Goal: Task Accomplishment & Management: Use online tool/utility

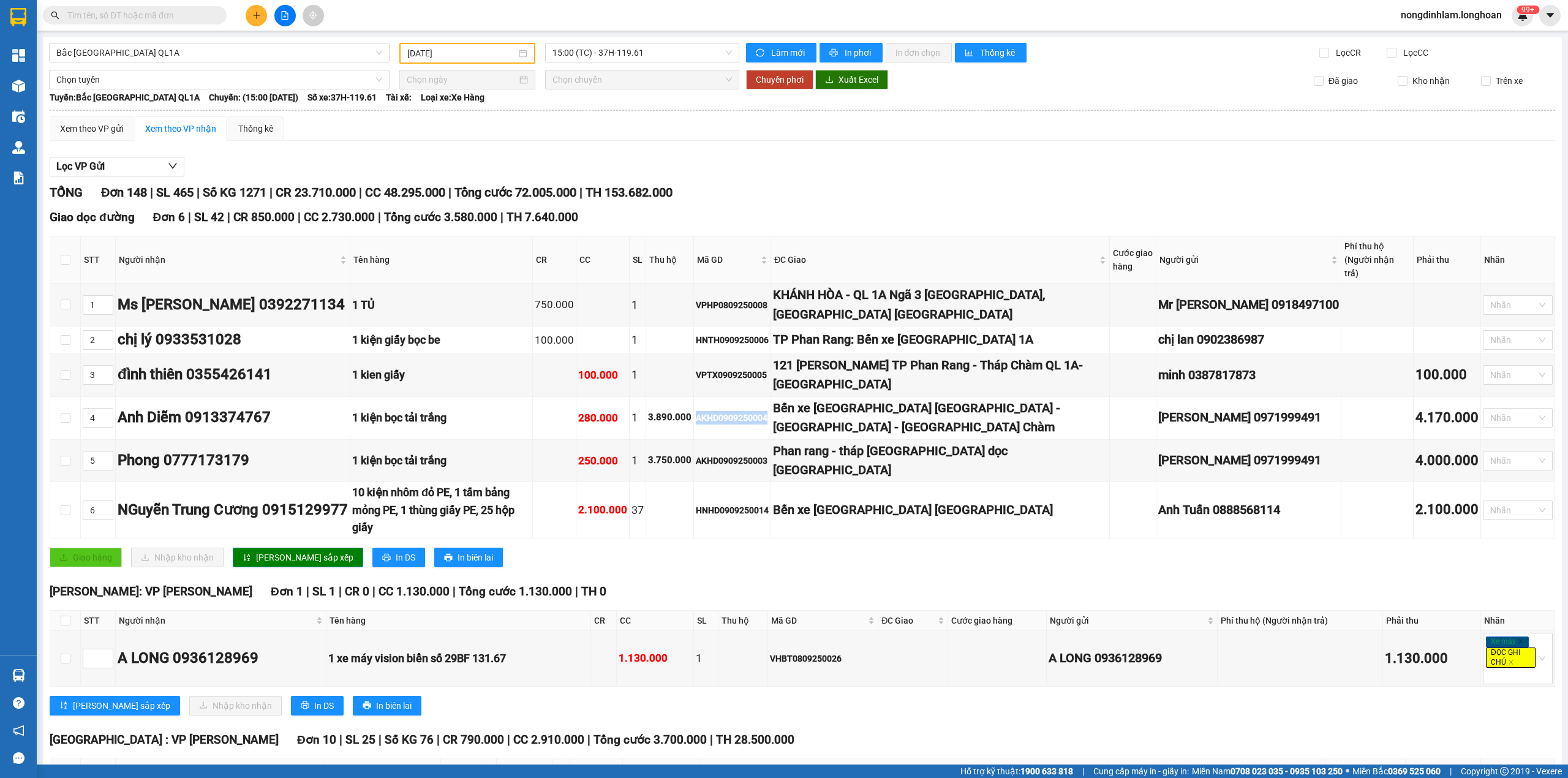
scroll to position [27, 0]
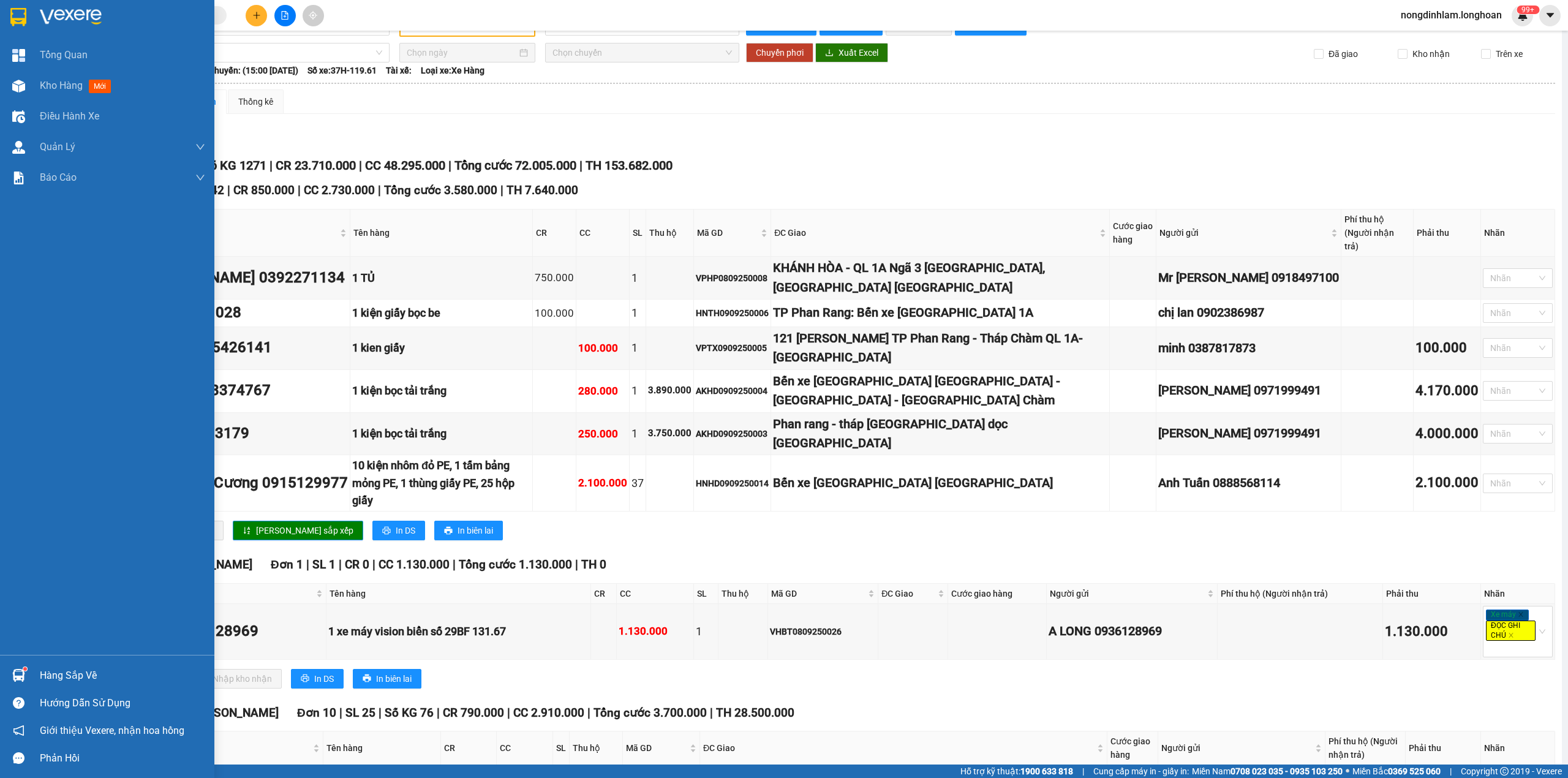
click at [13, 3] on div at bounding box center [107, 19] width 214 height 39
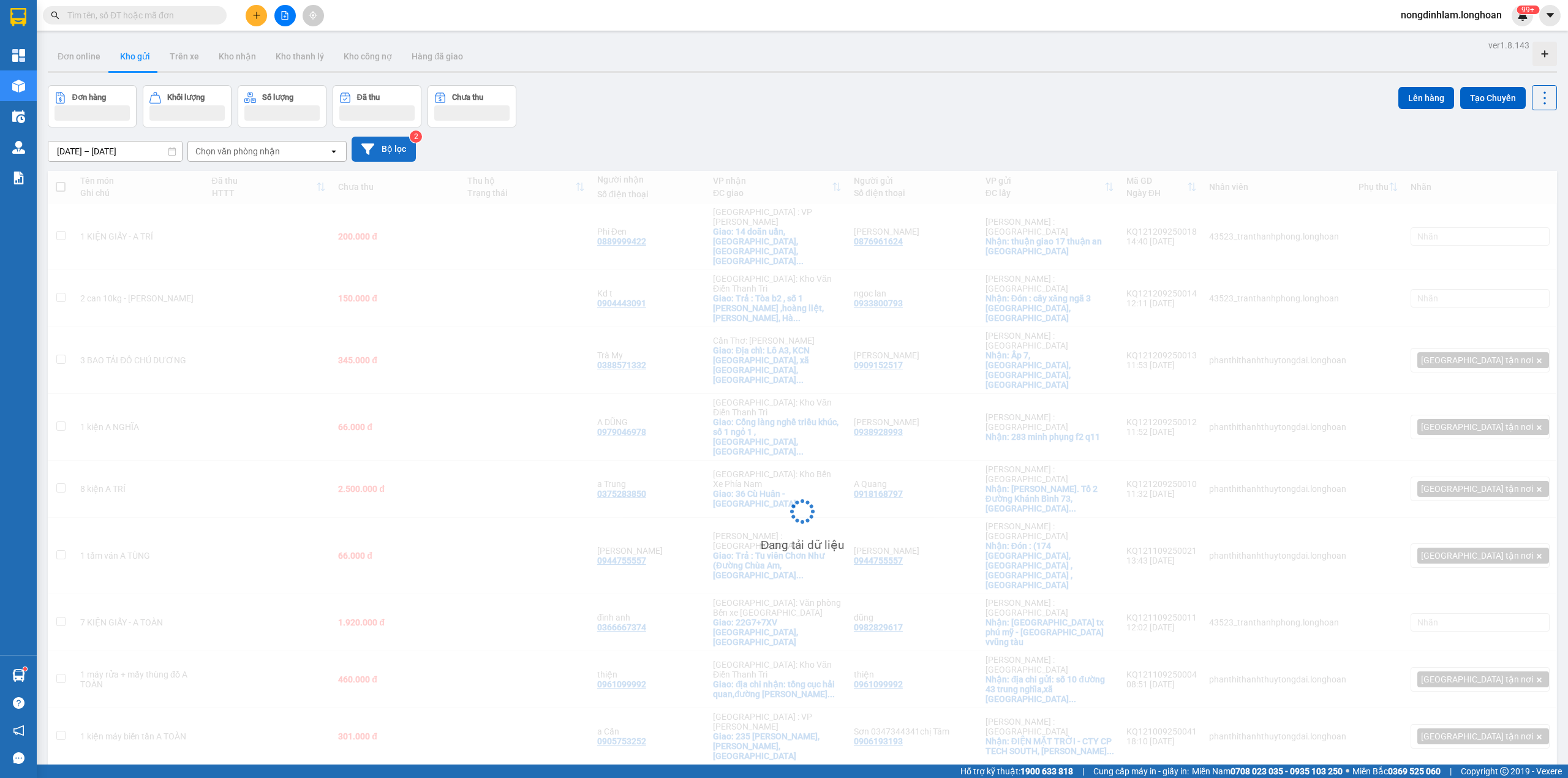
click at [396, 154] on button "Bộ lọc" at bounding box center [383, 149] width 64 height 25
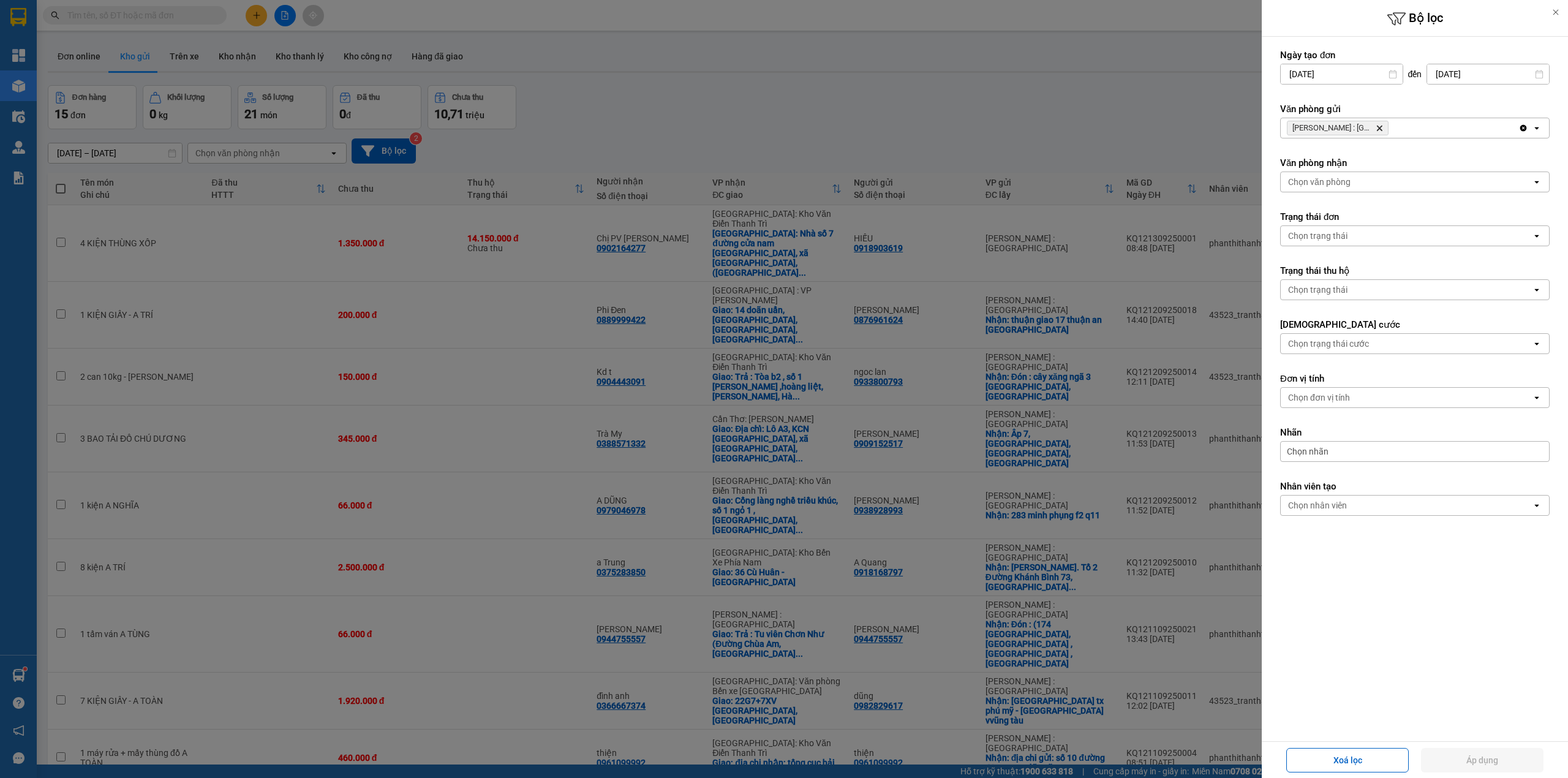
click at [1380, 125] on icon "Delete" at bounding box center [1379, 127] width 8 height 8
click at [1380, 125] on div "Chọn văn phòng" at bounding box center [1406, 128] width 251 height 19
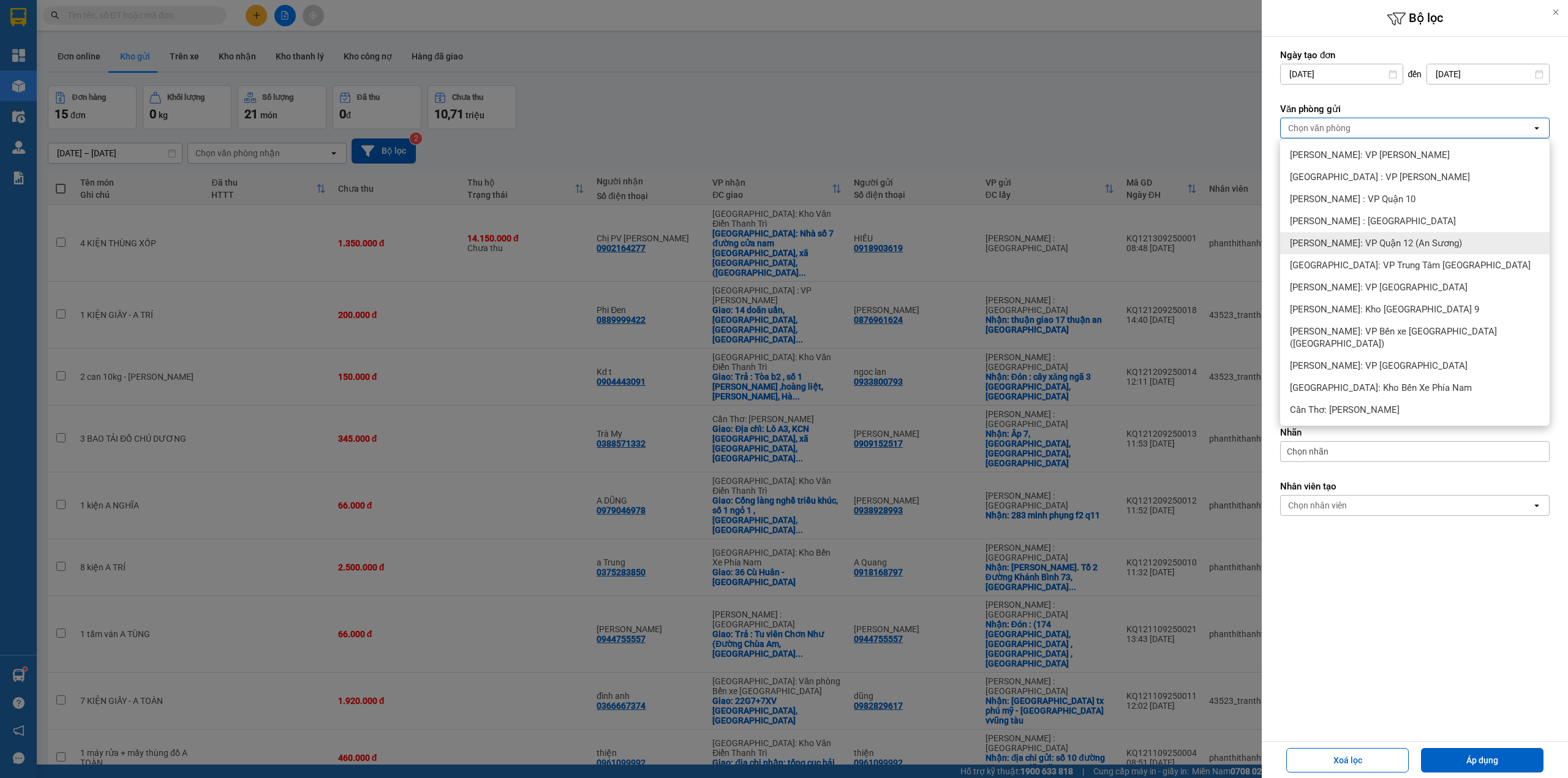
click at [1417, 248] on span "[PERSON_NAME]: VP Quận 12 (An Sương)" at bounding box center [1376, 243] width 172 height 12
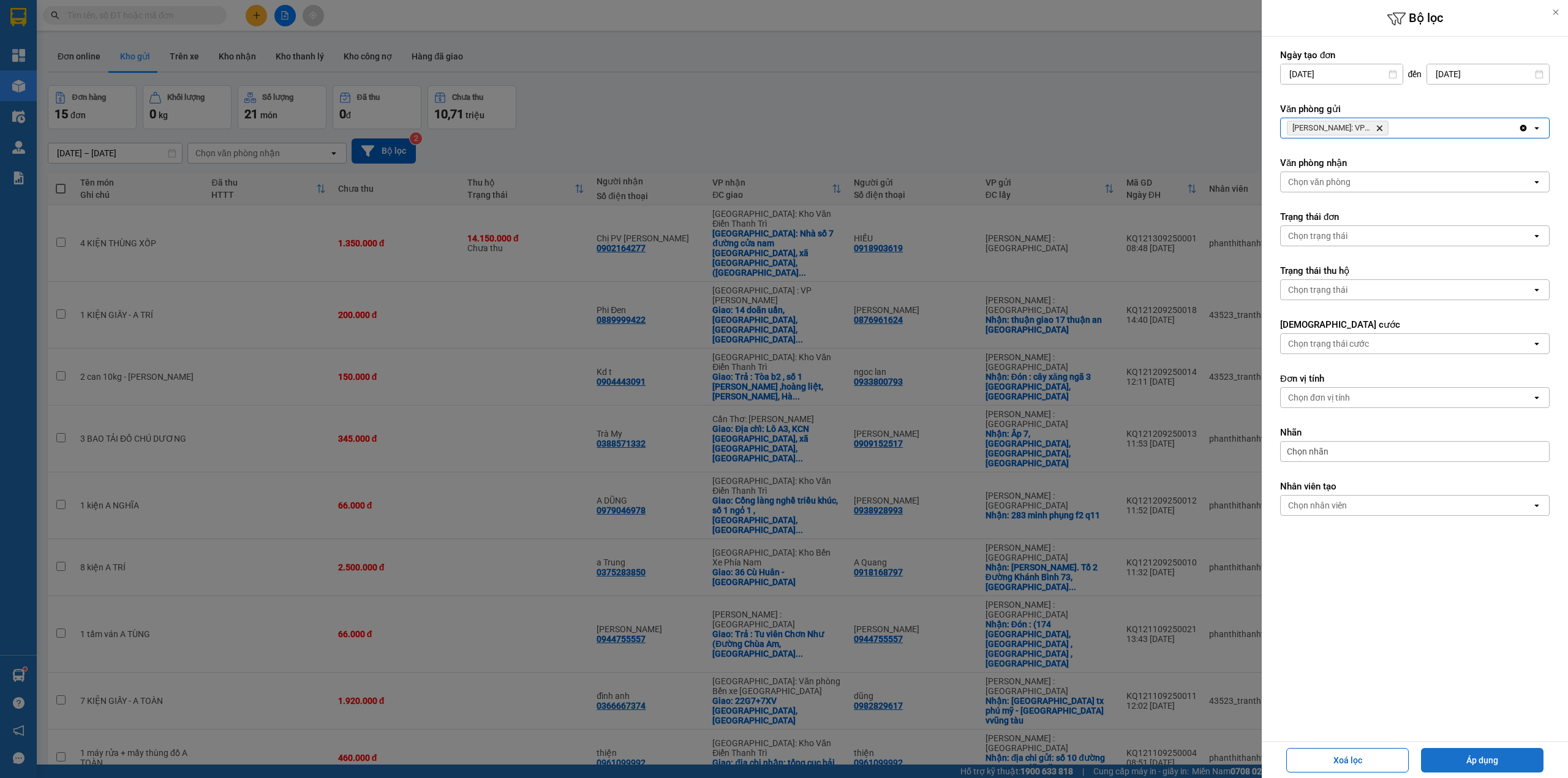
click at [1481, 761] on button "Áp dụng" at bounding box center [1482, 759] width 123 height 24
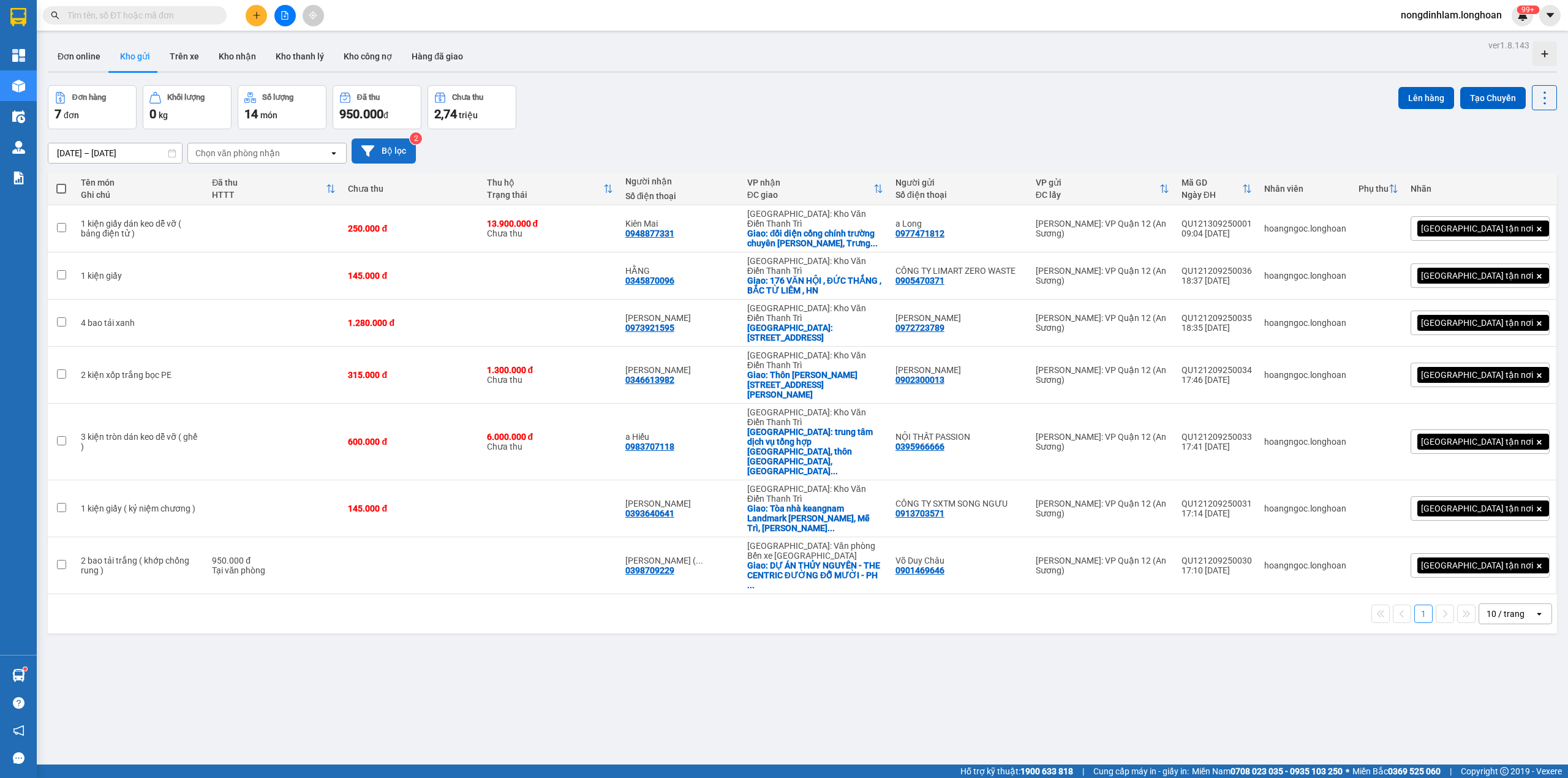
click at [367, 155] on icon at bounding box center [368, 150] width 13 height 11
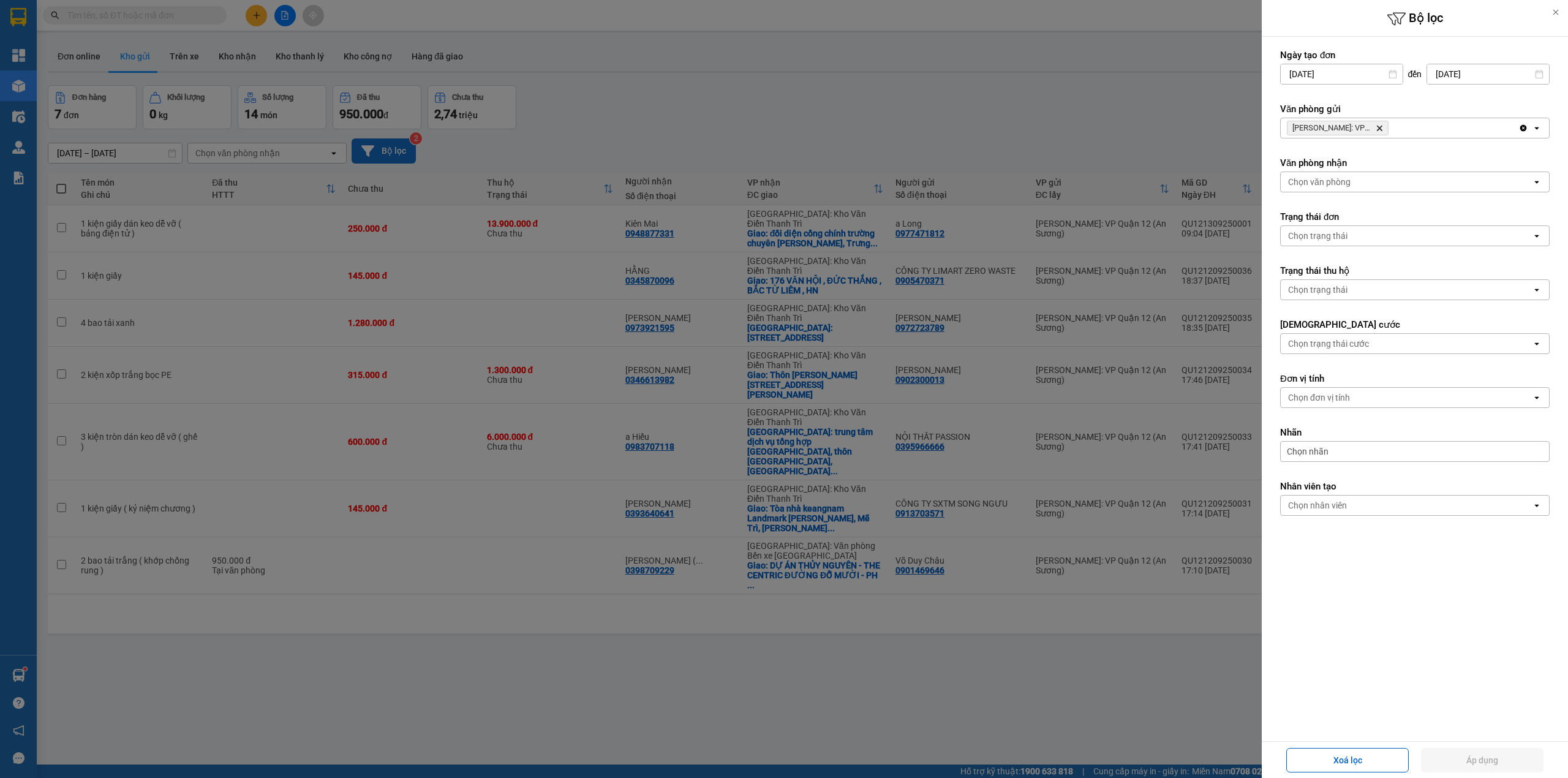
click at [1380, 129] on icon "Hồ Chí Minh: VP Quận 12 (An Sương), close by backspace" at bounding box center [1380, 128] width 6 height 6
click at [1380, 129] on div "Chọn văn phòng" at bounding box center [1406, 128] width 251 height 19
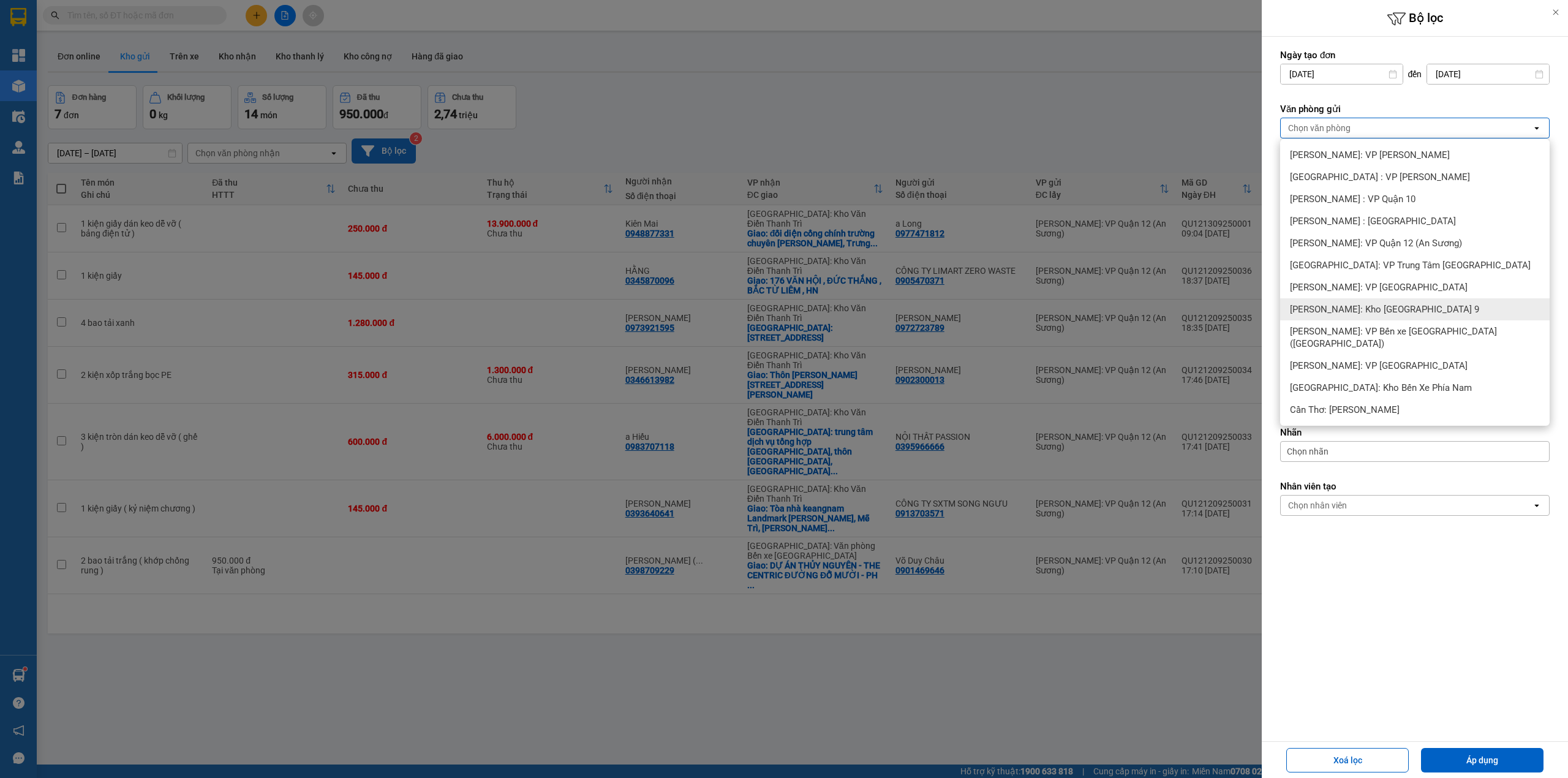
click at [1409, 310] on span "[PERSON_NAME]: Kho [GEOGRAPHIC_DATA] 9" at bounding box center [1384, 310] width 189 height 12
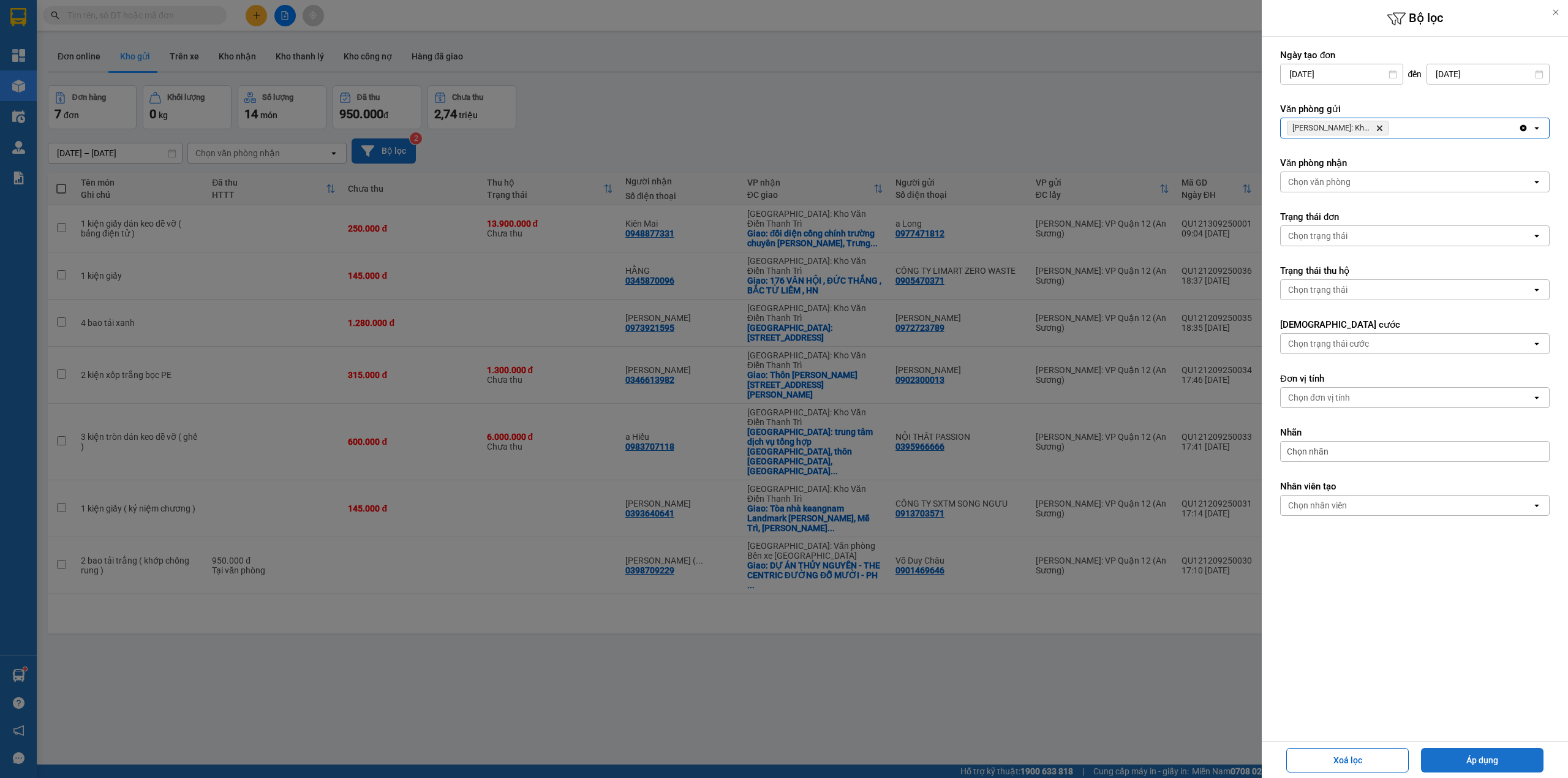
click at [1447, 760] on button "Áp dụng" at bounding box center [1482, 759] width 123 height 24
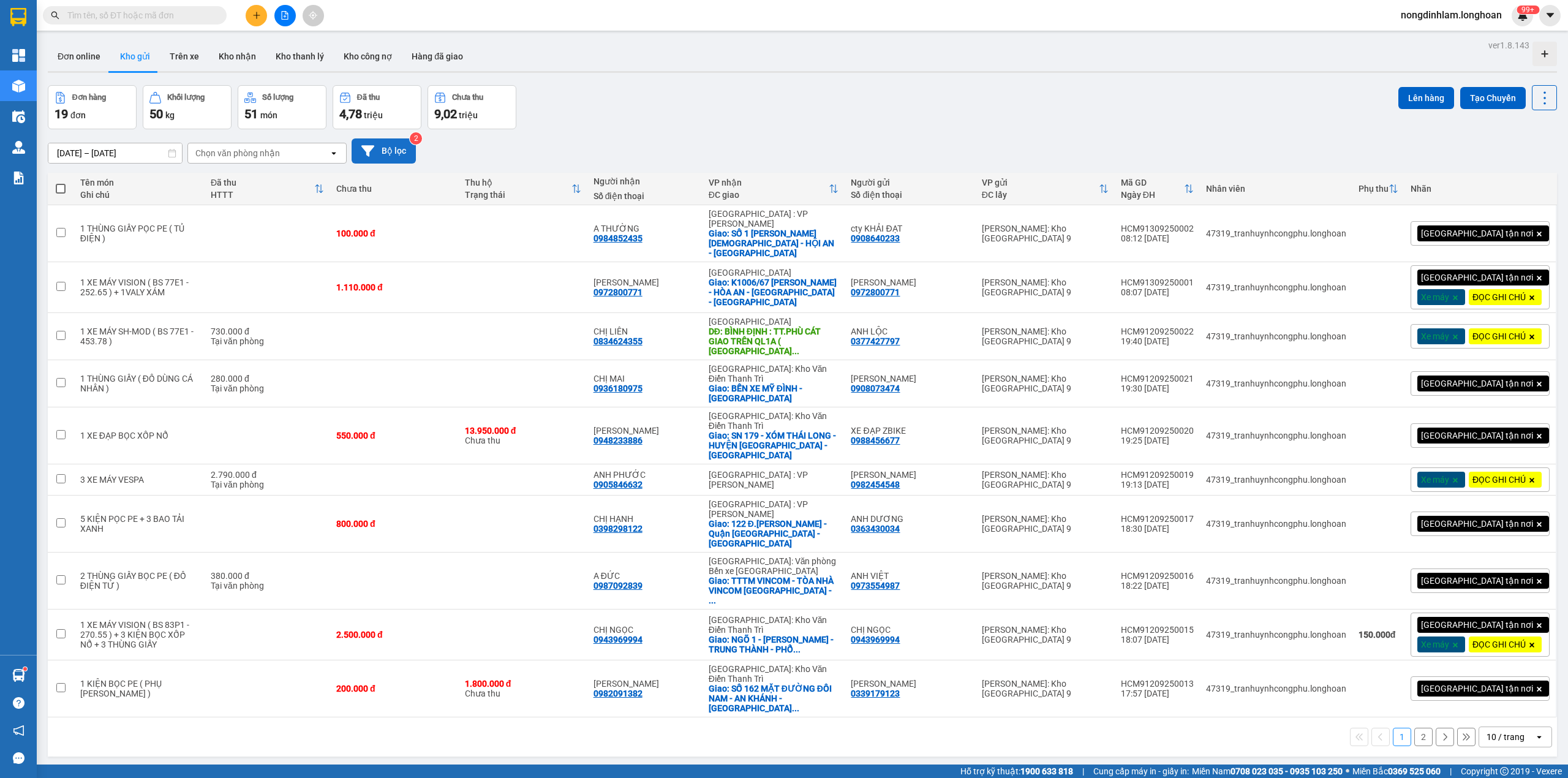
click at [284, 8] on button at bounding box center [285, 15] width 21 height 21
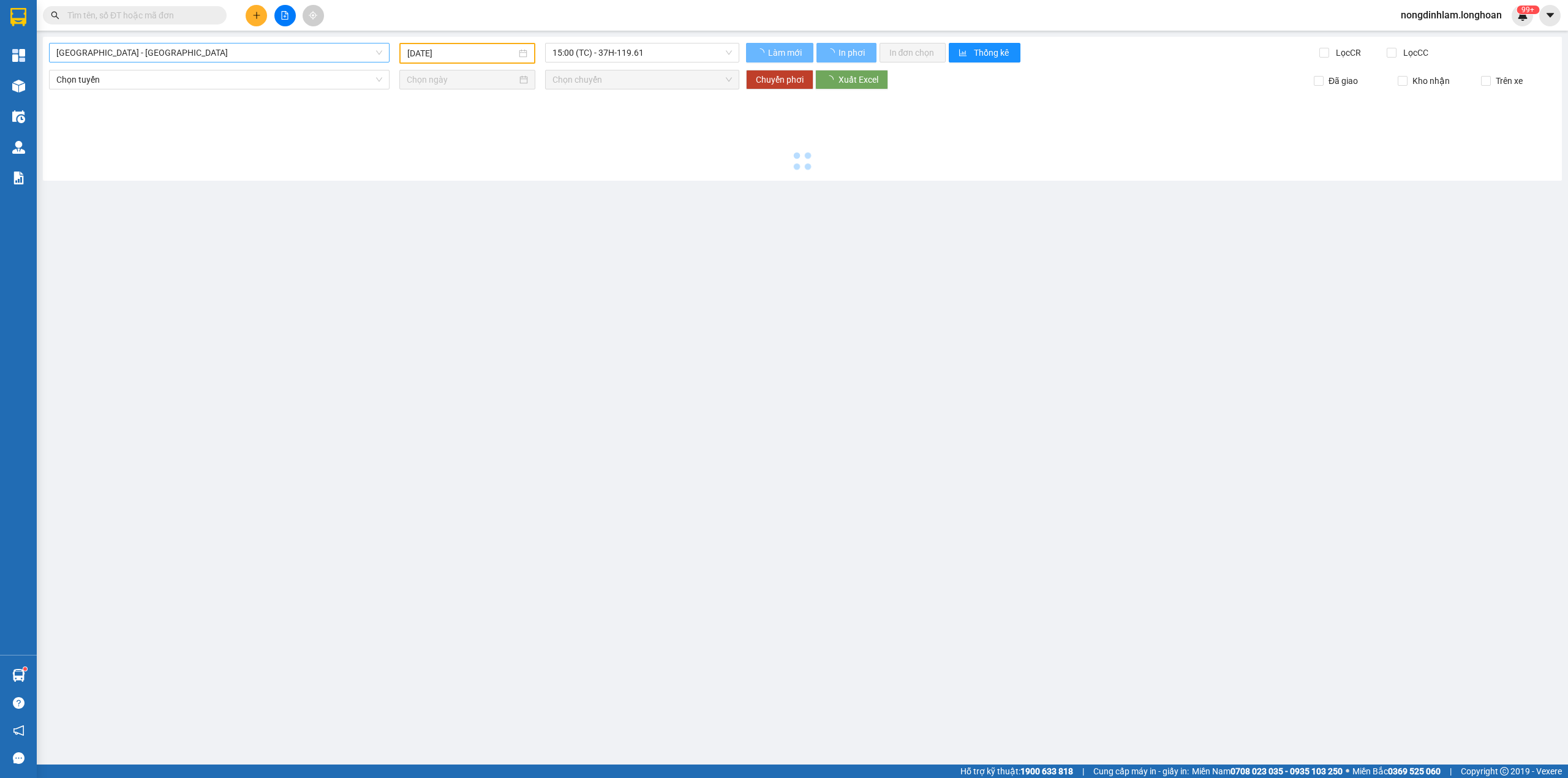
type input "[DATE]"
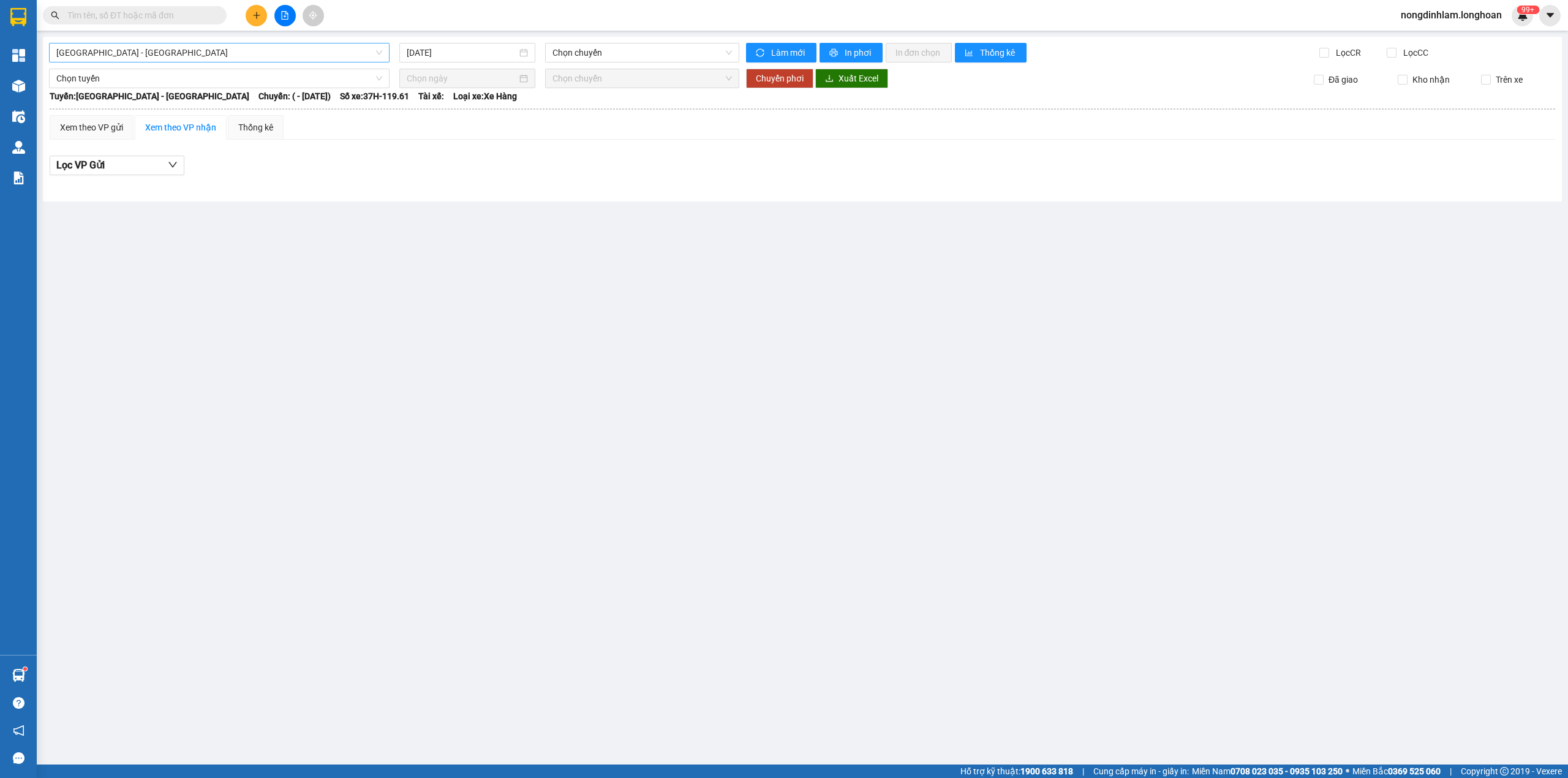
click at [293, 52] on span "[GEOGRAPHIC_DATA] - [GEOGRAPHIC_DATA]" at bounding box center [219, 53] width 326 height 19
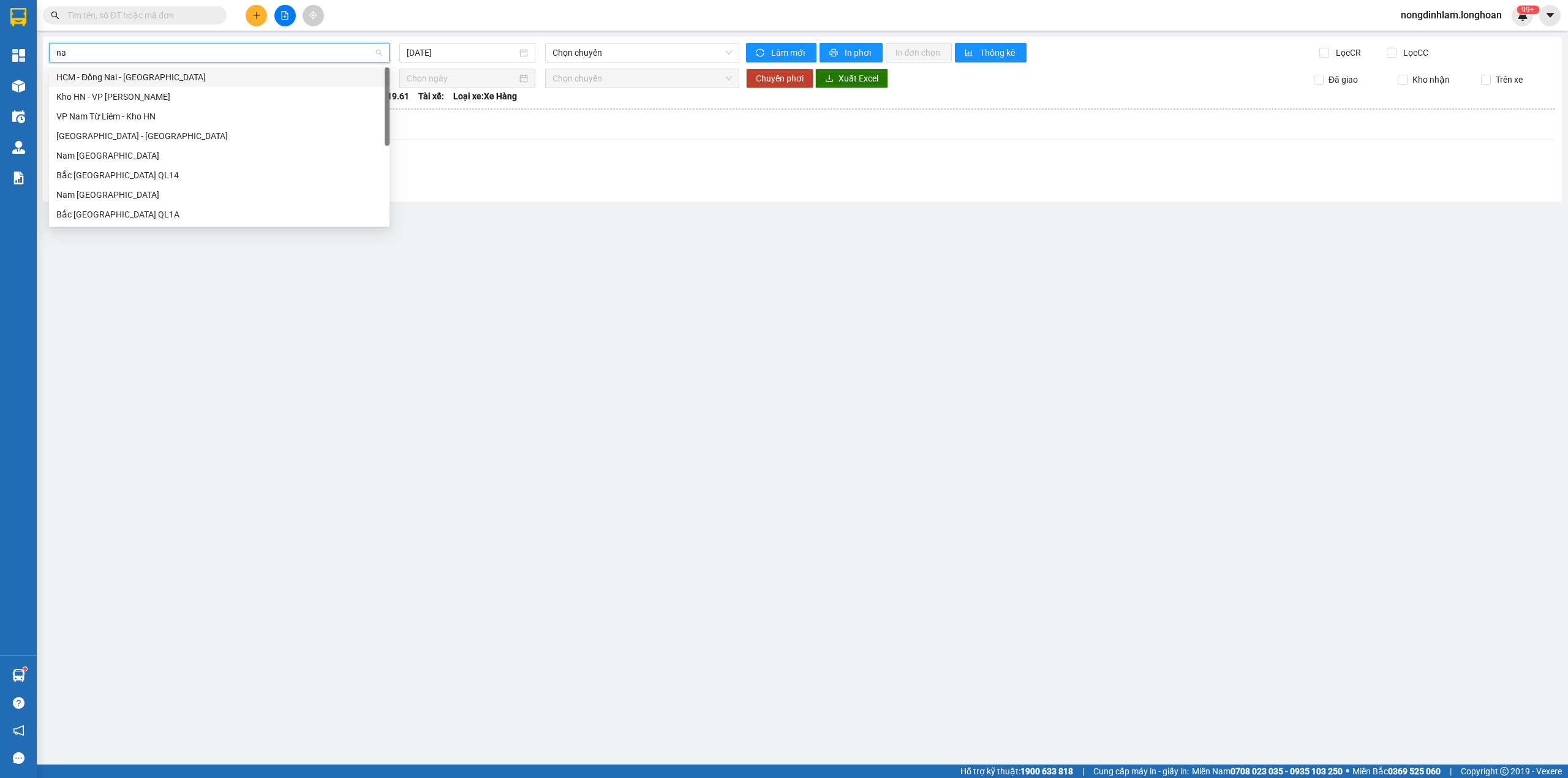
type input "nam"
click at [196, 159] on div "Nam [GEOGRAPHIC_DATA]" at bounding box center [219, 155] width 326 height 13
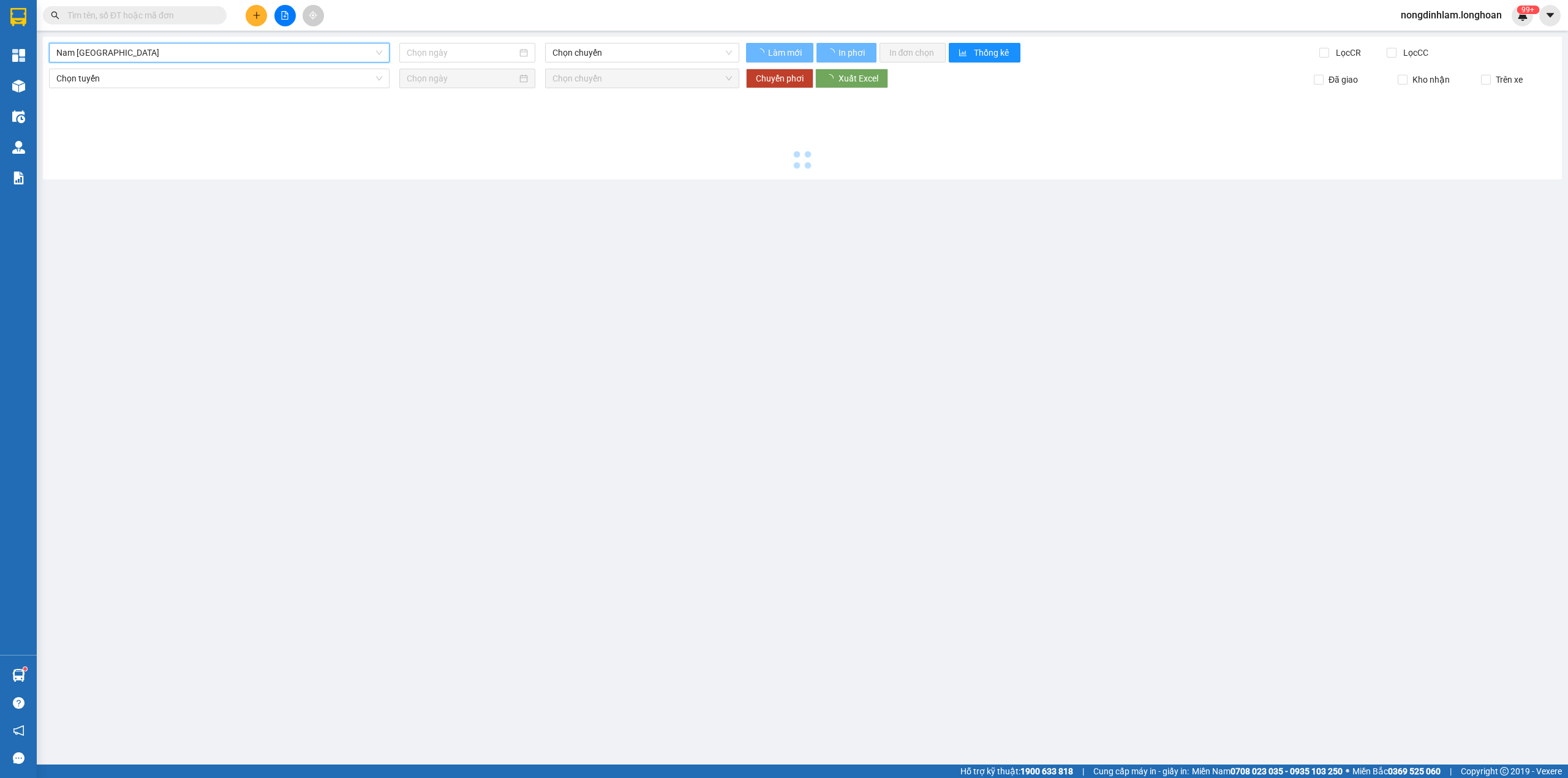
type input "[DATE]"
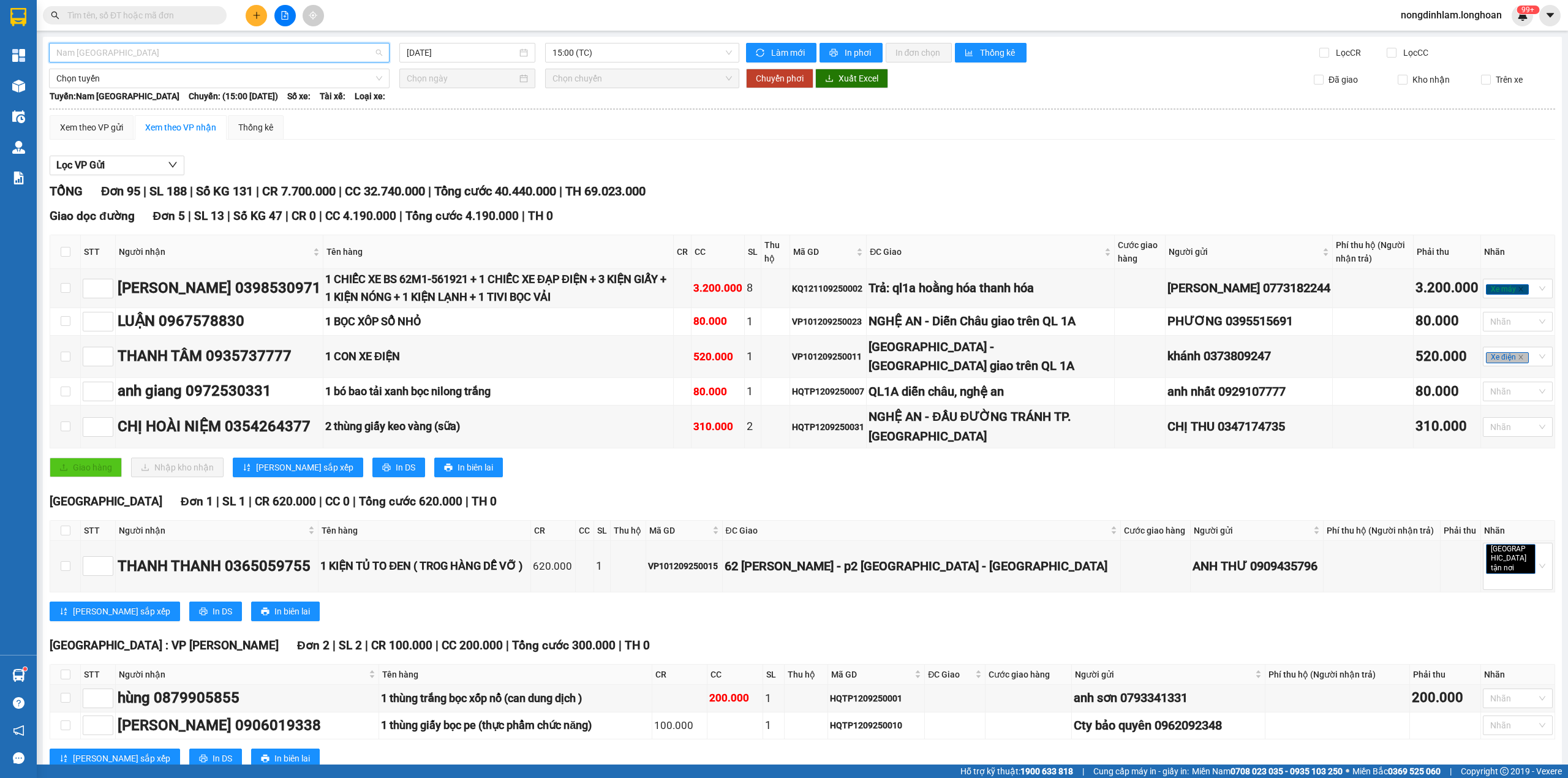
click at [138, 51] on span "Nam [GEOGRAPHIC_DATA]" at bounding box center [219, 53] width 326 height 19
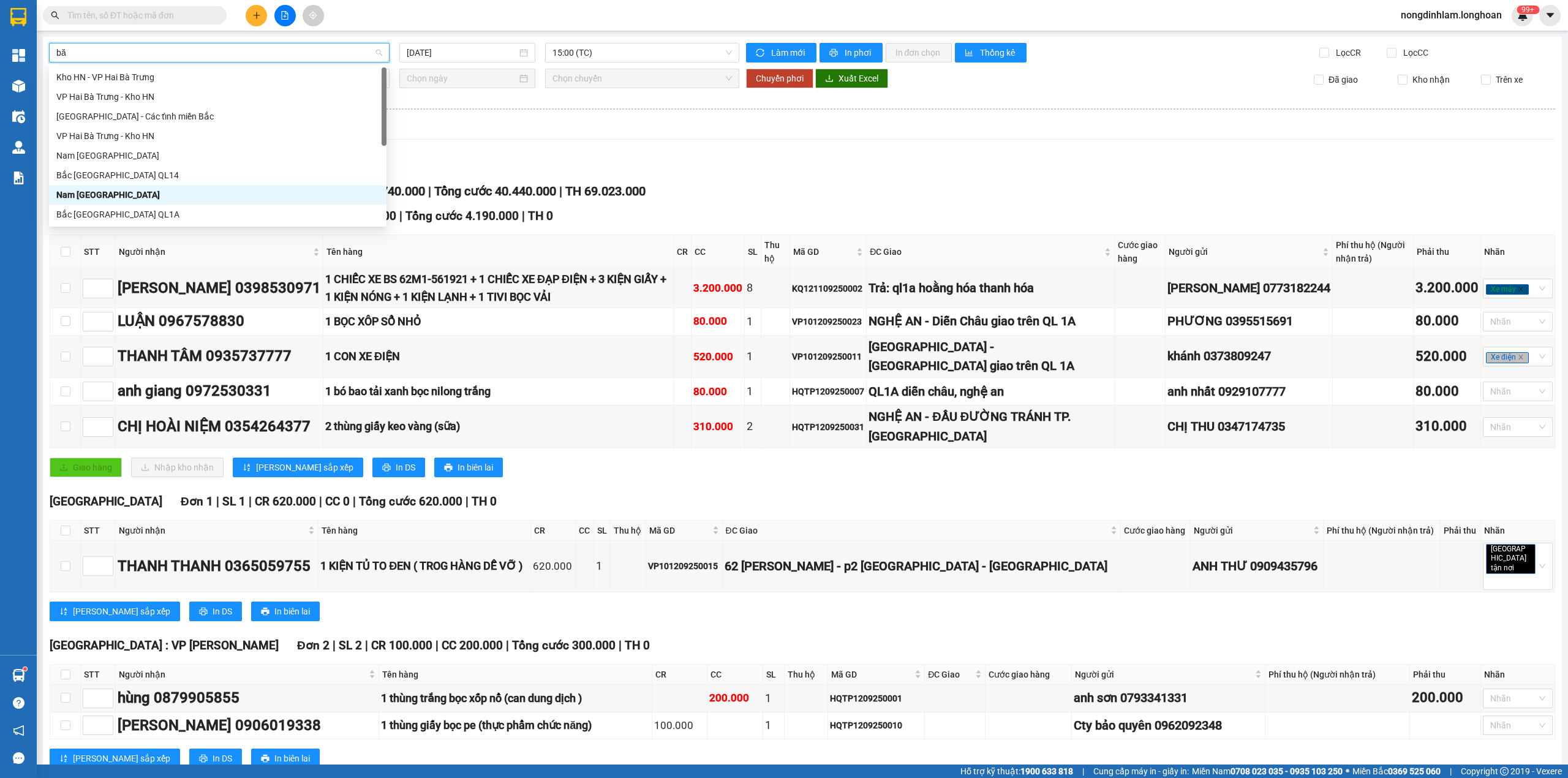
type input "băc"
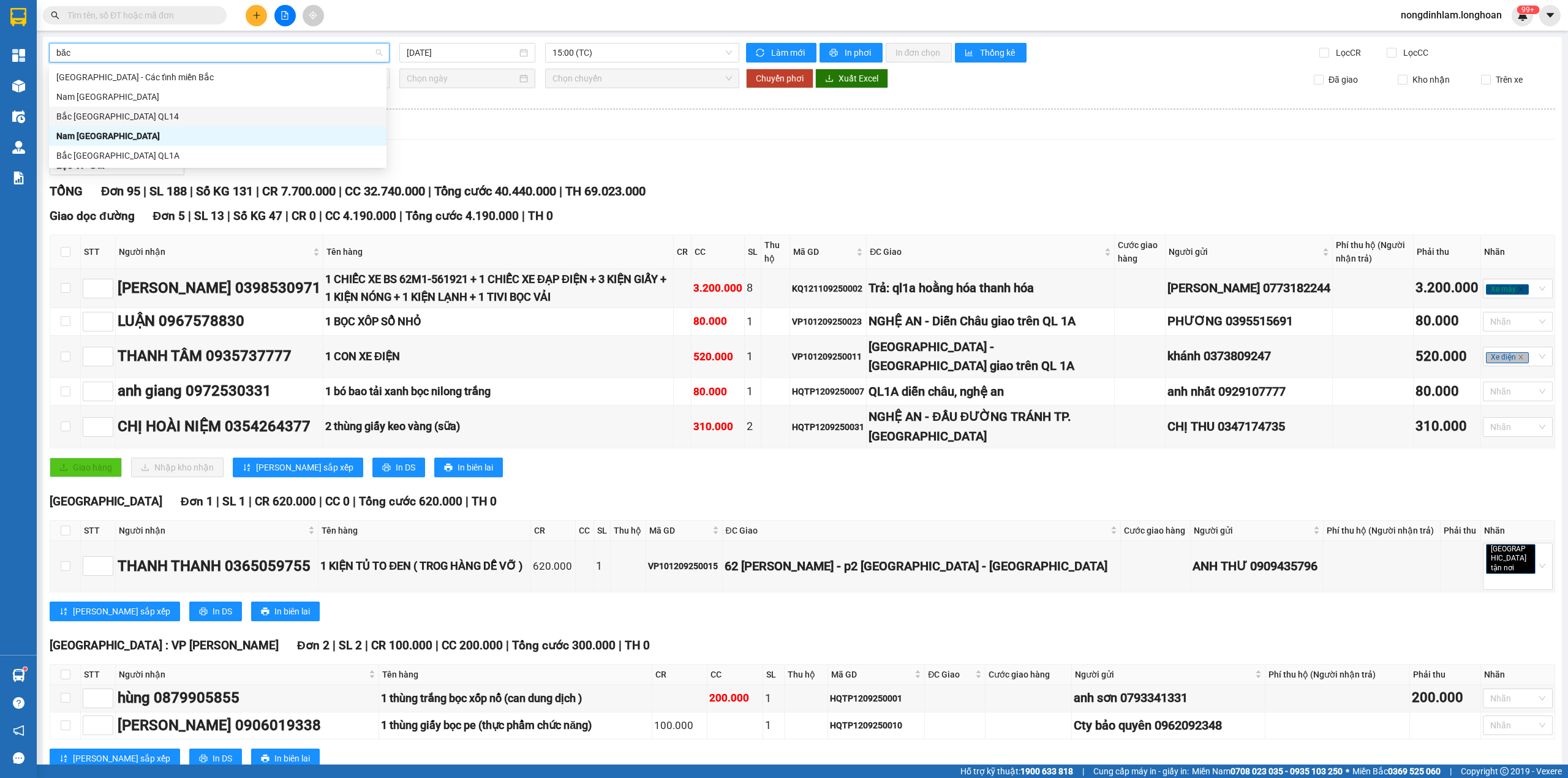
click at [115, 110] on div "Bắc Trung Nam QL14" at bounding box center [218, 116] width 323 height 13
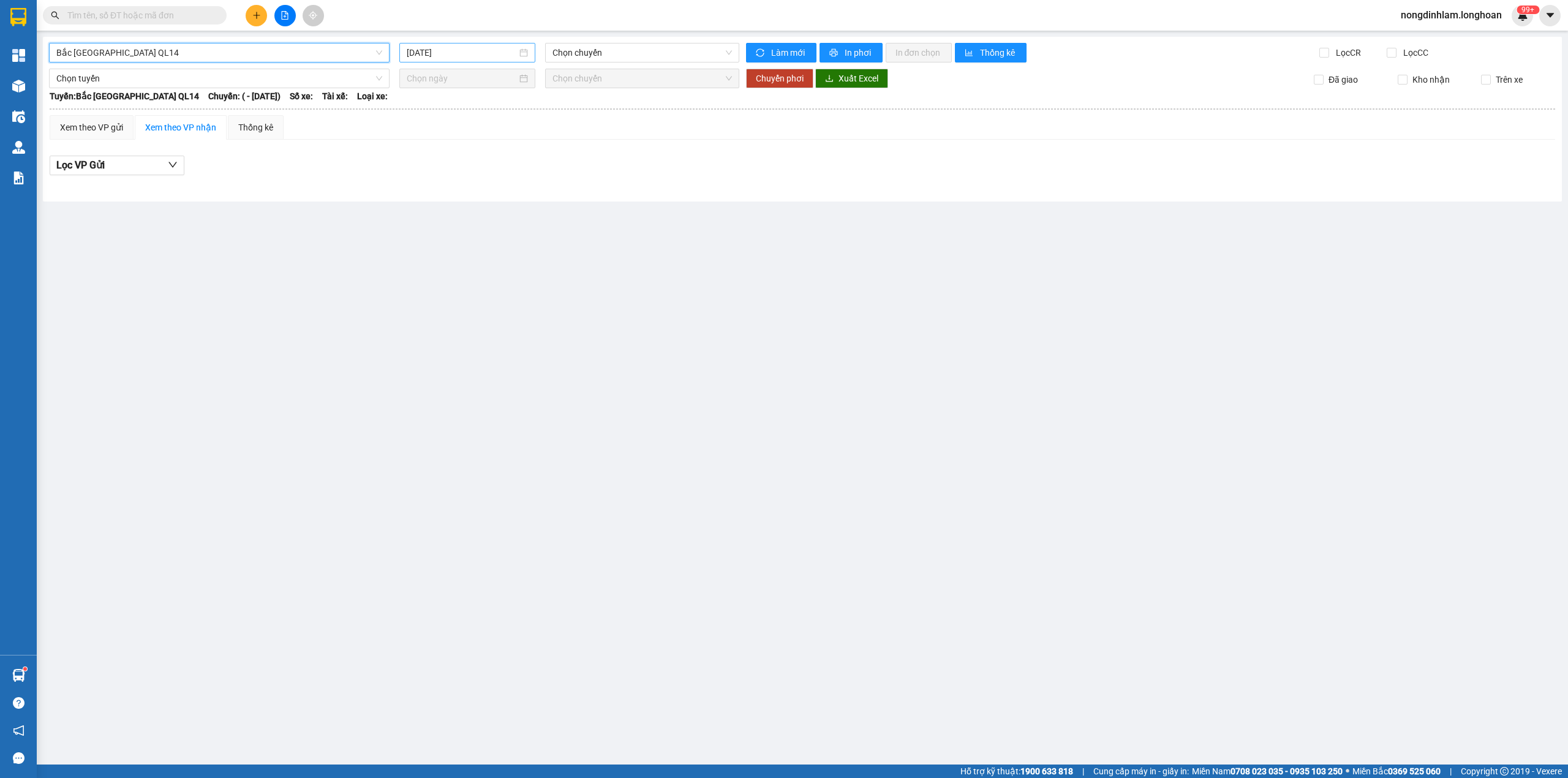
click at [440, 54] on input "[DATE]" at bounding box center [461, 52] width 110 height 13
click at [500, 143] on div "11" at bounding box center [506, 142] width 15 height 15
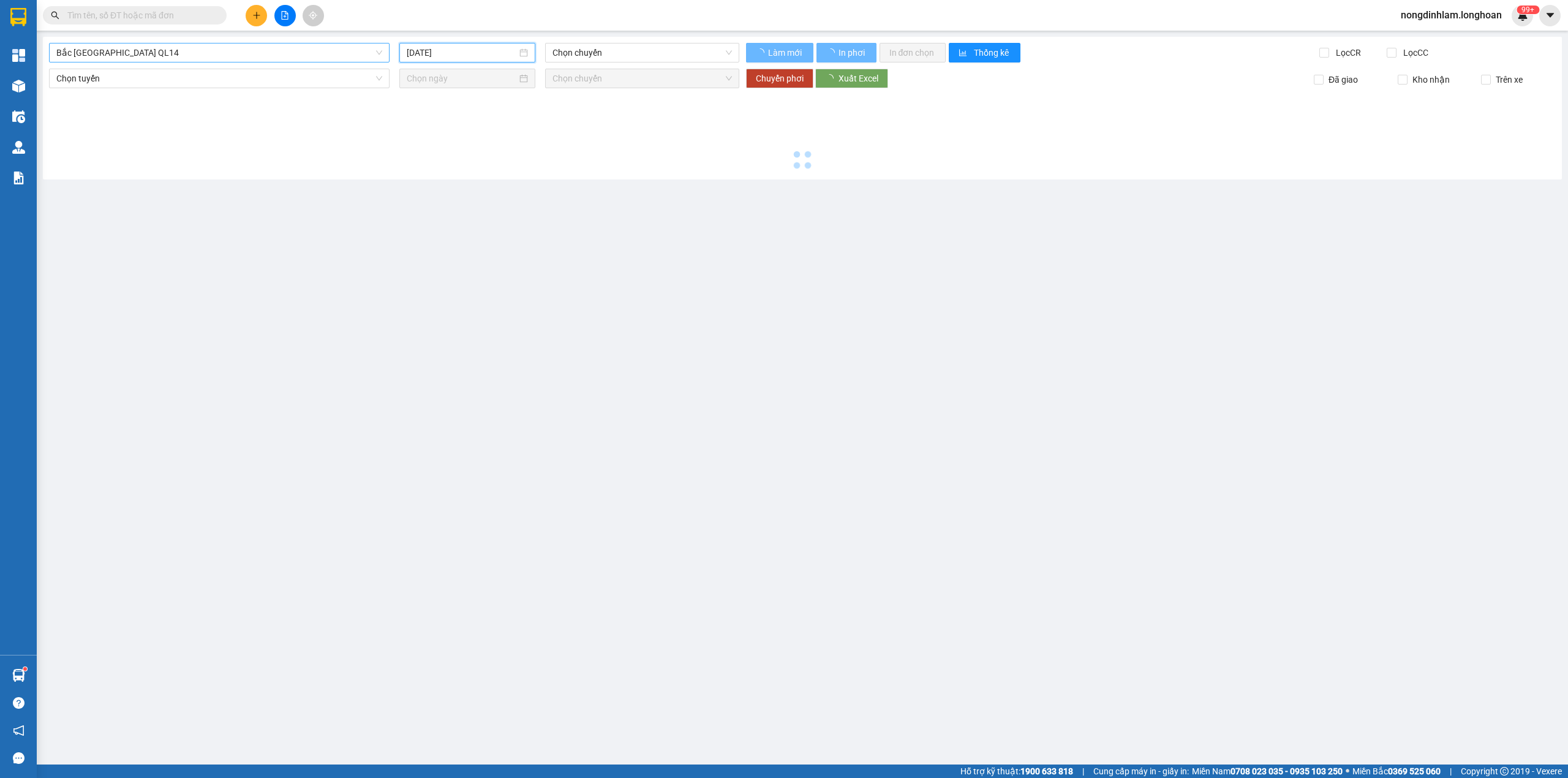
type input "[DATE]"
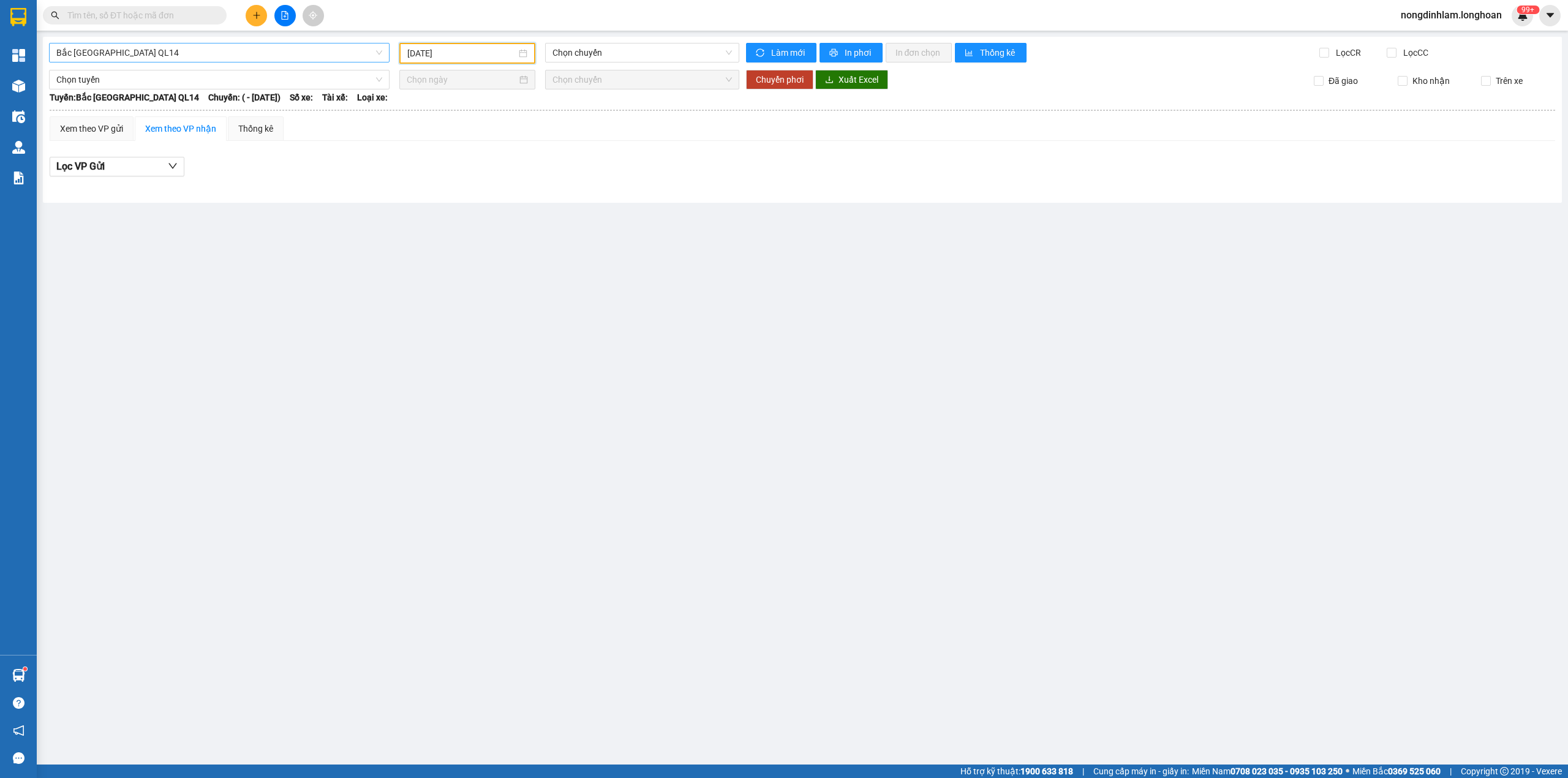
click at [118, 48] on span "Bắc Trung Nam QL14" at bounding box center [219, 53] width 326 height 19
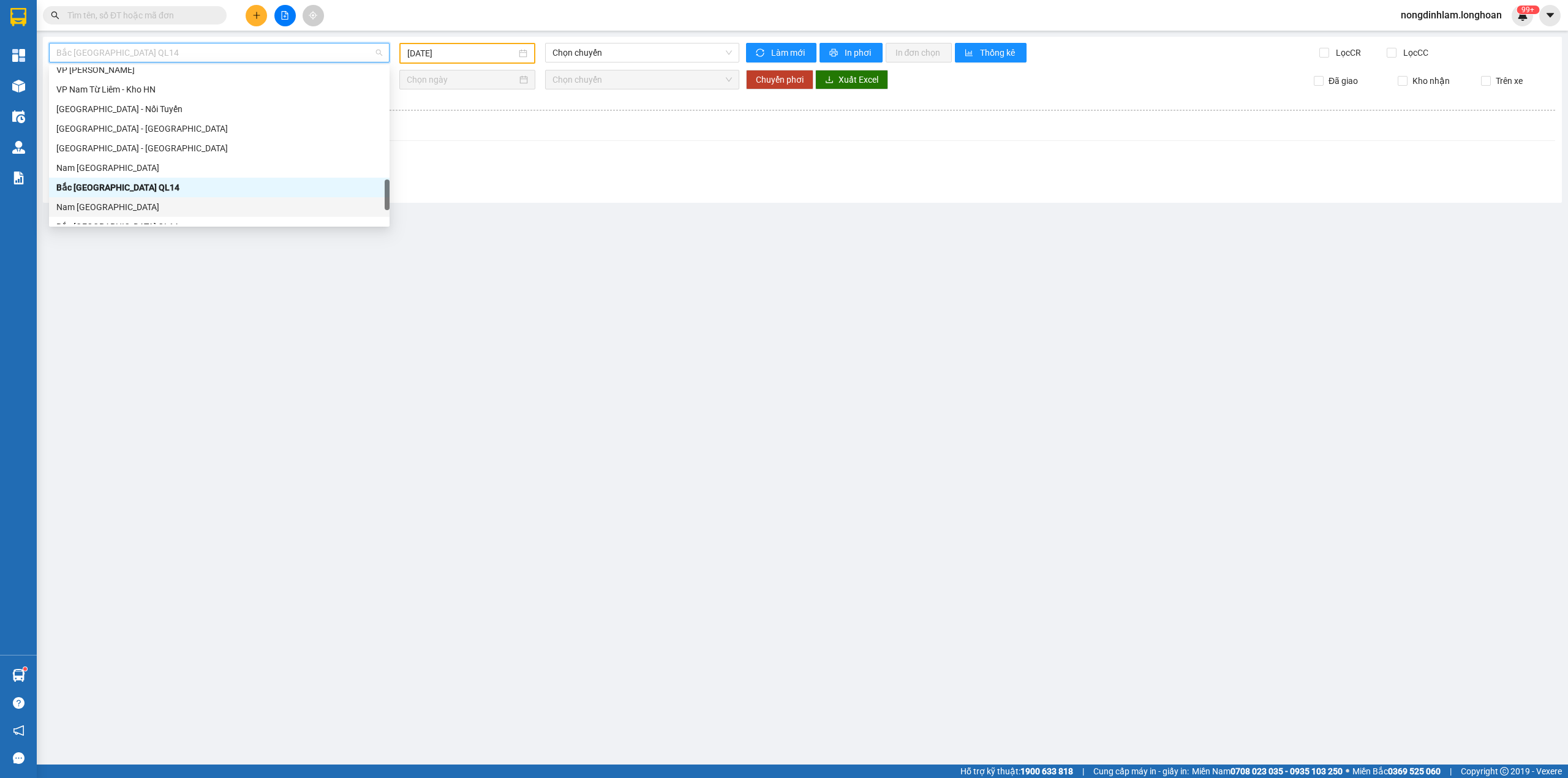
scroll to position [671, 0]
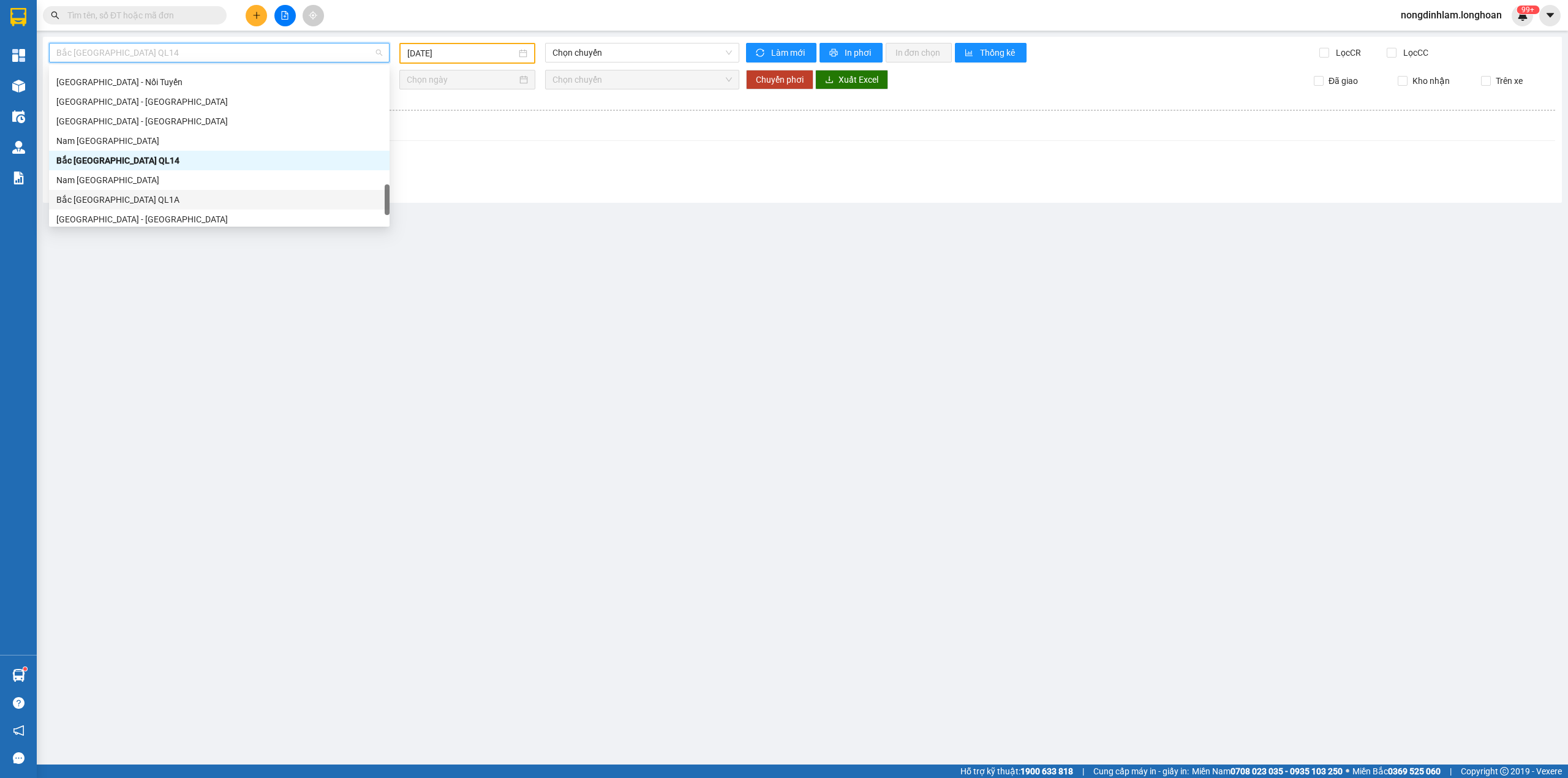
click at [127, 202] on div "Bắc [GEOGRAPHIC_DATA] QL1A" at bounding box center [219, 199] width 326 height 13
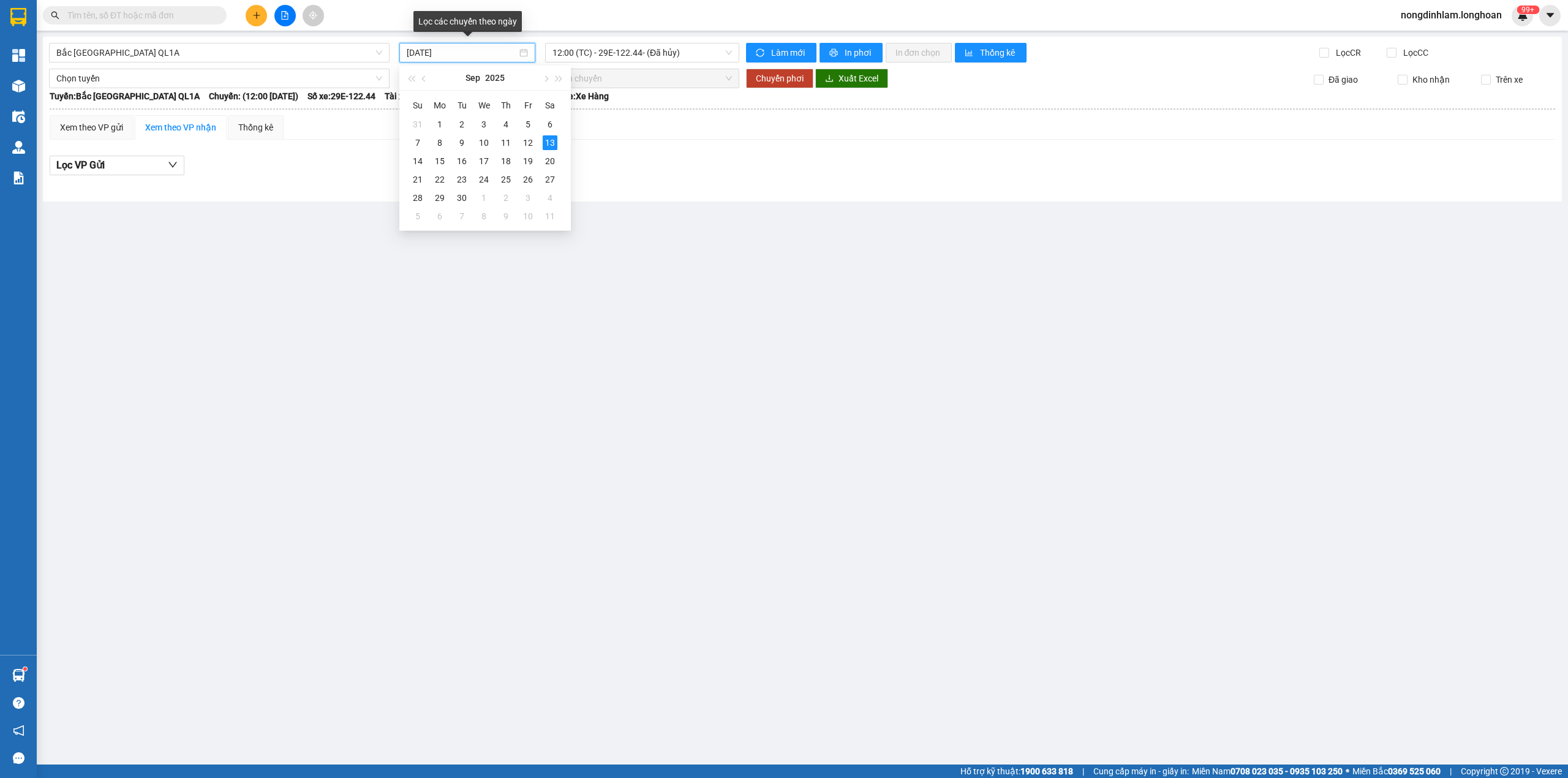
click at [504, 54] on input "[DATE]" at bounding box center [461, 52] width 110 height 13
click at [503, 142] on div "11" at bounding box center [506, 142] width 15 height 15
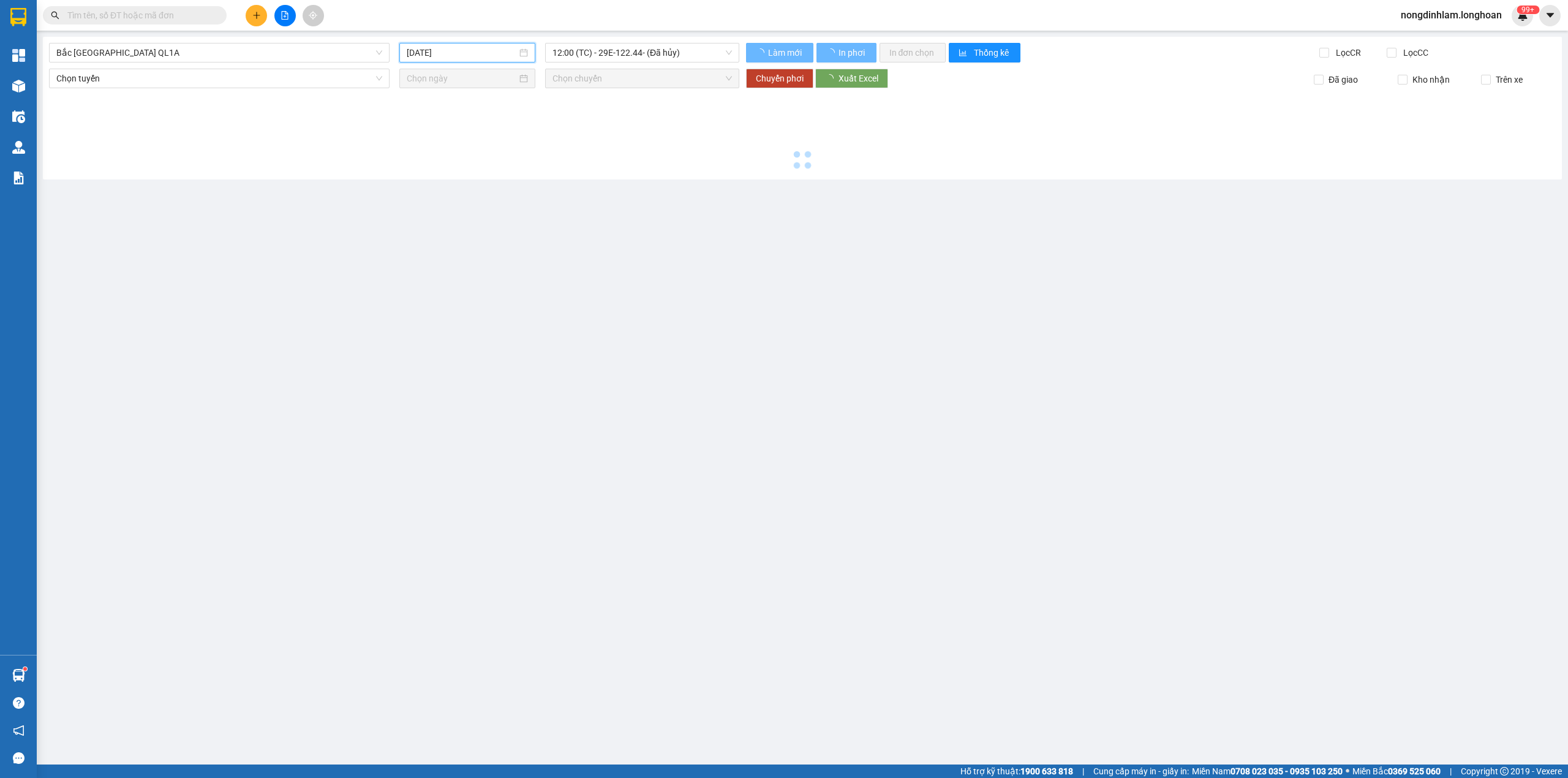
type input "[DATE]"
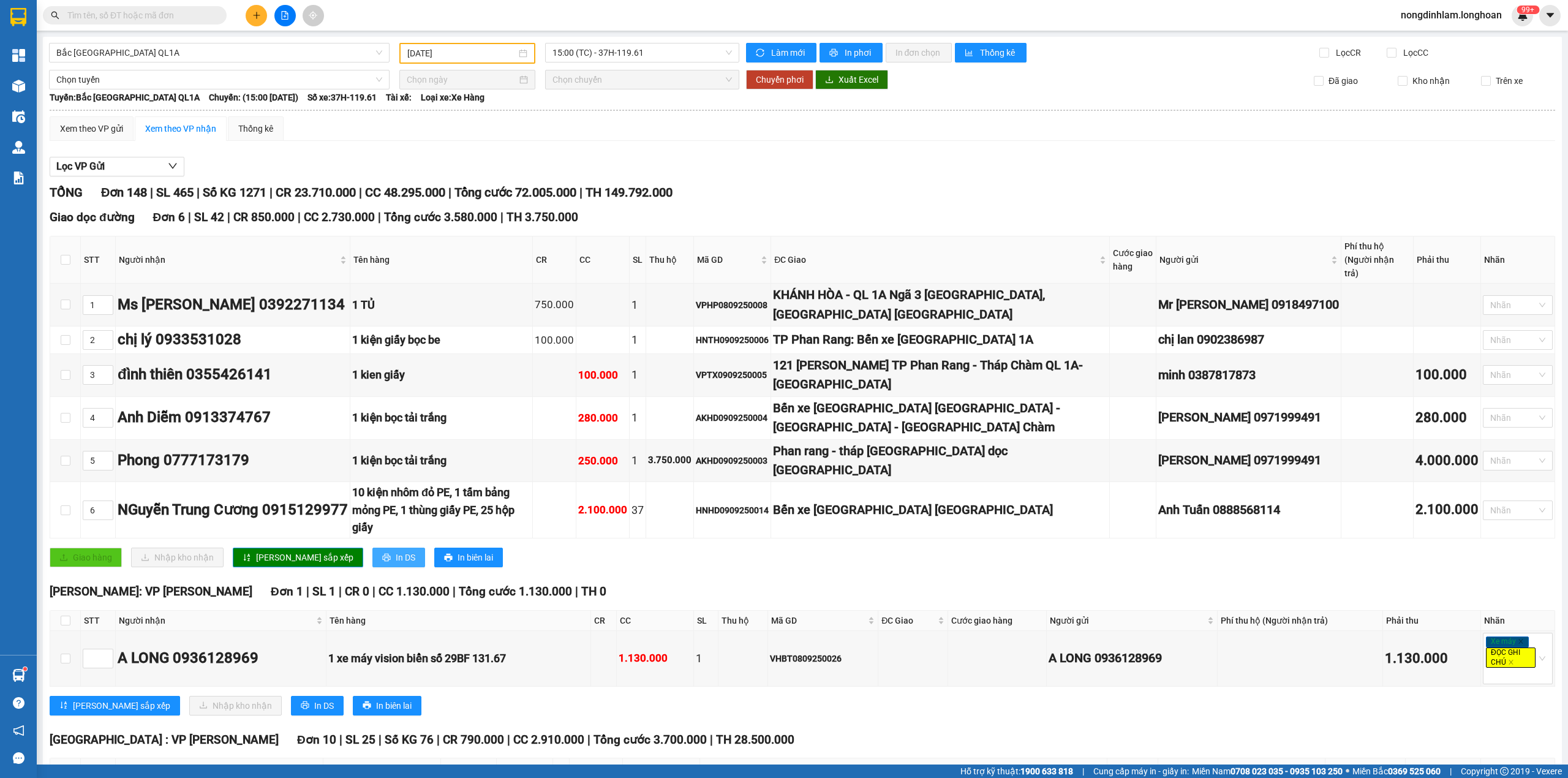
click at [396, 551] on span "In DS" at bounding box center [405, 557] width 19 height 13
click at [759, 411] on div "AKHD0909250004" at bounding box center [732, 417] width 73 height 13
type input "[DATE]"
click at [372, 547] on button "In DS" at bounding box center [398, 557] width 53 height 19
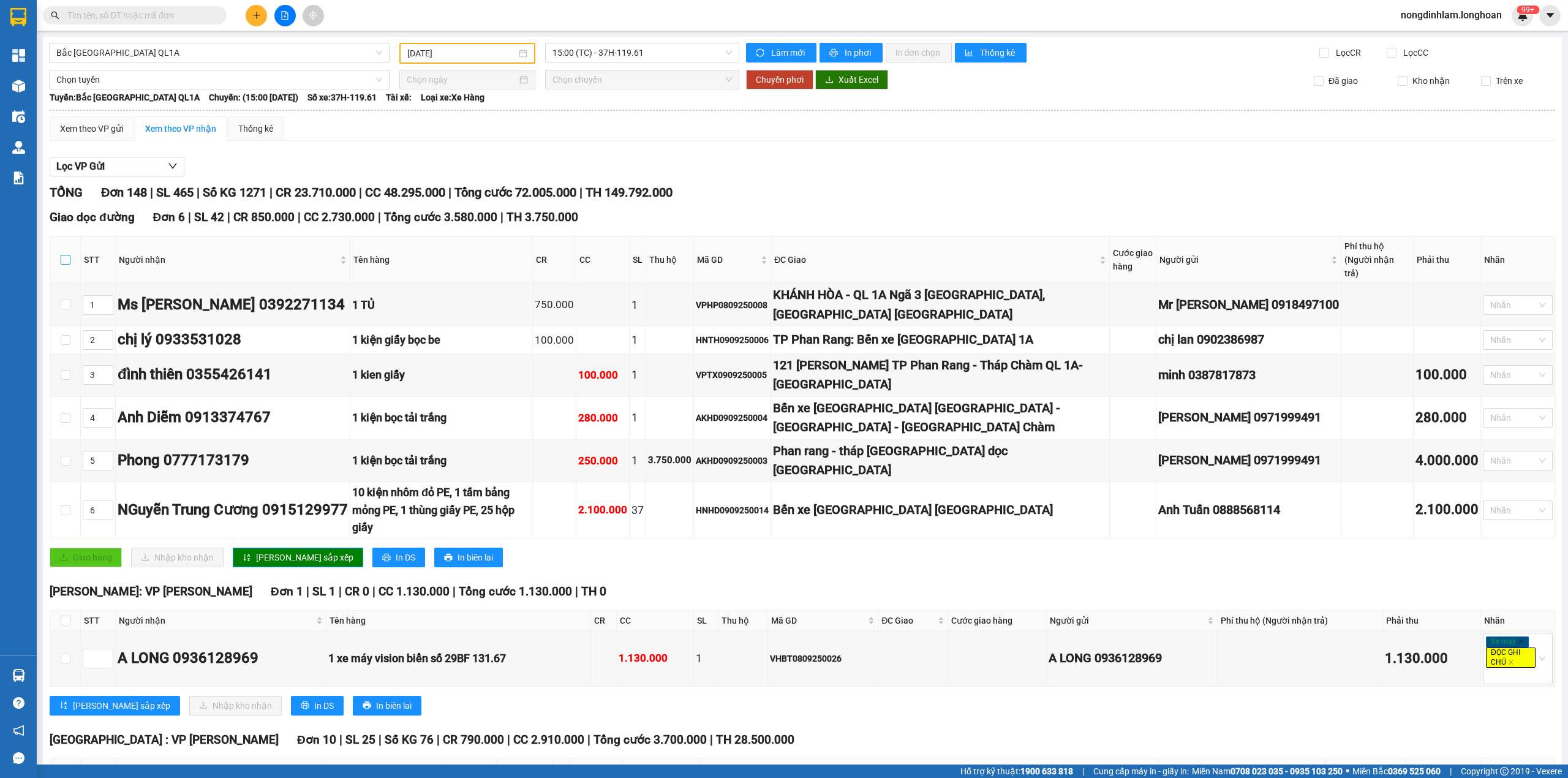
click at [67, 256] on input "checkbox" at bounding box center [66, 260] width 10 height 10
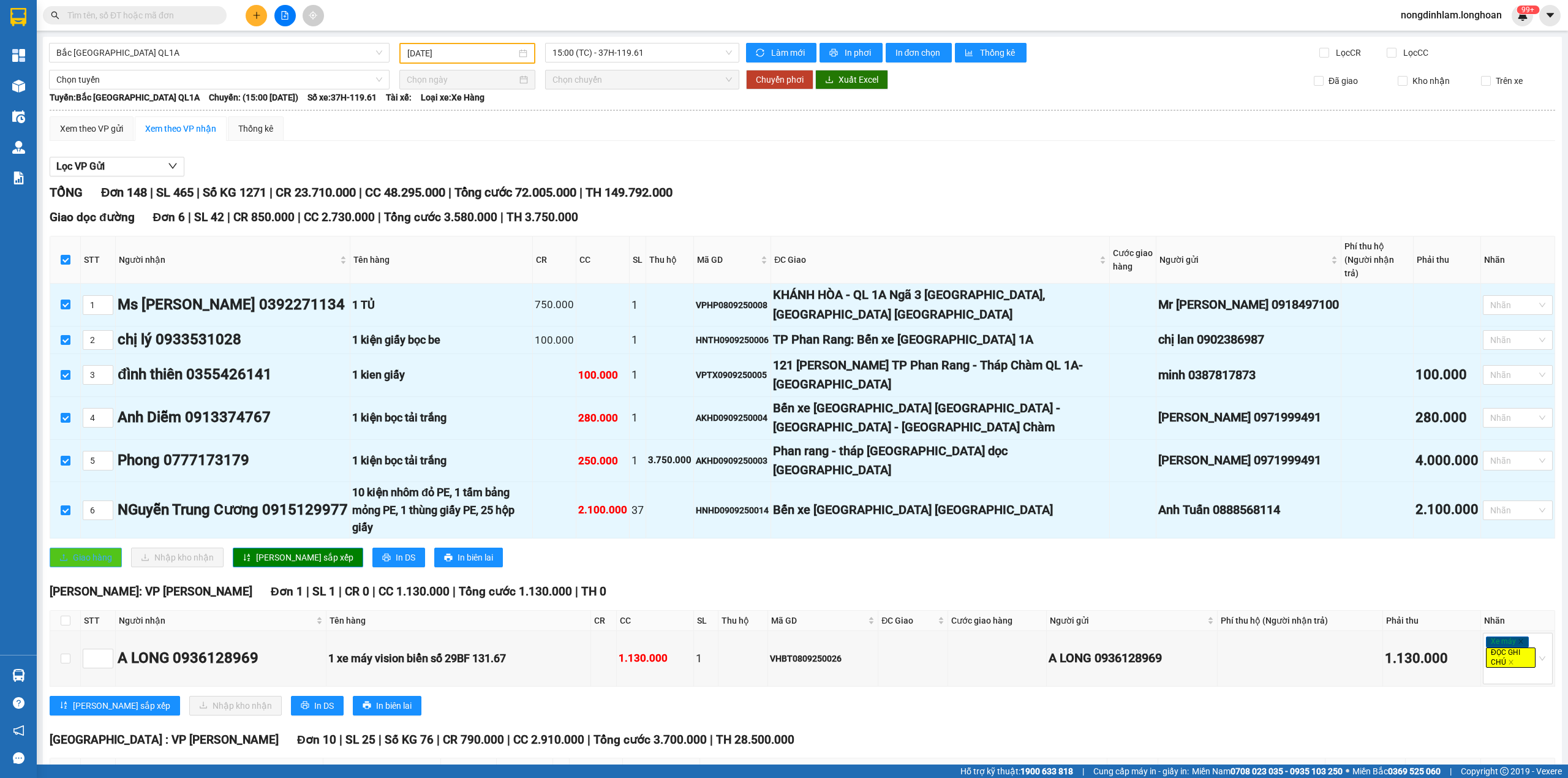
click at [78, 551] on span "Giao hàng" at bounding box center [92, 557] width 39 height 13
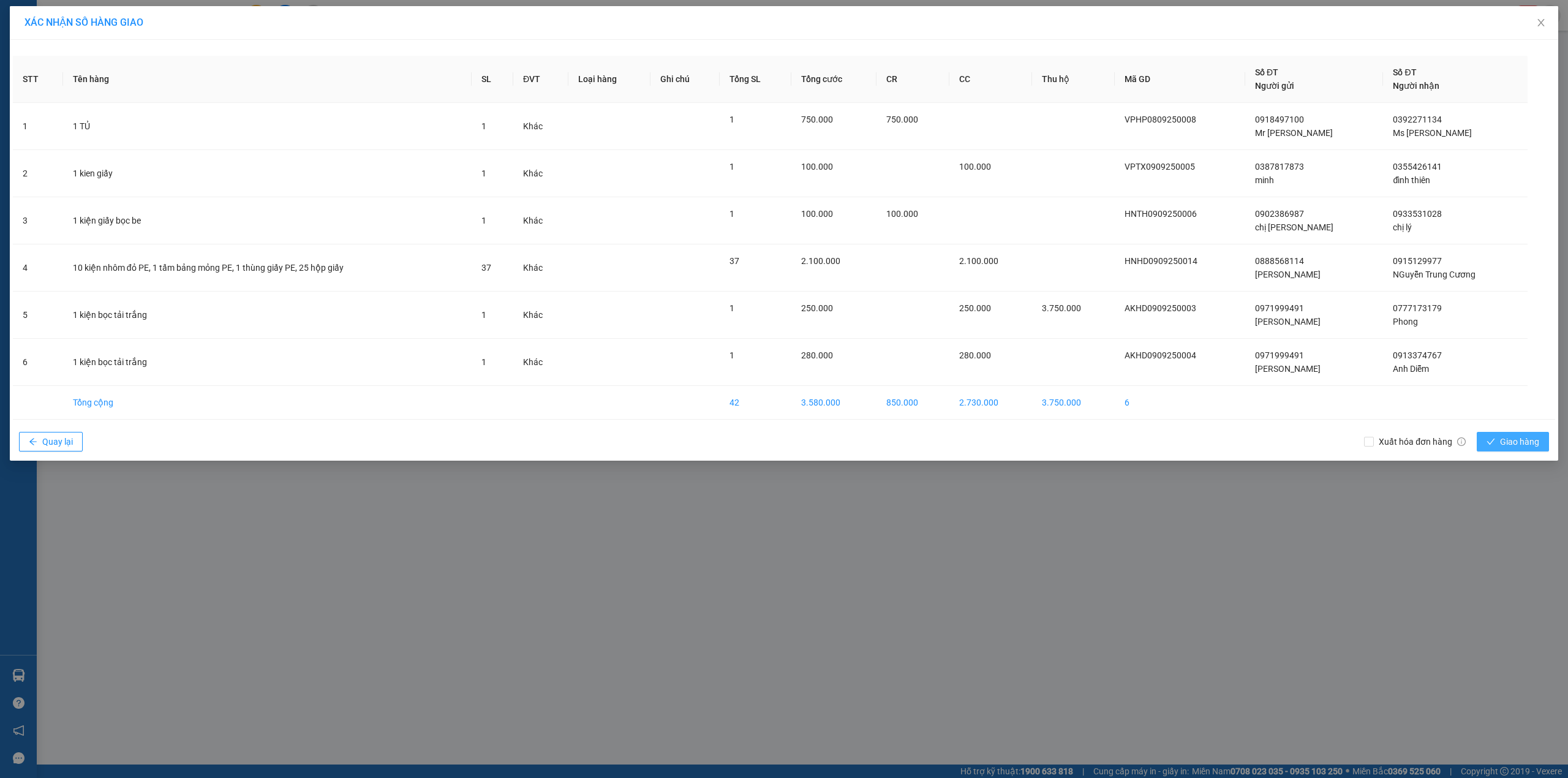
click at [1495, 443] on button "Giao hàng" at bounding box center [1513, 441] width 72 height 19
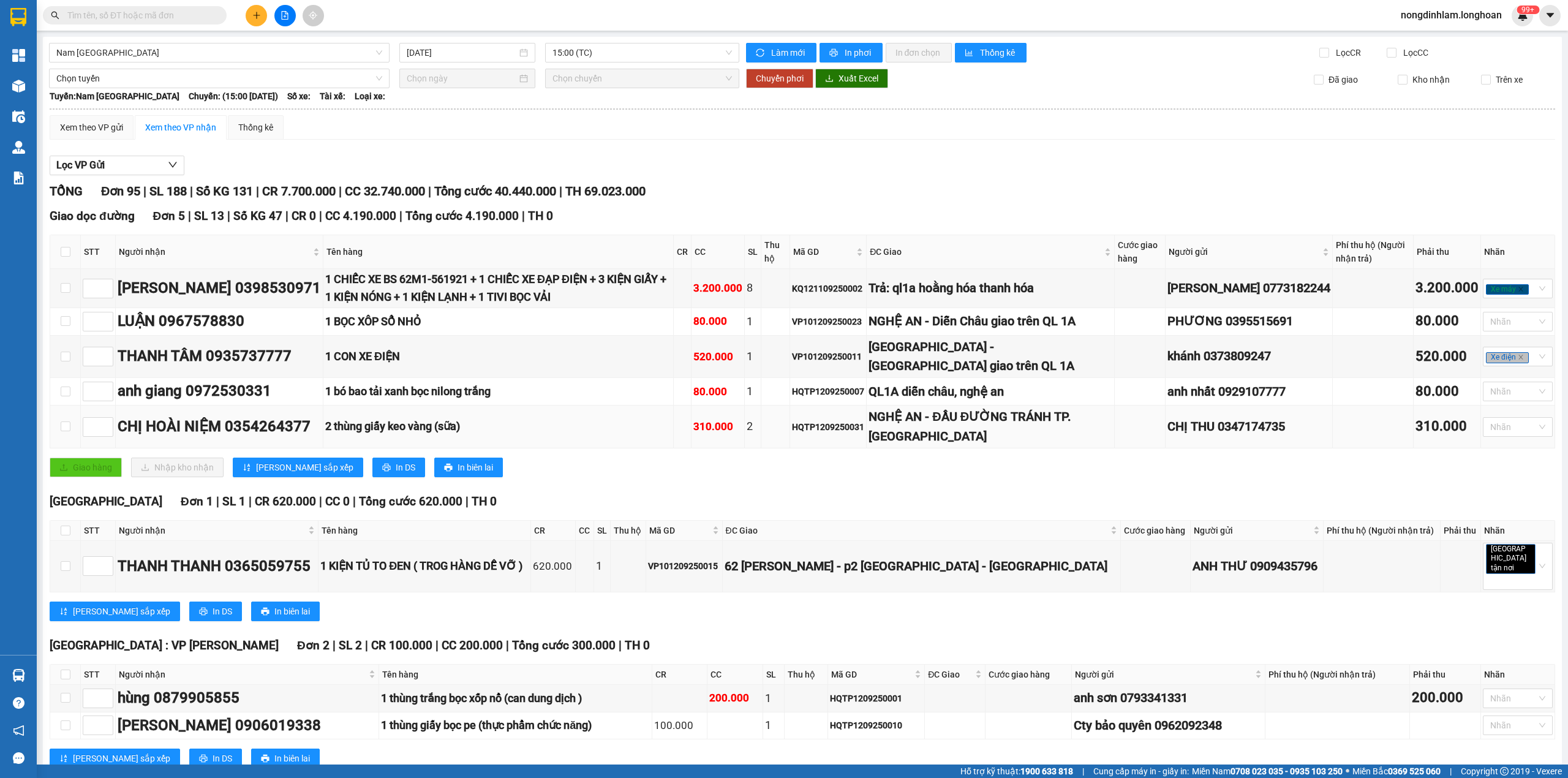
scroll to position [108, 0]
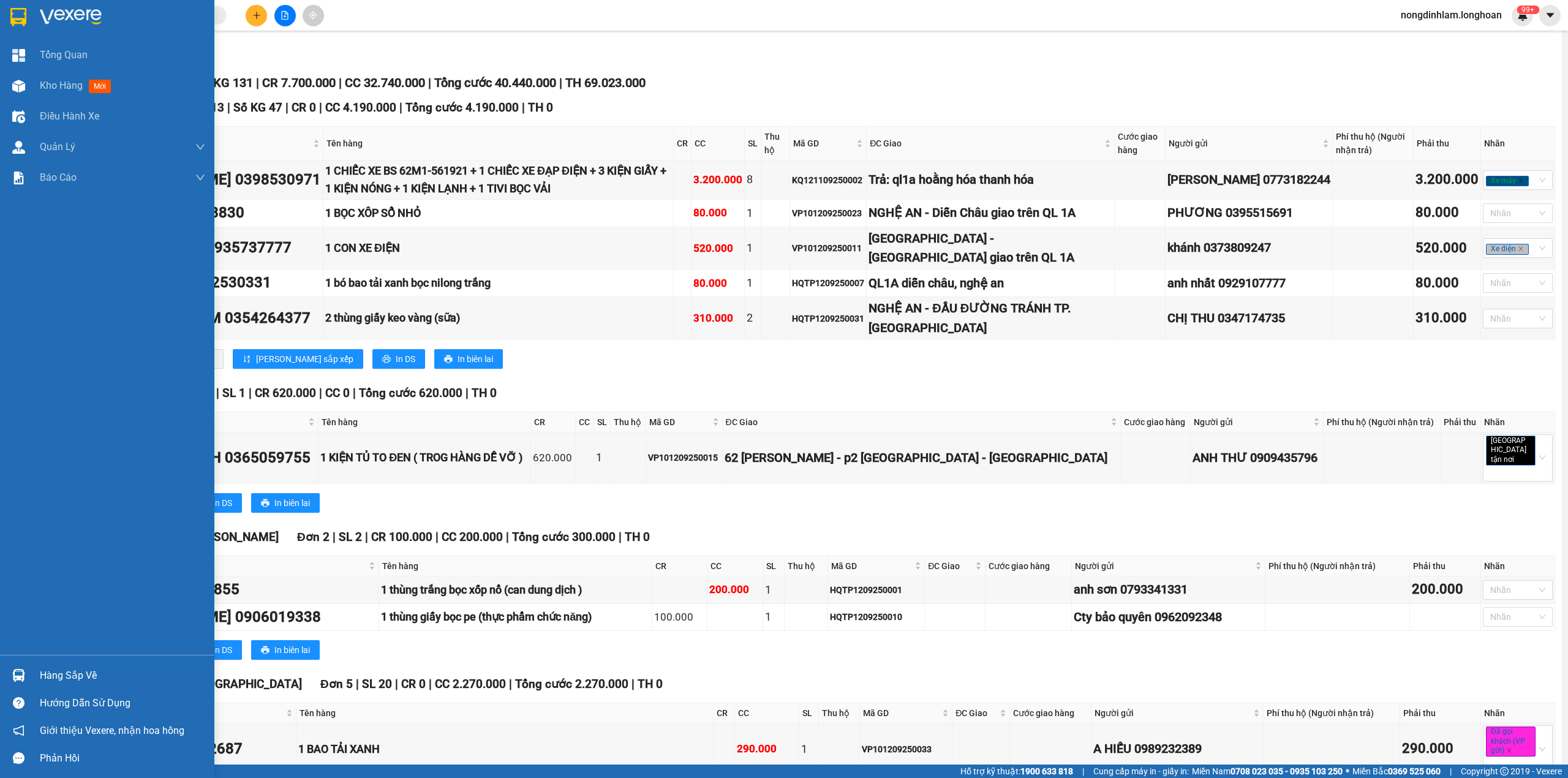
click at [24, 10] on img at bounding box center [18, 17] width 16 height 19
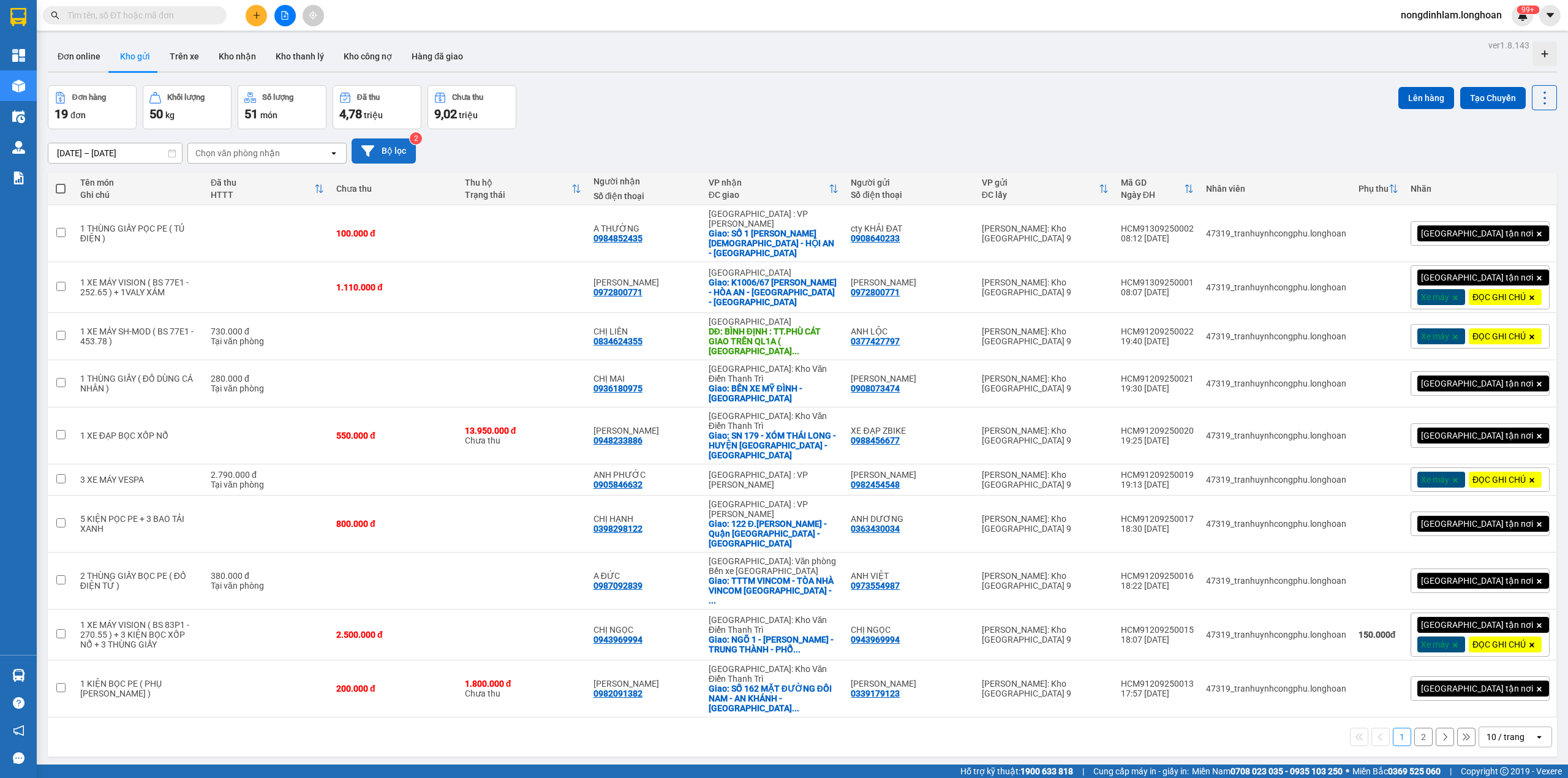
click at [371, 139] on button "Bộ lọc" at bounding box center [383, 151] width 64 height 25
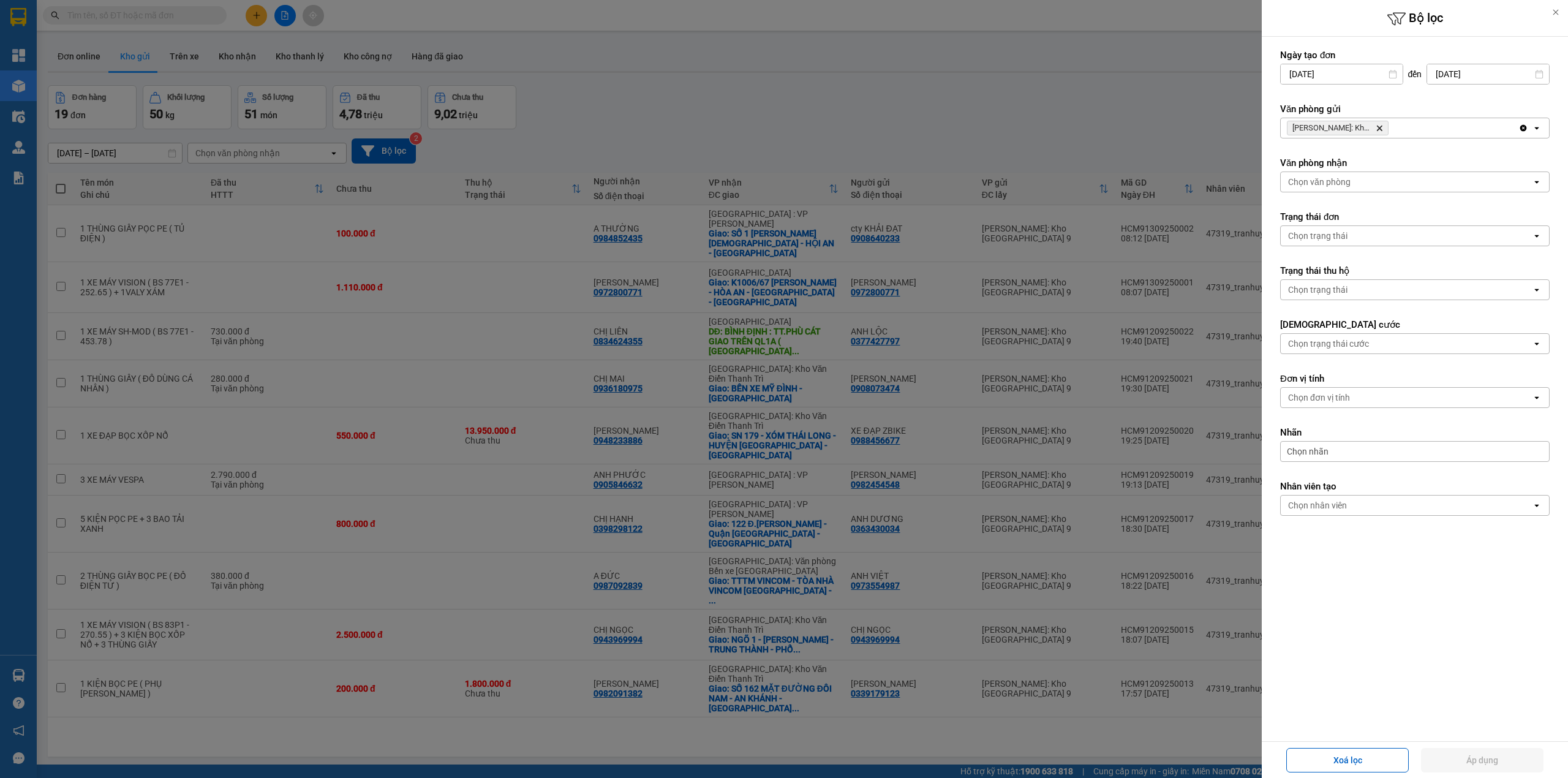
click at [1377, 127] on icon "Delete" at bounding box center [1379, 127] width 8 height 8
click at [1377, 127] on div "Chọn văn phòng" at bounding box center [1406, 128] width 251 height 19
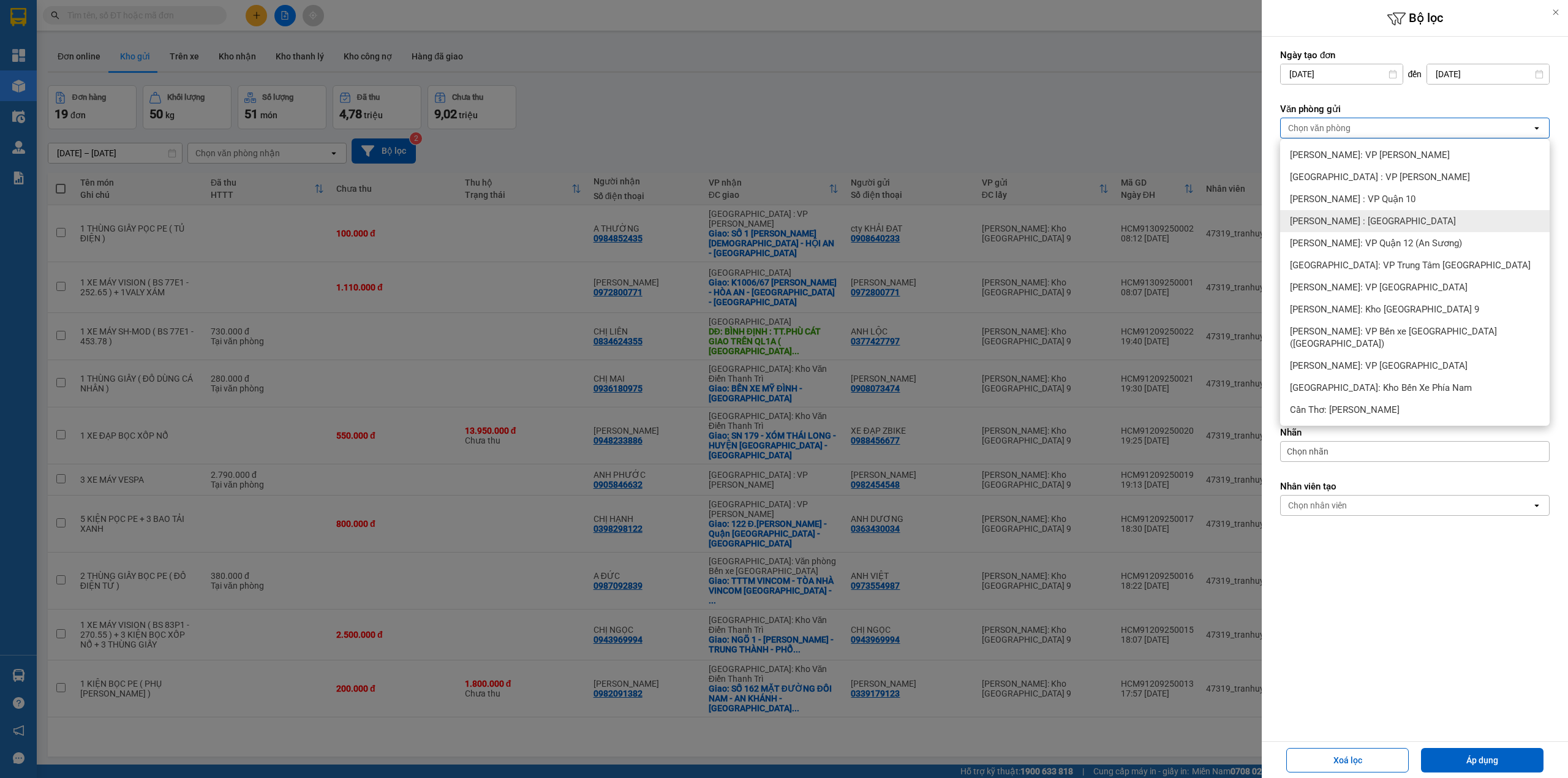
click at [1409, 214] on div "[PERSON_NAME] : [GEOGRAPHIC_DATA]" at bounding box center [1414, 221] width 270 height 22
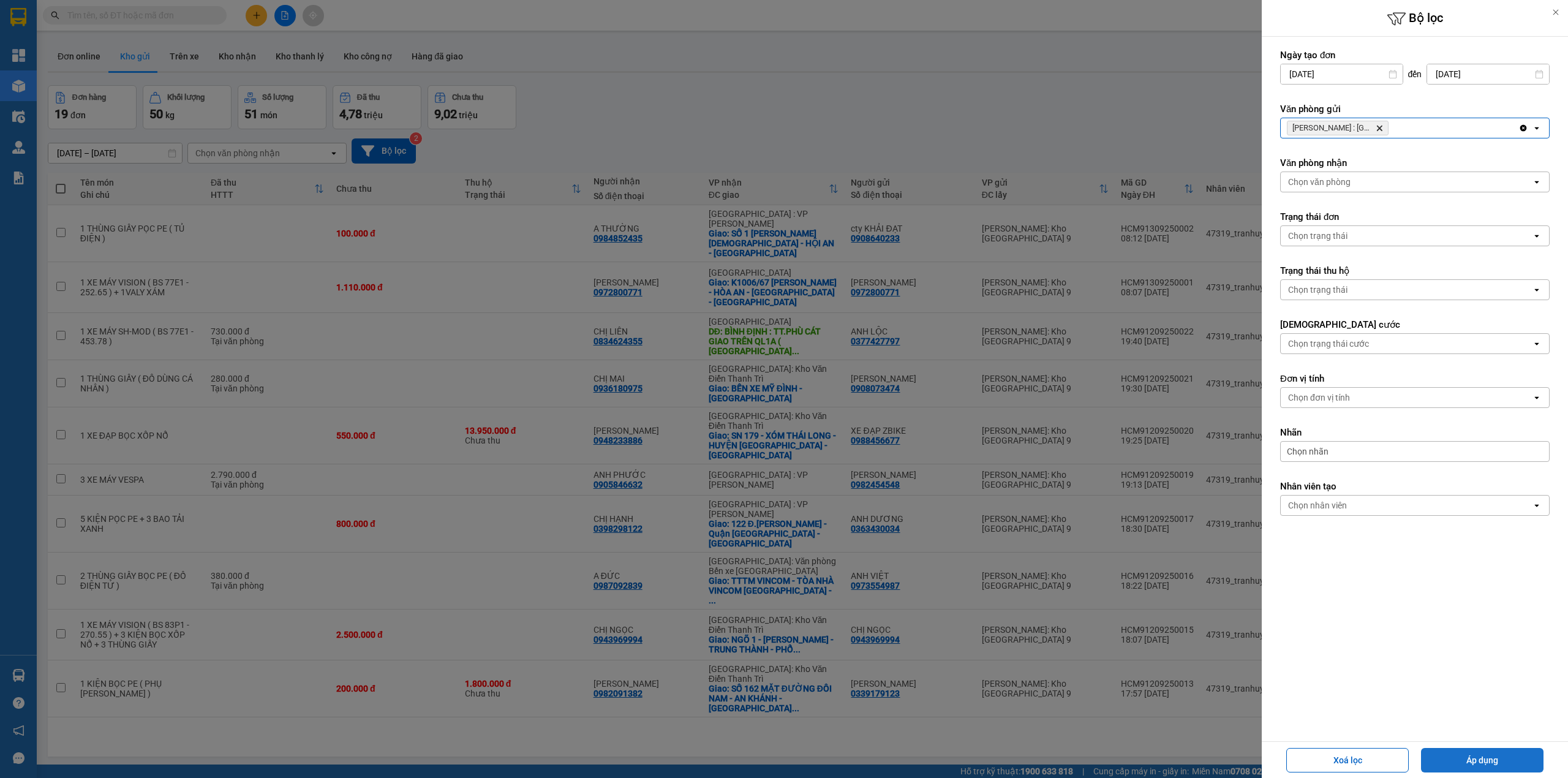
click at [1478, 762] on button "Áp dụng" at bounding box center [1482, 759] width 123 height 24
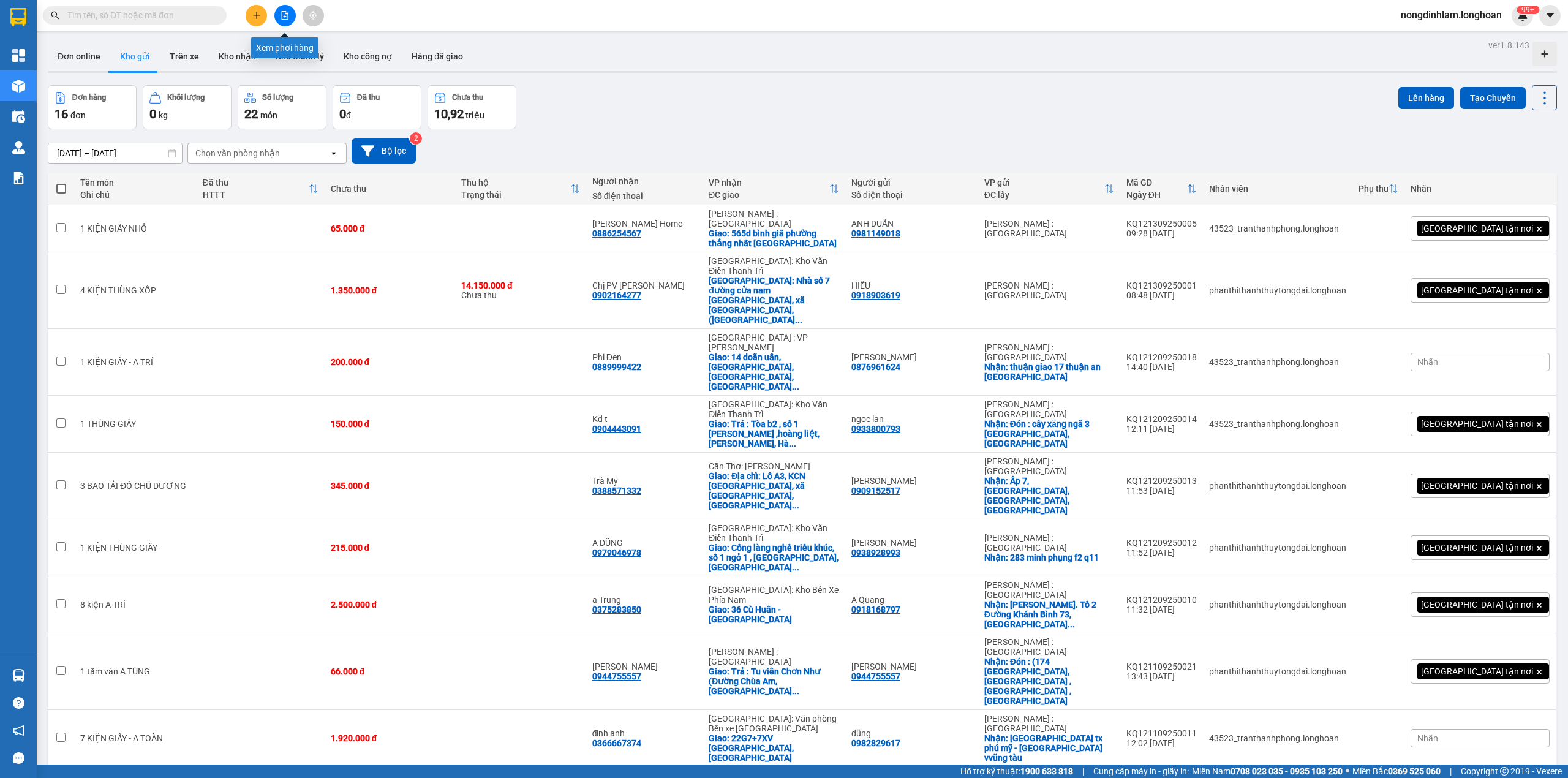
click at [287, 13] on icon "file-add" at bounding box center [285, 15] width 8 height 8
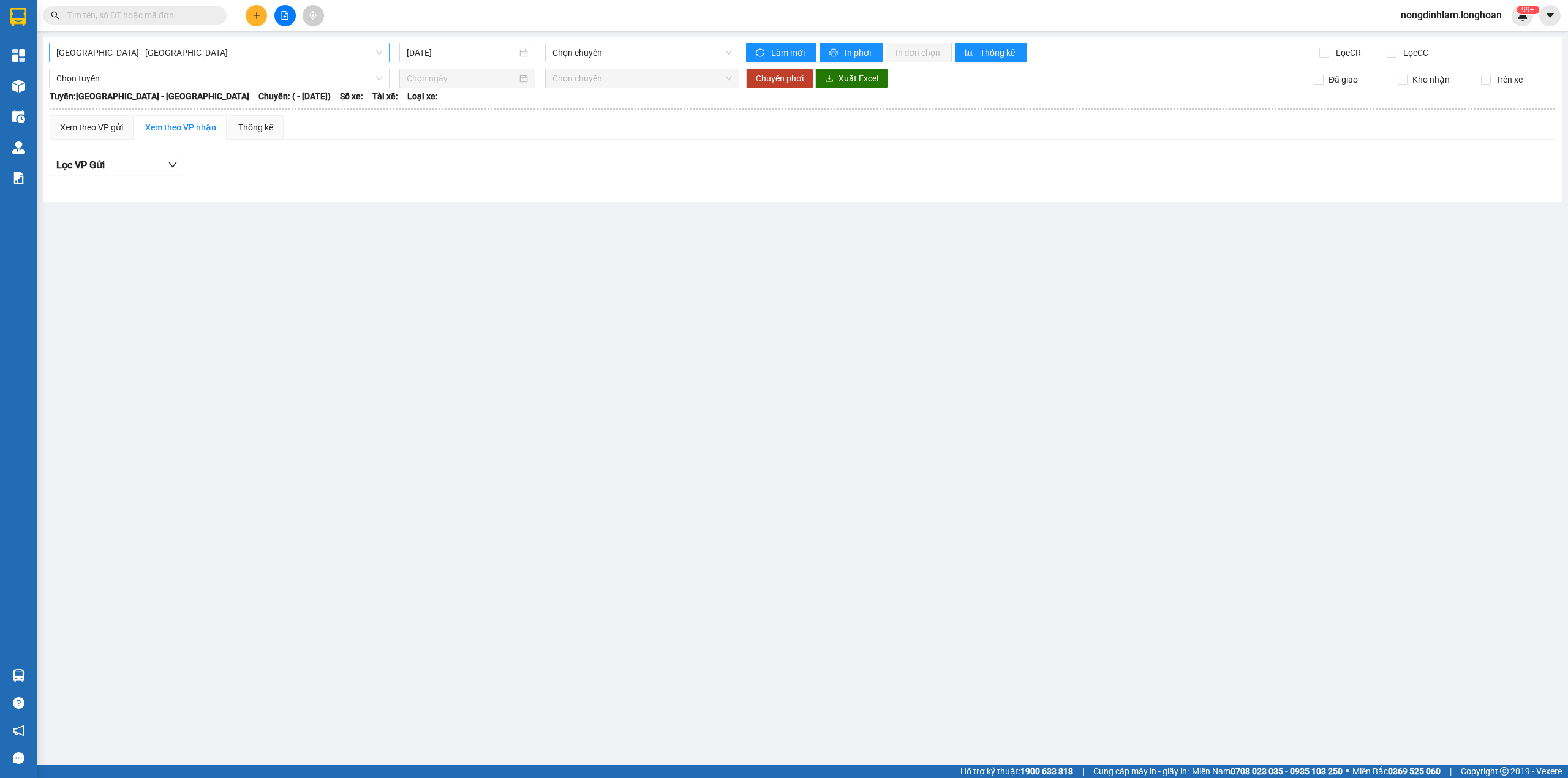
click at [145, 60] on span "[GEOGRAPHIC_DATA] - [GEOGRAPHIC_DATA]" at bounding box center [219, 53] width 326 height 19
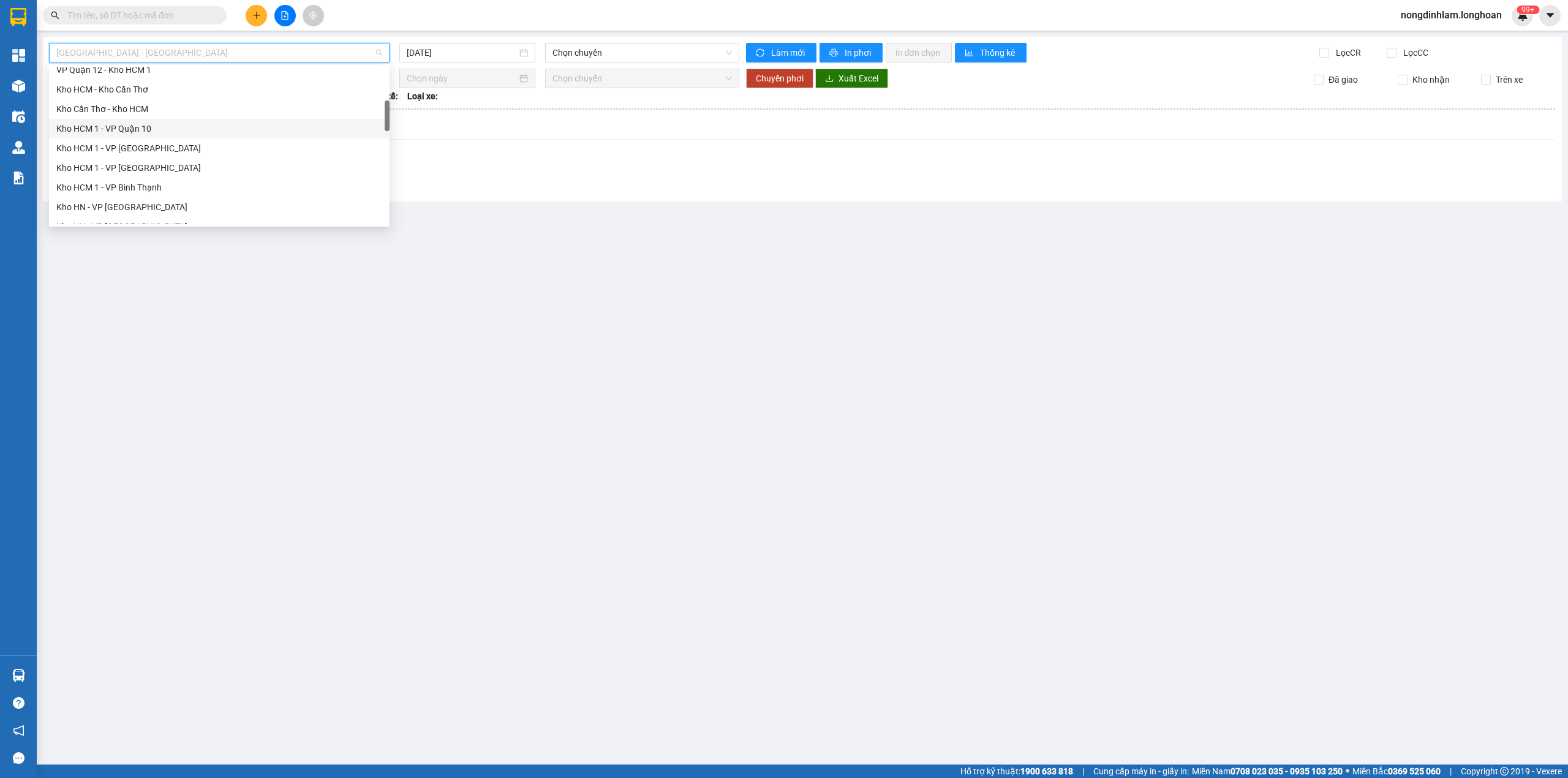
scroll to position [196, 0]
click at [148, 134] on div "Kho Cần Thơ - Kho HCM" at bounding box center [219, 136] width 326 height 13
type input "[DATE]"
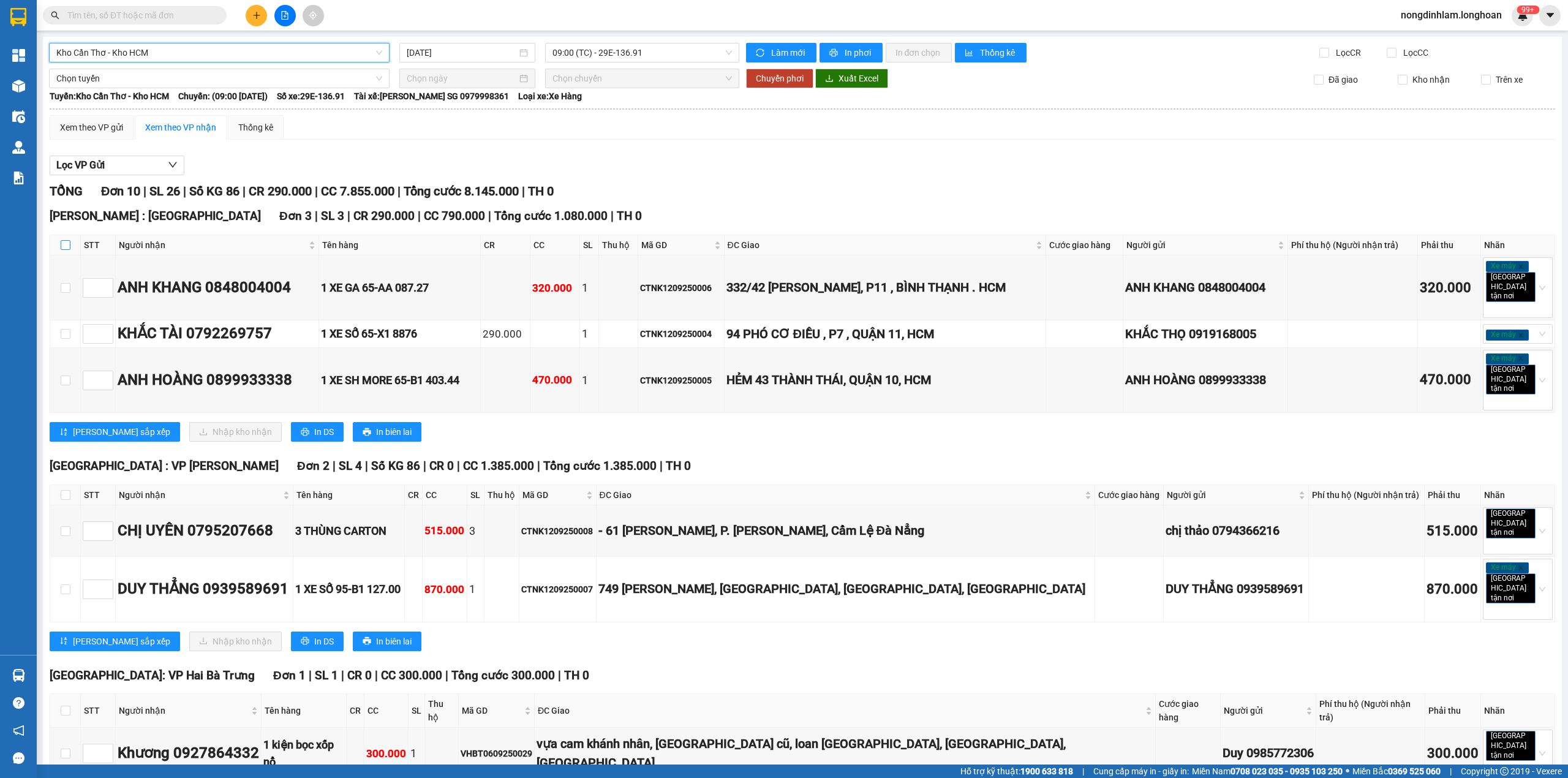
click at [67, 245] on input "checkbox" at bounding box center [66, 245] width 10 height 10
checkbox input "true"
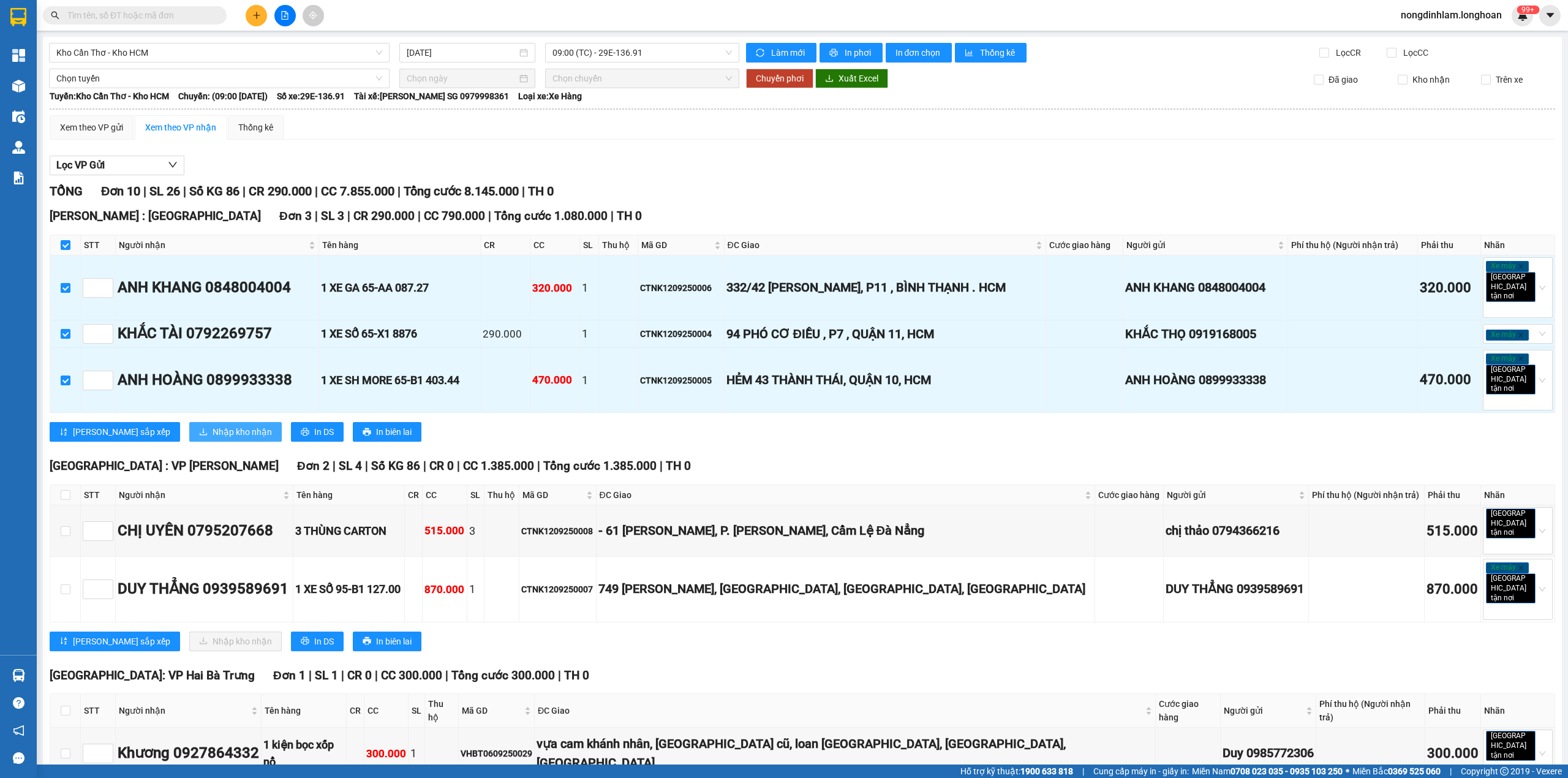
click at [213, 425] on span "Nhập kho nhận" at bounding box center [243, 431] width 60 height 13
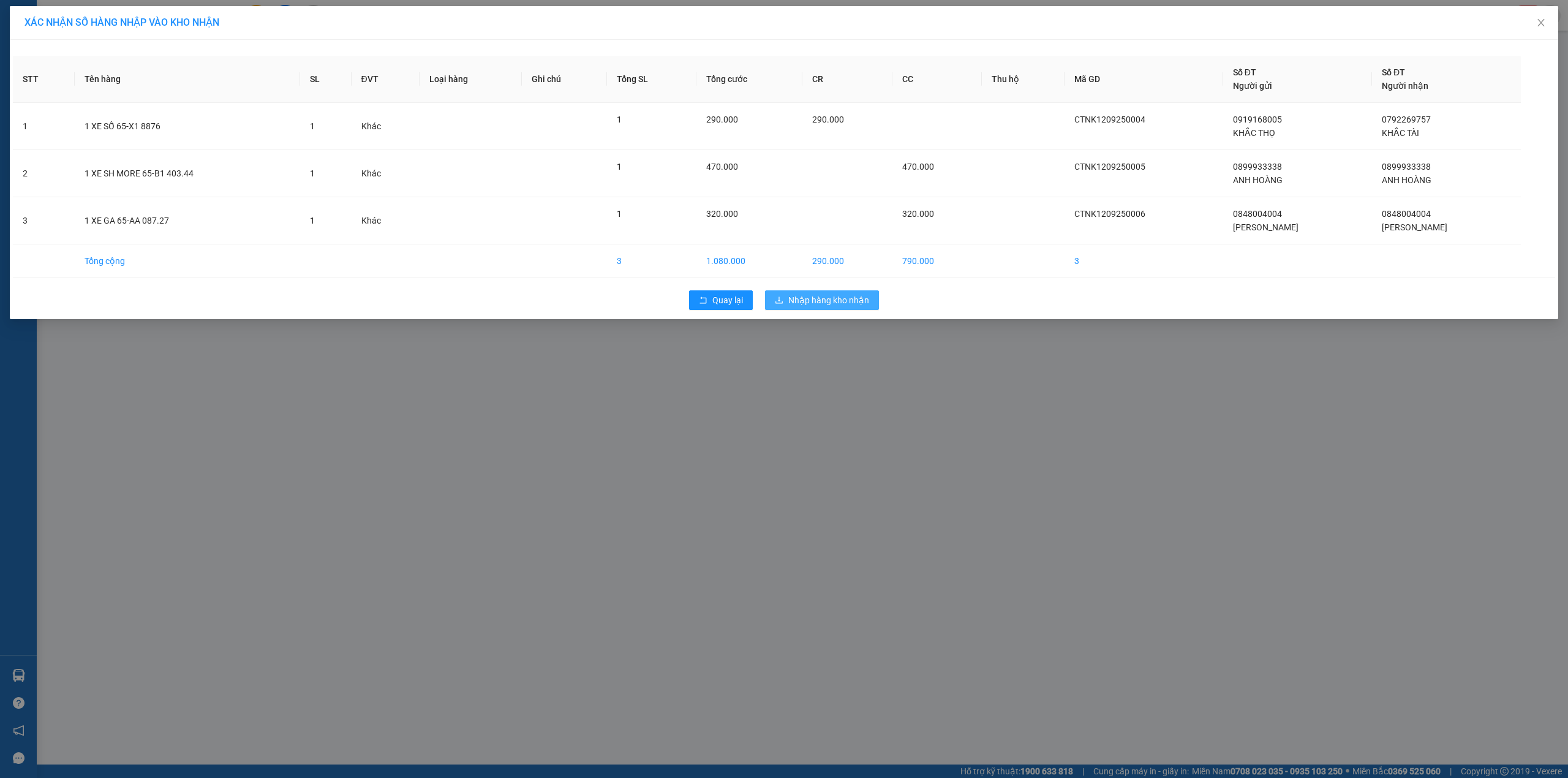
click at [810, 304] on span "Nhập hàng kho nhận" at bounding box center [829, 299] width 81 height 13
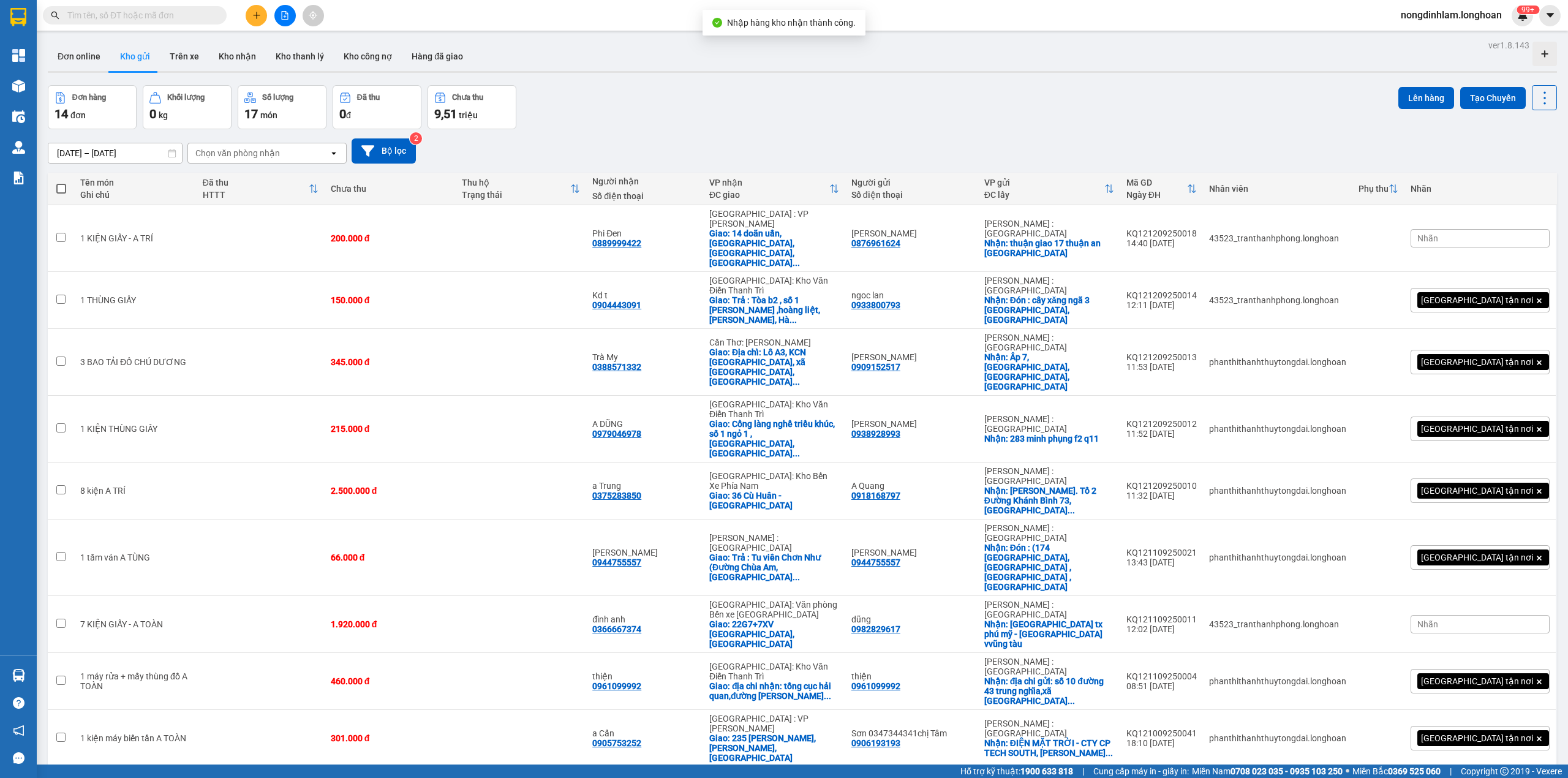
click at [278, 15] on button at bounding box center [285, 15] width 21 height 21
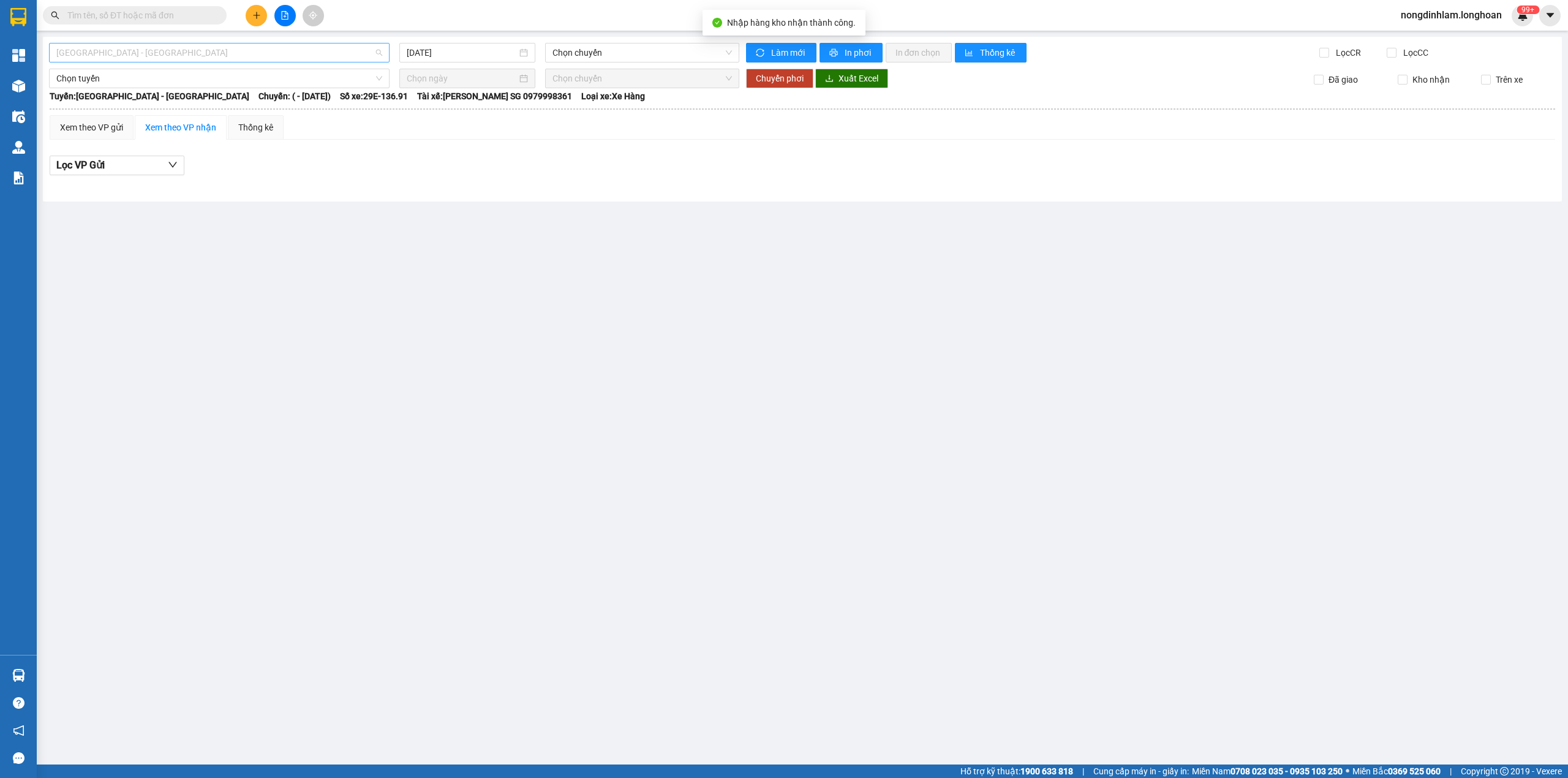
click at [150, 52] on span "[GEOGRAPHIC_DATA] - [GEOGRAPHIC_DATA]" at bounding box center [219, 53] width 326 height 19
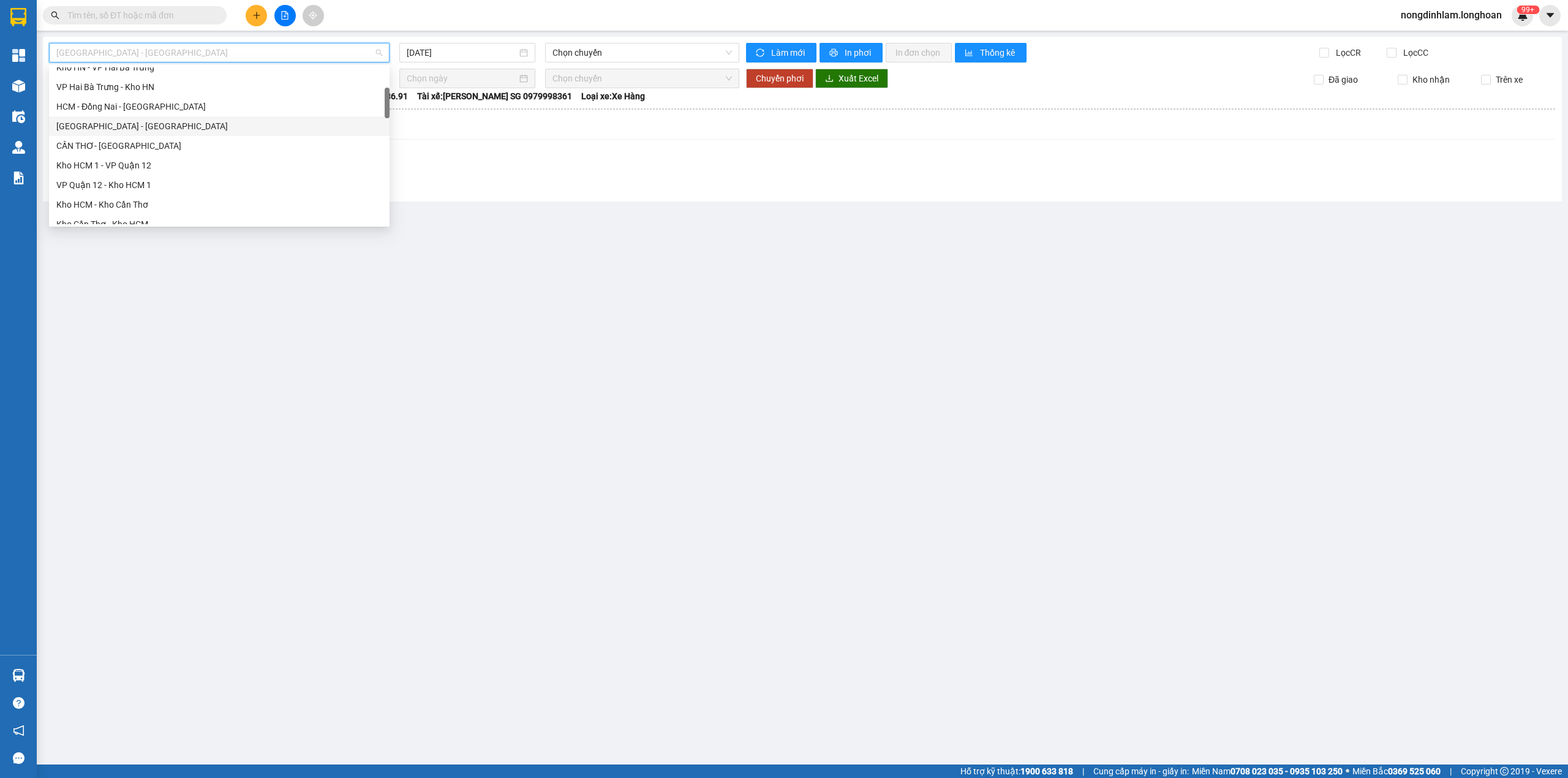
scroll to position [134, 0]
click at [156, 191] on div "Kho Cần Thơ - Kho HCM" at bounding box center [219, 197] width 326 height 13
type input "[DATE]"
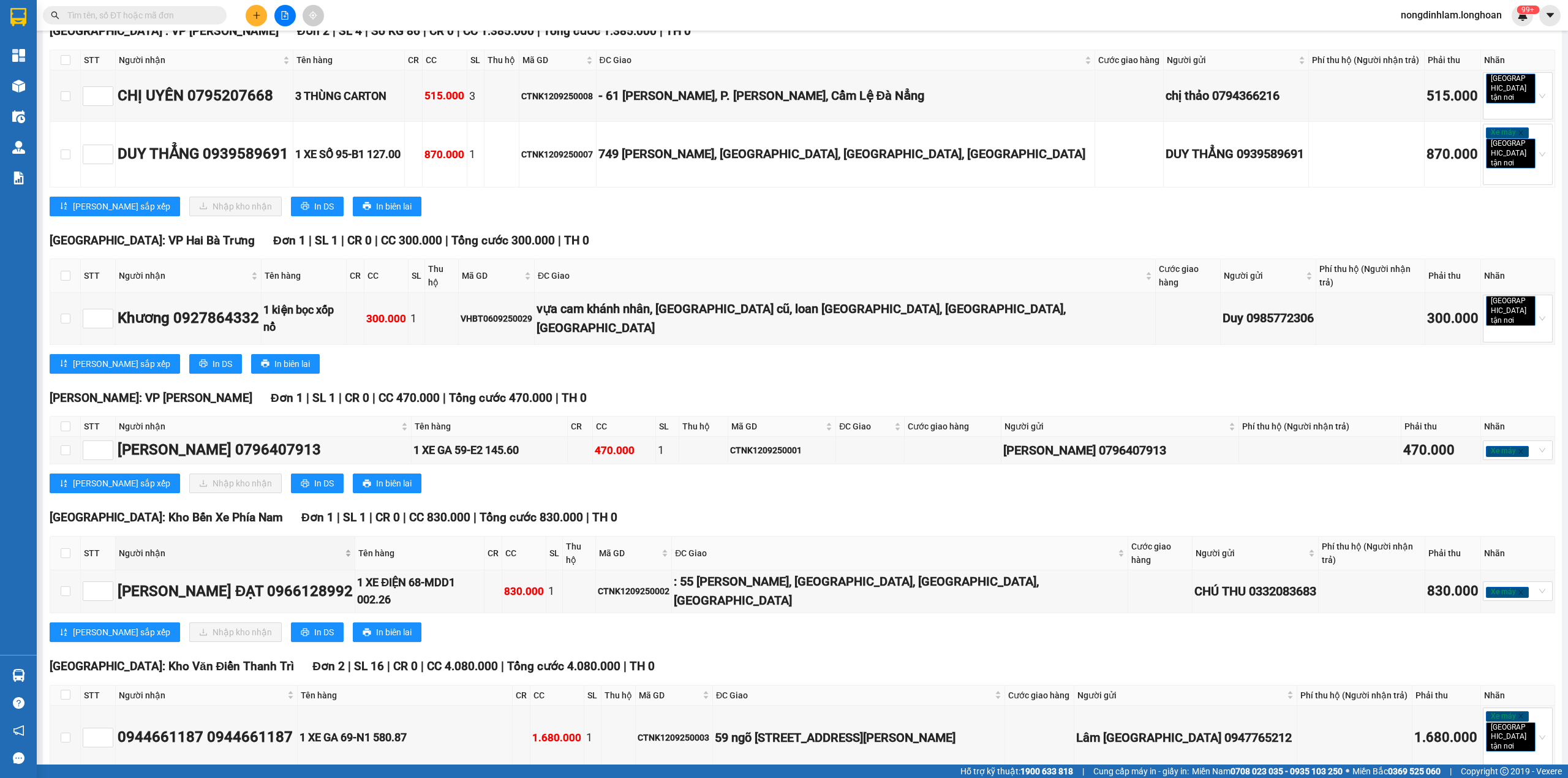
scroll to position [473, 0]
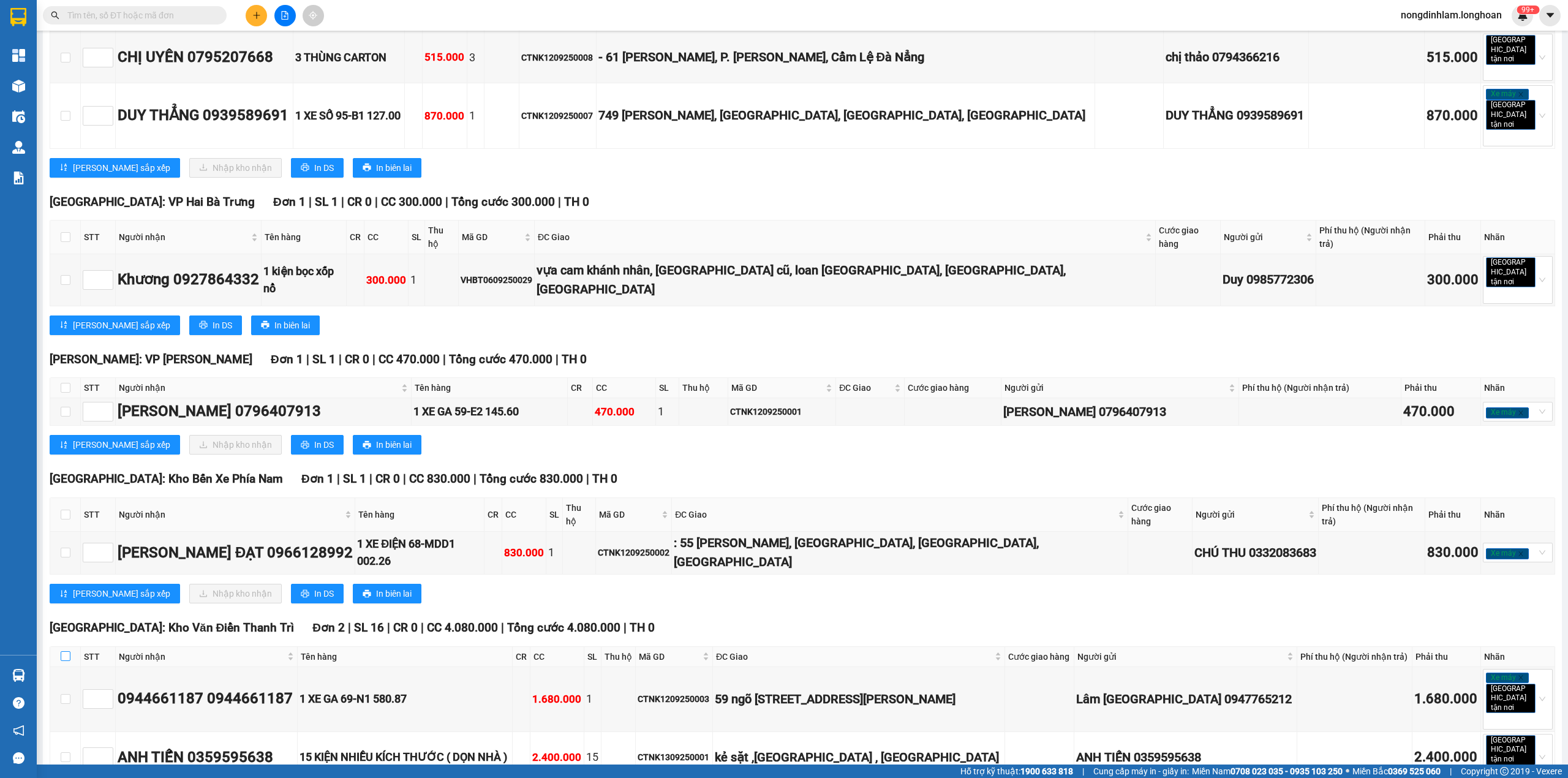
click at [65, 651] on input "checkbox" at bounding box center [66, 656] width 10 height 10
checkbox input "true"
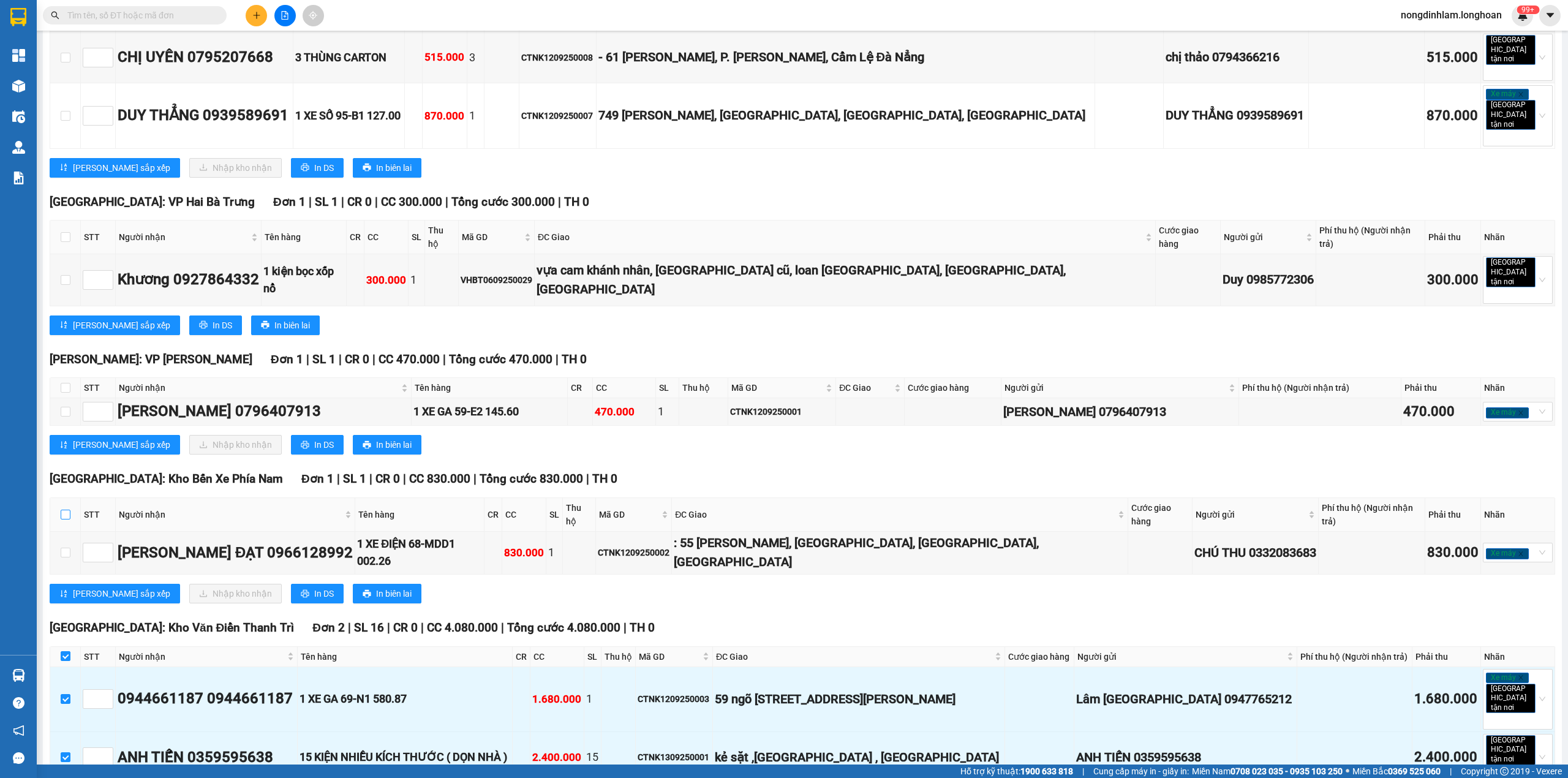
click at [67, 509] on input "checkbox" at bounding box center [66, 514] width 10 height 10
checkbox input "true"
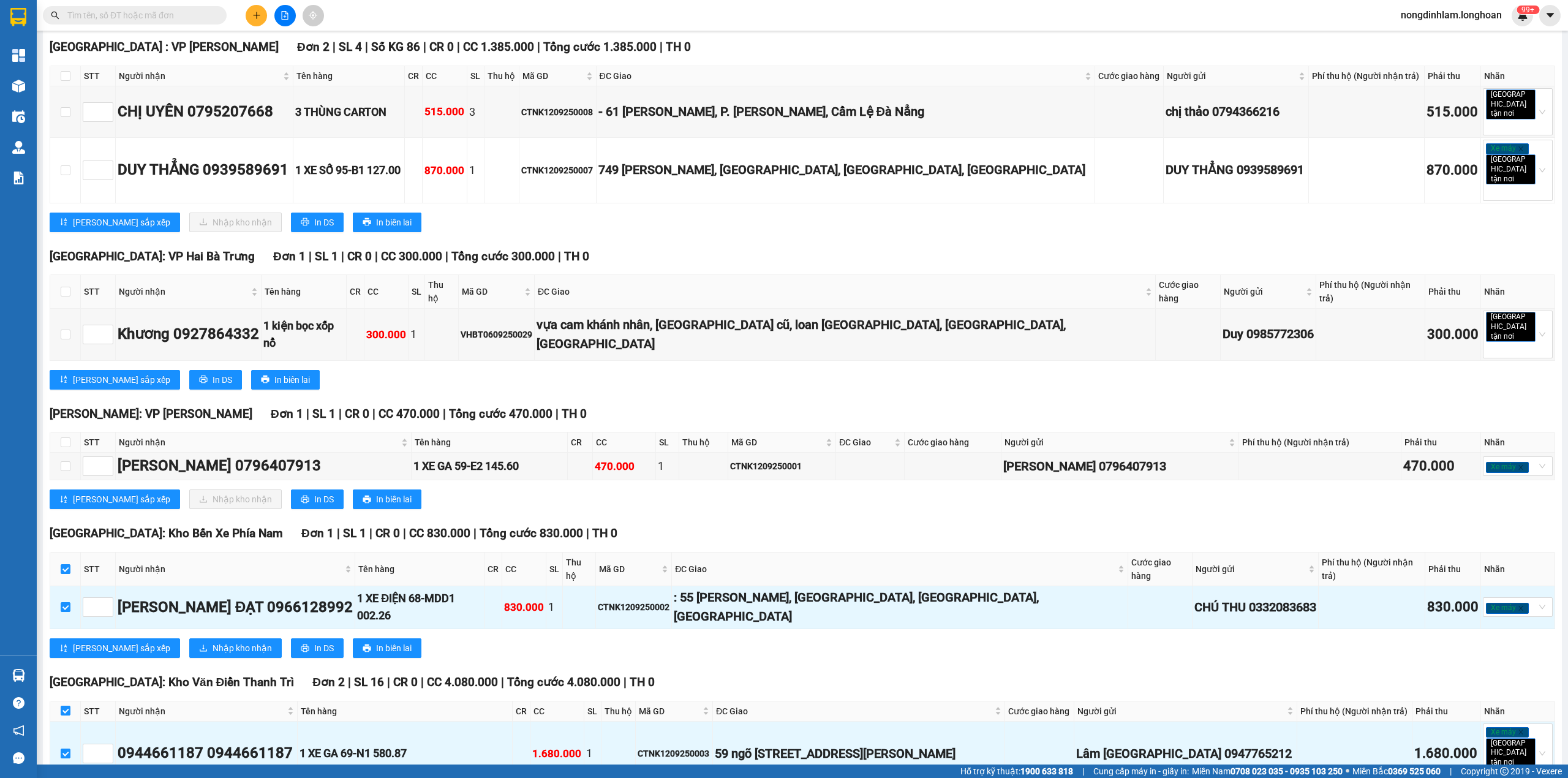
scroll to position [365, 0]
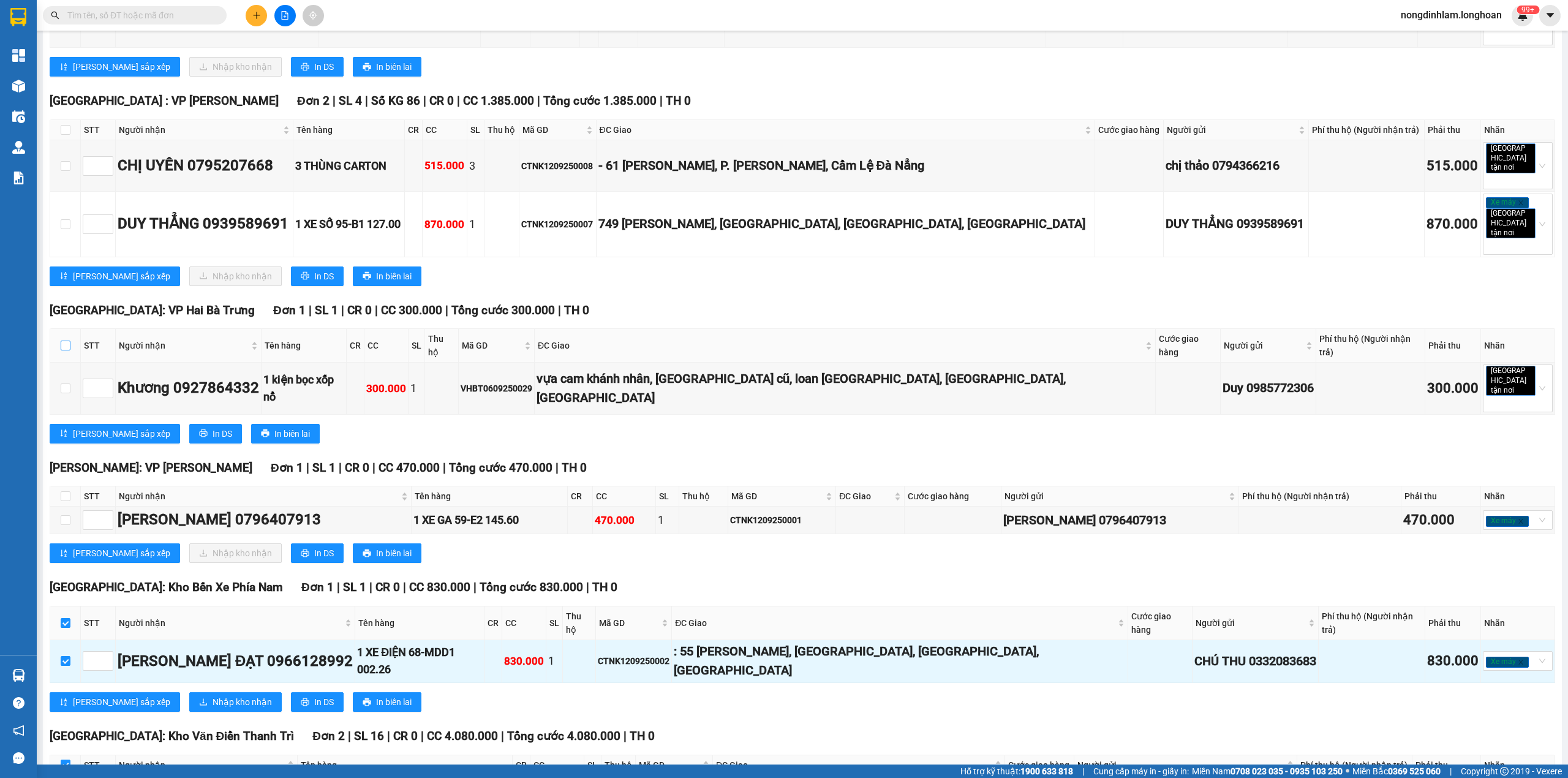
click at [66, 340] on input "checkbox" at bounding box center [66, 345] width 10 height 10
checkbox input "true"
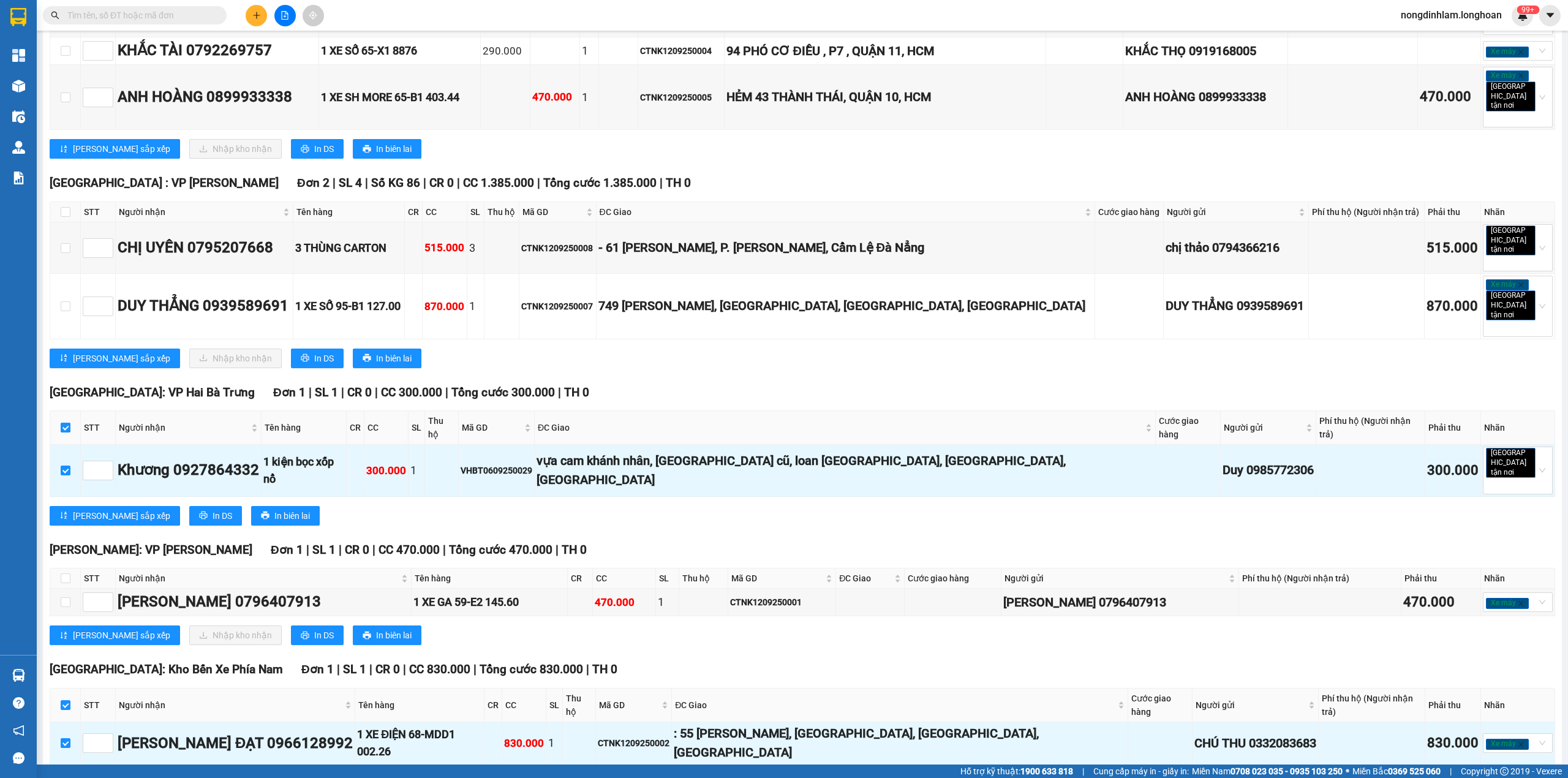
scroll to position [256, 0]
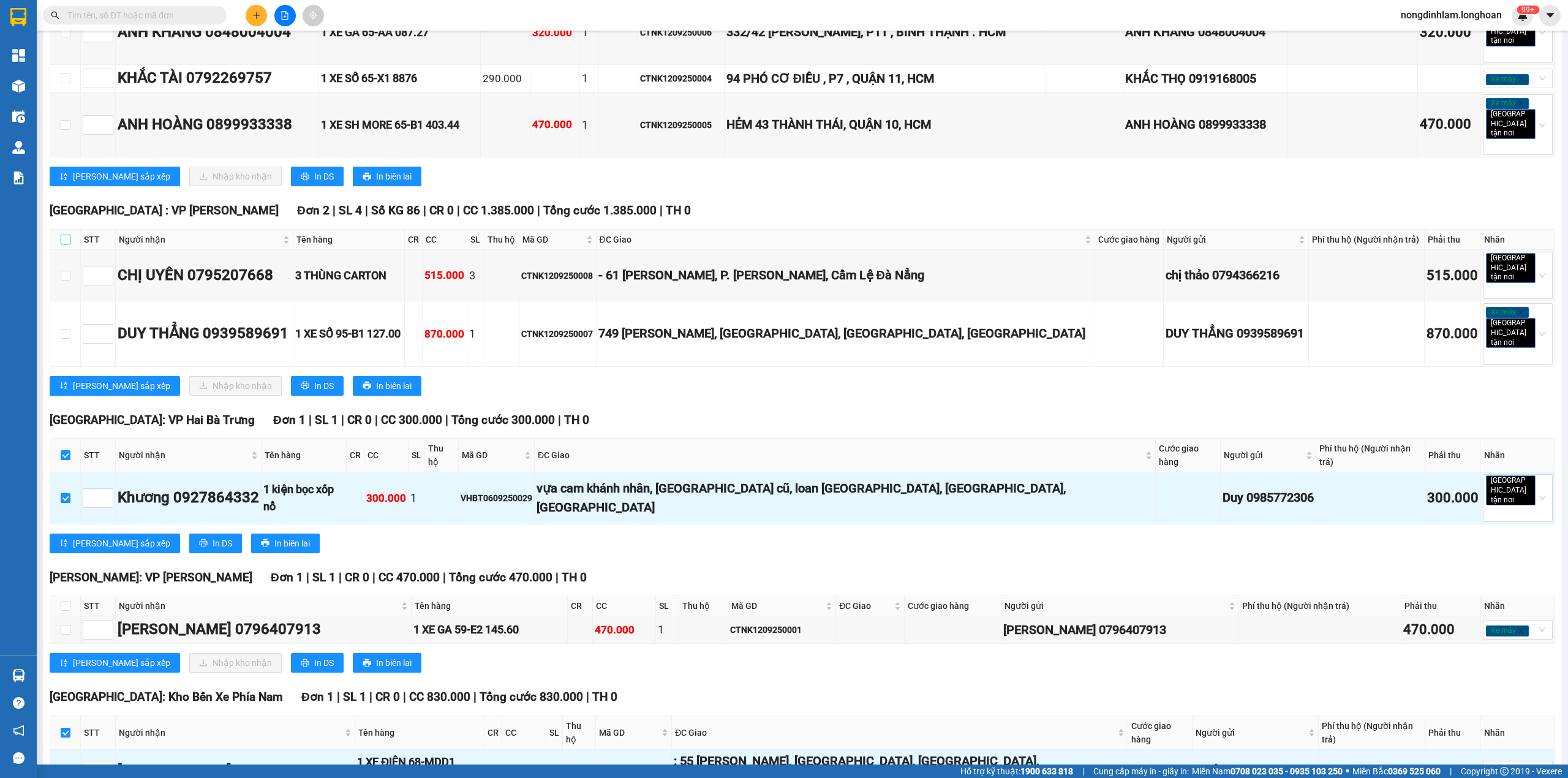
click at [61, 235] on input "checkbox" at bounding box center [66, 240] width 10 height 10
checkbox input "true"
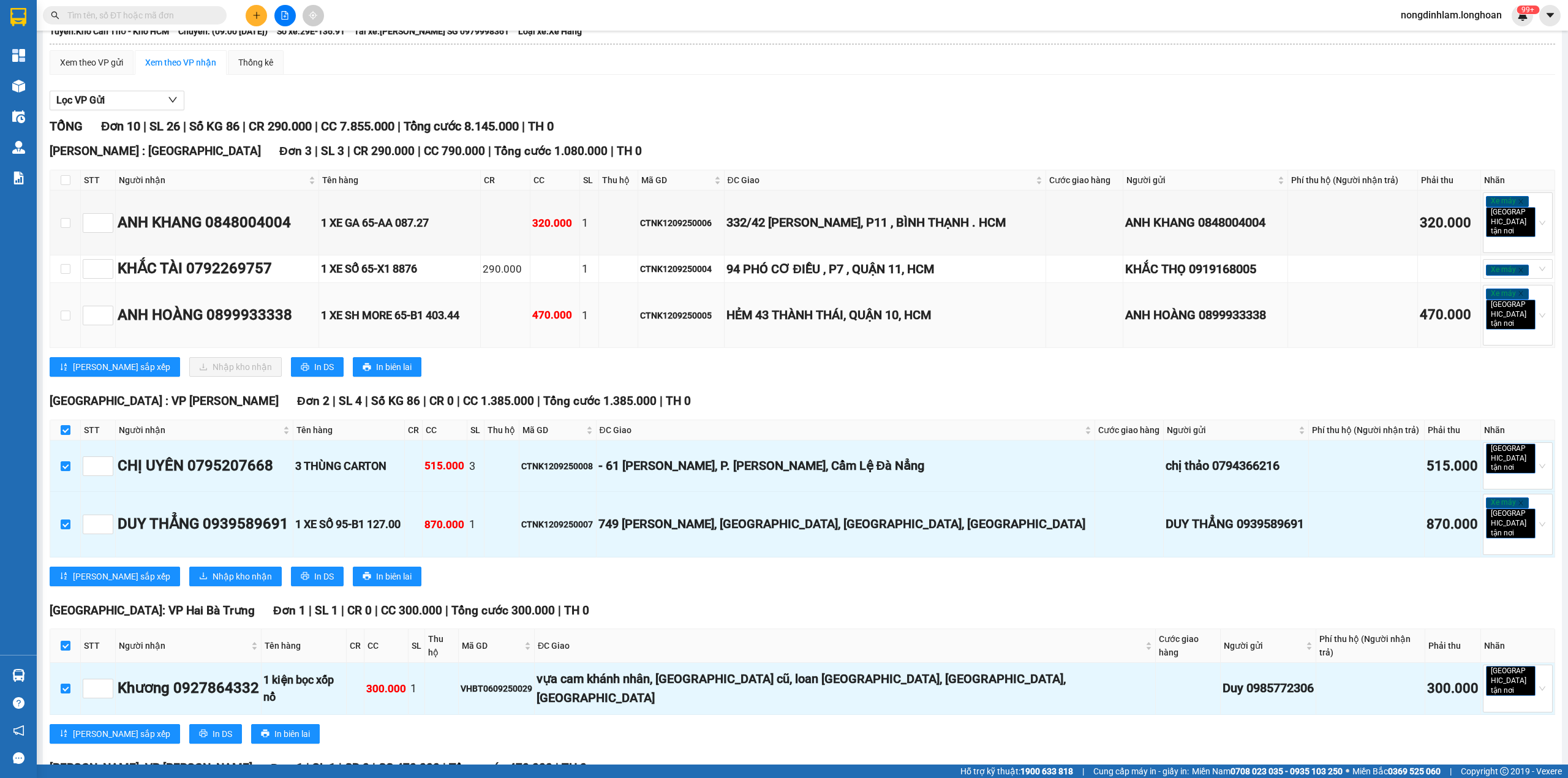
scroll to position [0, 0]
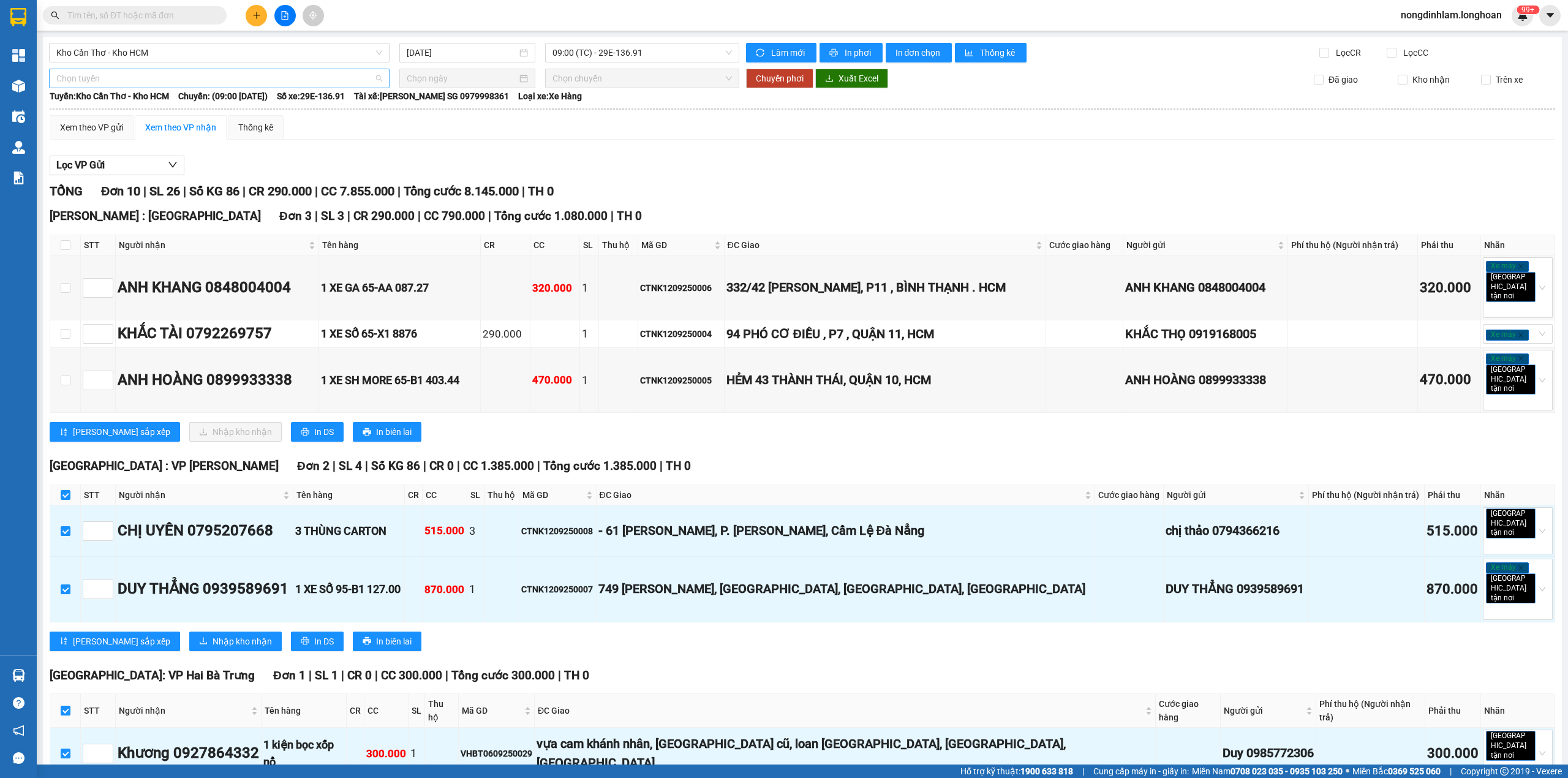
click at [136, 84] on span "Chọn tuyến" at bounding box center [219, 78] width 326 height 19
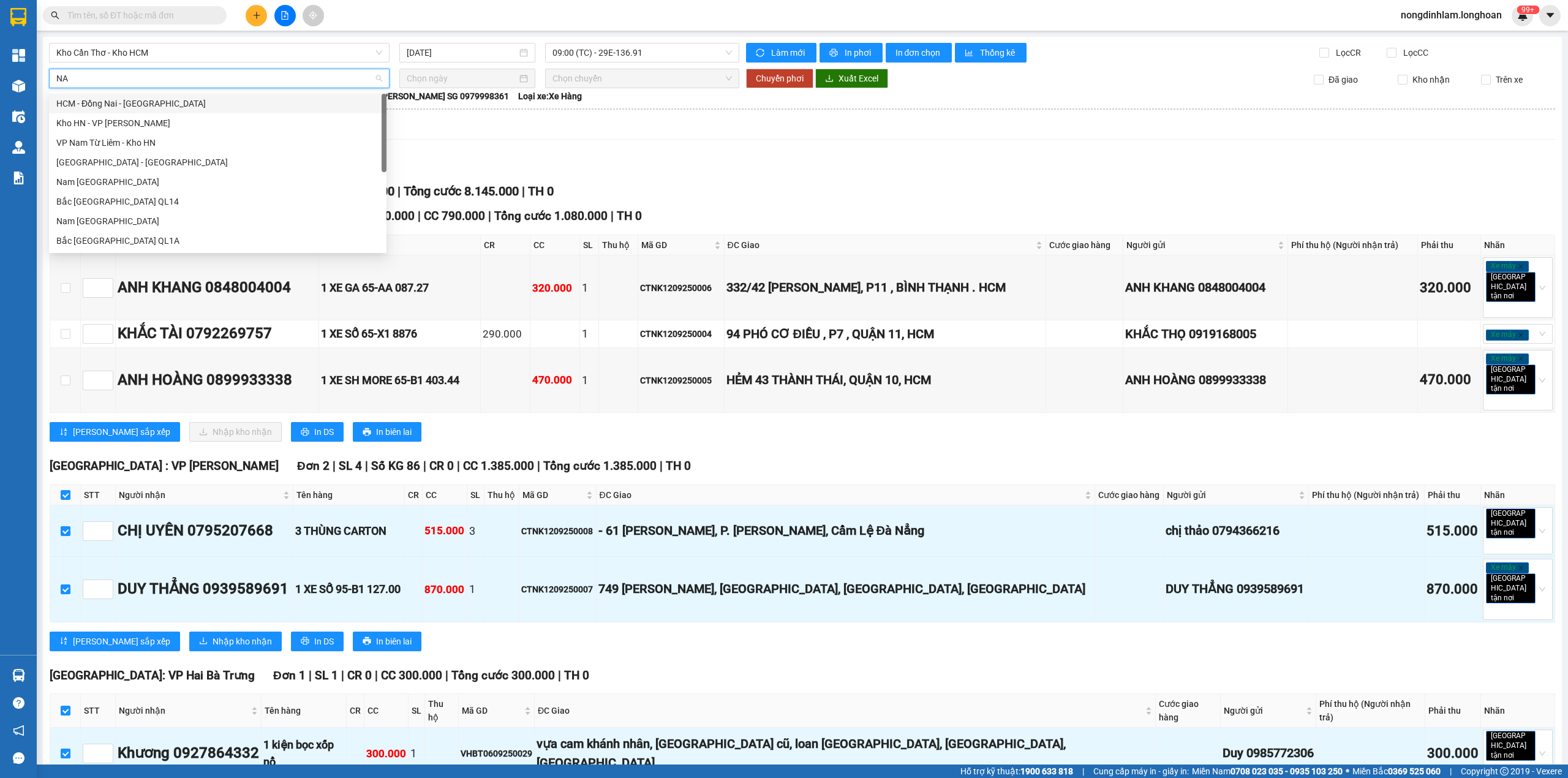
type input "NAM"
click at [111, 184] on div "Nam [GEOGRAPHIC_DATA]" at bounding box center [218, 182] width 323 height 13
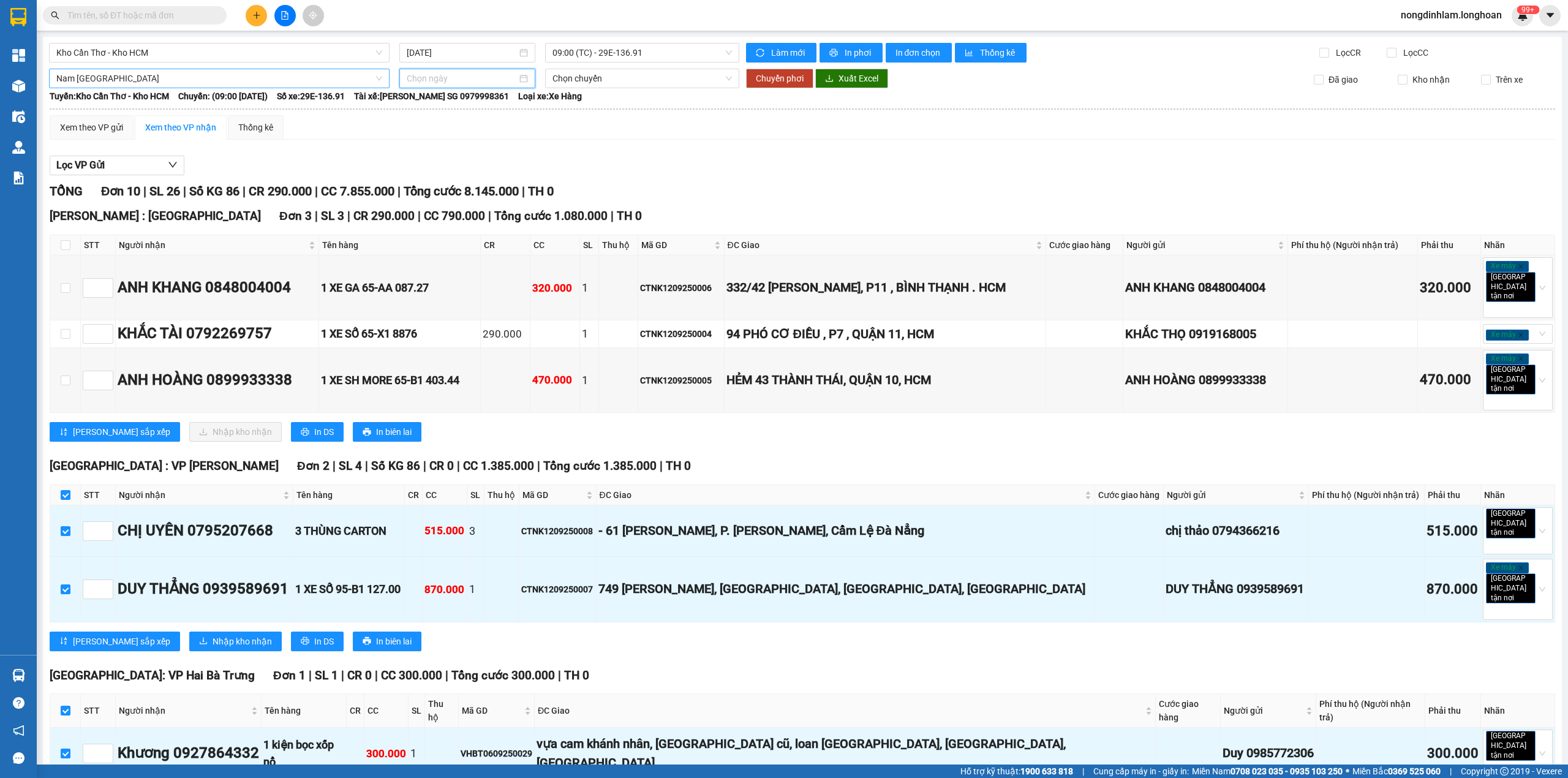
click at [417, 78] on input at bounding box center [461, 78] width 110 height 13
type input "[DATE]"
click at [542, 170] on div "13" at bounding box center [547, 168] width 15 height 15
type input "[DATE]"
click at [764, 82] on span "Chuyển phơi" at bounding box center [779, 78] width 48 height 13
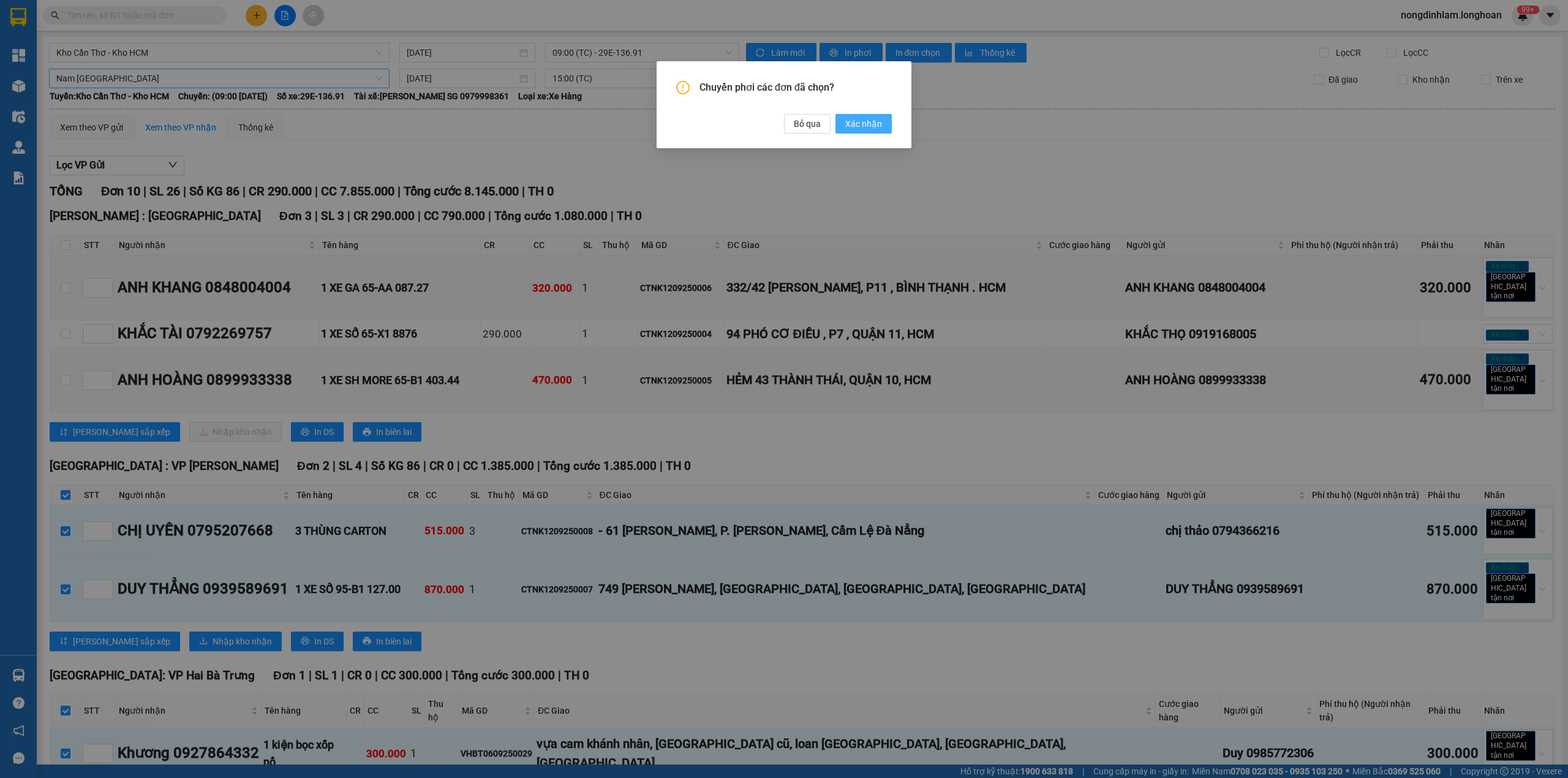
click at [849, 120] on span "Xác nhận" at bounding box center [863, 123] width 37 height 13
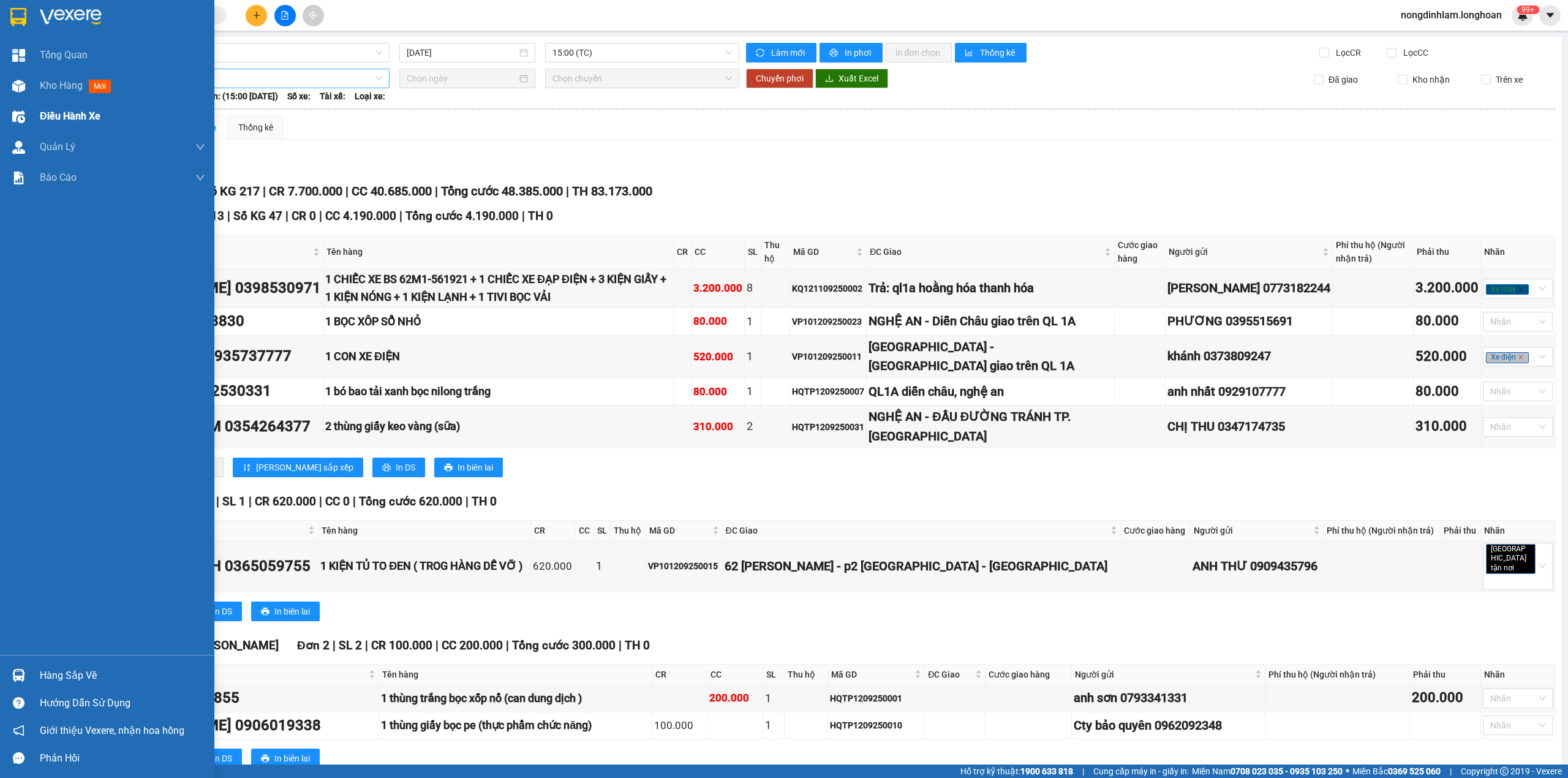
click at [89, 120] on span "Điều hành xe" at bounding box center [70, 116] width 61 height 15
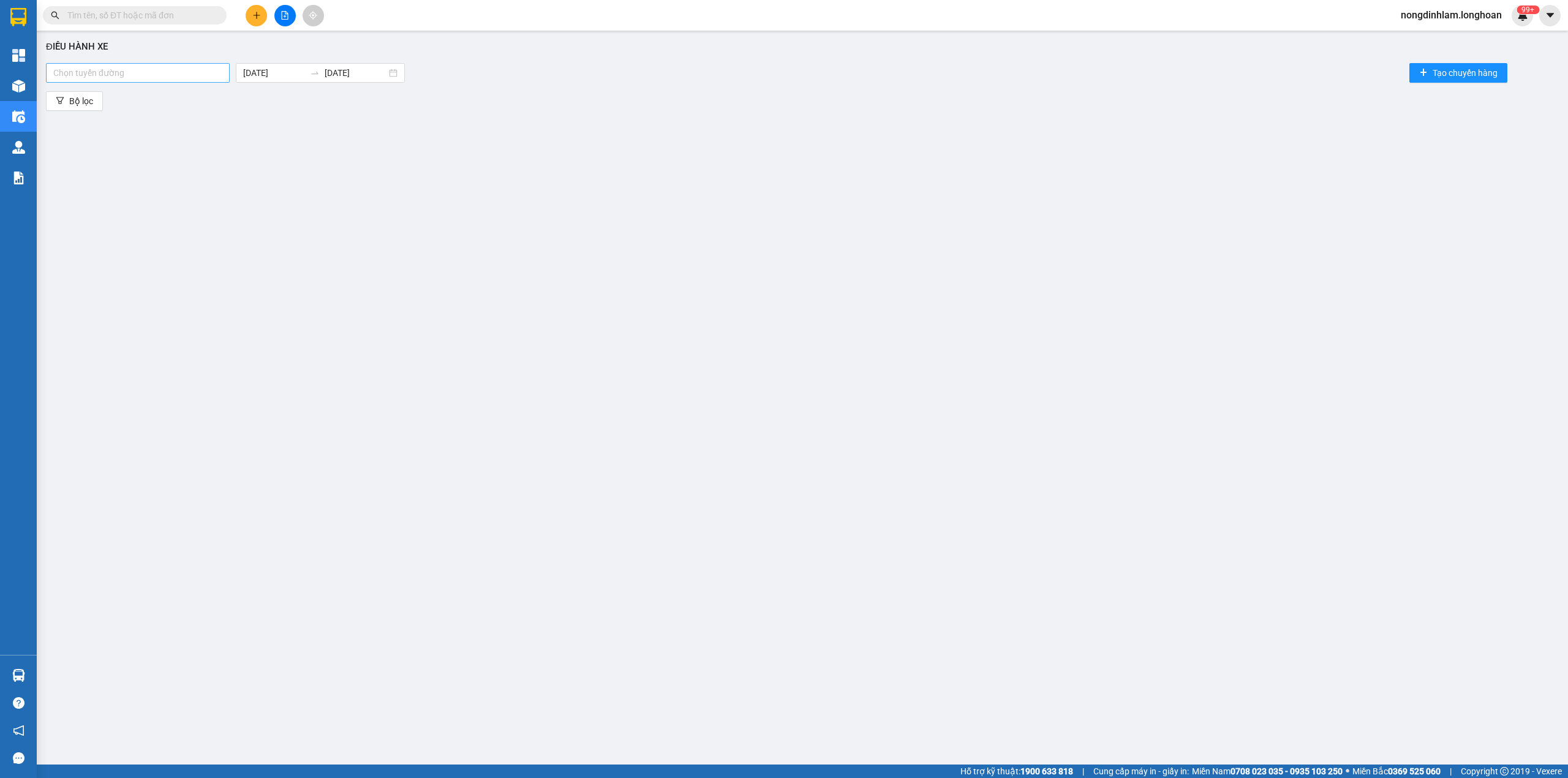
click at [121, 75] on div at bounding box center [138, 73] width 177 height 15
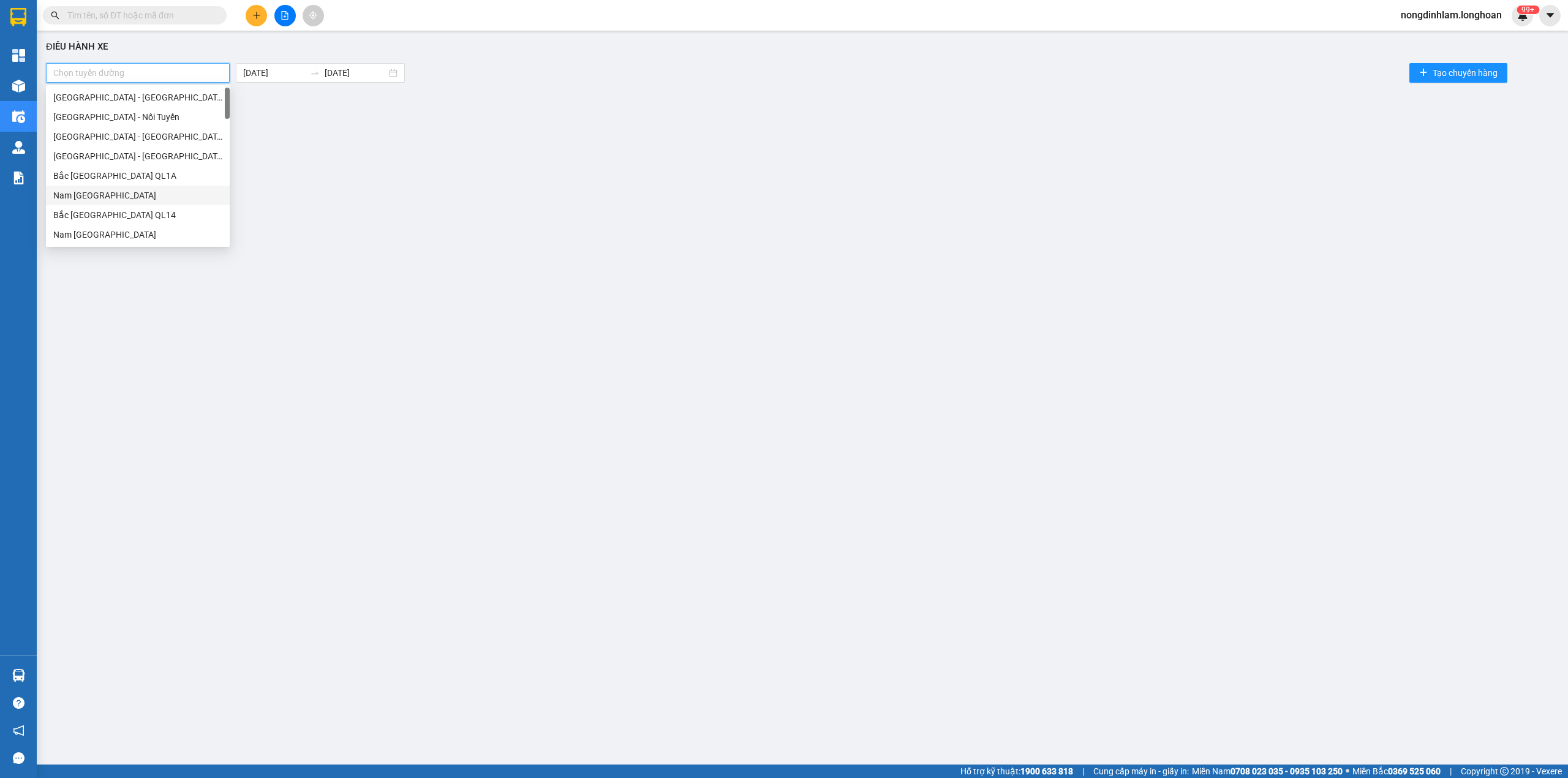
click at [129, 199] on div "Nam Trung Bắc QL1A" at bounding box center [138, 195] width 169 height 13
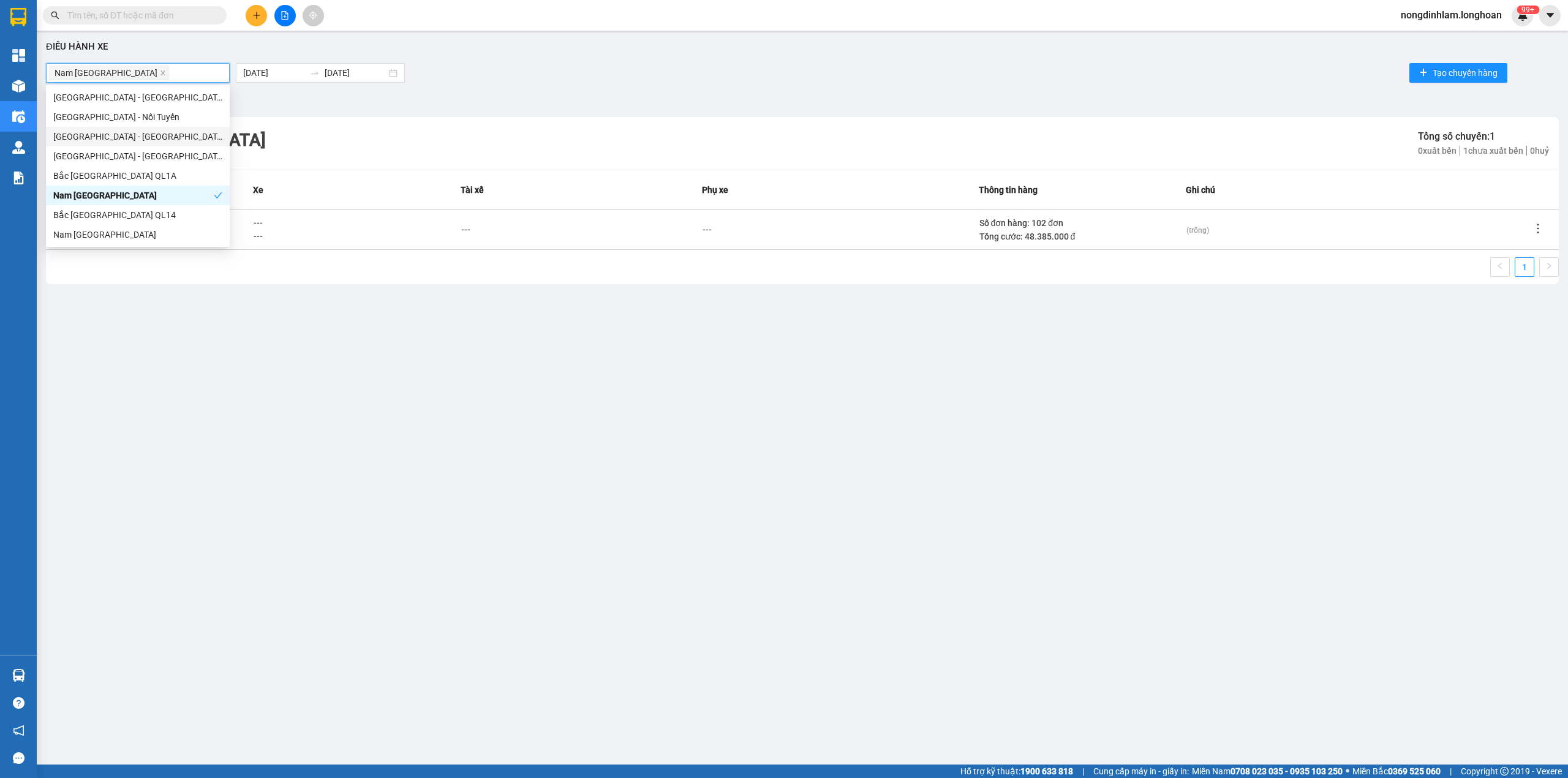
click at [697, 117] on div "Nam Trung Bắc QL1A Tổng số chuyến: 1 0 xuất bến 1 chưa xuất bến 0 huỷ" at bounding box center [802, 143] width 1513 height 53
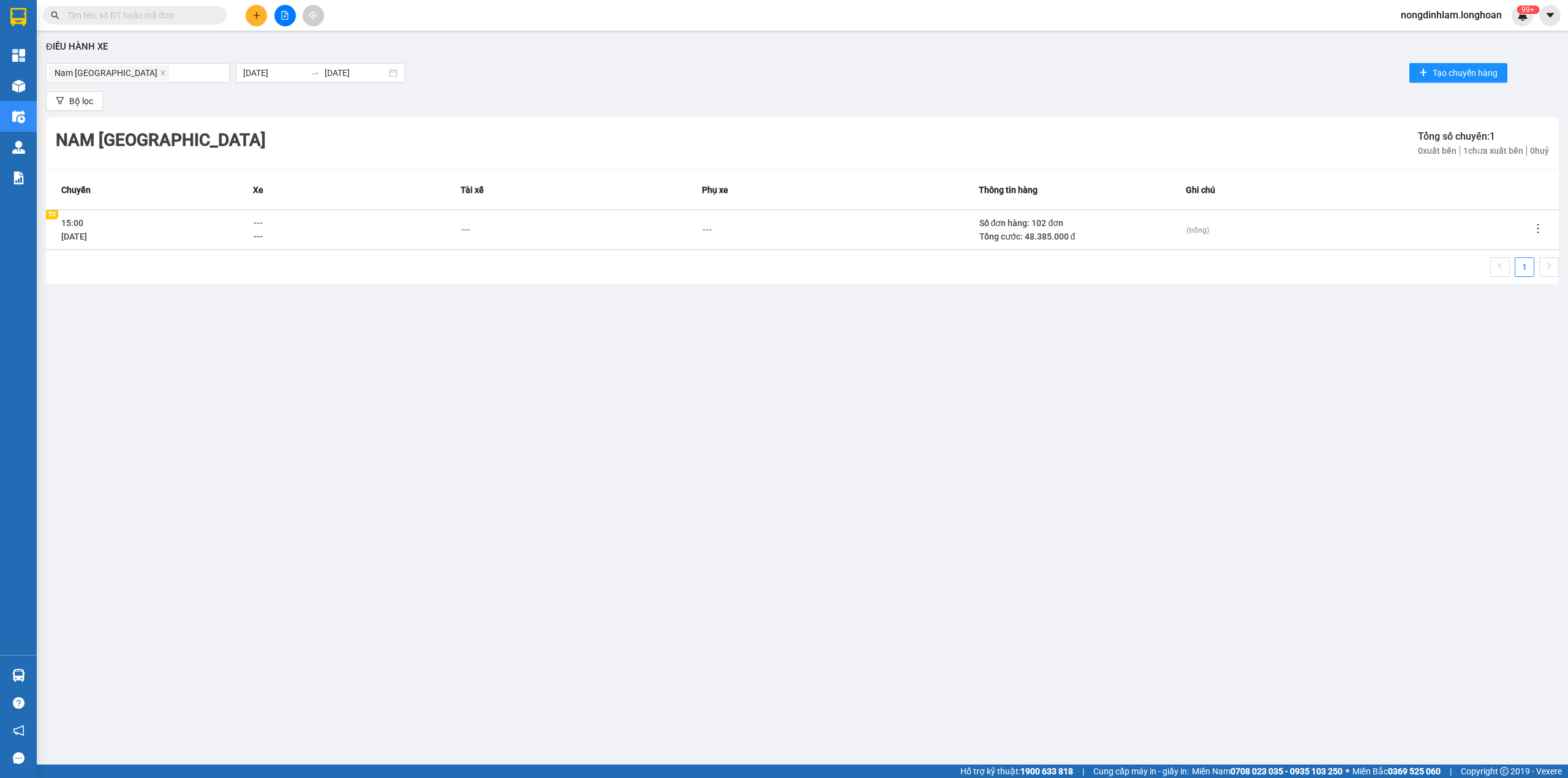
click at [267, 225] on icon "edit" at bounding box center [270, 223] width 8 height 8
click at [258, 225] on span "---" at bounding box center [258, 223] width 9 height 10
type input "61"
click at [329, 324] on div "37H-119.61" at bounding box center [309, 323] width 96 height 13
click at [486, 342] on div "Điều hành xe Nam Trung Bắc QL1A 13/09/2025 13/09/2025 Tạo chuyến hàng Bộ lọc Na…" at bounding box center [802, 375] width 1519 height 677
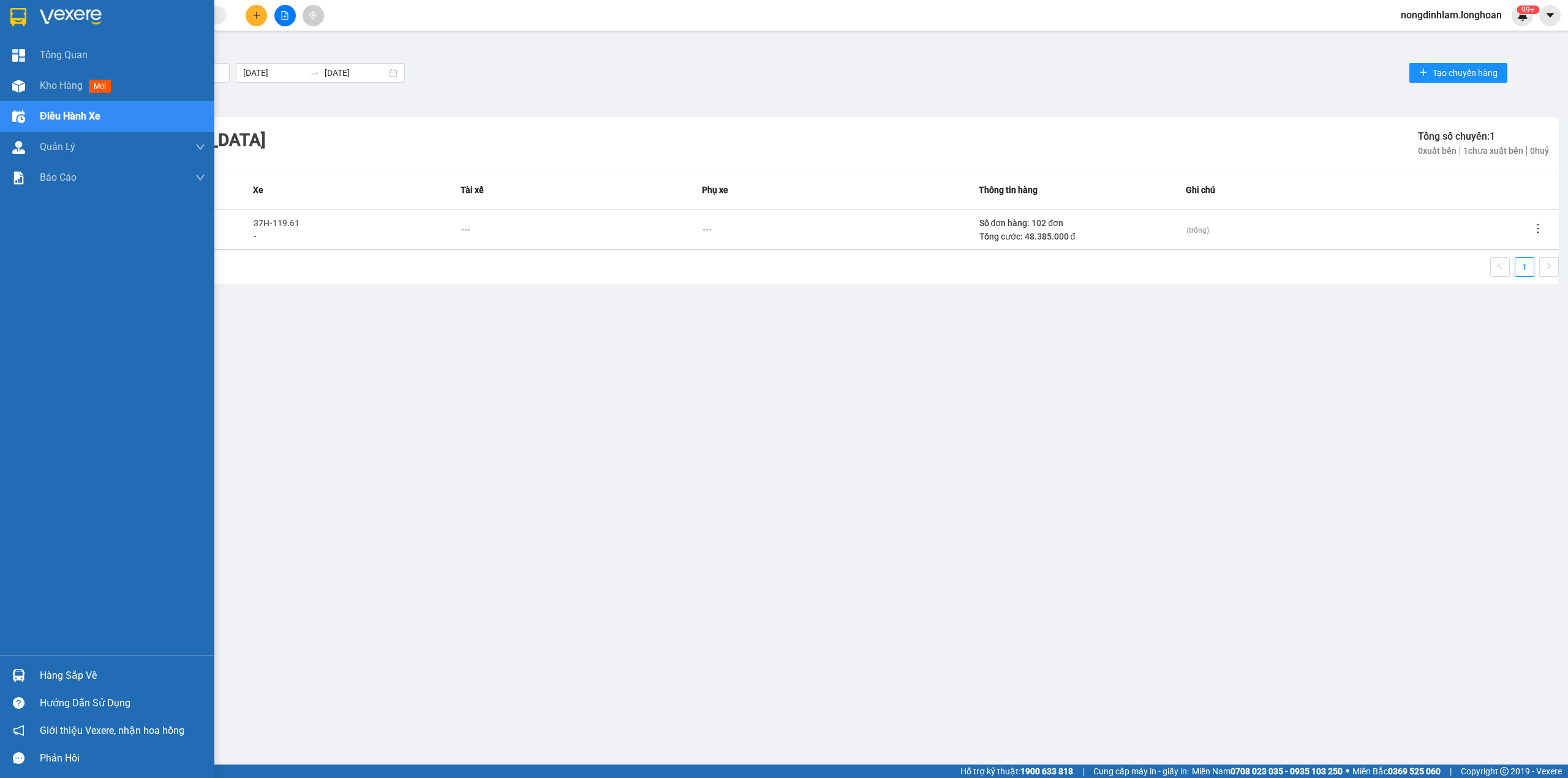
click at [19, 11] on img at bounding box center [18, 17] width 16 height 19
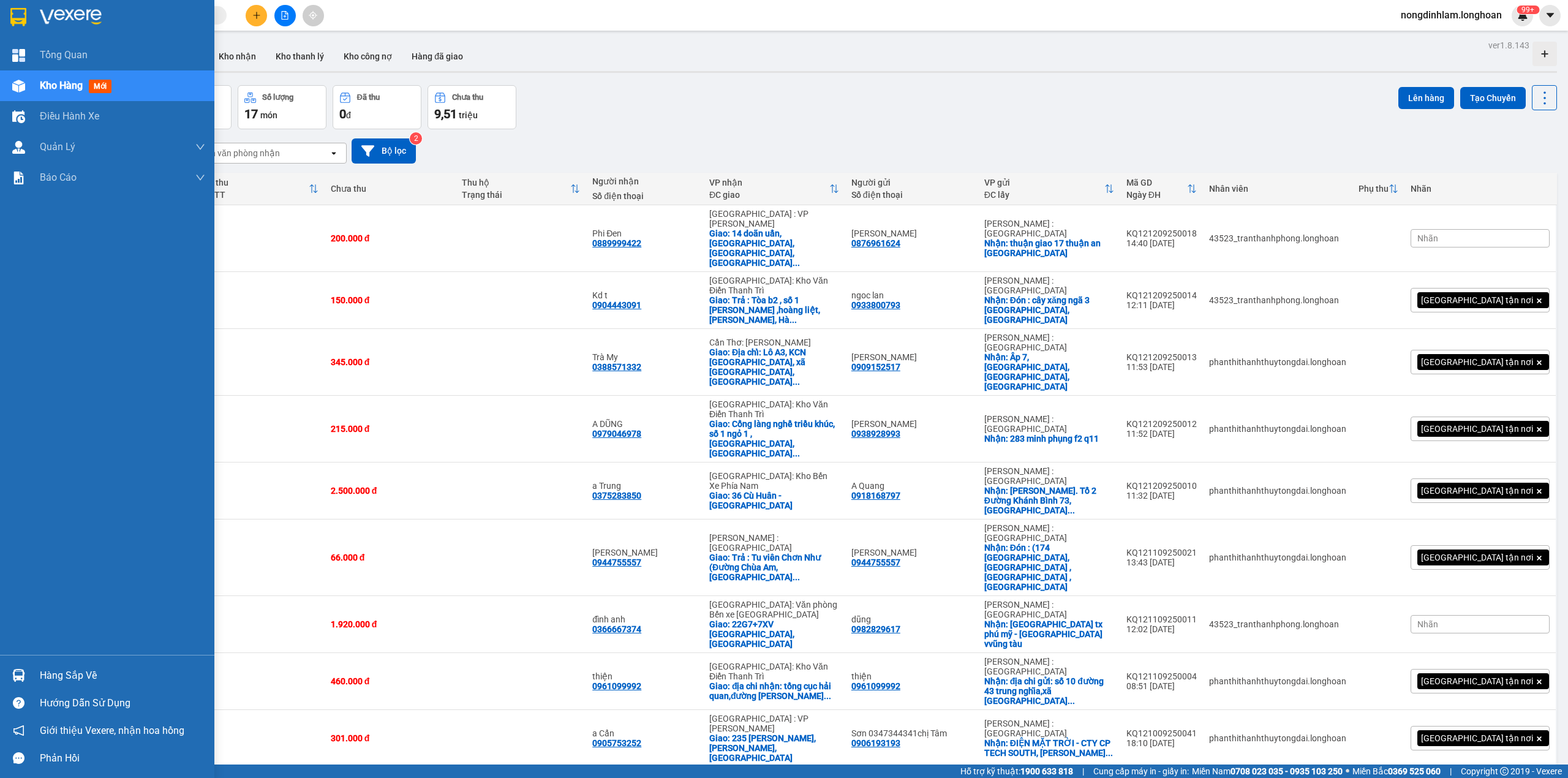
click at [13, 19] on img at bounding box center [18, 17] width 16 height 19
click at [3, 15] on div at bounding box center [107, 19] width 214 height 39
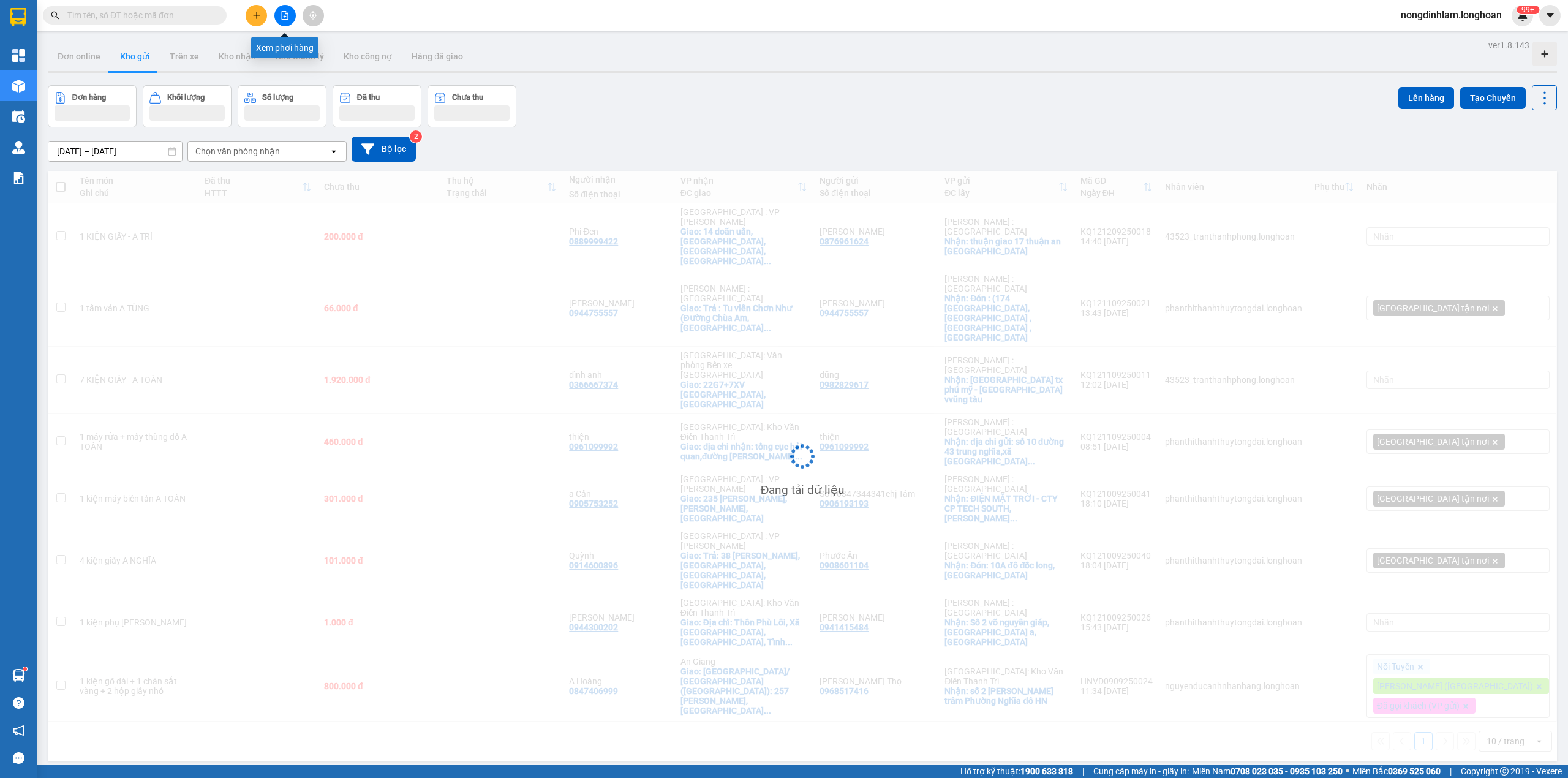
click at [282, 15] on icon "file-add" at bounding box center [285, 15] width 7 height 8
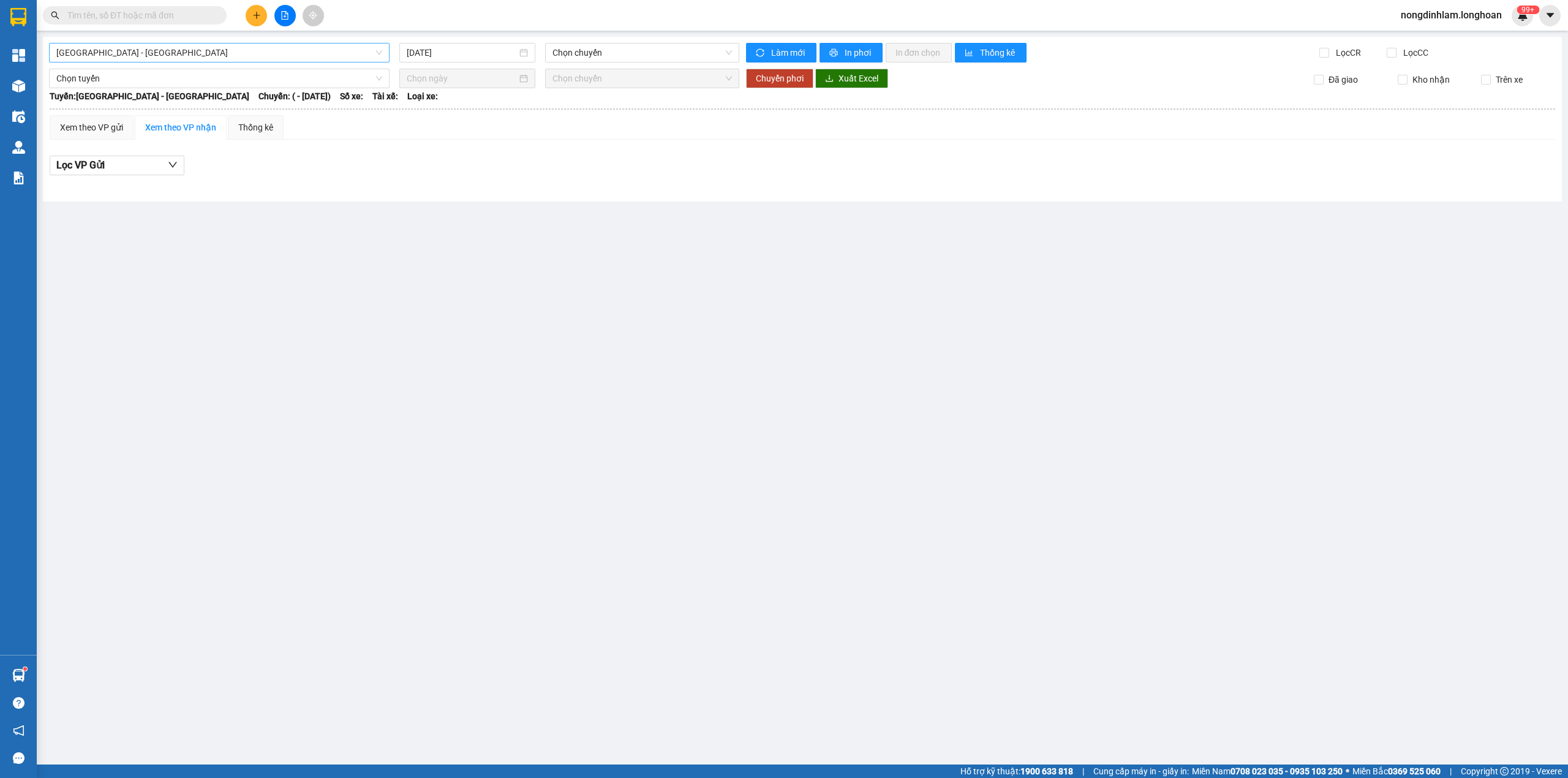
click at [159, 54] on span "[GEOGRAPHIC_DATA] - [GEOGRAPHIC_DATA]" at bounding box center [219, 53] width 326 height 19
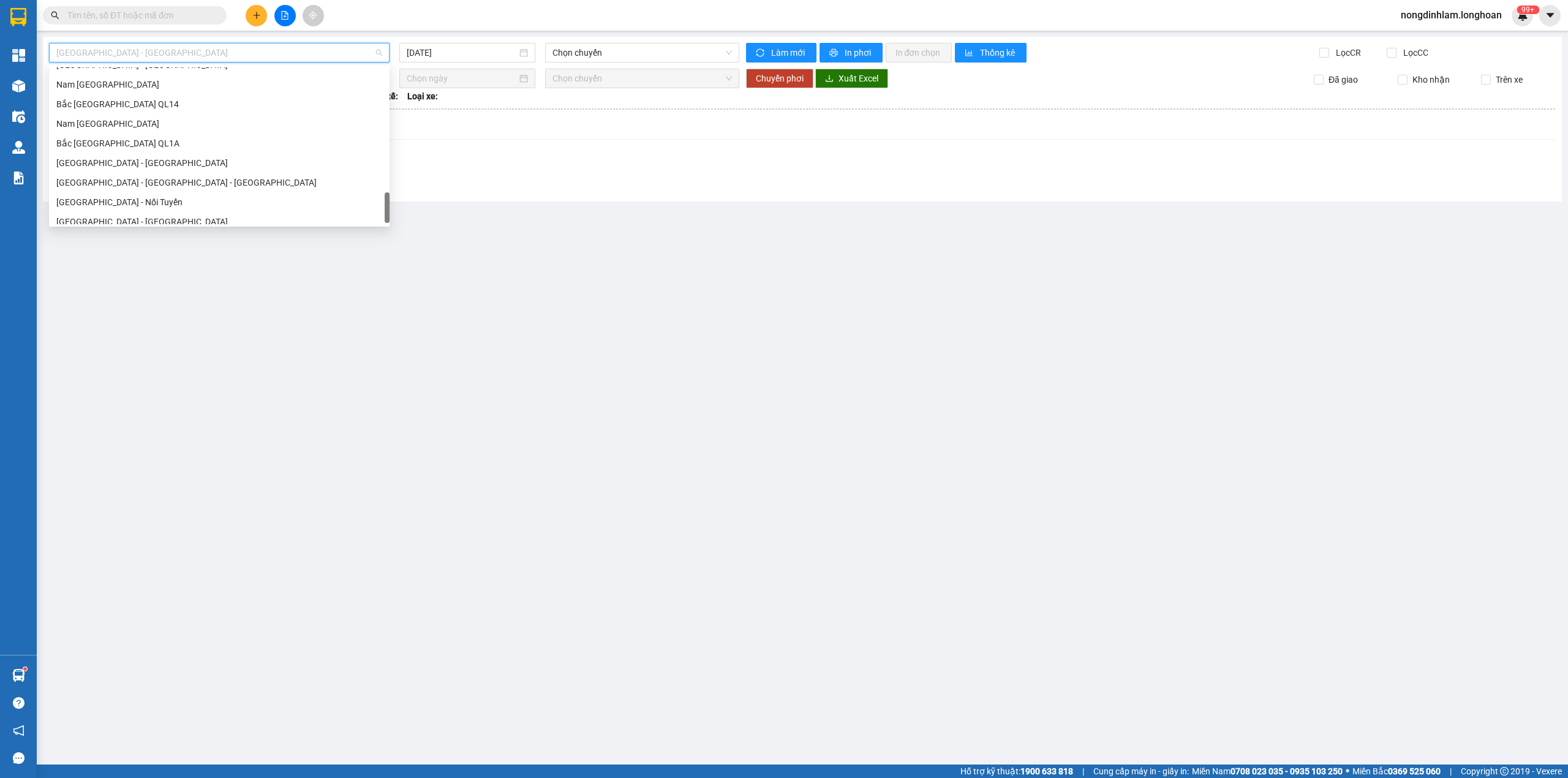
scroll to position [842, 0]
click at [136, 142] on div "Bắc [GEOGRAPHIC_DATA] QL1A" at bounding box center [219, 136] width 326 height 13
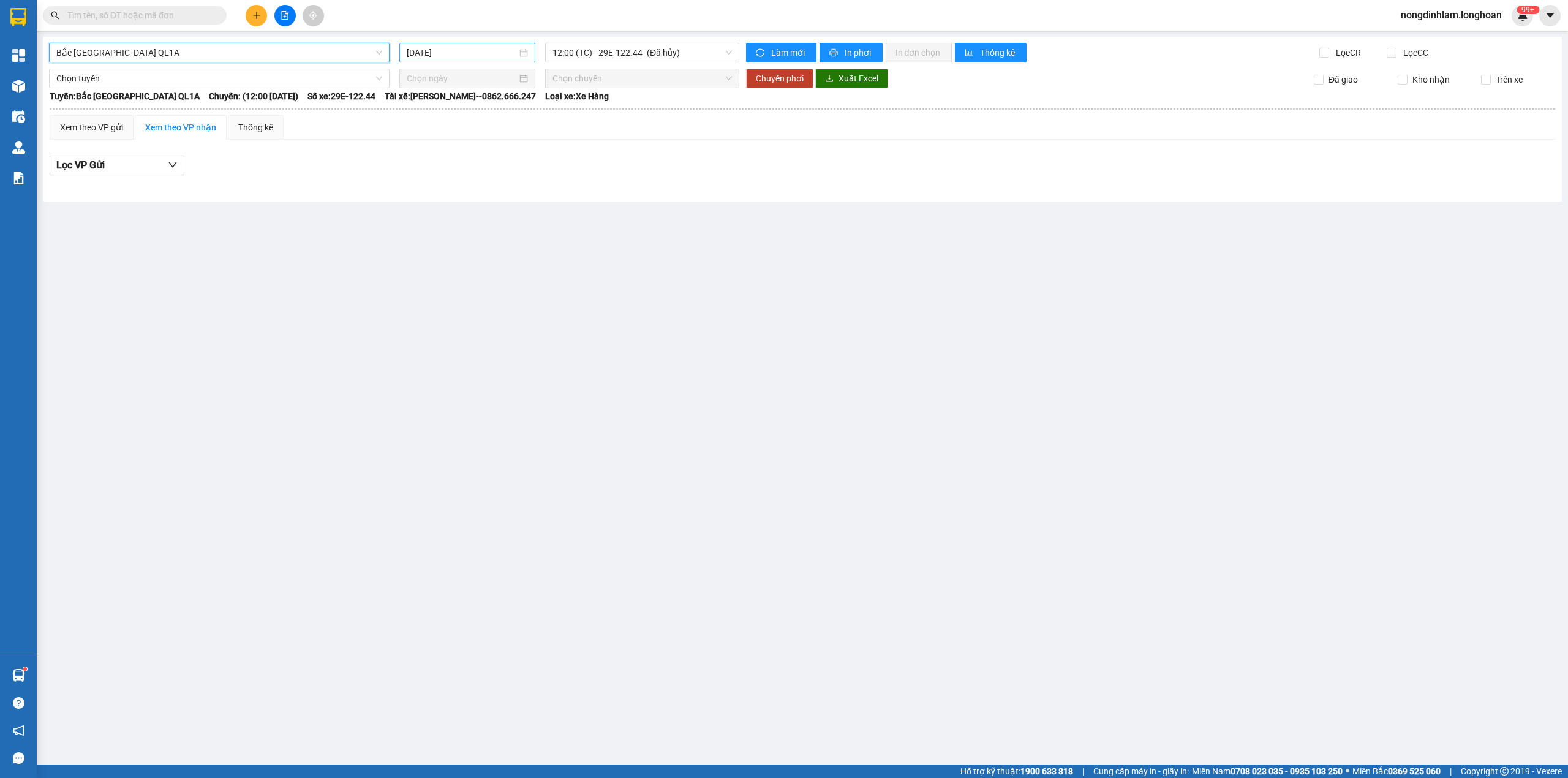
click at [480, 53] on input "[DATE]" at bounding box center [461, 52] width 110 height 13
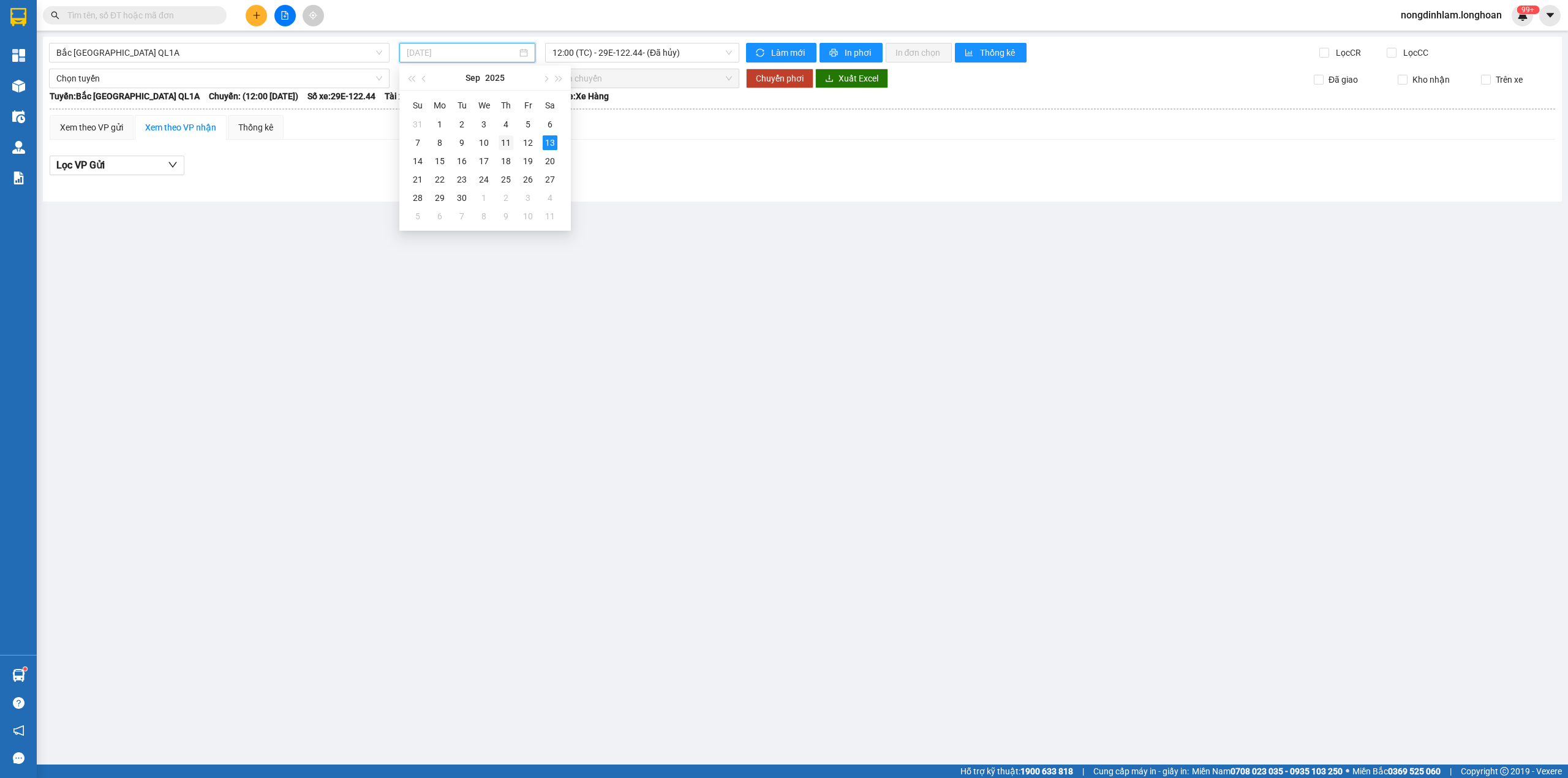
click at [508, 143] on div "11" at bounding box center [506, 142] width 15 height 15
type input "[DATE]"
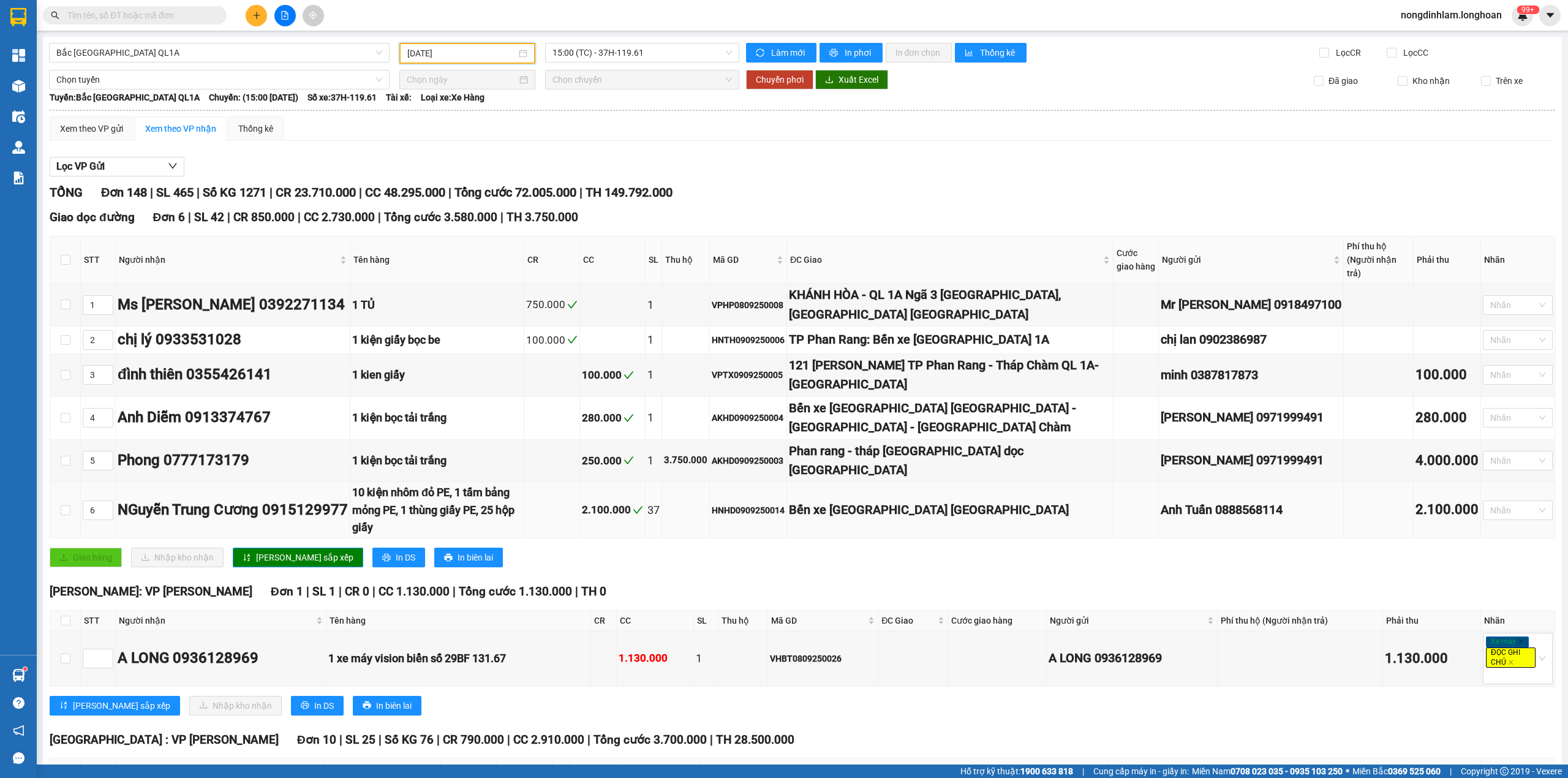
click at [153, 506] on div "NGuyễn Trung Cương 0915129977" at bounding box center [233, 511] width 230 height 24
click at [177, 299] on div "Ms Viên 0392271134" at bounding box center [233, 305] width 230 height 24
click at [587, 52] on span "15:00 (TC) - 37H-119.61" at bounding box center [642, 53] width 180 height 19
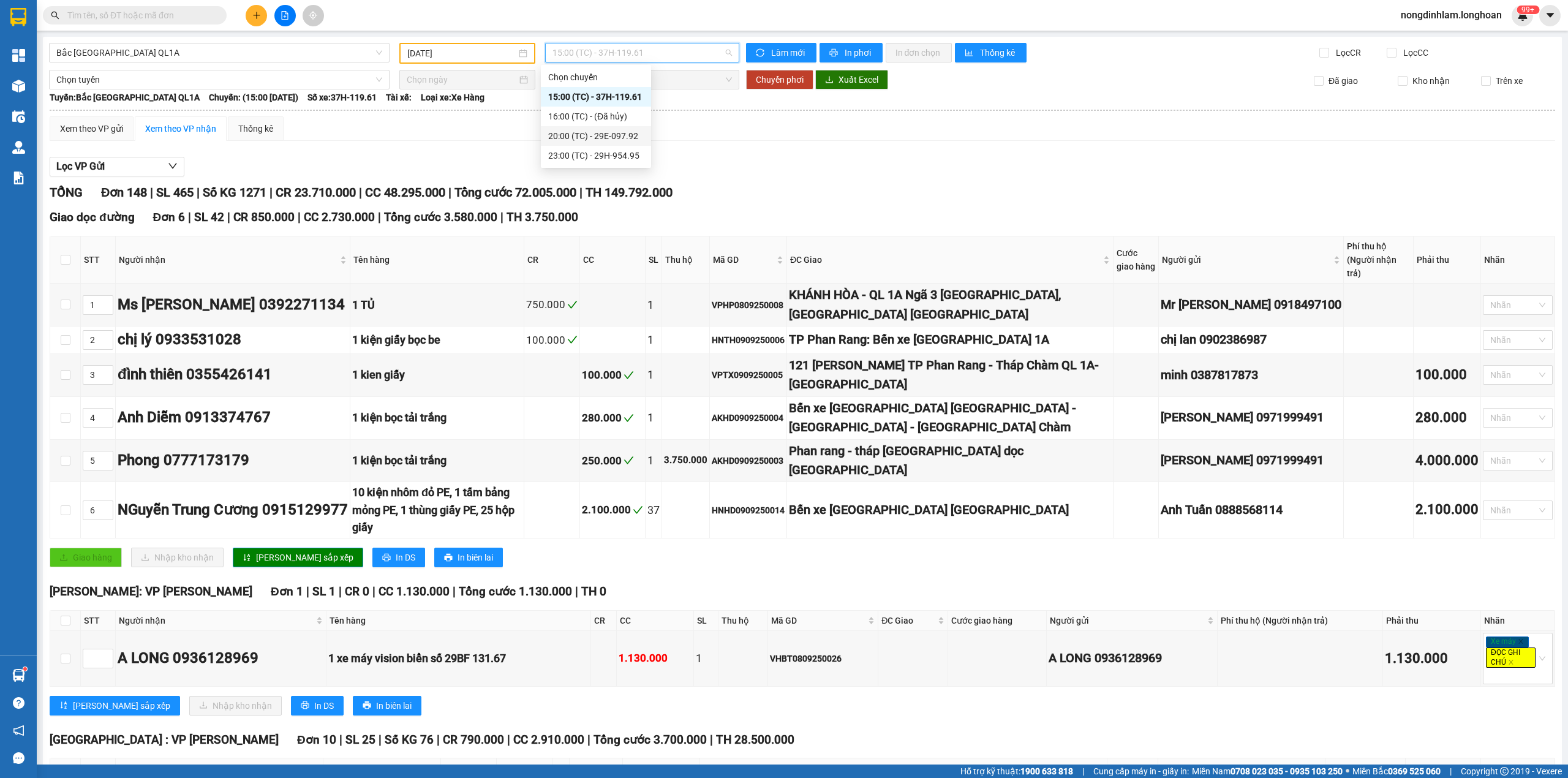
click at [596, 136] on div "20:00 (TC) - 29E-097.92" at bounding box center [596, 136] width 96 height 13
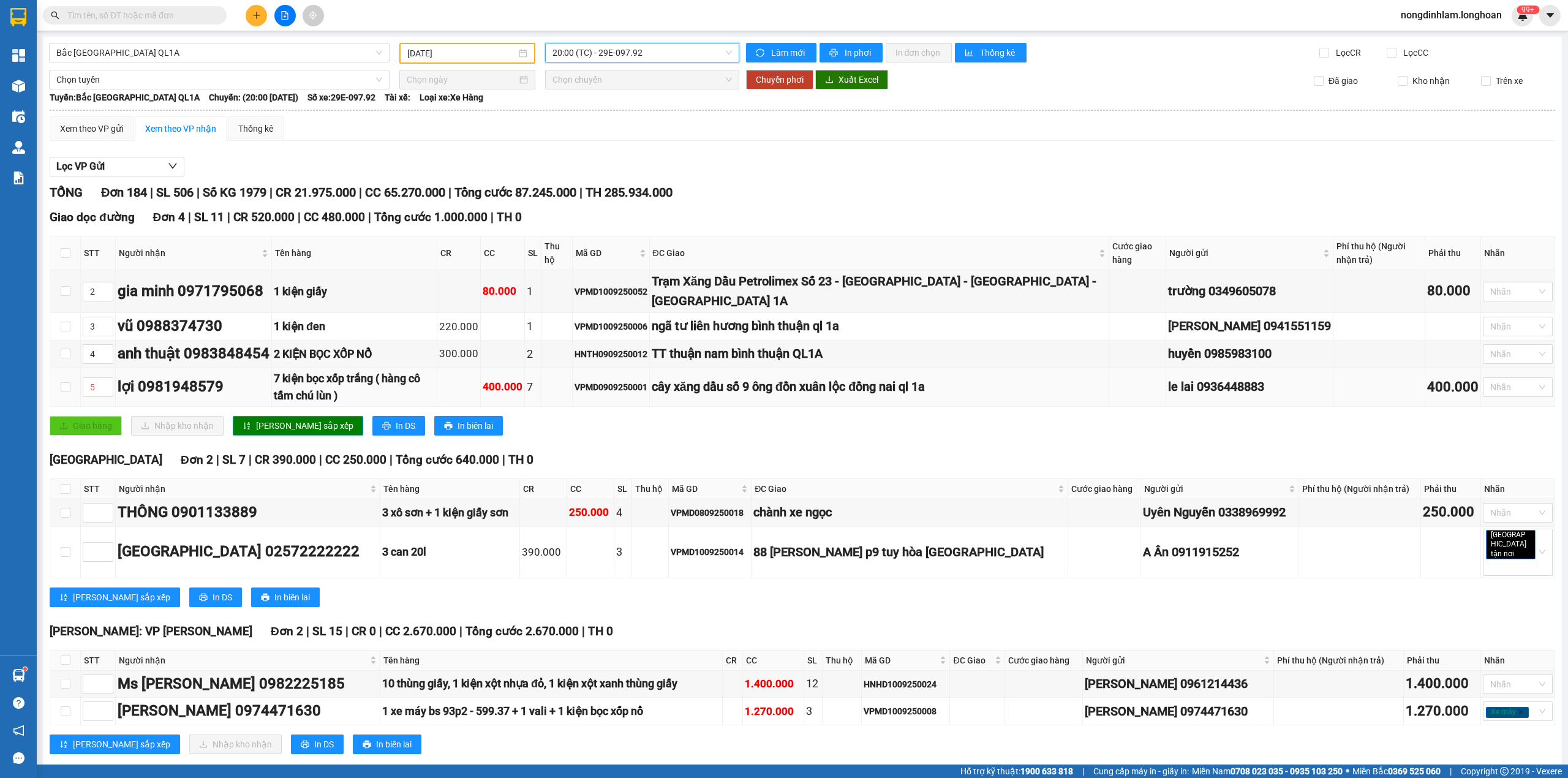
click at [207, 388] on div "lợi 0981948579" at bounding box center [193, 387] width 152 height 24
click at [162, 395] on div "lợi 0981948579" at bounding box center [193, 387] width 152 height 24
click at [815, 396] on div "cây xăng dầu số 9 ông đồn xuân lộc đồng nai ql 1a" at bounding box center [879, 386] width 455 height 19
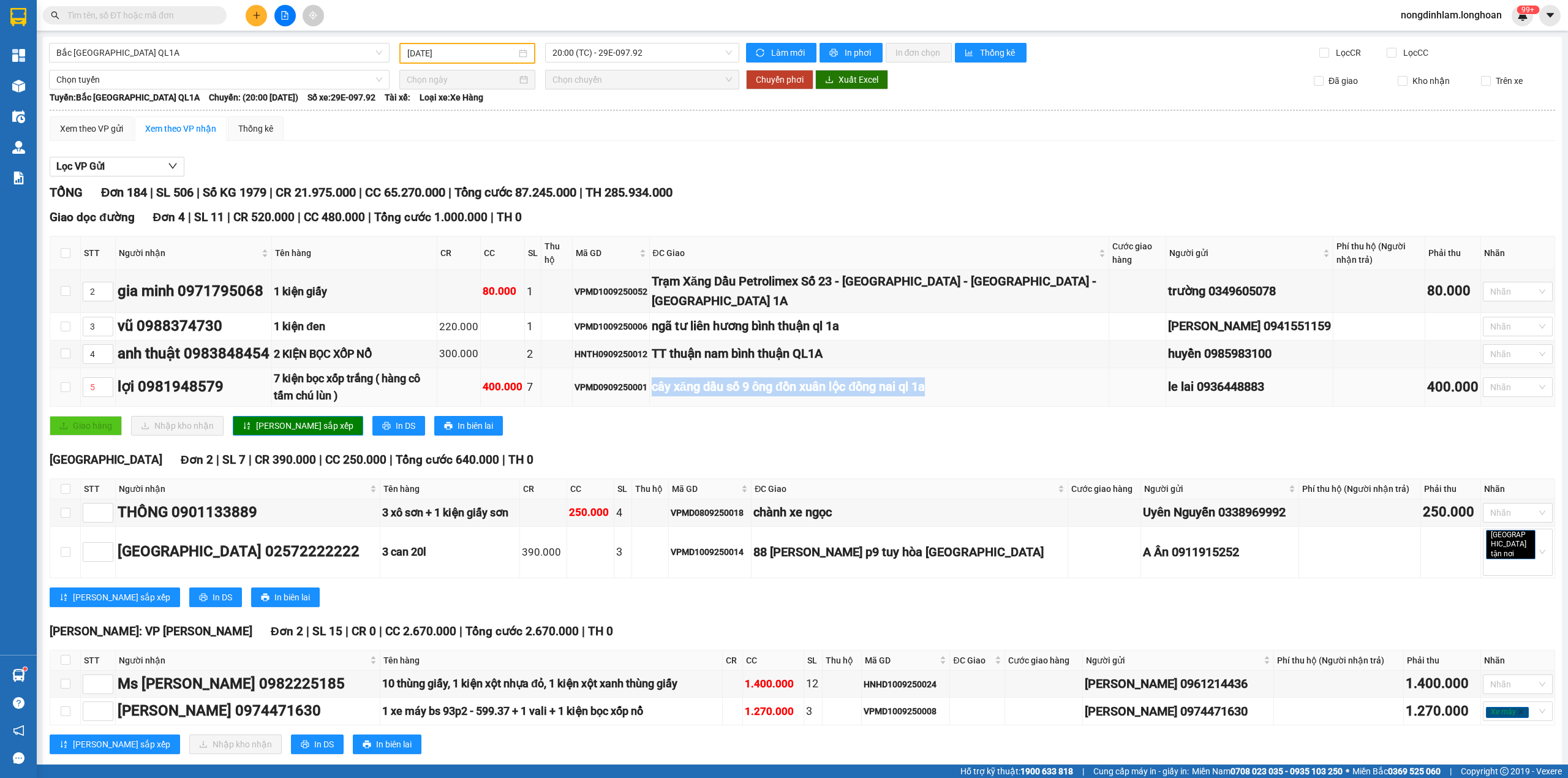
click at [815, 396] on div "cây xăng dầu số 9 ông đồn xuân lộc đồng nai ql 1a" at bounding box center [879, 386] width 455 height 19
click at [824, 392] on div "cây xăng dầu số 9 ông đồn xuân lộc đồng nai ql 1a" at bounding box center [879, 386] width 455 height 19
click at [435, 378] on div "7 kiện bọc xốp trắng ( hàng cô tấm chú lùn )" at bounding box center [354, 387] width 161 height 35
click at [435, 382] on div "7 kiện bọc xốp trắng ( hàng cô tấm chú lùn )" at bounding box center [354, 387] width 161 height 35
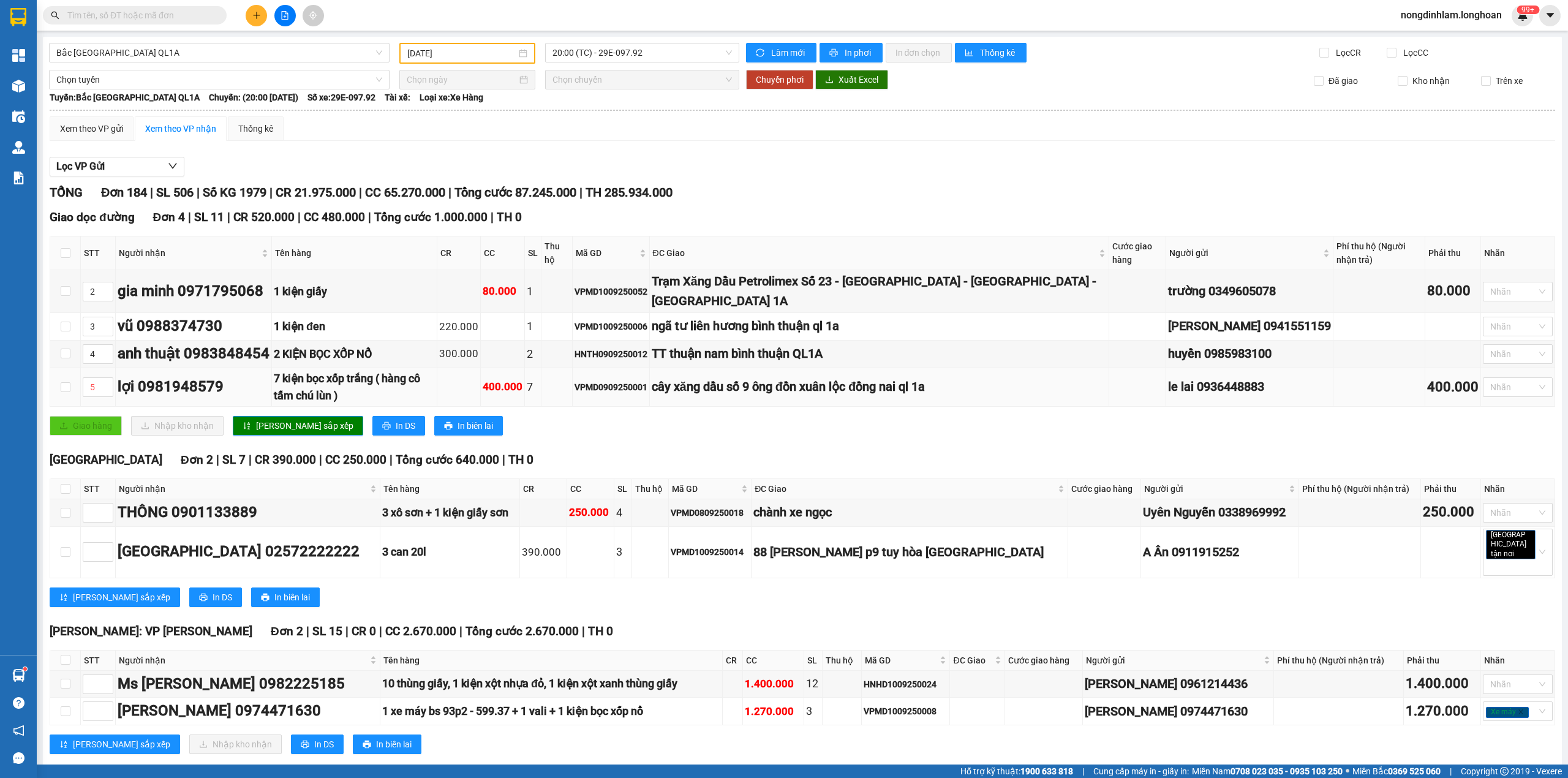
click at [435, 381] on div "7 kiện bọc xốp trắng ( hàng cô tấm chú lùn )" at bounding box center [354, 387] width 161 height 35
click at [435, 380] on div "7 kiện bọc xốp trắng ( hàng cô tấm chú lùn )" at bounding box center [354, 387] width 161 height 35
click at [802, 398] on td "cây xăng dầu số 9 ông đồn xuân lộc đồng nai ql 1a" at bounding box center [879, 387] width 459 height 39
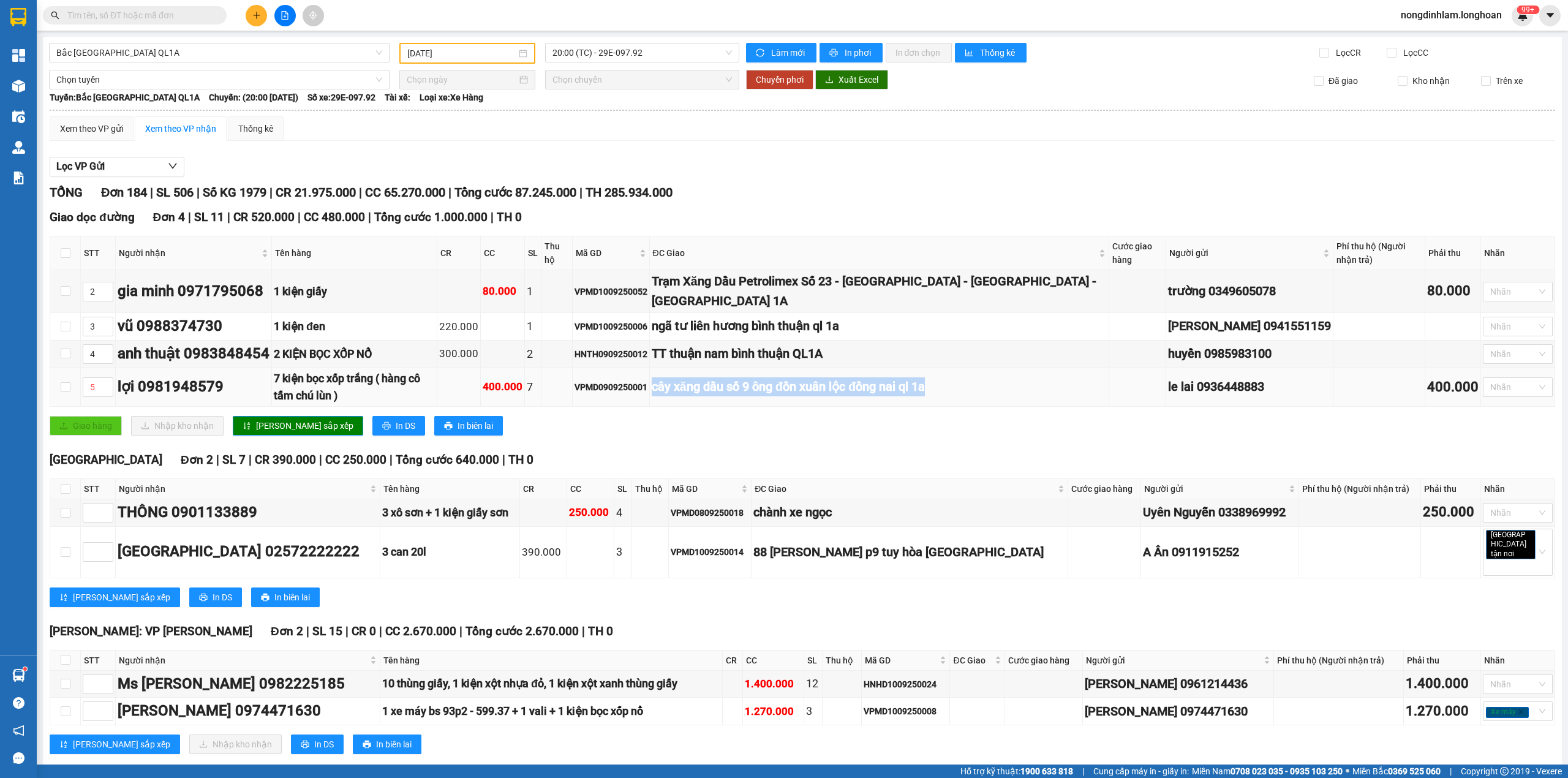
click at [802, 398] on td "cây xăng dầu số 9 ông đồn xuân lộc đồng nai ql 1a" at bounding box center [879, 387] width 459 height 39
click at [647, 388] on div "VPMD0909250001" at bounding box center [610, 387] width 73 height 13
copy div "VPMD0909250001"
click at [647, 391] on div "VPMD0909250001" at bounding box center [610, 387] width 73 height 13
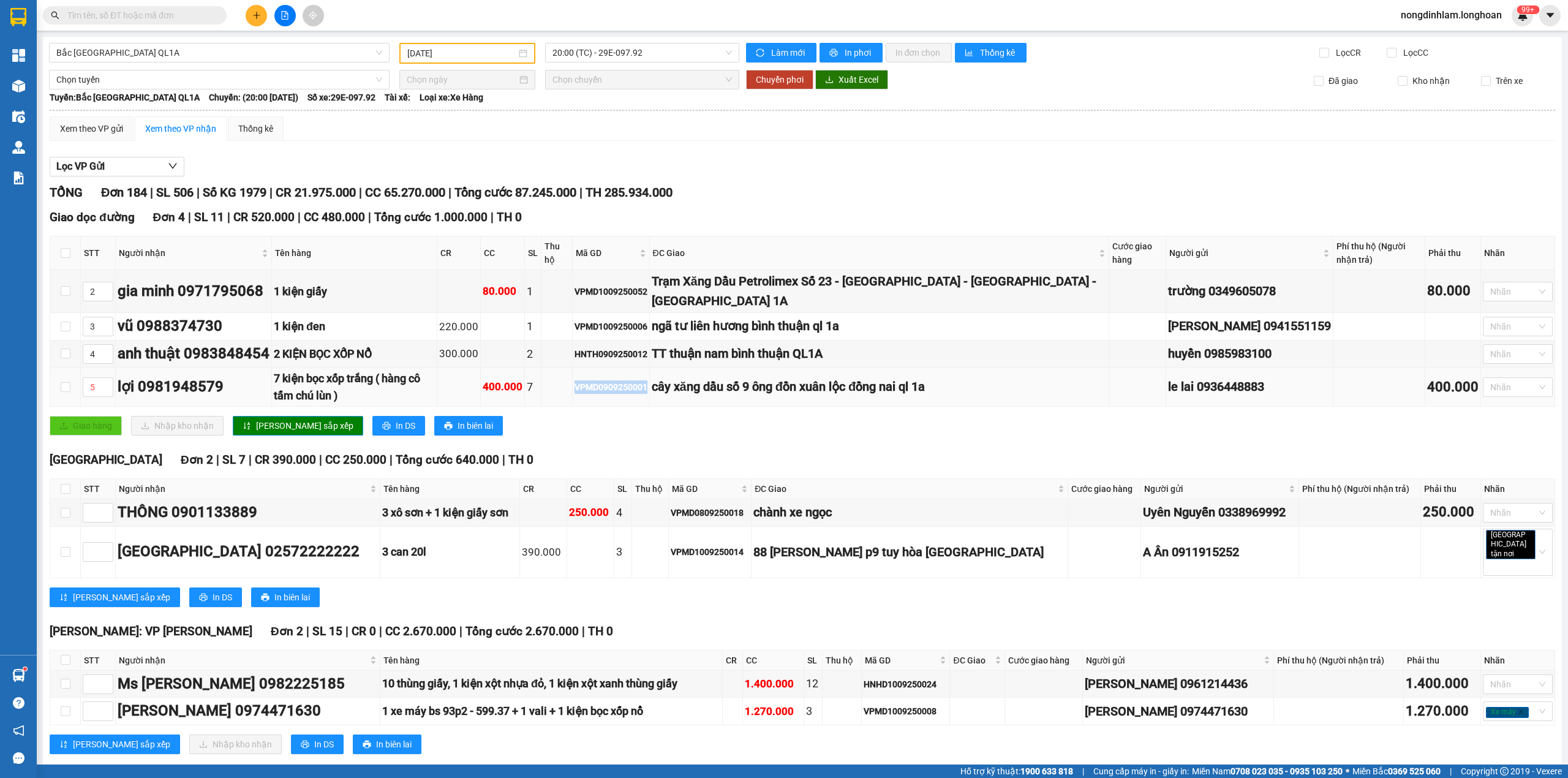
click at [647, 391] on div "VPMD0909250001" at bounding box center [610, 387] width 73 height 13
click at [112, 130] on div "Xem theo VP gửi" at bounding box center [91, 128] width 63 height 13
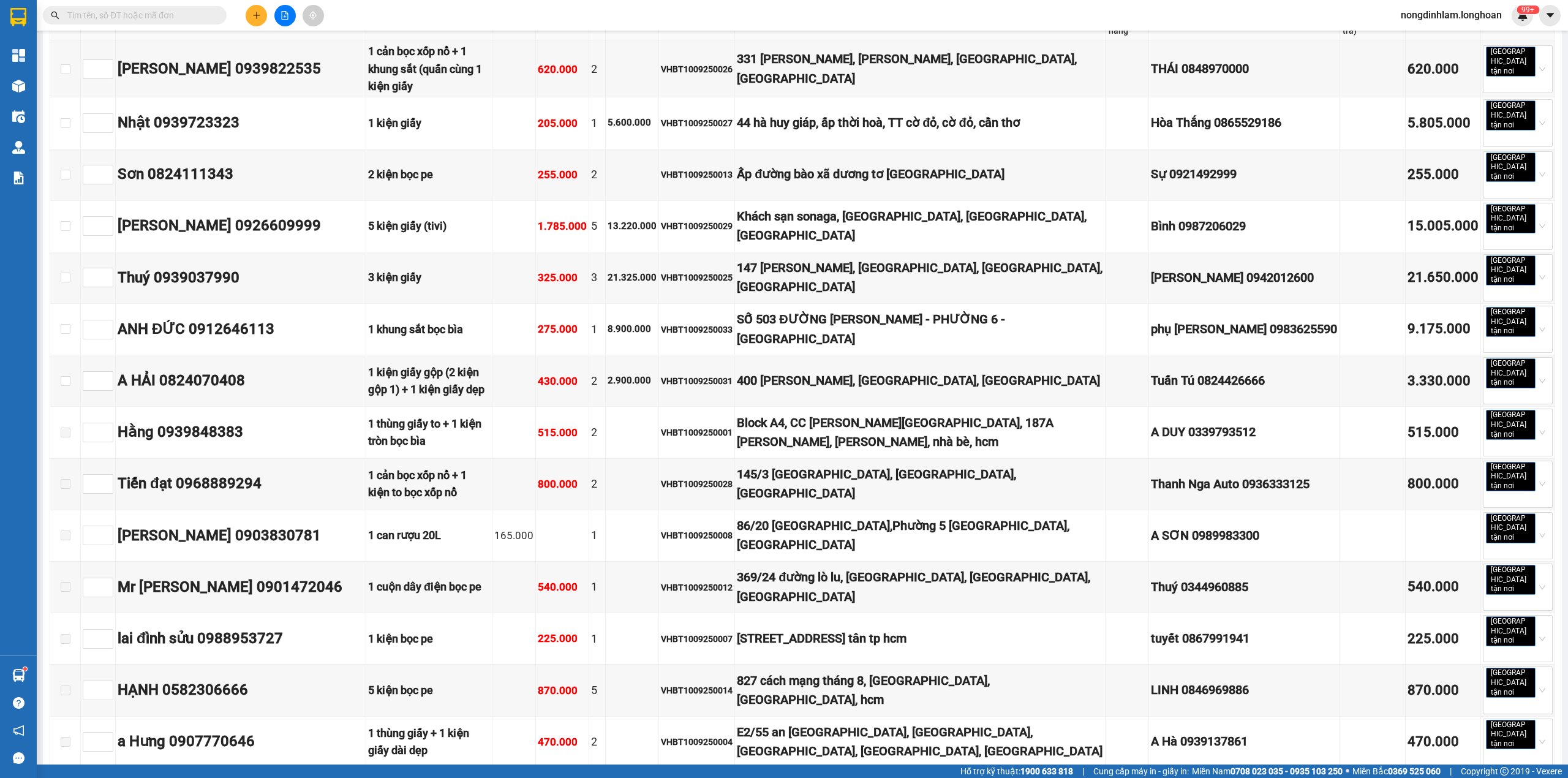
scroll to position [255, 0]
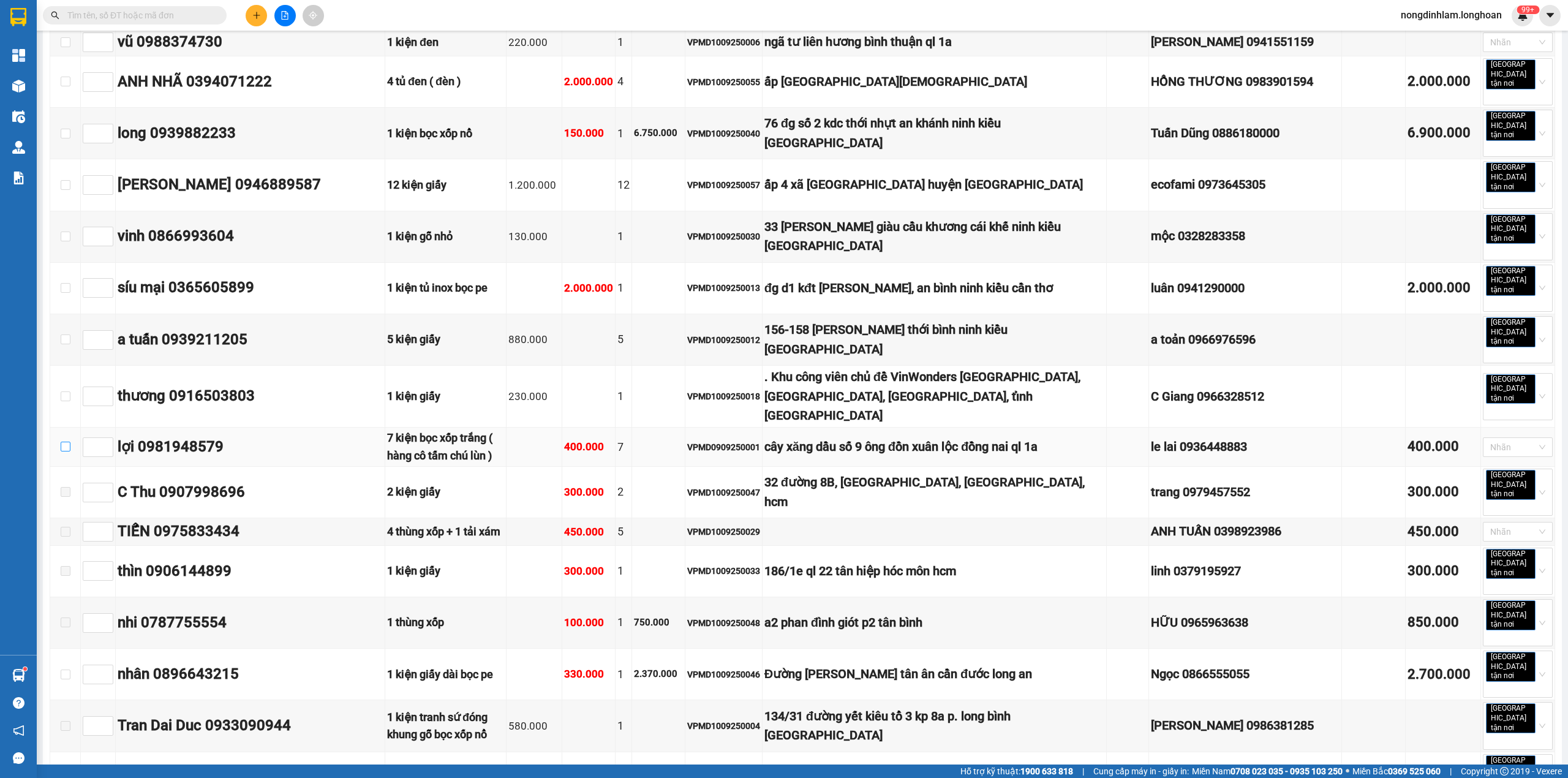
click at [67, 441] on input "checkbox" at bounding box center [66, 446] width 10 height 10
checkbox input "true"
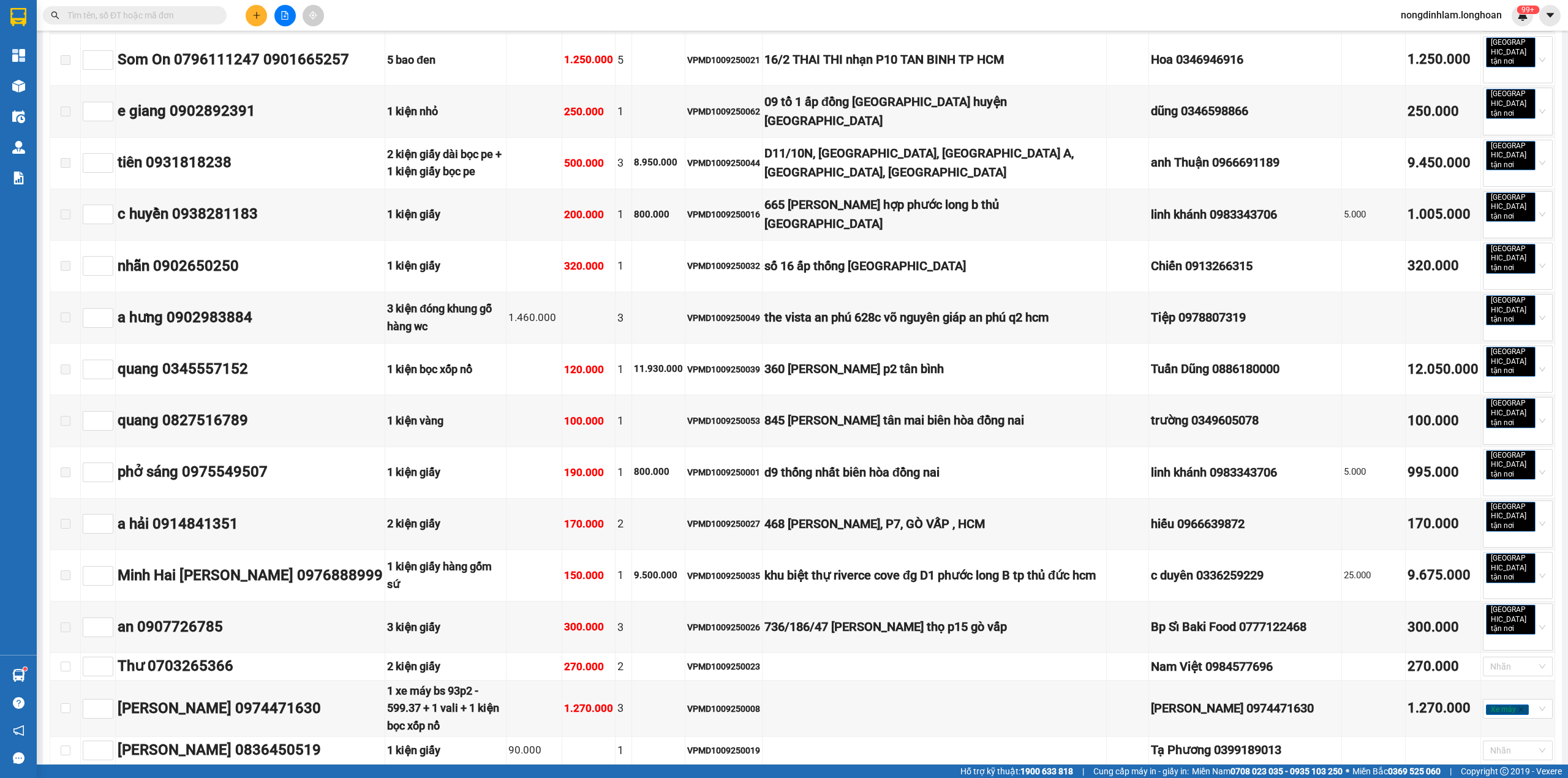
scroll to position [0, 0]
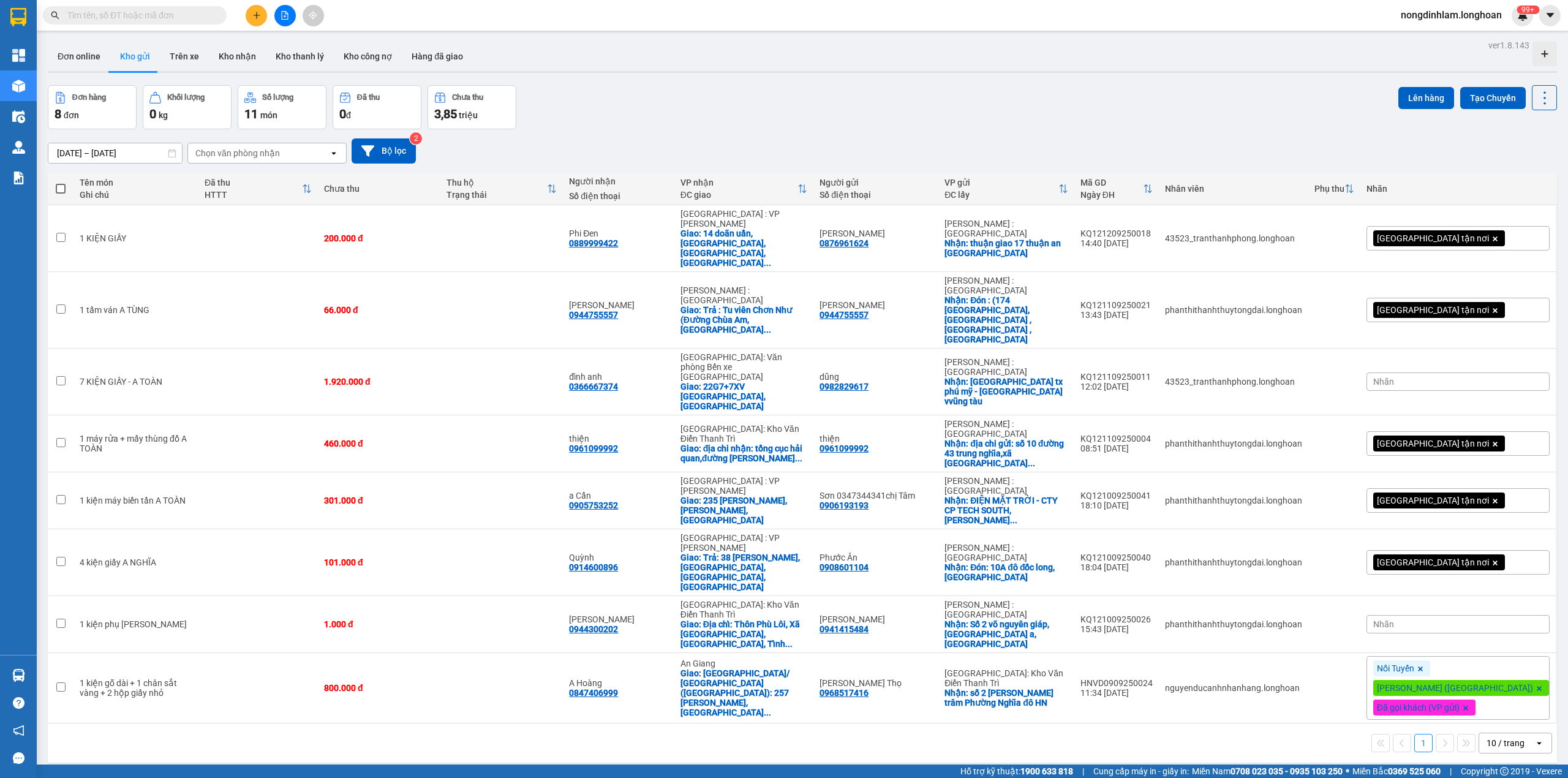
click at [185, 15] on input "text" at bounding box center [139, 15] width 145 height 13
paste input "VPMD0909250001"
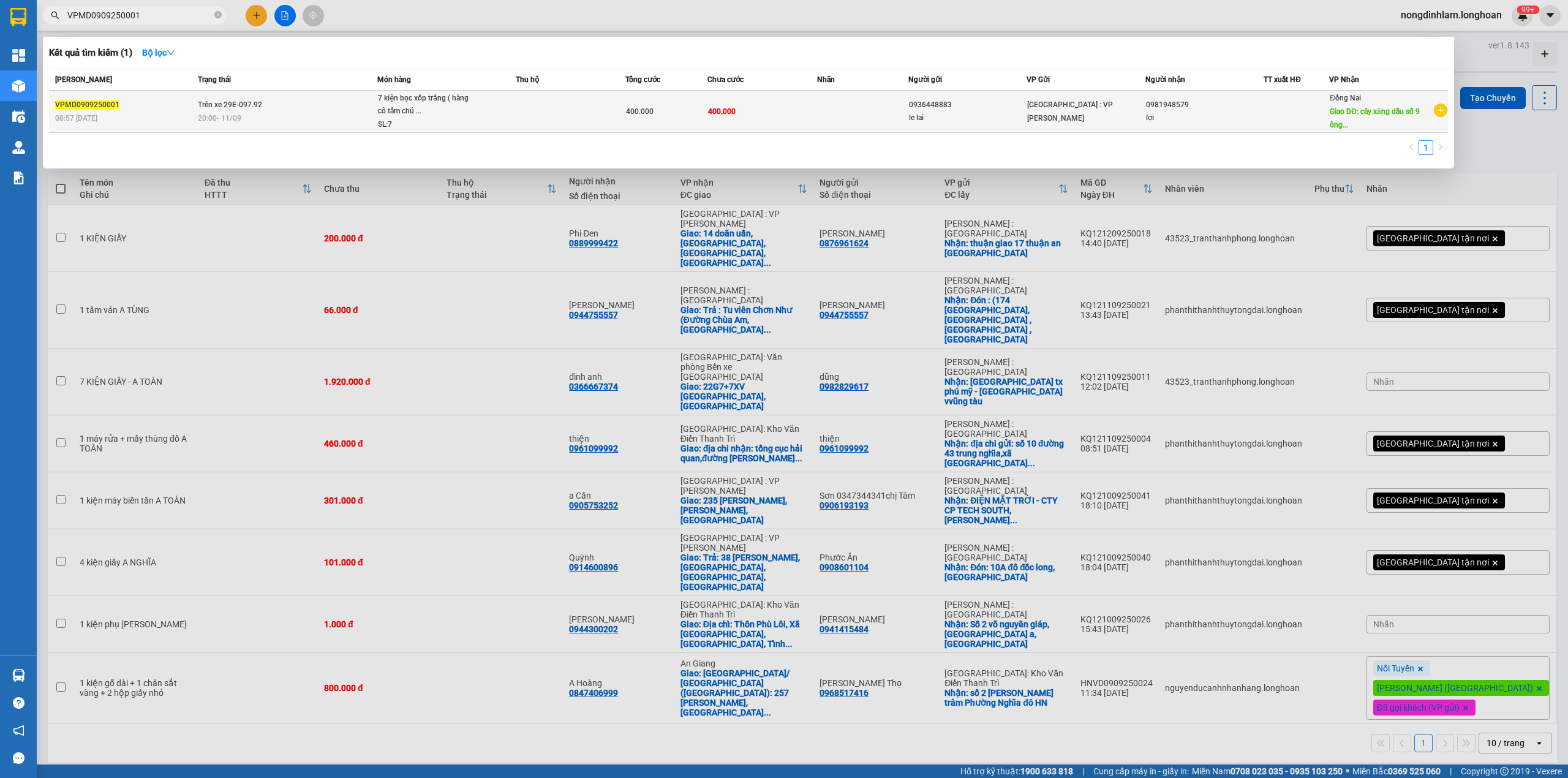
type input "VPMD0909250001"
click at [221, 103] on span "Trên xe 29E-097.92" at bounding box center [230, 105] width 64 height 8
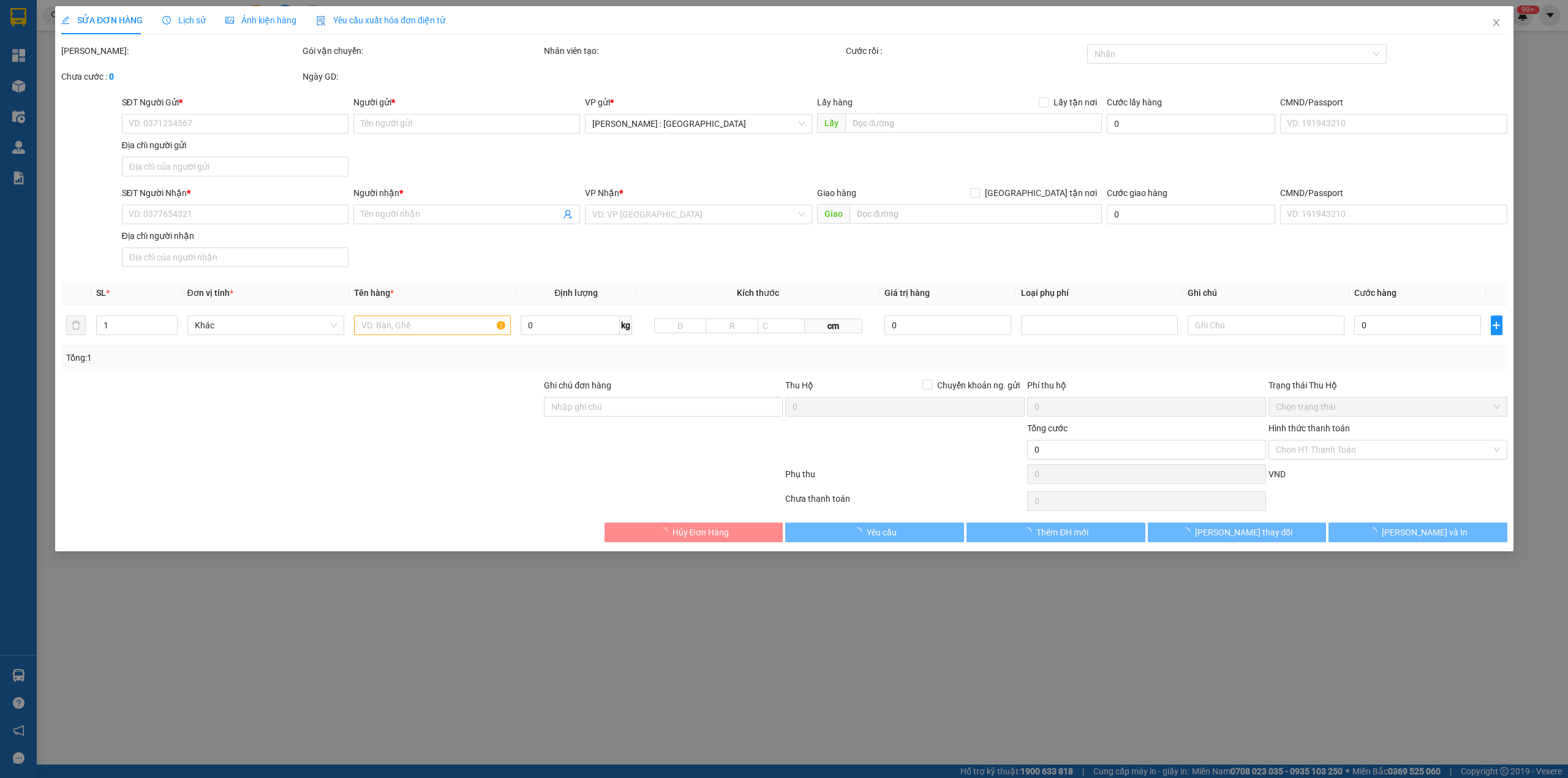
type input "0936448883"
type input "le lai"
type input "0981948579"
type input "lợi"
type input "cây xăng dầu số 9 ông đồn xuân lộc đồng nai ql 1a"
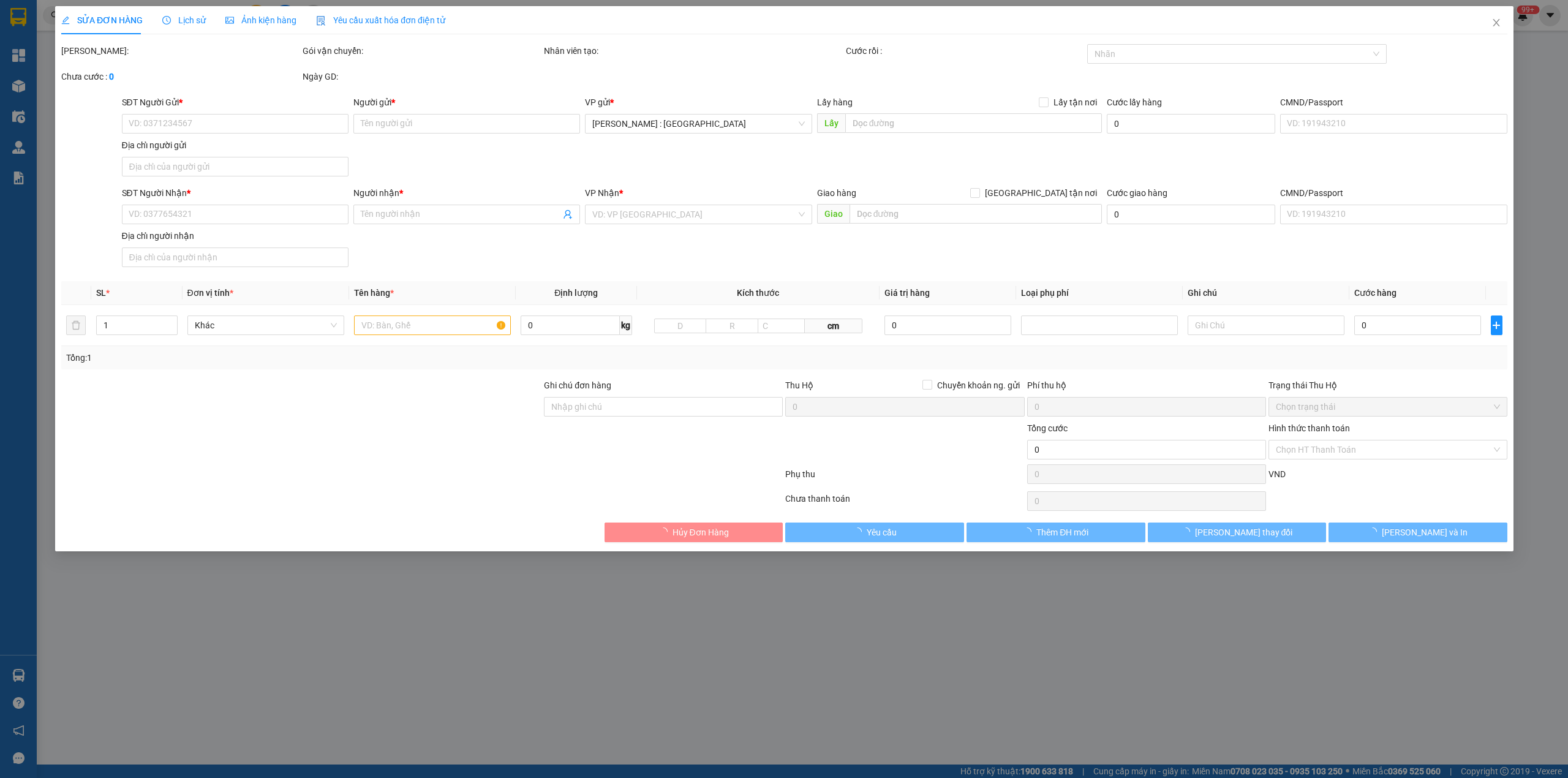
type input "400.000"
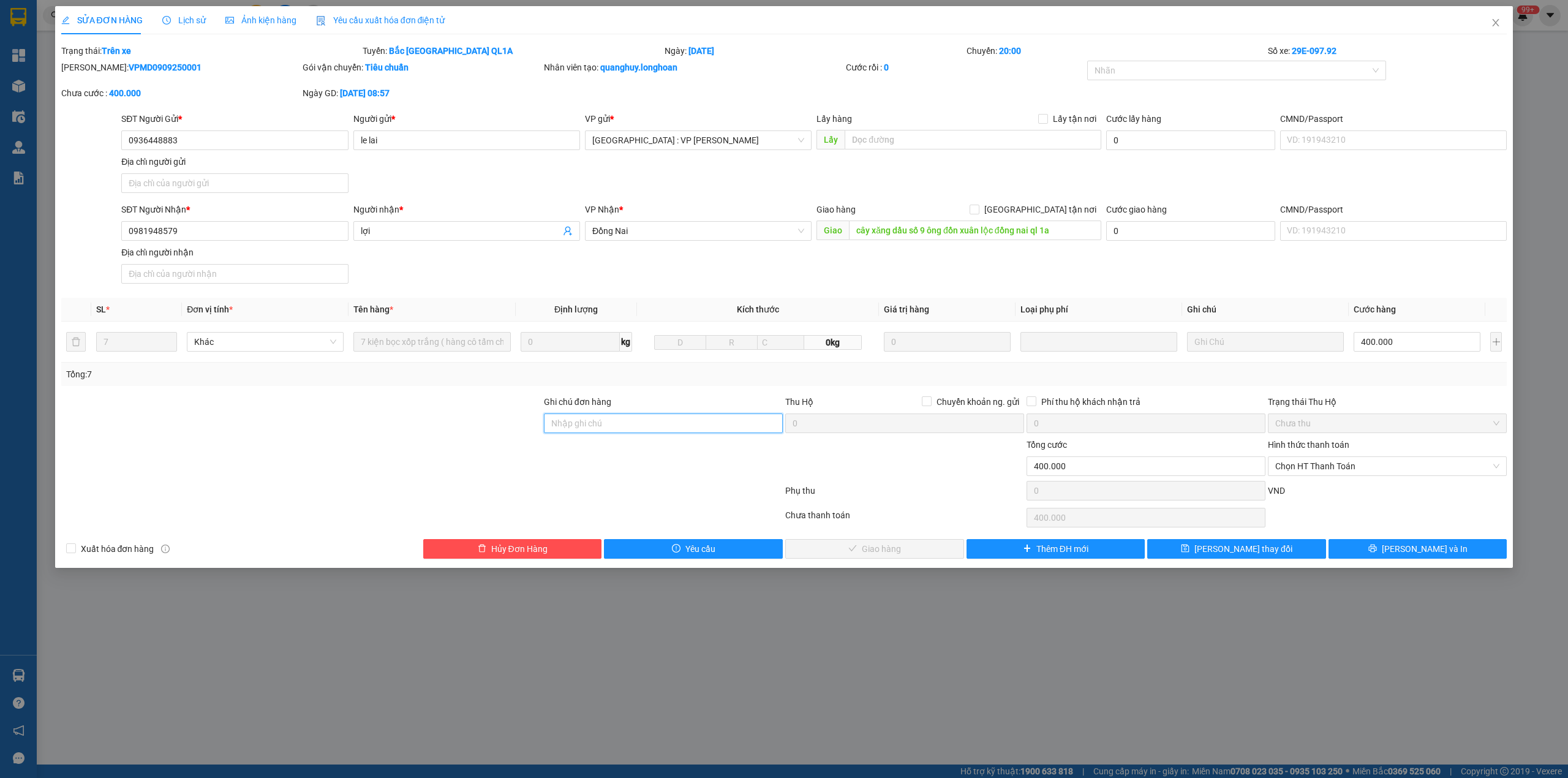
click at [606, 414] on input "Ghi chú đơn hàng" at bounding box center [663, 423] width 239 height 19
type input "6 KIỆN Ở KHO Q12, KHI NÀO XE CHỞ VÀO THÊM 1 KIỆN THÌ GIAO LẠI CHO KHÁCH"
click at [1217, 554] on button "Lưu thay đổi" at bounding box center [1237, 549] width 179 height 19
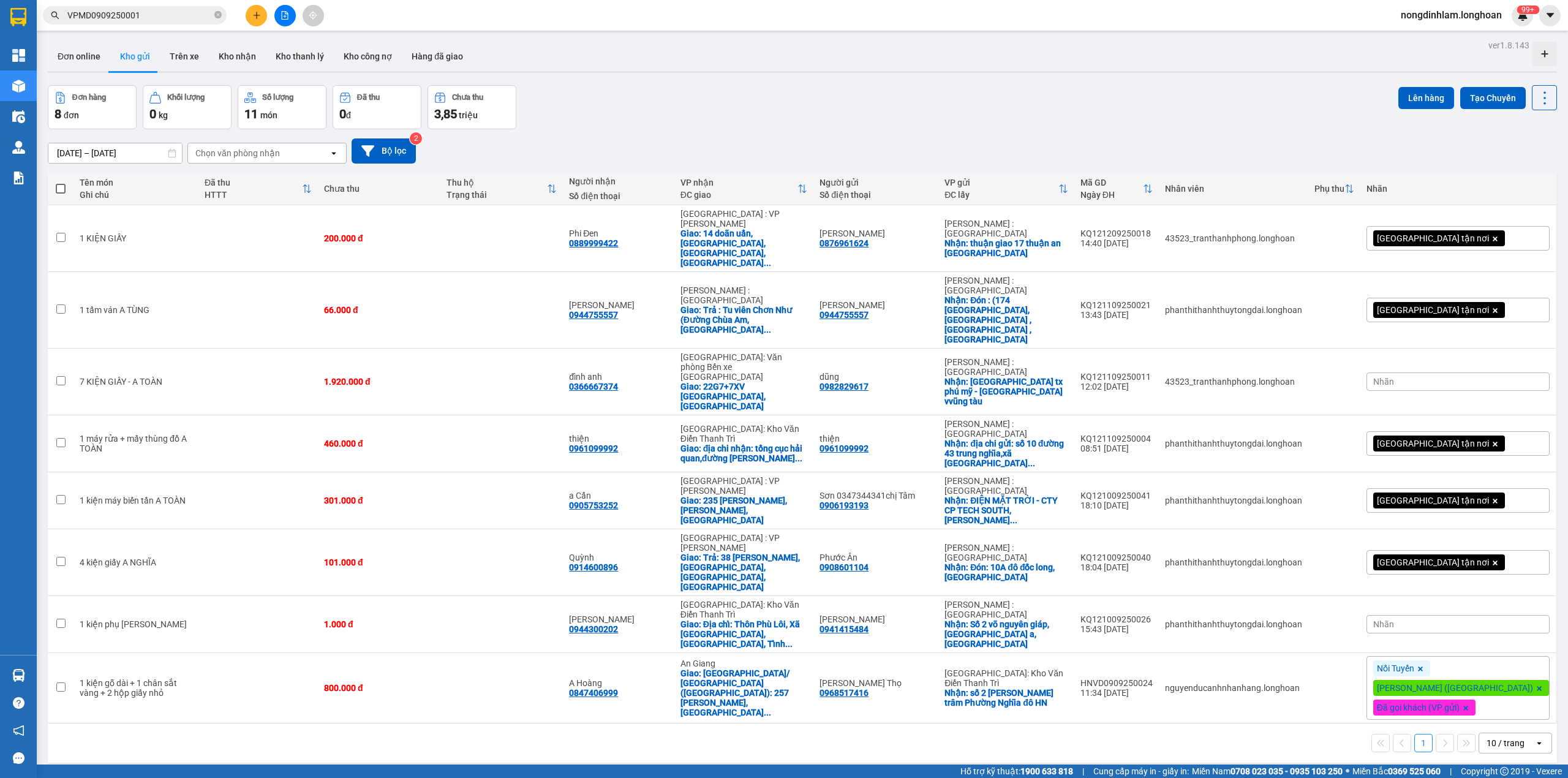
click at [150, 25] on div "Kết quả tìm kiếm ( 1 ) Bộ lọc Mã ĐH Trạng thái Món hàng Thu hộ Tổng cước Chưa c…" at bounding box center [119, 15] width 239 height 21
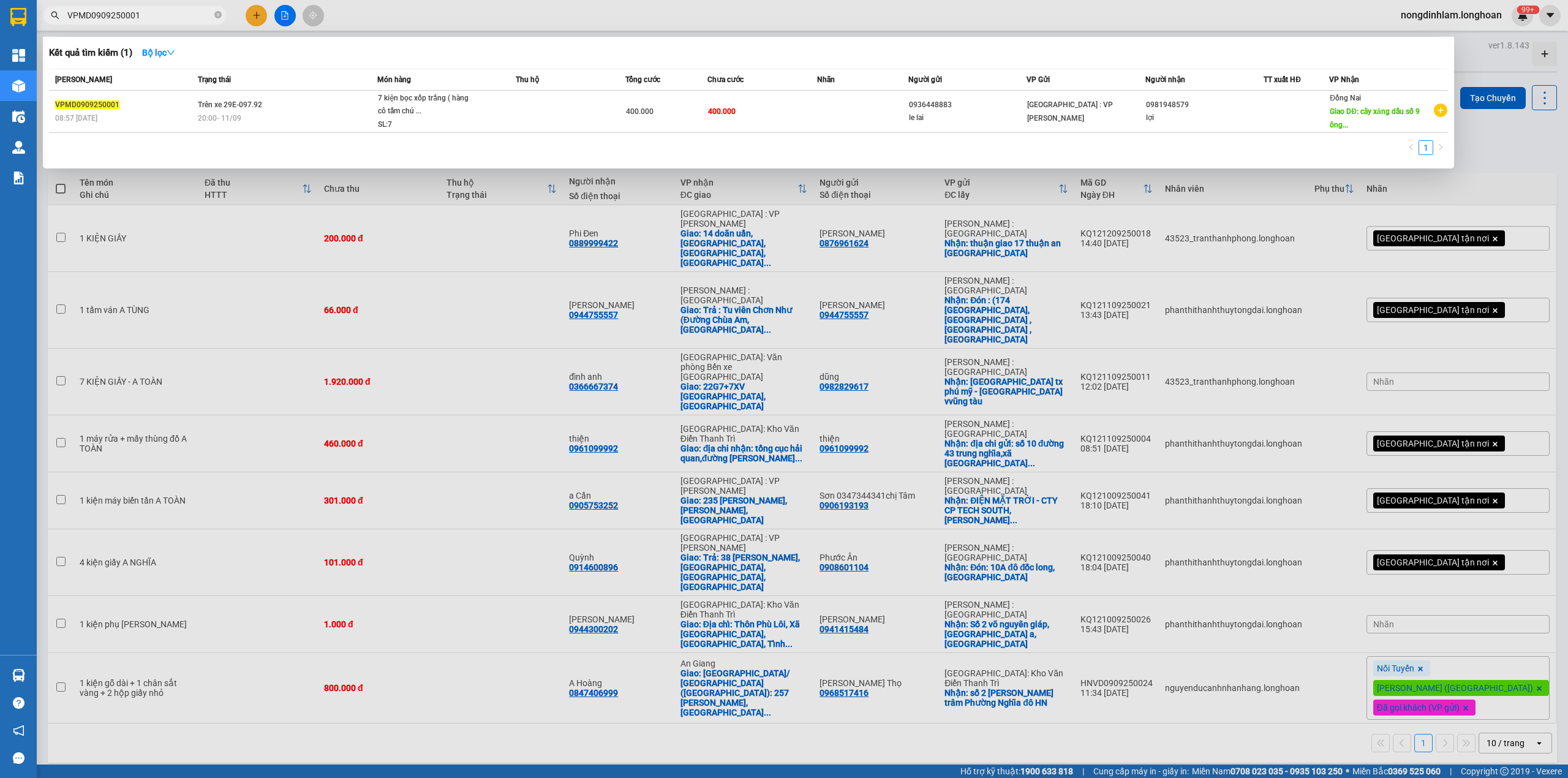
click at [153, 19] on input "VPMD0909250001" at bounding box center [139, 15] width 145 height 13
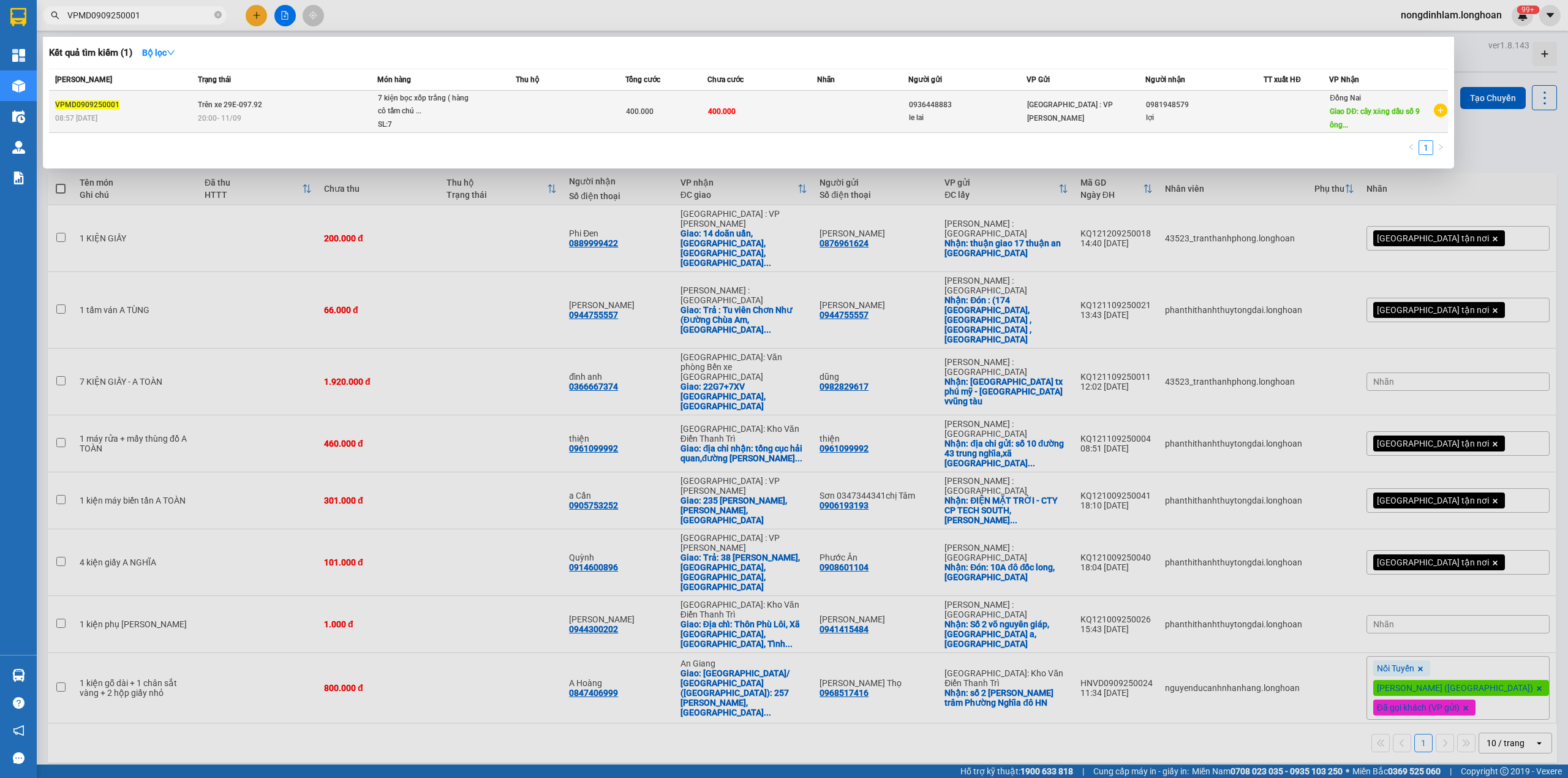
click at [260, 106] on span "Trên xe 29E-097.92" at bounding box center [230, 105] width 64 height 8
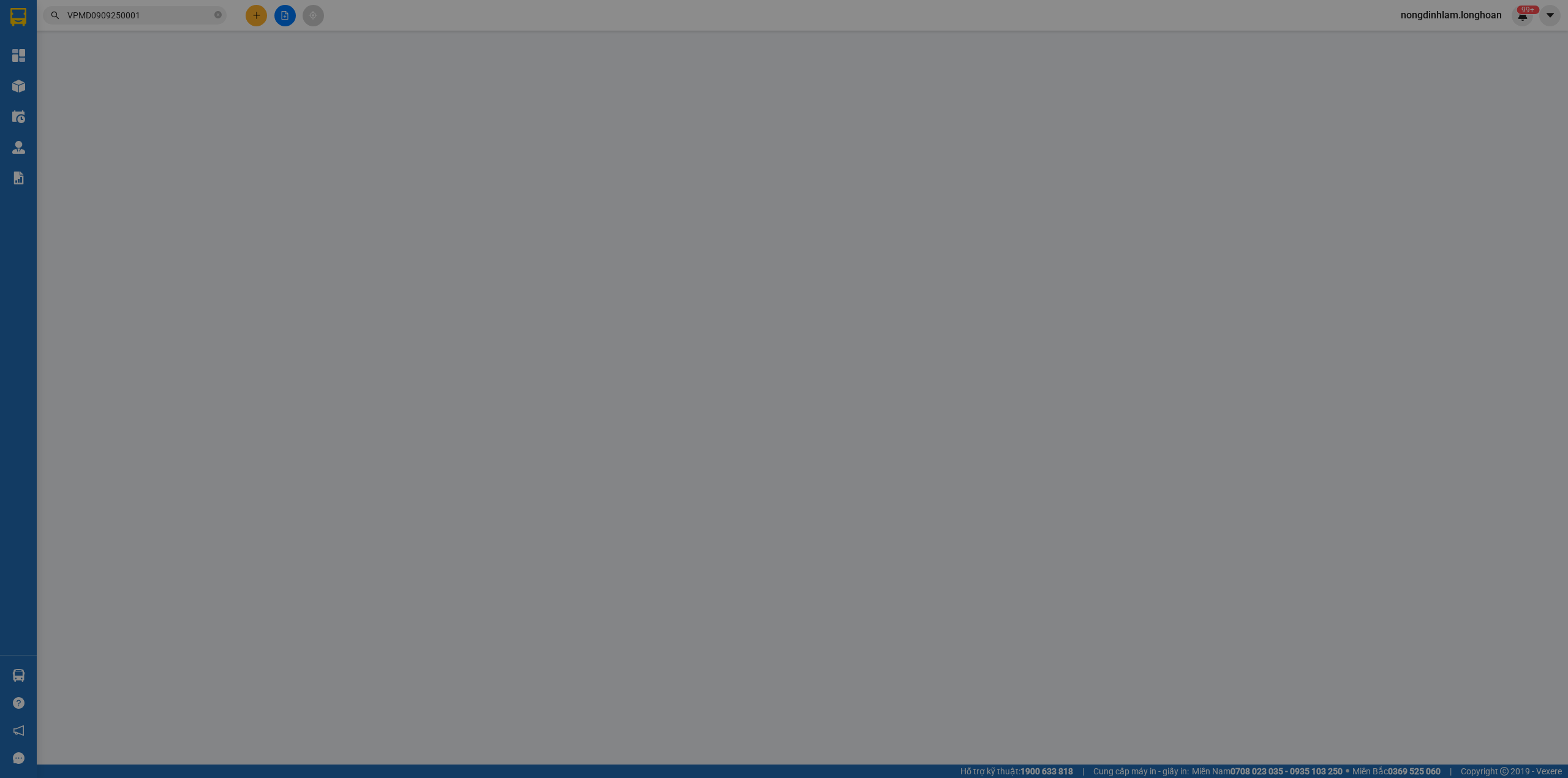
type input "0936448883"
type input "le lai"
type input "0981948579"
type input "lợi"
type input "cây xăng dầu số 9 ông đồn xuân lộc đồng nai ql 1a"
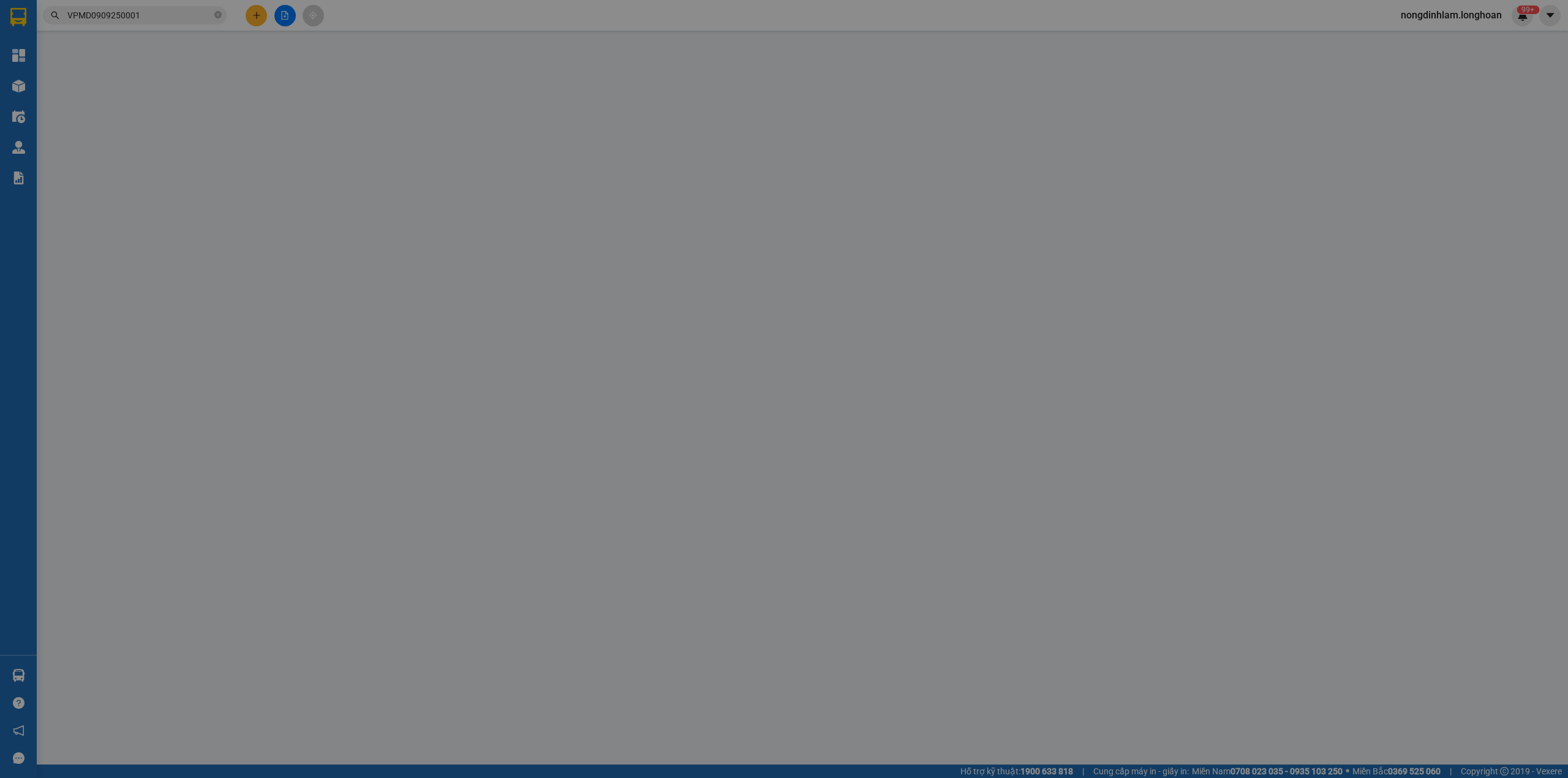
type input "6 KIỆN Ở KHO Q12, KHI NÀO XE CHỞ VÀO THÊM 1 KIỆN THÌ GIAO LẠI CHO KHÁCH"
type input "400.000"
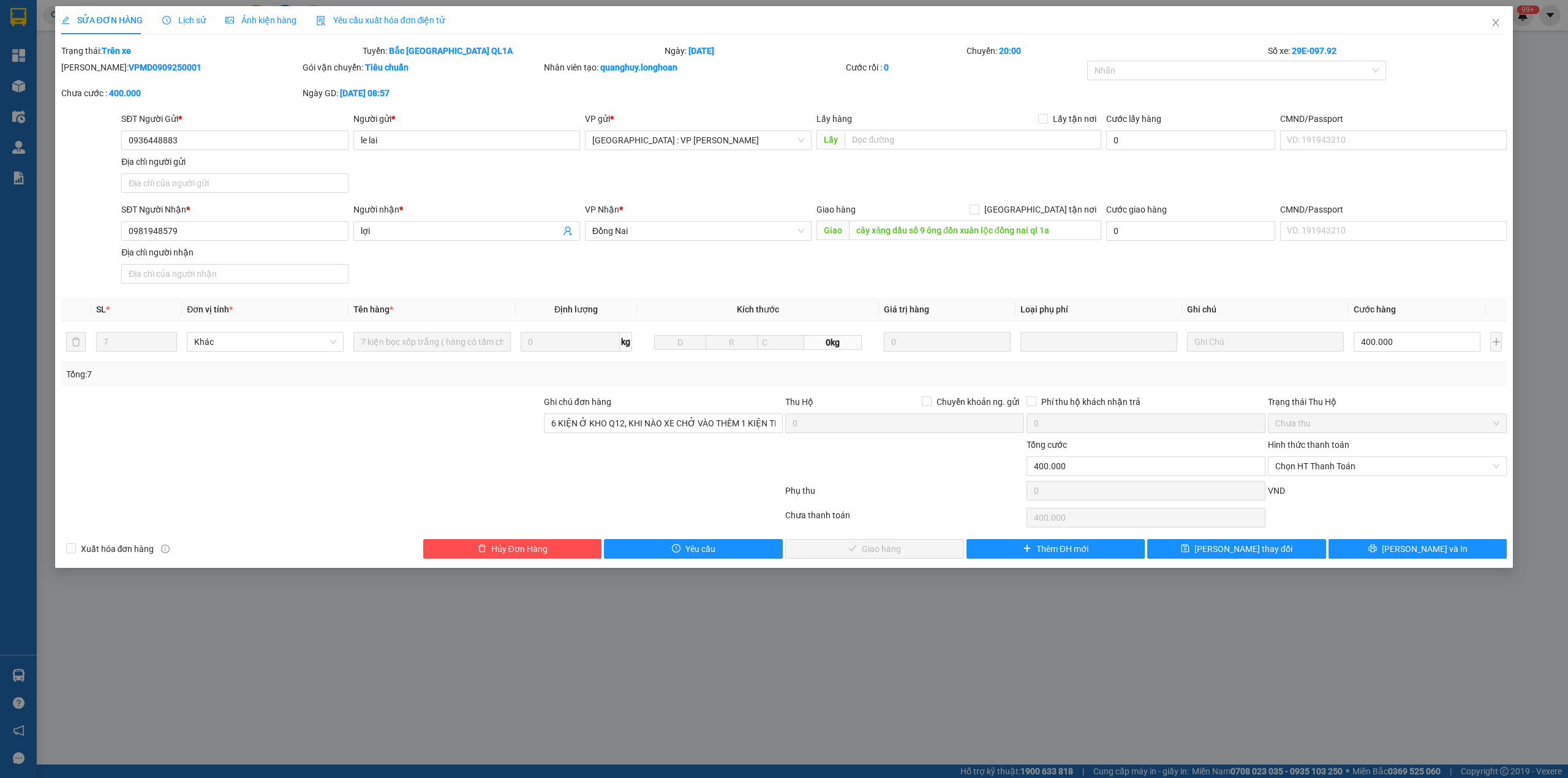
click at [134, 69] on b "VPMD0909250001" at bounding box center [165, 67] width 73 height 10
click at [651, 226] on span "Đồng Nai" at bounding box center [698, 231] width 212 height 19
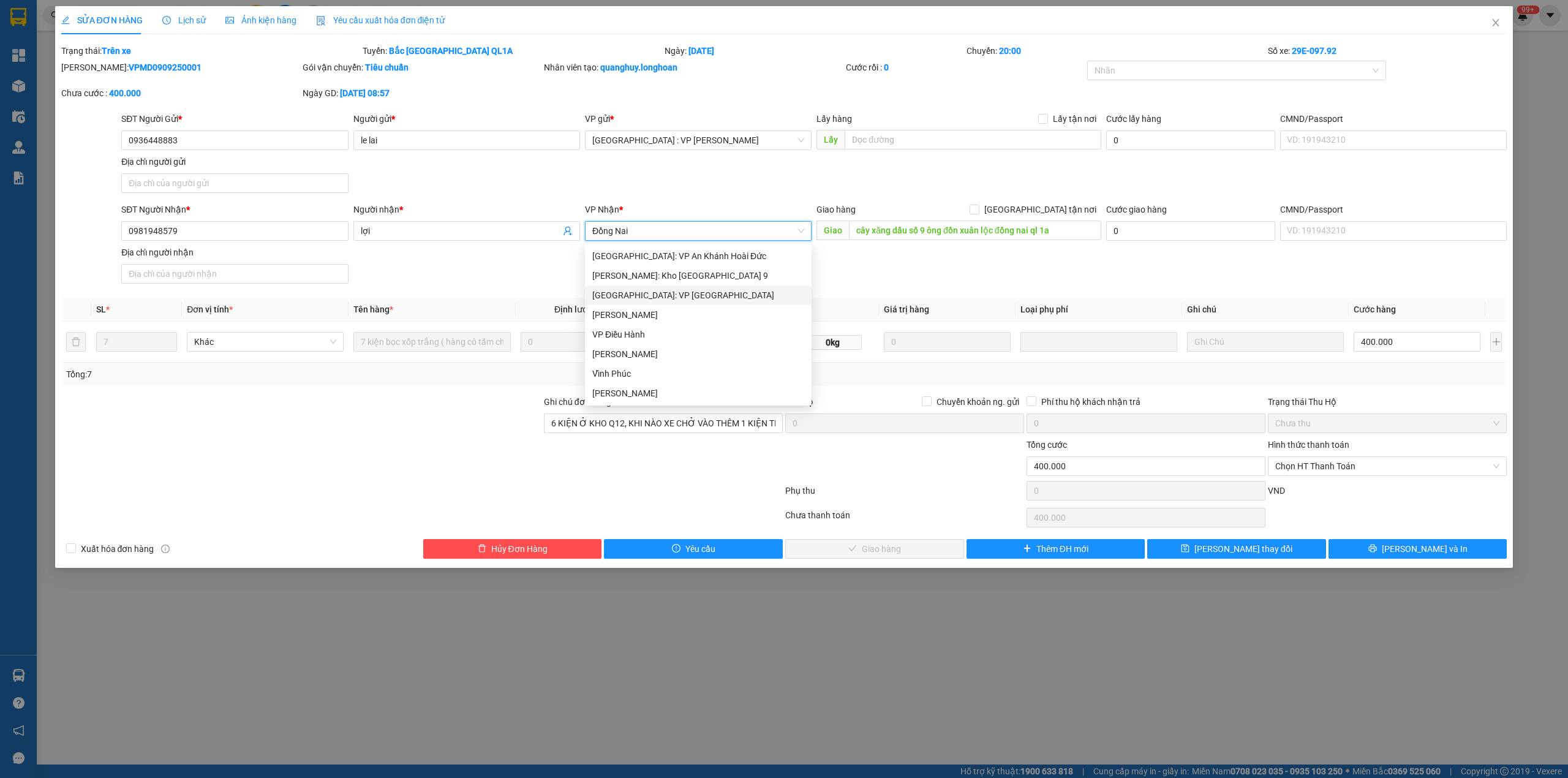
click at [139, 64] on b "VPMD0909250001" at bounding box center [165, 67] width 73 height 10
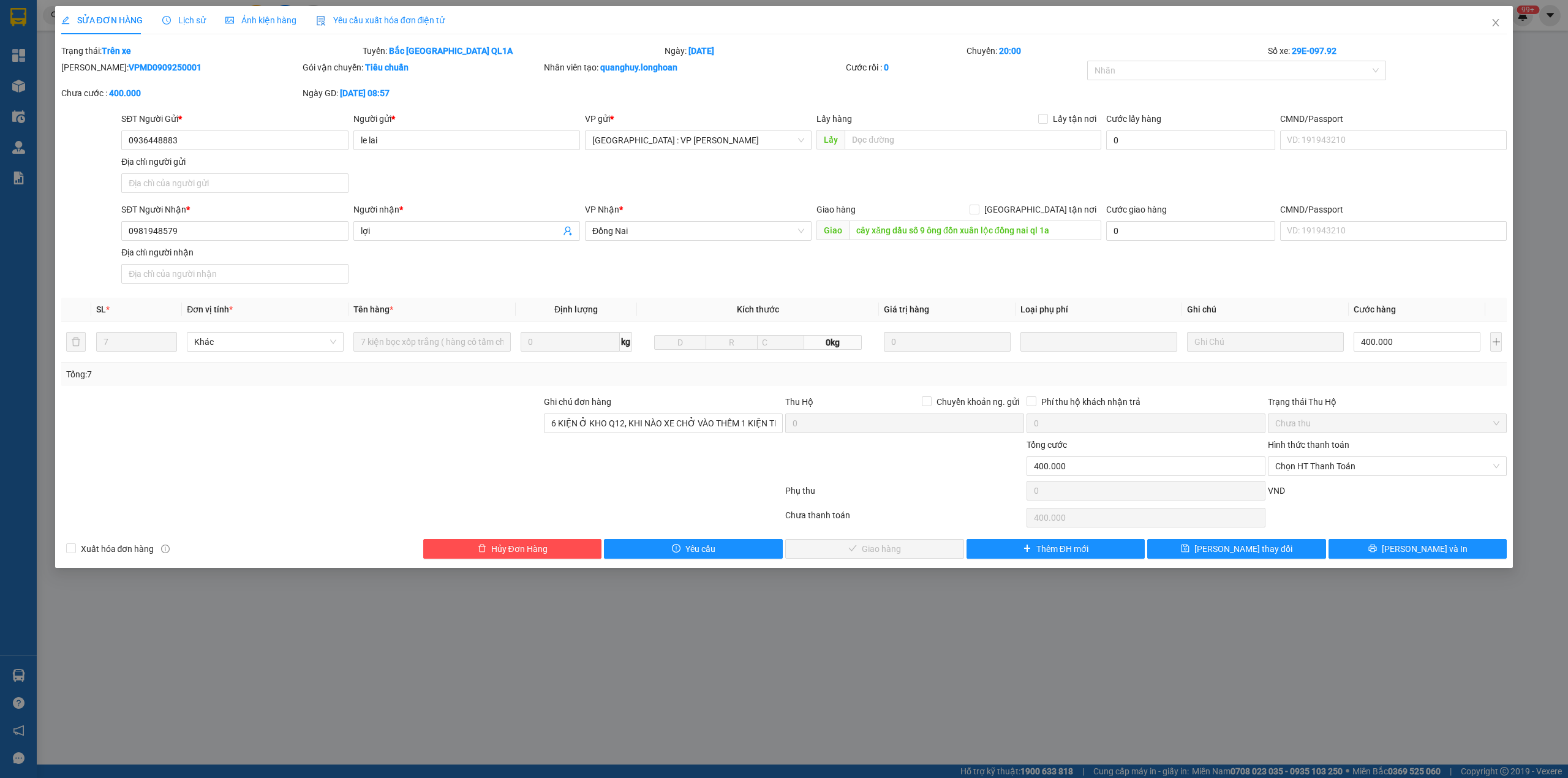
click at [139, 64] on b "VPMD0909250001" at bounding box center [165, 67] width 73 height 10
copy b "VPMD0909250001"
click at [692, 227] on span "Đồng Nai" at bounding box center [698, 231] width 212 height 19
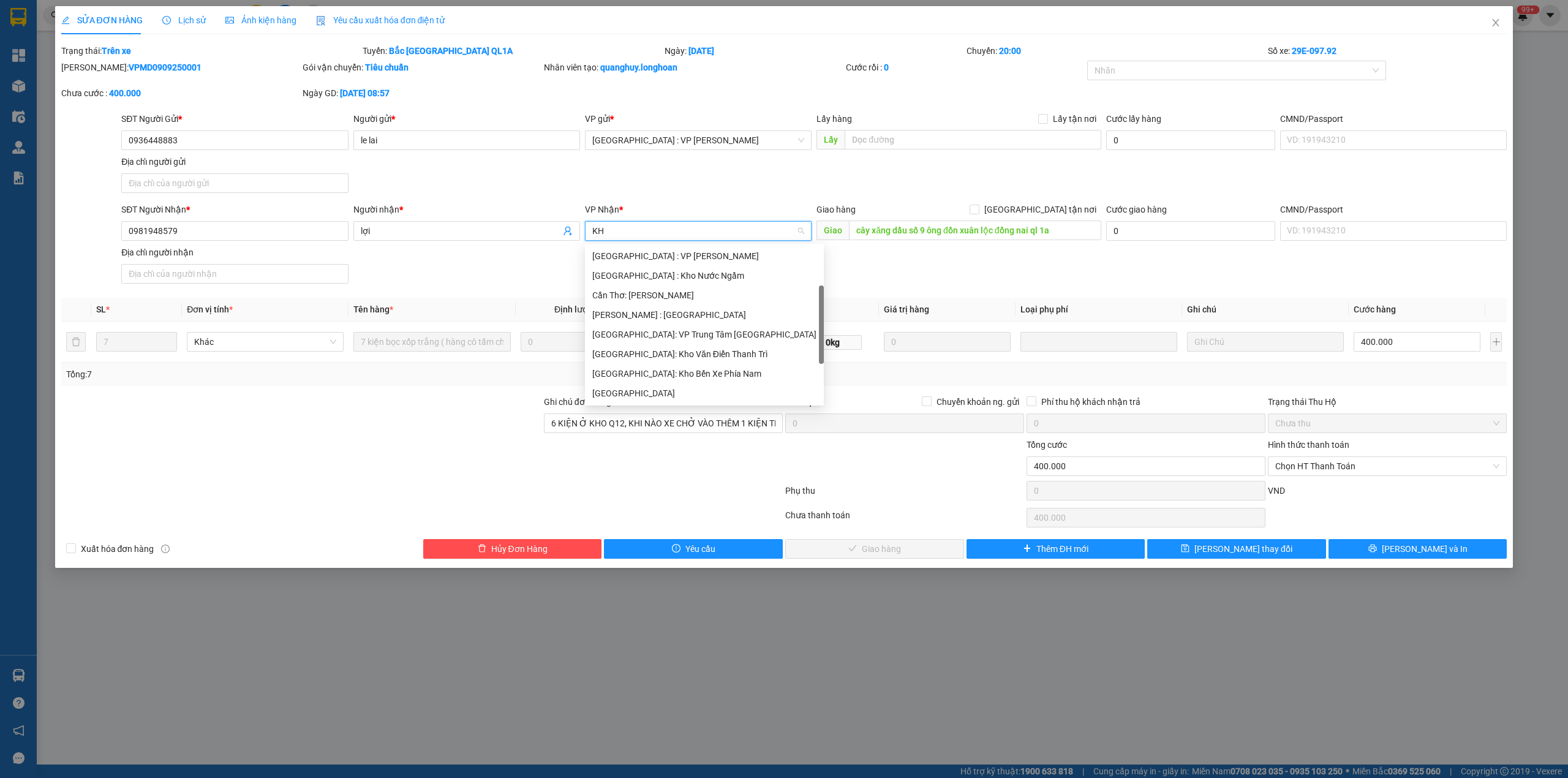
scroll to position [19, 0]
type input "KHO"
click at [689, 307] on div "[PERSON_NAME] : [GEOGRAPHIC_DATA]" at bounding box center [698, 315] width 227 height 19
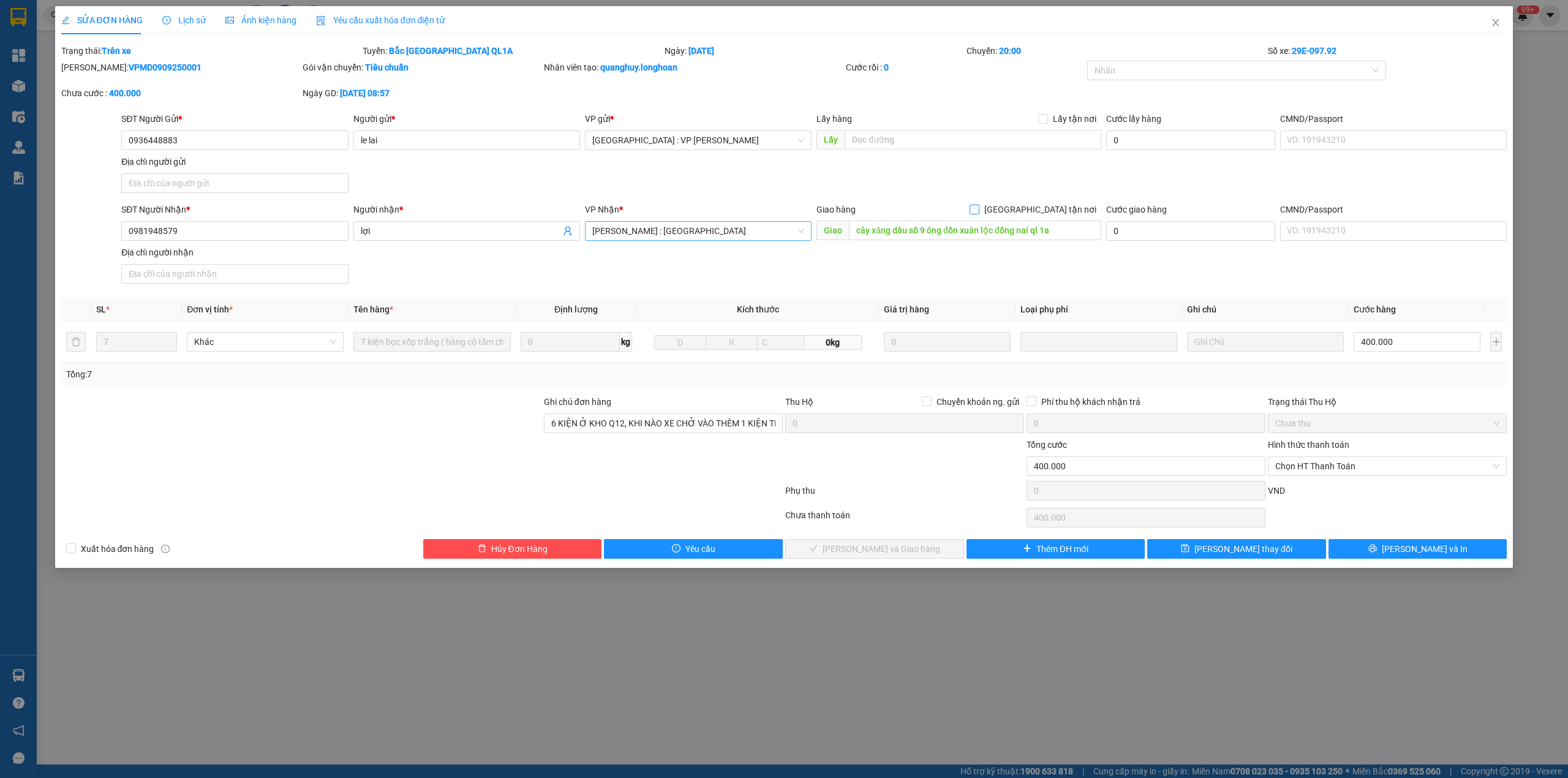
click at [1054, 209] on span "[GEOGRAPHIC_DATA] tận nơi" at bounding box center [1040, 209] width 122 height 13
click at [978, 209] on input "[GEOGRAPHIC_DATA] tận nơi" at bounding box center [974, 209] width 8 height 8
checkbox input "true"
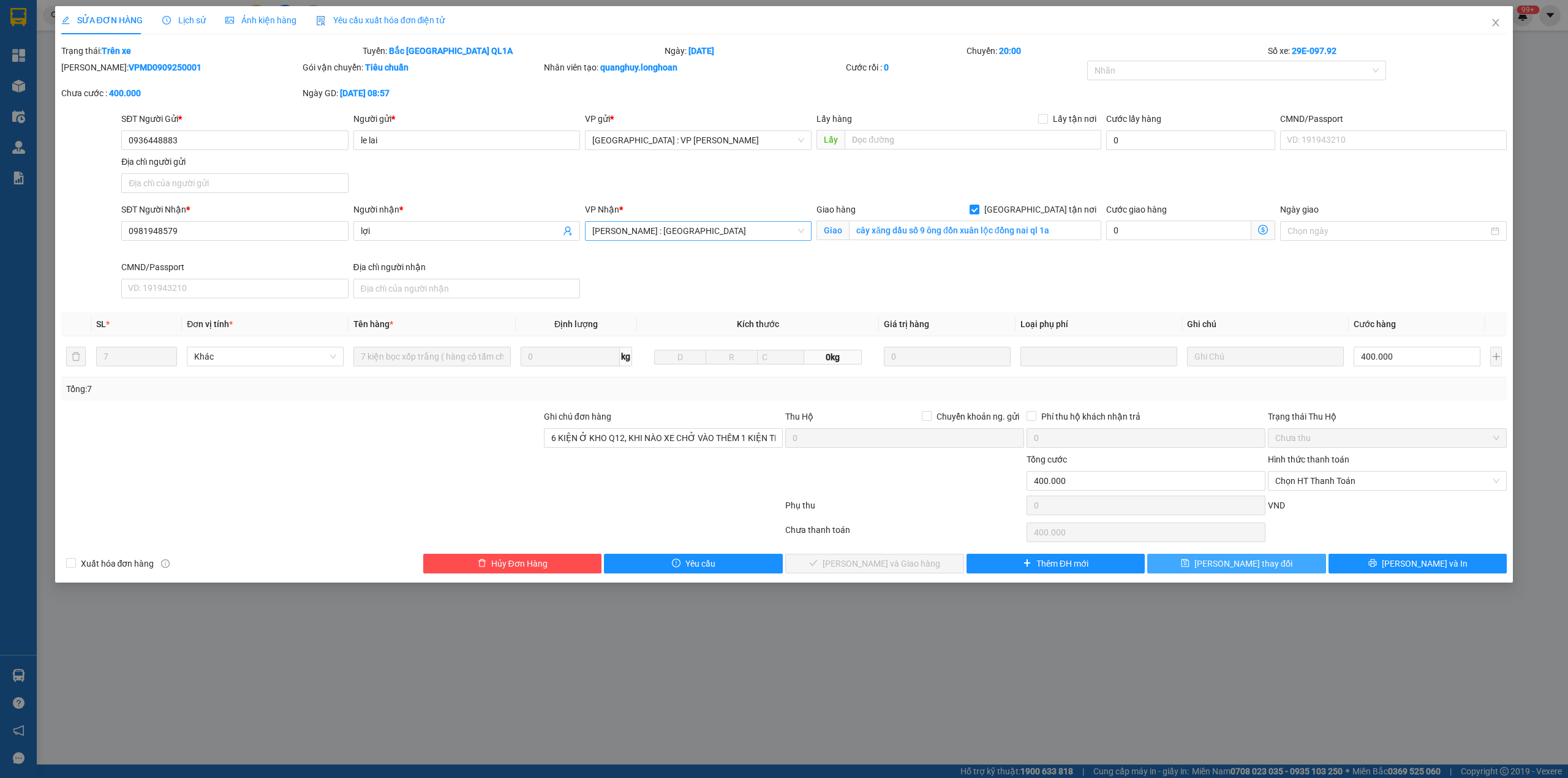
click at [1222, 569] on span "Lưu thay đổi" at bounding box center [1243, 563] width 98 height 13
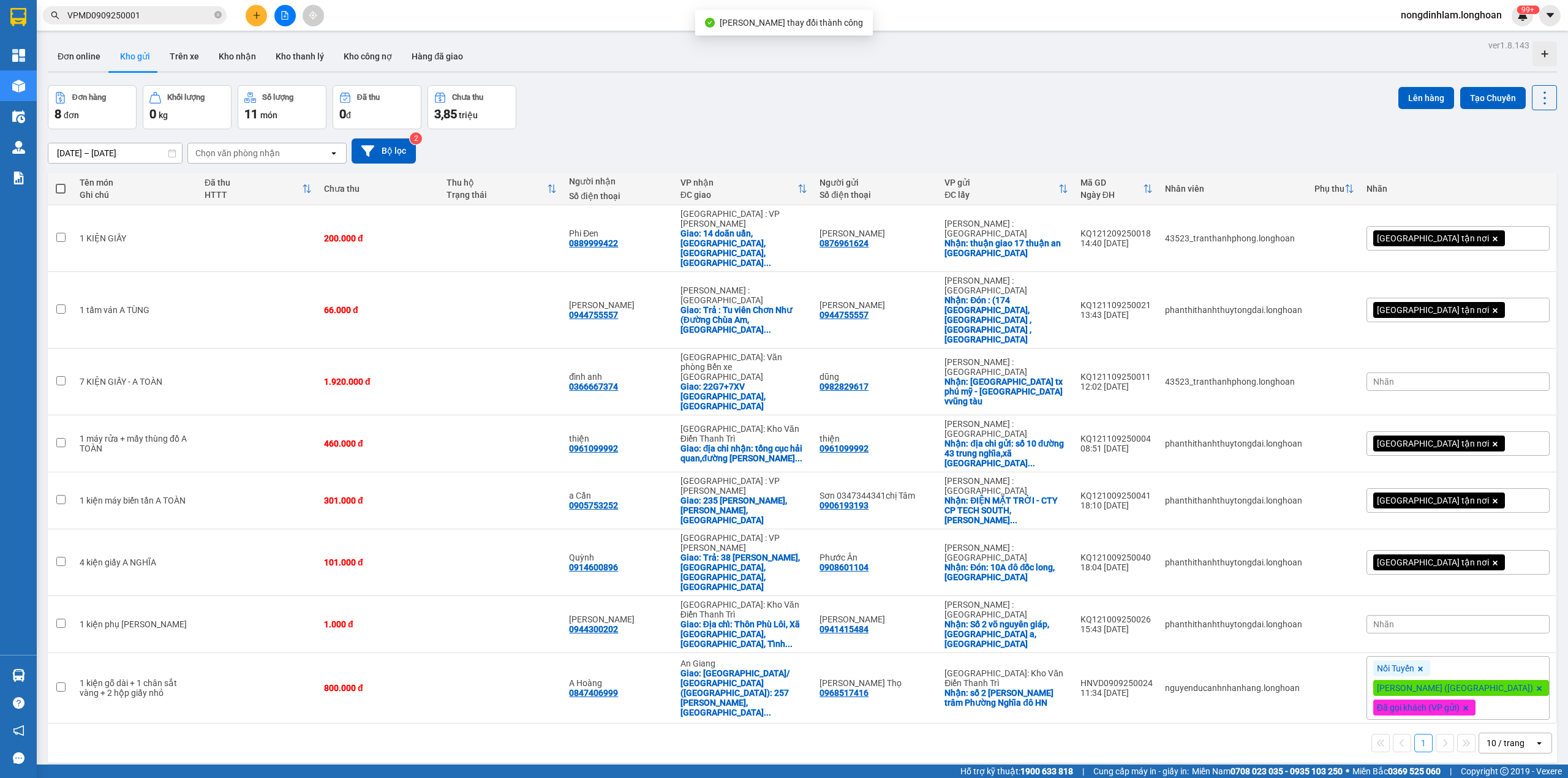
click at [147, 17] on input "VPMD0909250001" at bounding box center [139, 15] width 145 height 13
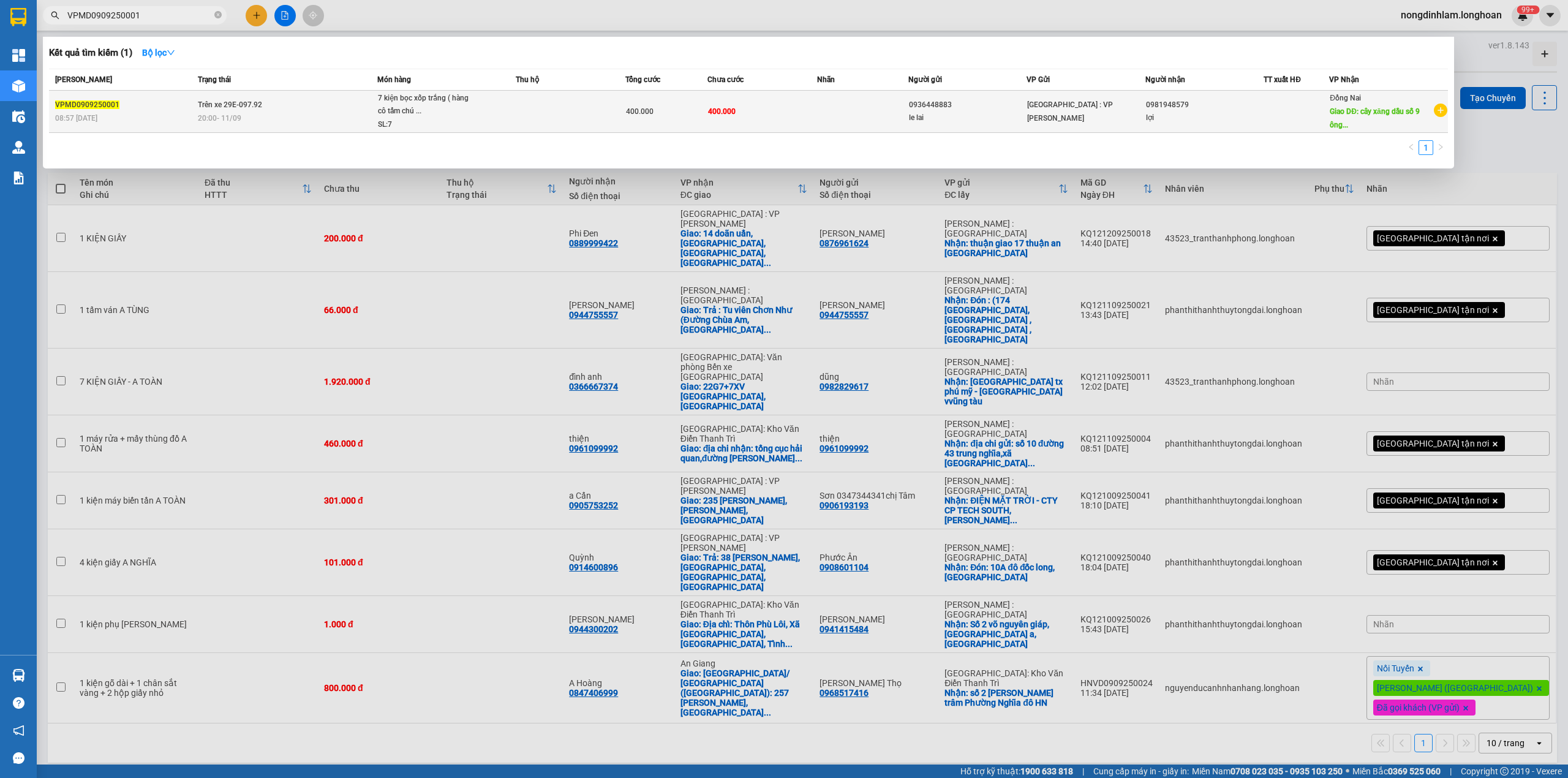
click at [405, 111] on div "7 kiện bọc xốp trắng ( hàng cô tấm chú ..." at bounding box center [423, 105] width 92 height 26
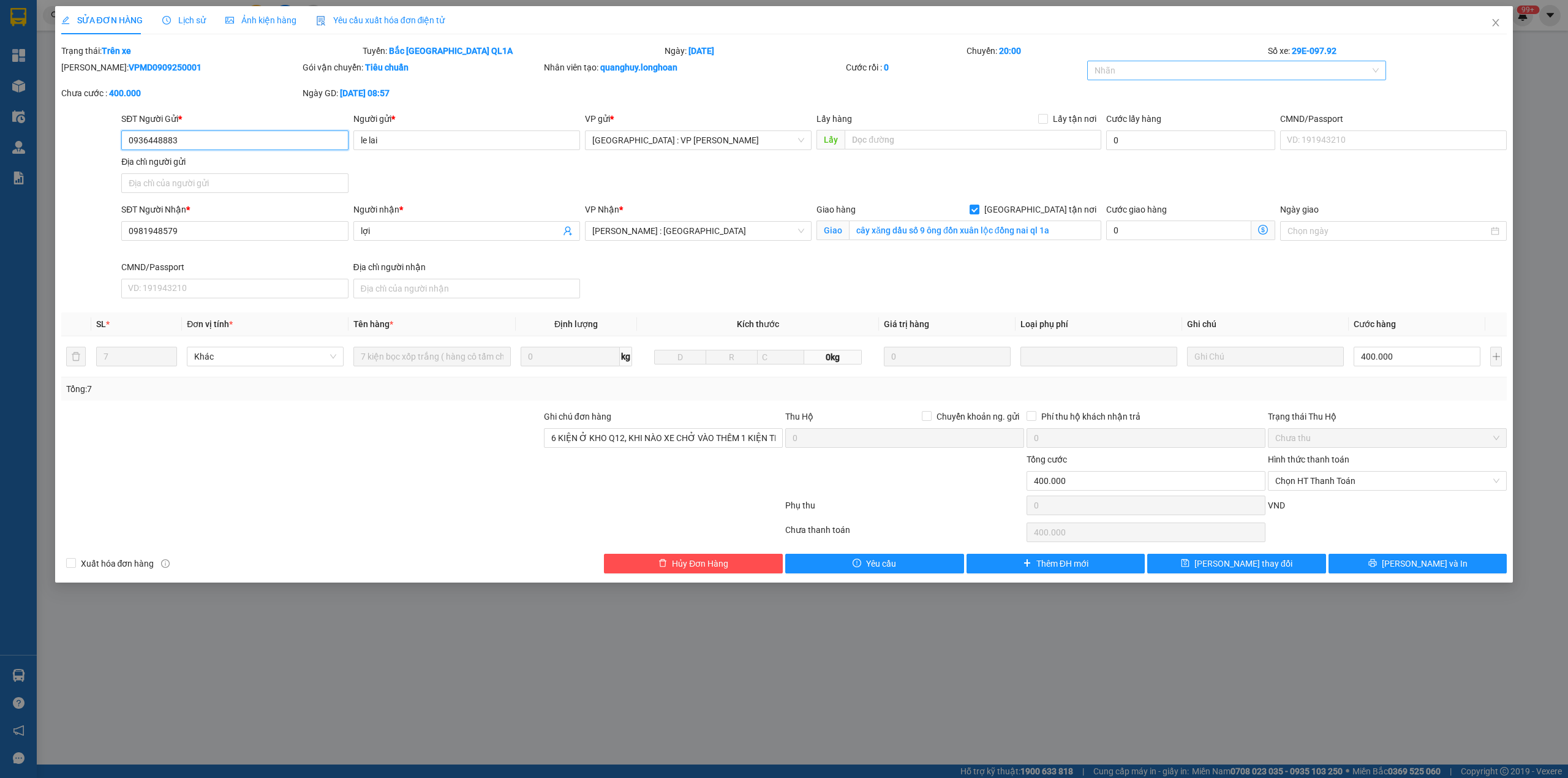
click at [1230, 77] on div at bounding box center [1231, 70] width 281 height 15
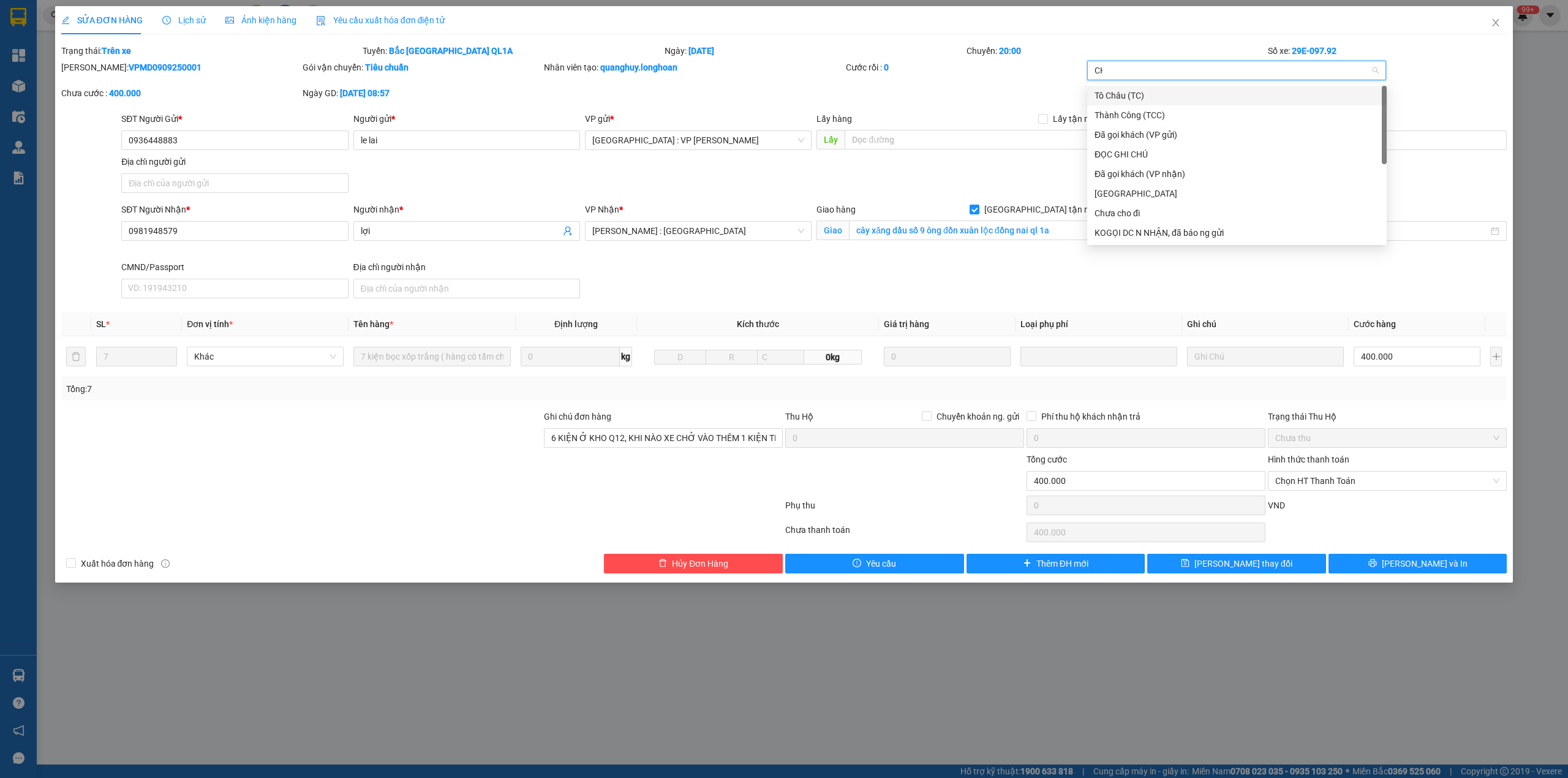
type input "CHƯ"
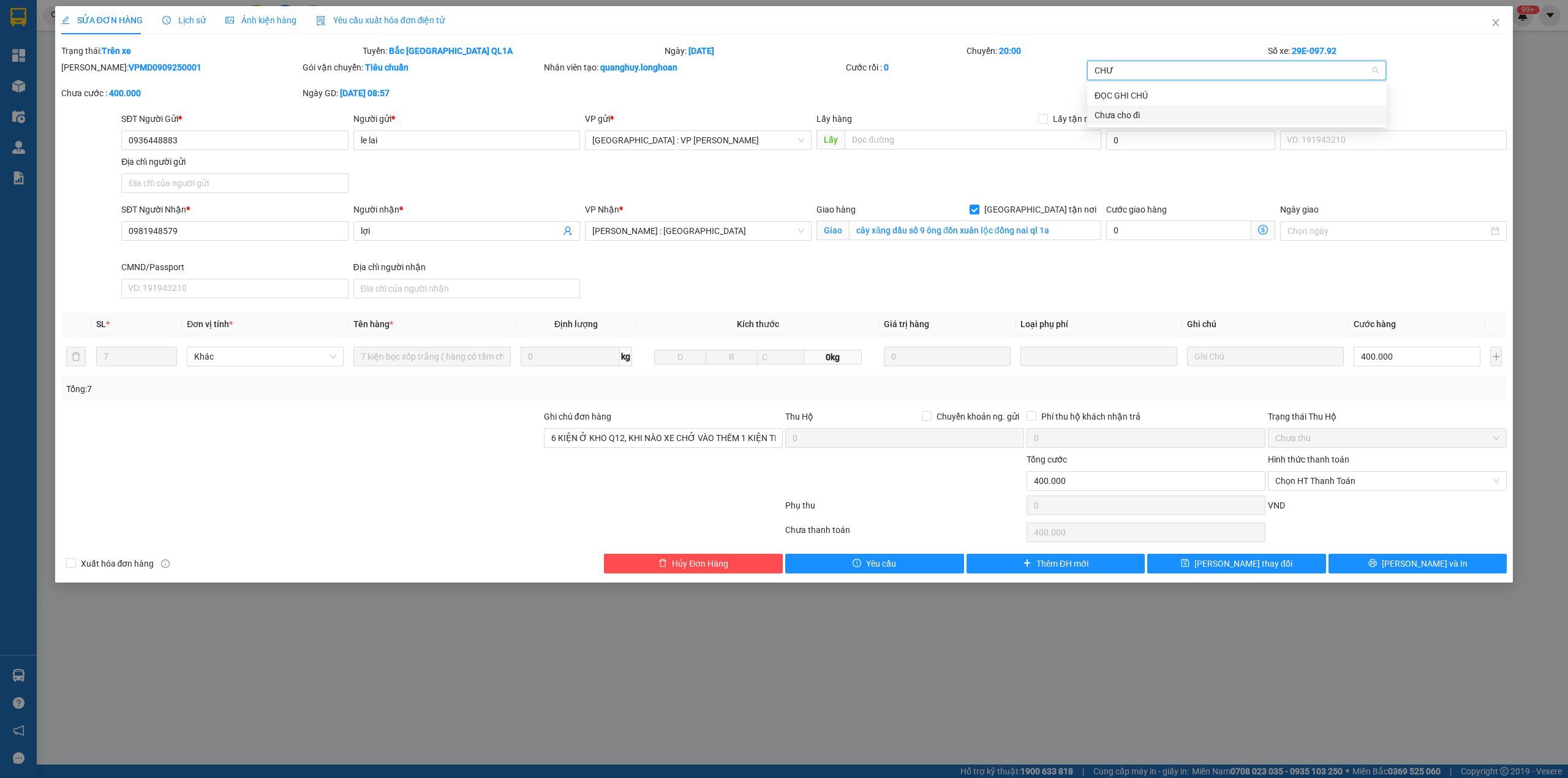
click at [1169, 112] on div "Chưa cho đi" at bounding box center [1237, 114] width 285 height 13
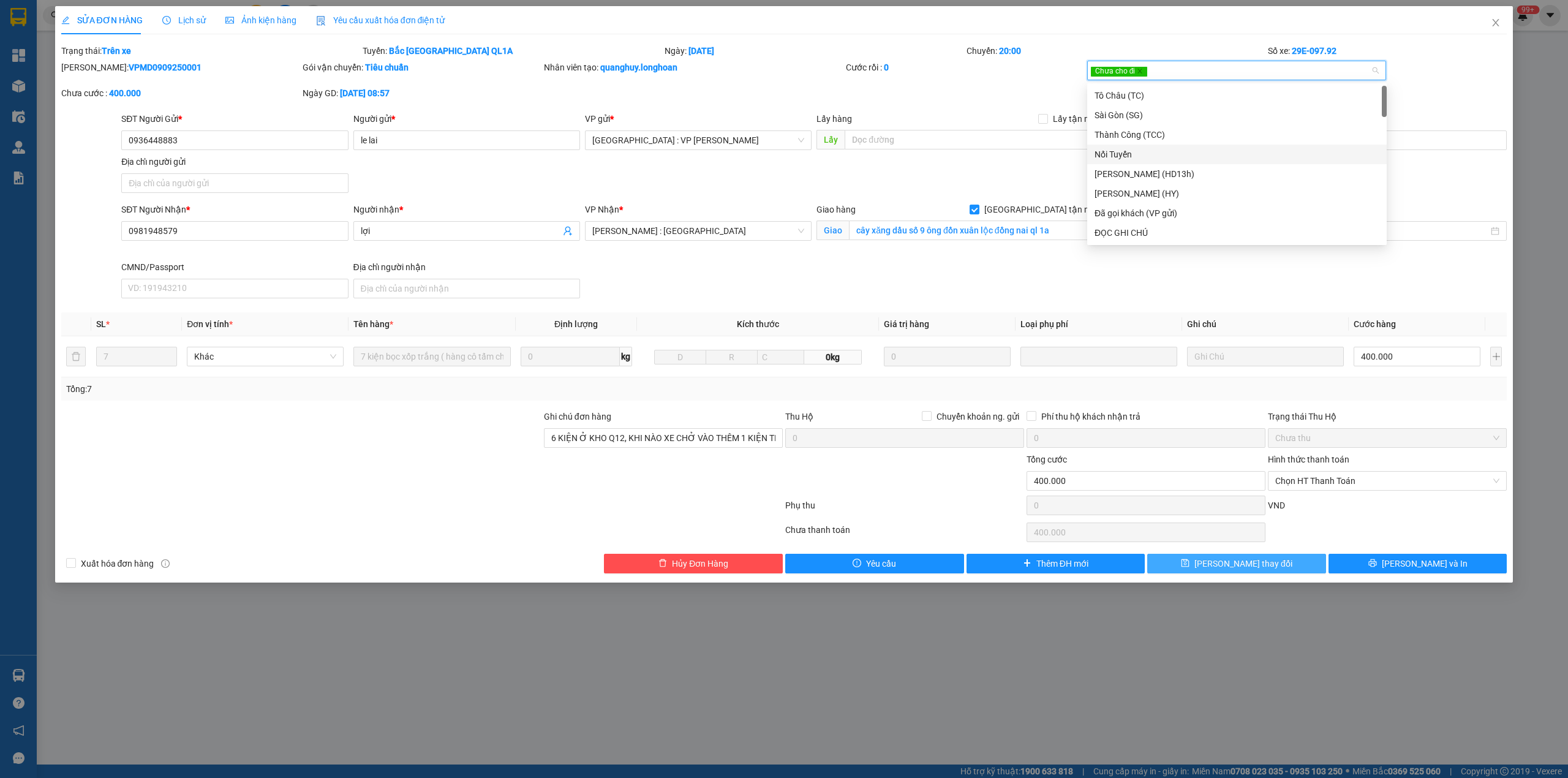
click at [1217, 566] on button "Lưu thay đổi" at bounding box center [1237, 563] width 179 height 19
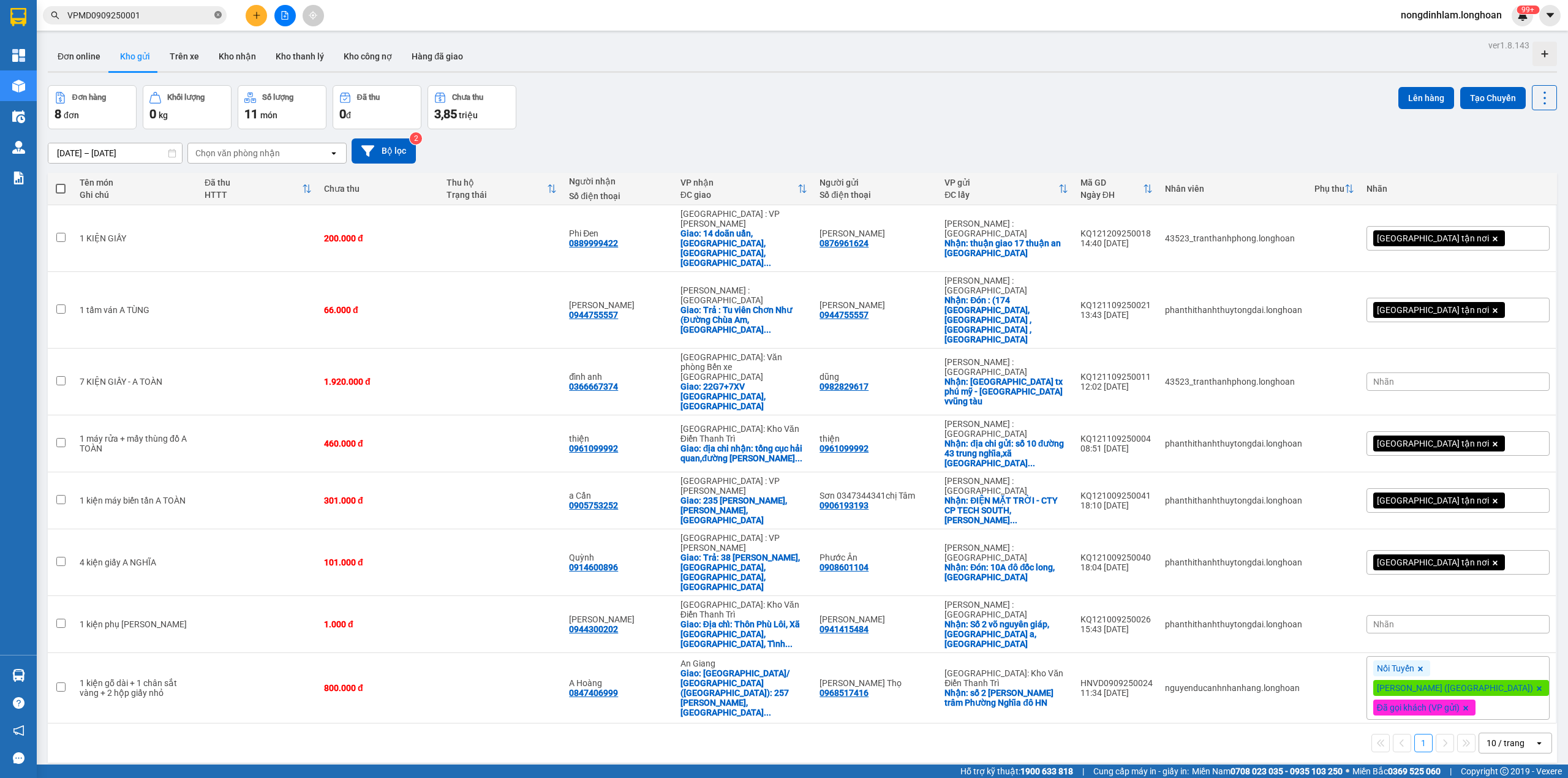
click at [216, 18] on icon "close-circle" at bounding box center [218, 15] width 8 height 8
click at [194, 15] on input "text" at bounding box center [139, 15] width 145 height 13
paste input "VPMD0909250001"
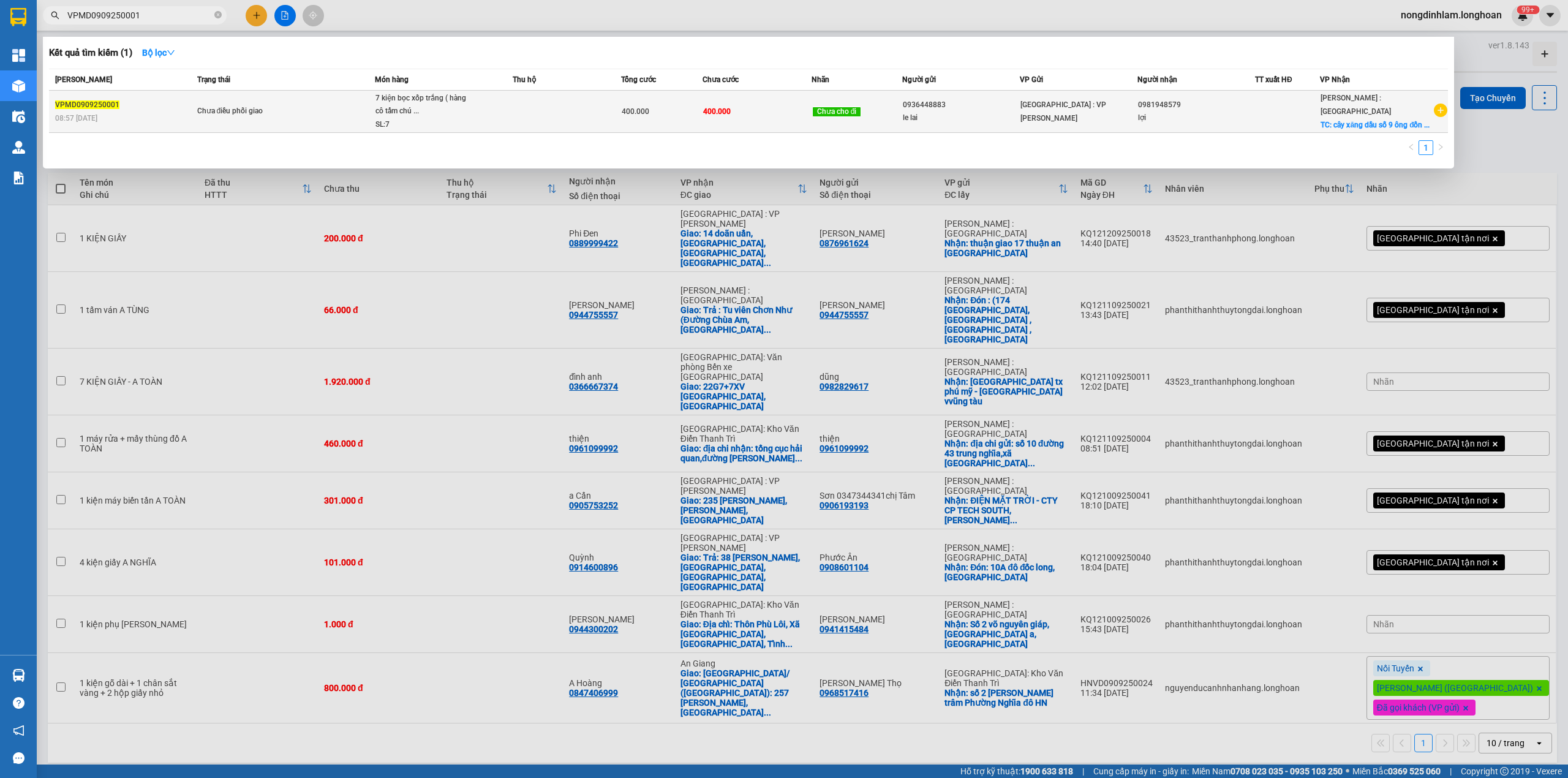
type input "VPMD0909250001"
click at [185, 108] on div "VPMD0909250001" at bounding box center [125, 105] width 139 height 13
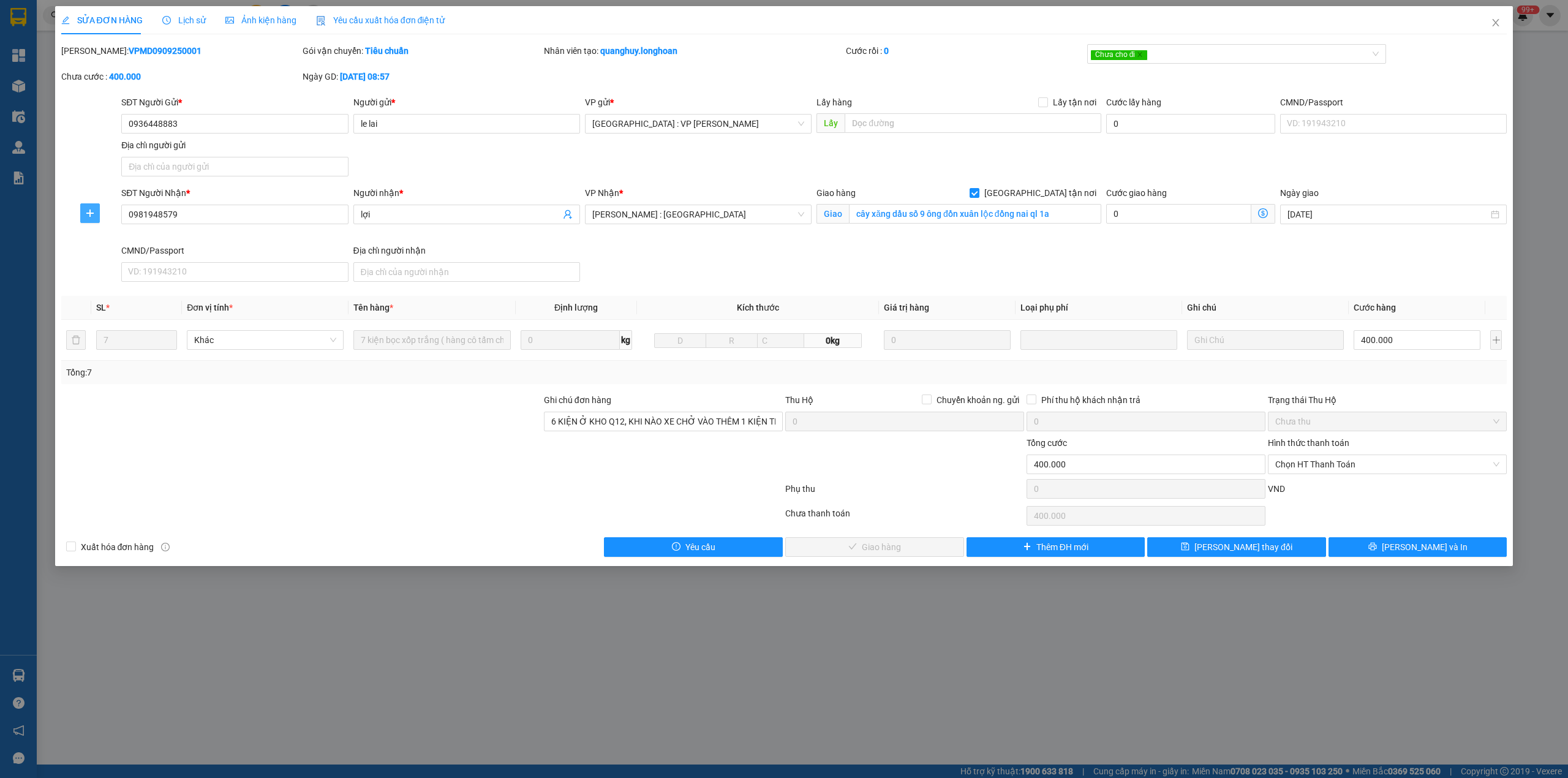
click at [92, 217] on icon "plus" at bounding box center [90, 213] width 10 height 10
click at [107, 243] on span "Chuyển kho" at bounding box center [112, 238] width 50 height 13
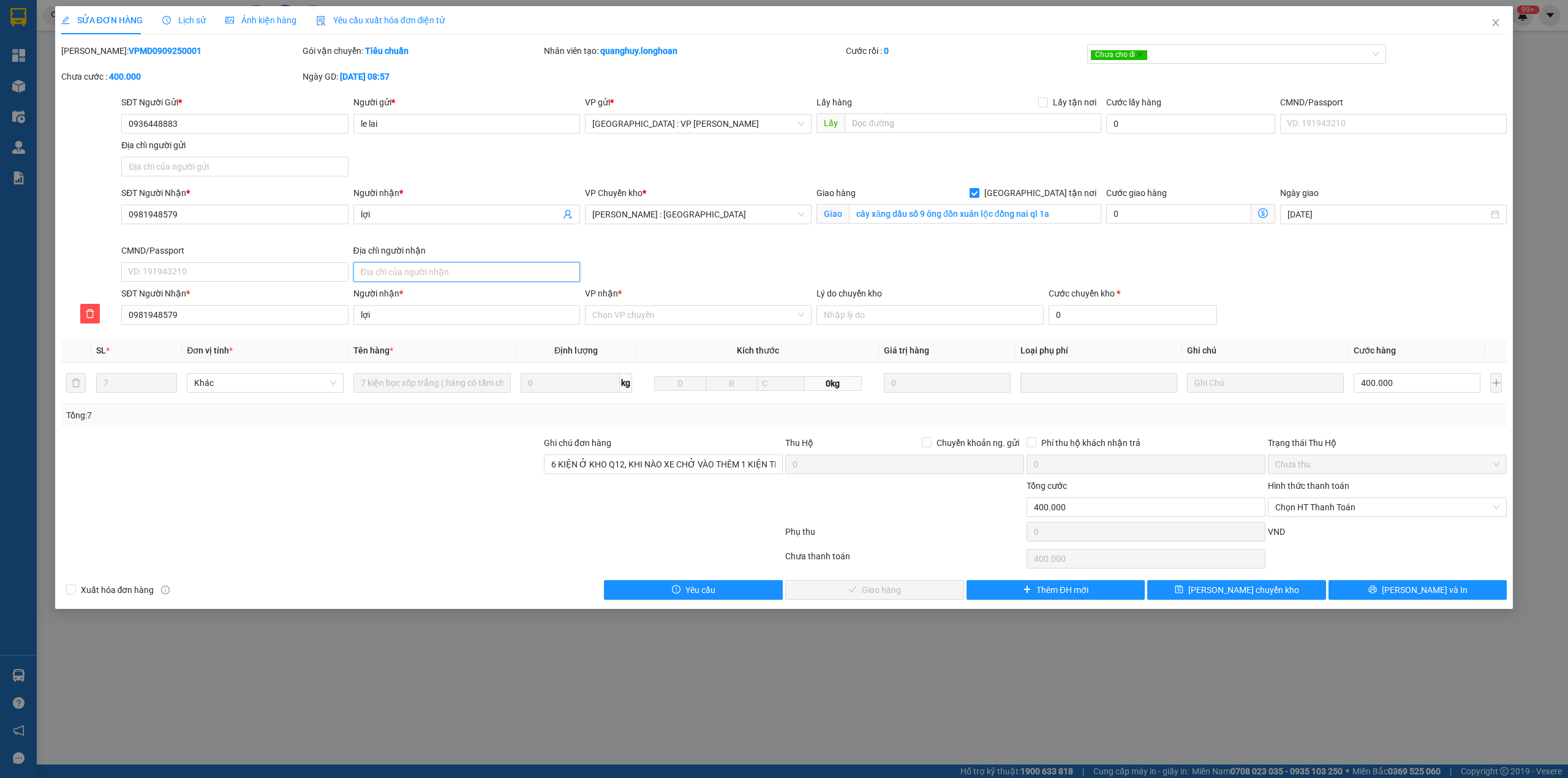
click at [488, 274] on input "Địa chỉ người nhận" at bounding box center [466, 272] width 227 height 19
click at [672, 321] on input "VP nhận *" at bounding box center [694, 315] width 203 height 19
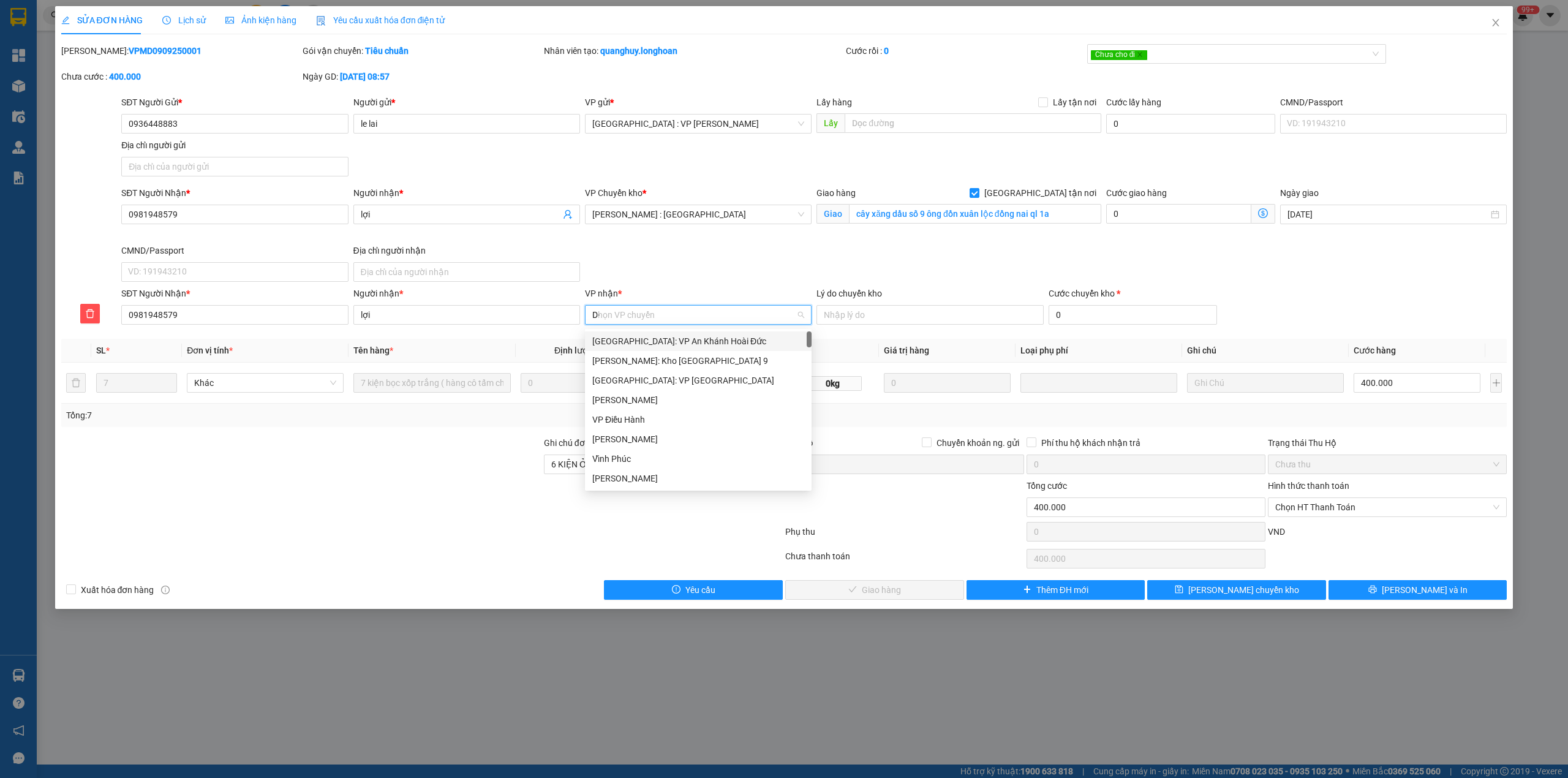
type input "D"
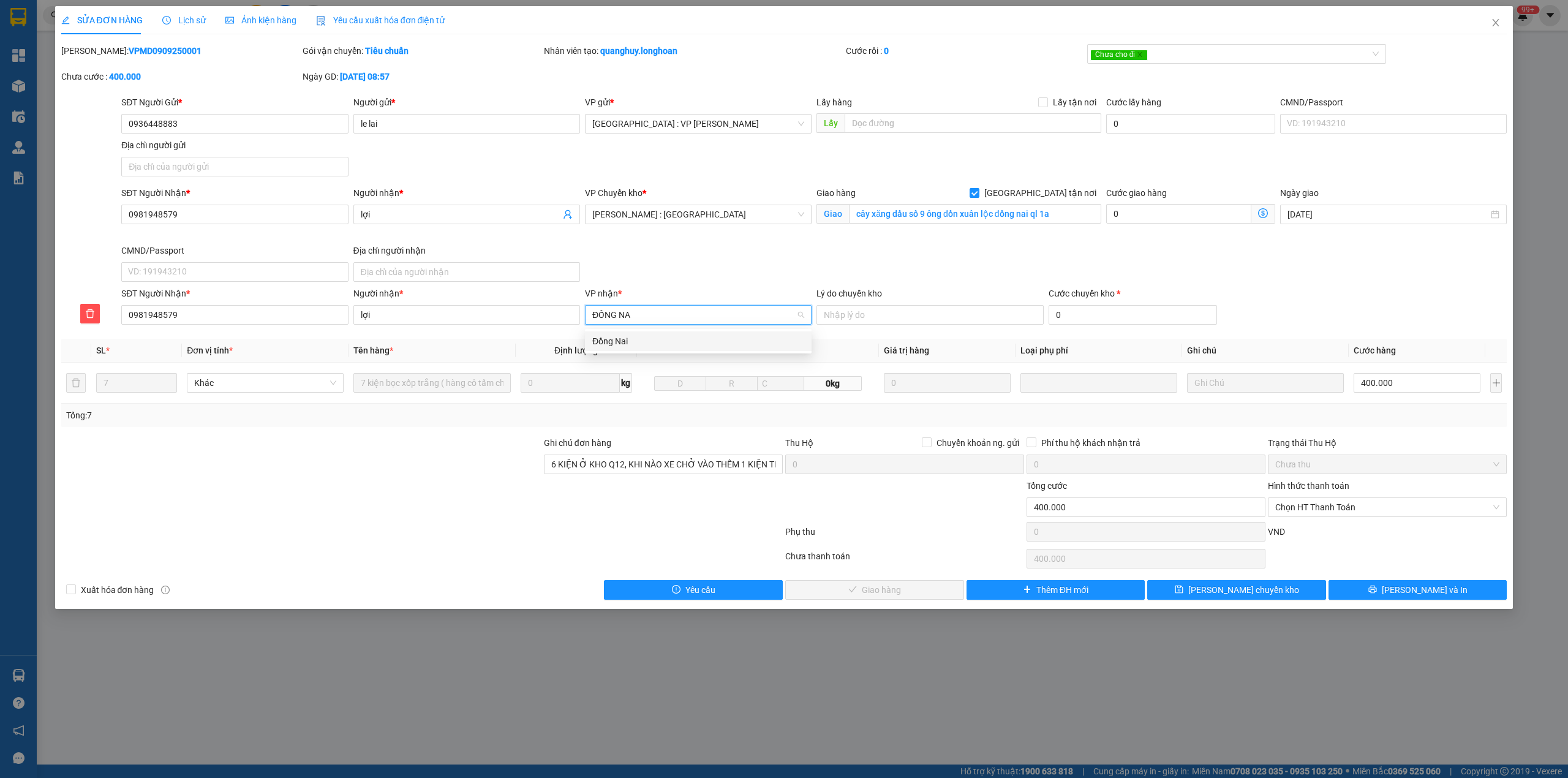
type input "ĐỒNG NAI"
click at [632, 342] on div "Đồng Nai" at bounding box center [698, 341] width 212 height 13
click at [1241, 596] on span "Lưu chuyển kho" at bounding box center [1244, 589] width 111 height 13
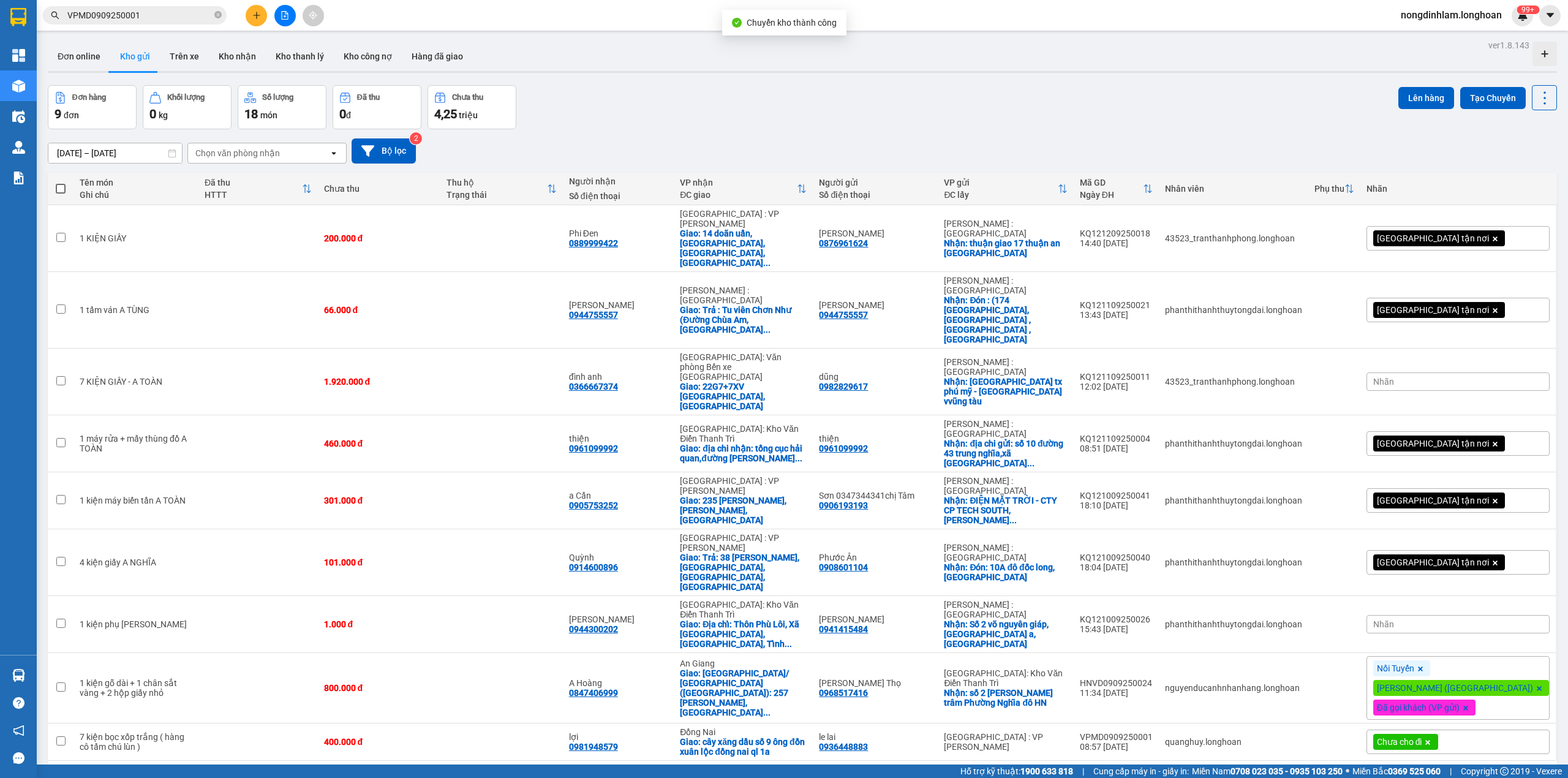
click at [179, 16] on input "VPMD0909250001" at bounding box center [139, 15] width 145 height 13
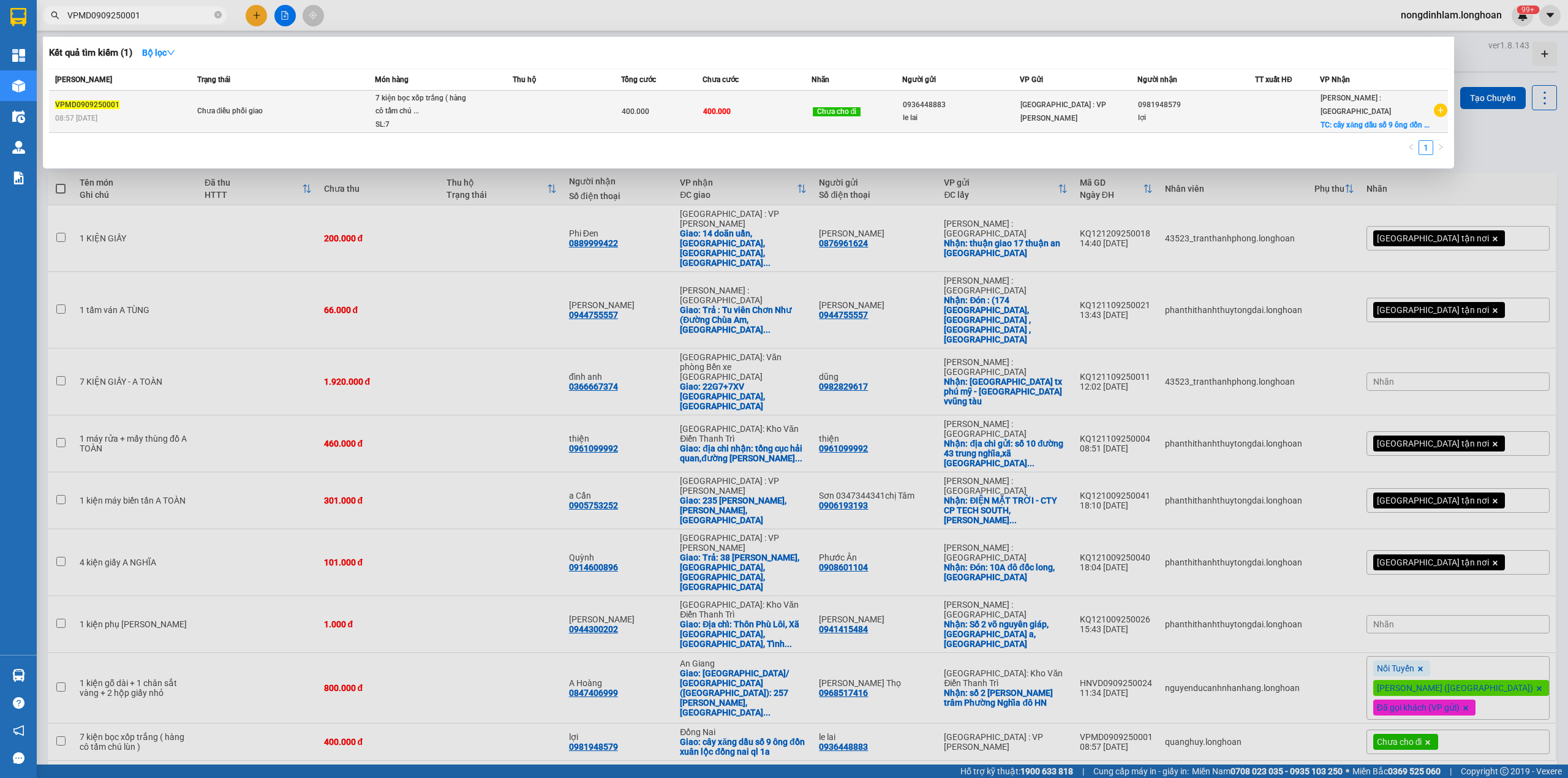
click at [187, 96] on td "VPMD0909250001 08:57 - 09/09" at bounding box center [121, 112] width 145 height 42
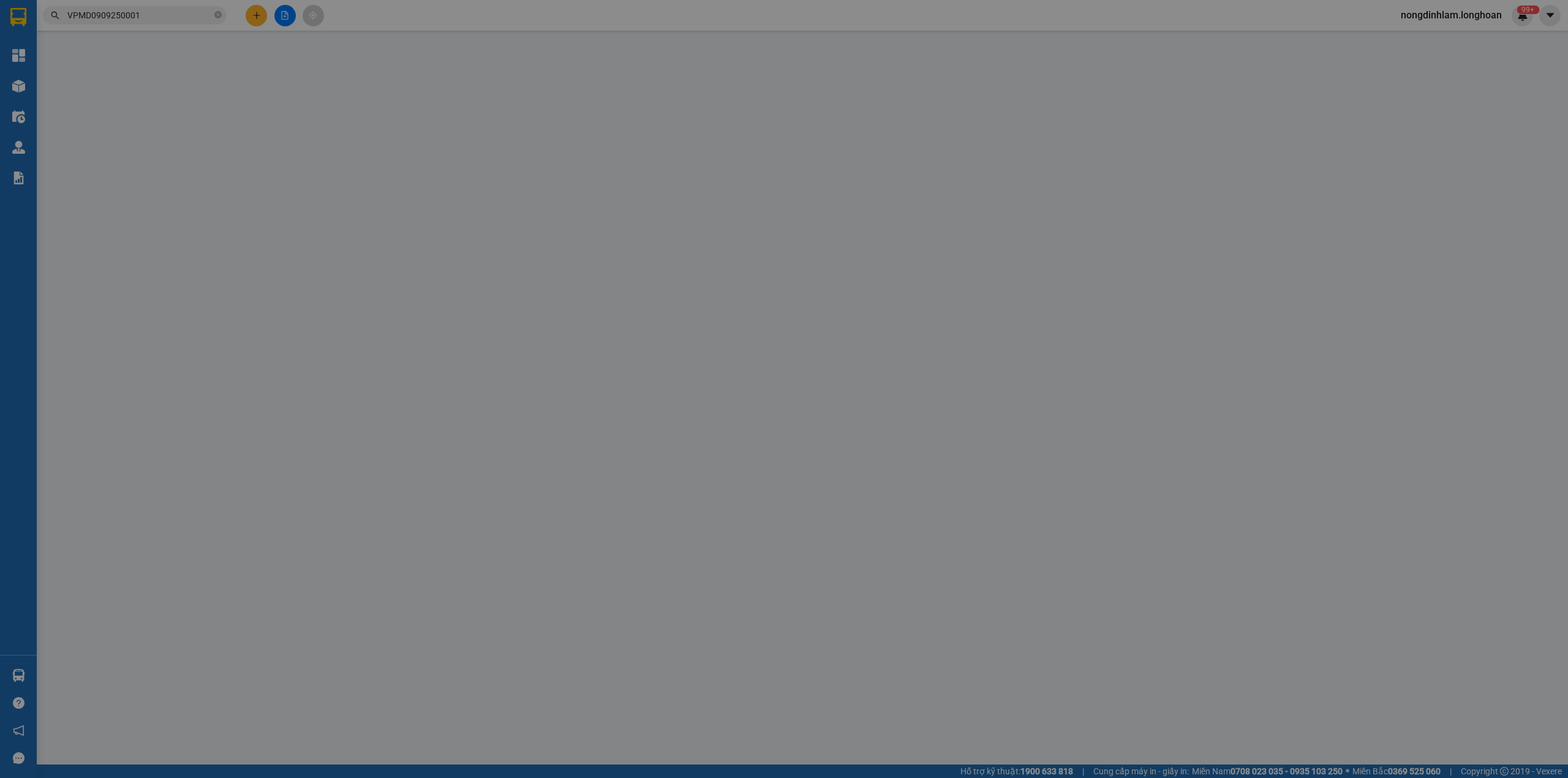
type input "0936448883"
type input "le lai"
type input "0981948579"
type input "lợi"
checkbox input "true"
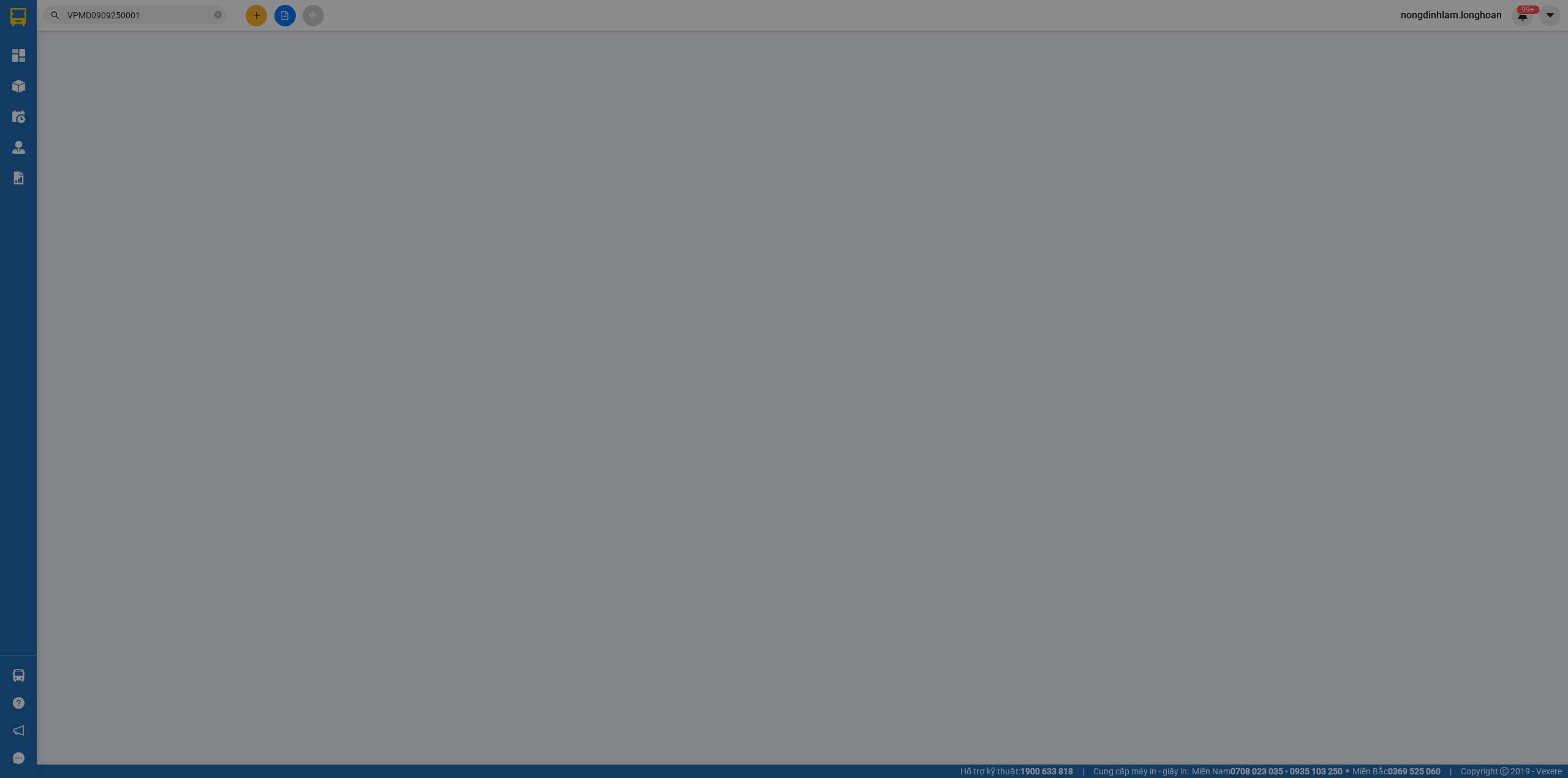
type input "cây xăng dầu số 9 ông đồn xuân lộc đồng nai ql 1a"
type input "6 KIỆN Ở KHO Q12, KHI NÀO XE CHỞ VÀO THÊM 1 KIỆN THÌ GIAO LẠI CHO KHÁCH"
type input "400.000"
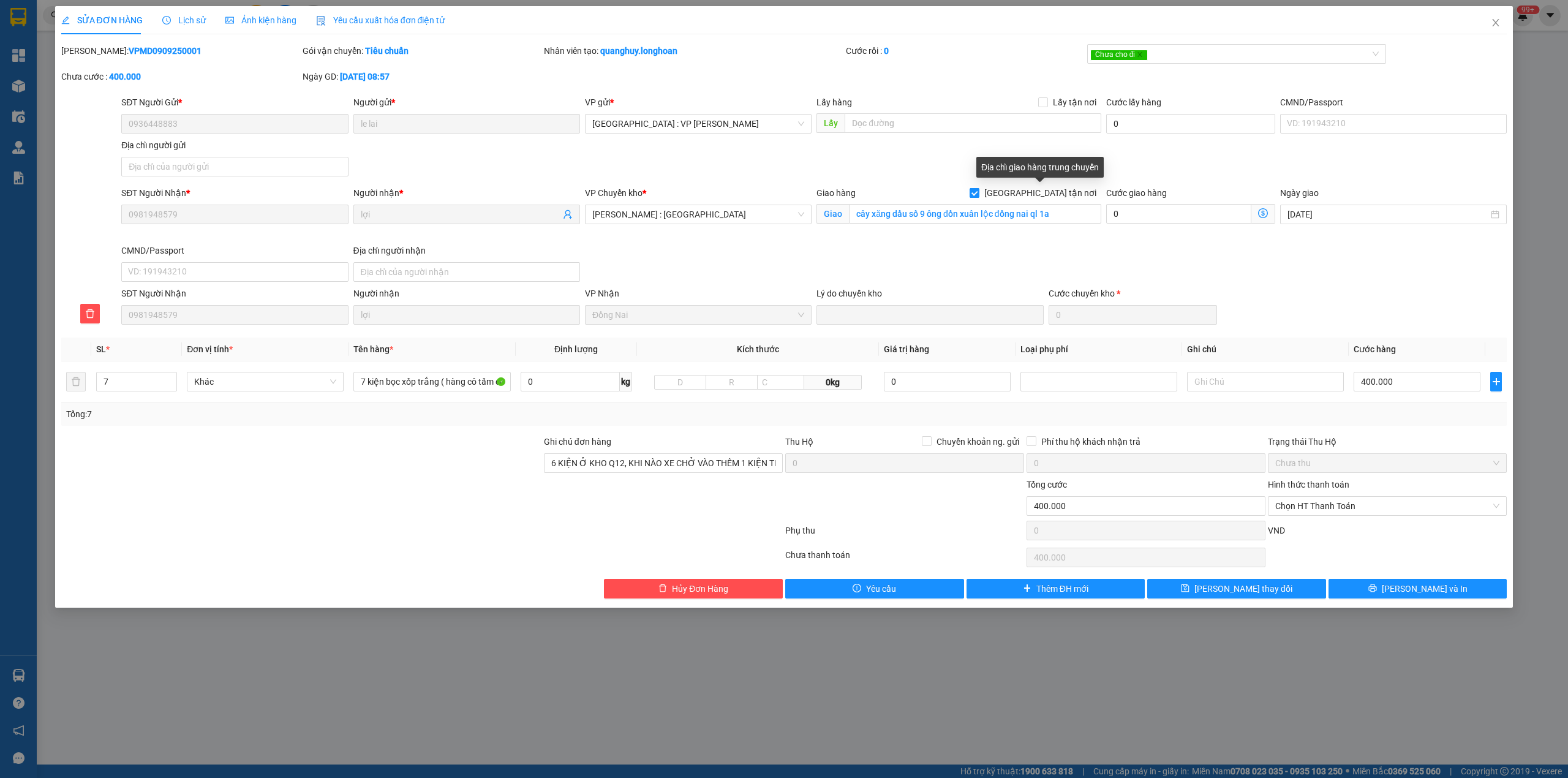
click at [1048, 197] on span "[GEOGRAPHIC_DATA] tận nơi" at bounding box center [1040, 193] width 122 height 13
click at [978, 197] on input "[GEOGRAPHIC_DATA] tận nơi" at bounding box center [974, 192] width 8 height 8
checkbox input "false"
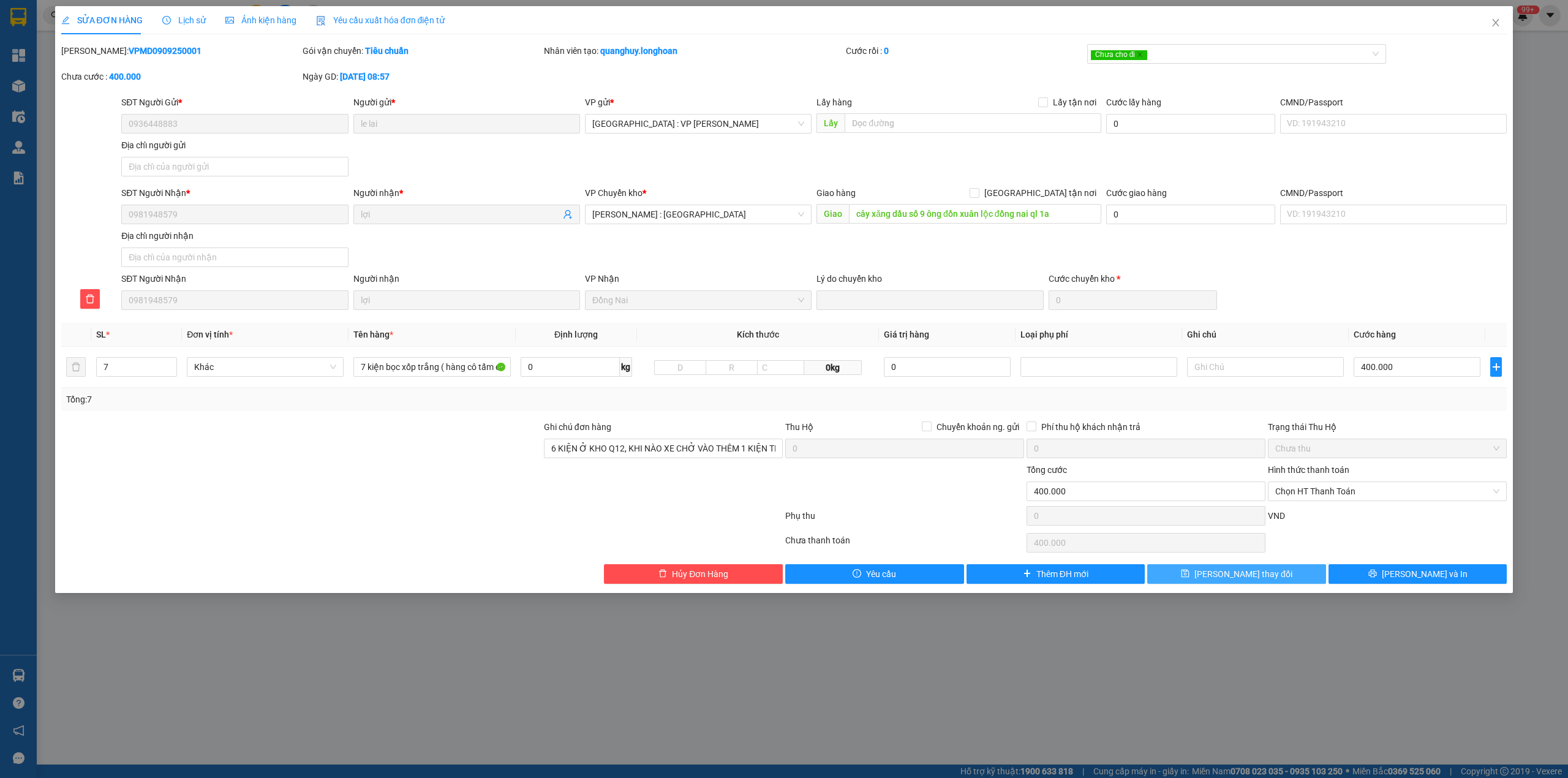
click at [1232, 576] on span "Lưu thay đổi" at bounding box center [1243, 574] width 98 height 13
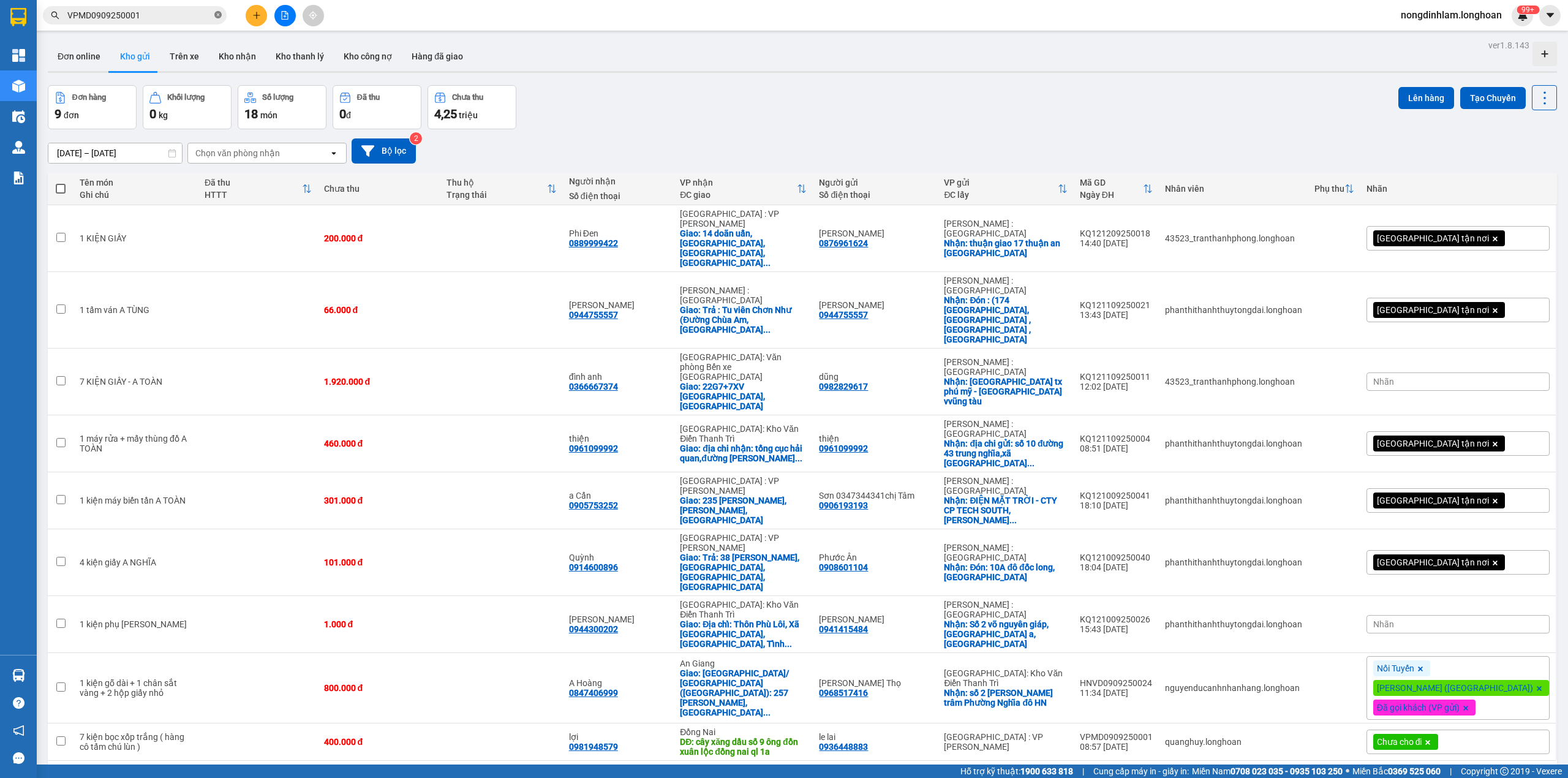
click at [215, 19] on icon "close-circle" at bounding box center [218, 15] width 8 height 8
click at [370, 154] on icon at bounding box center [368, 151] width 13 height 13
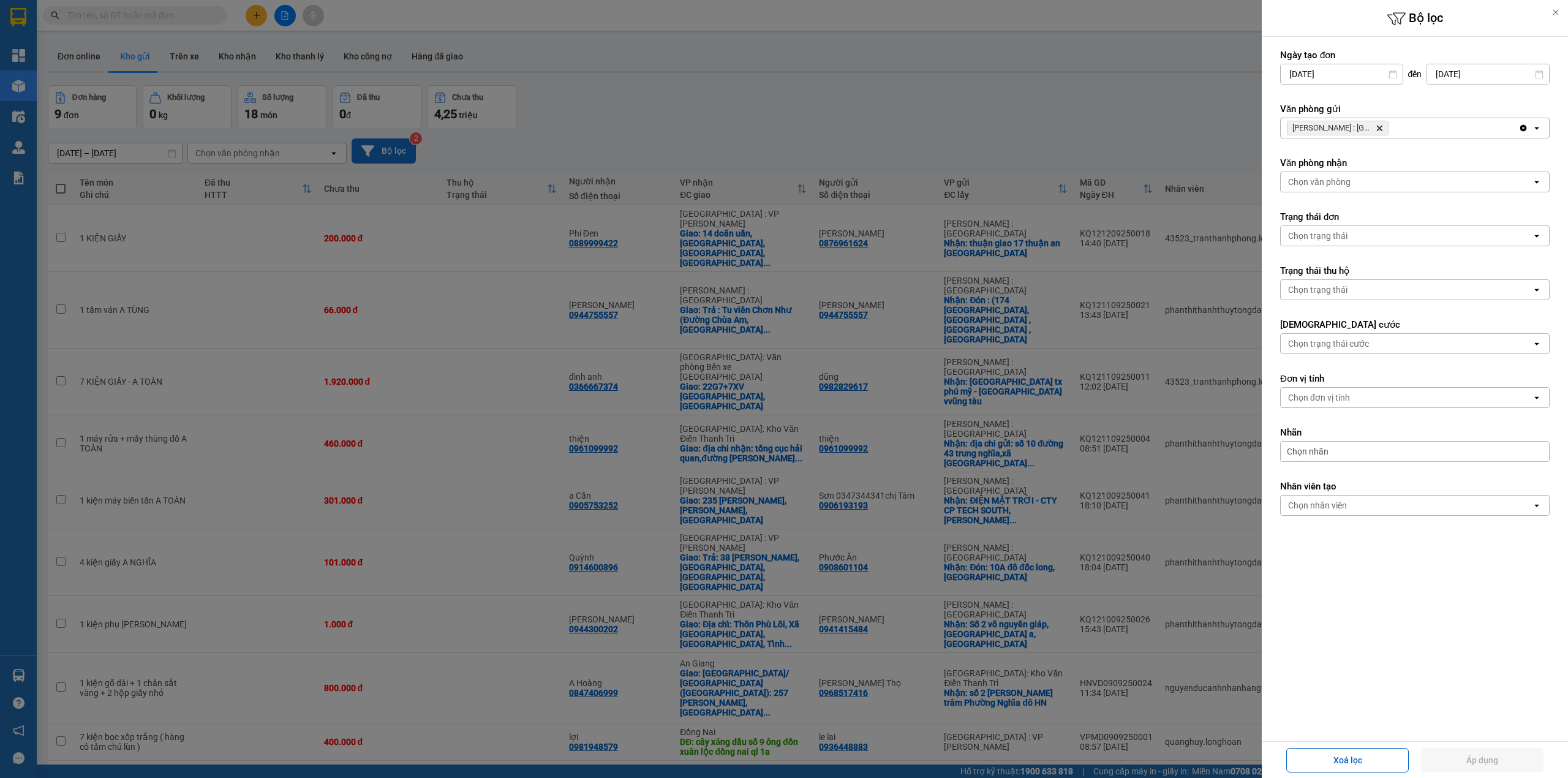
click at [1375, 125] on icon "Delete" at bounding box center [1379, 127] width 8 height 8
click at [1377, 125] on div "Chọn văn phòng" at bounding box center [1406, 128] width 251 height 19
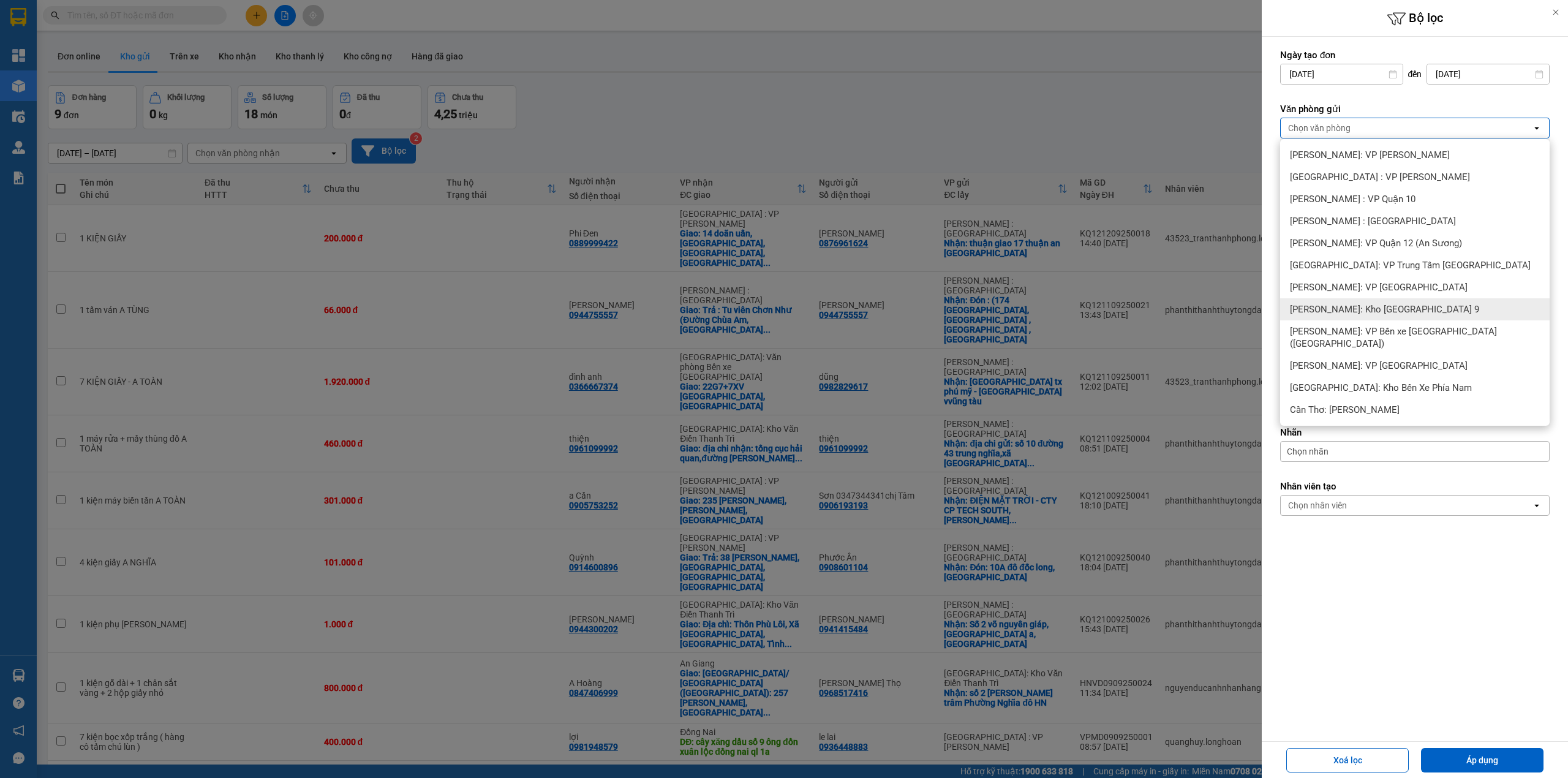
click at [1407, 302] on div "Hồ Chí Minh: Kho Thủ Đức & Quận 9" at bounding box center [1414, 309] width 270 height 22
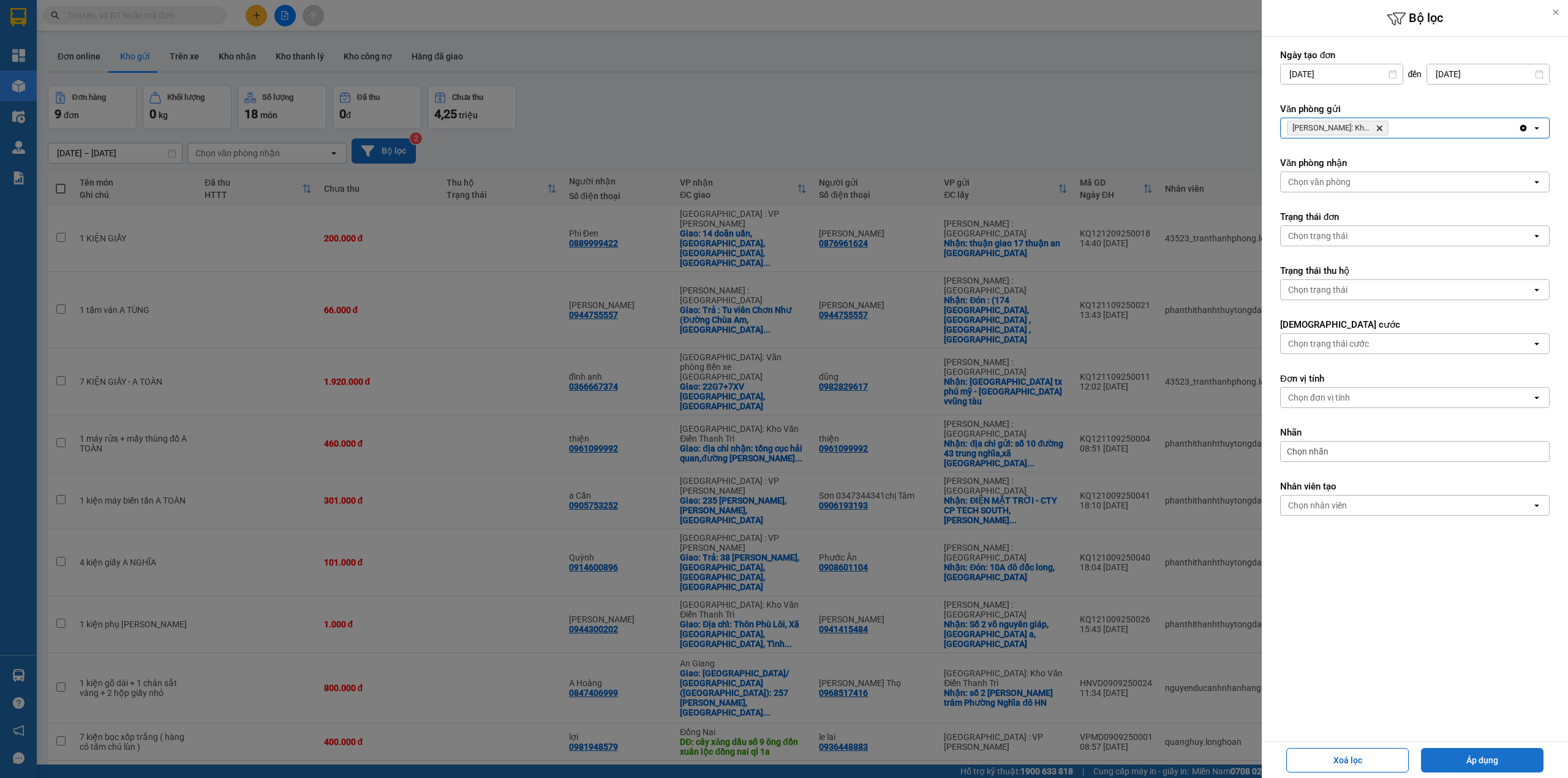
click at [1470, 761] on button "Áp dụng" at bounding box center [1482, 759] width 123 height 24
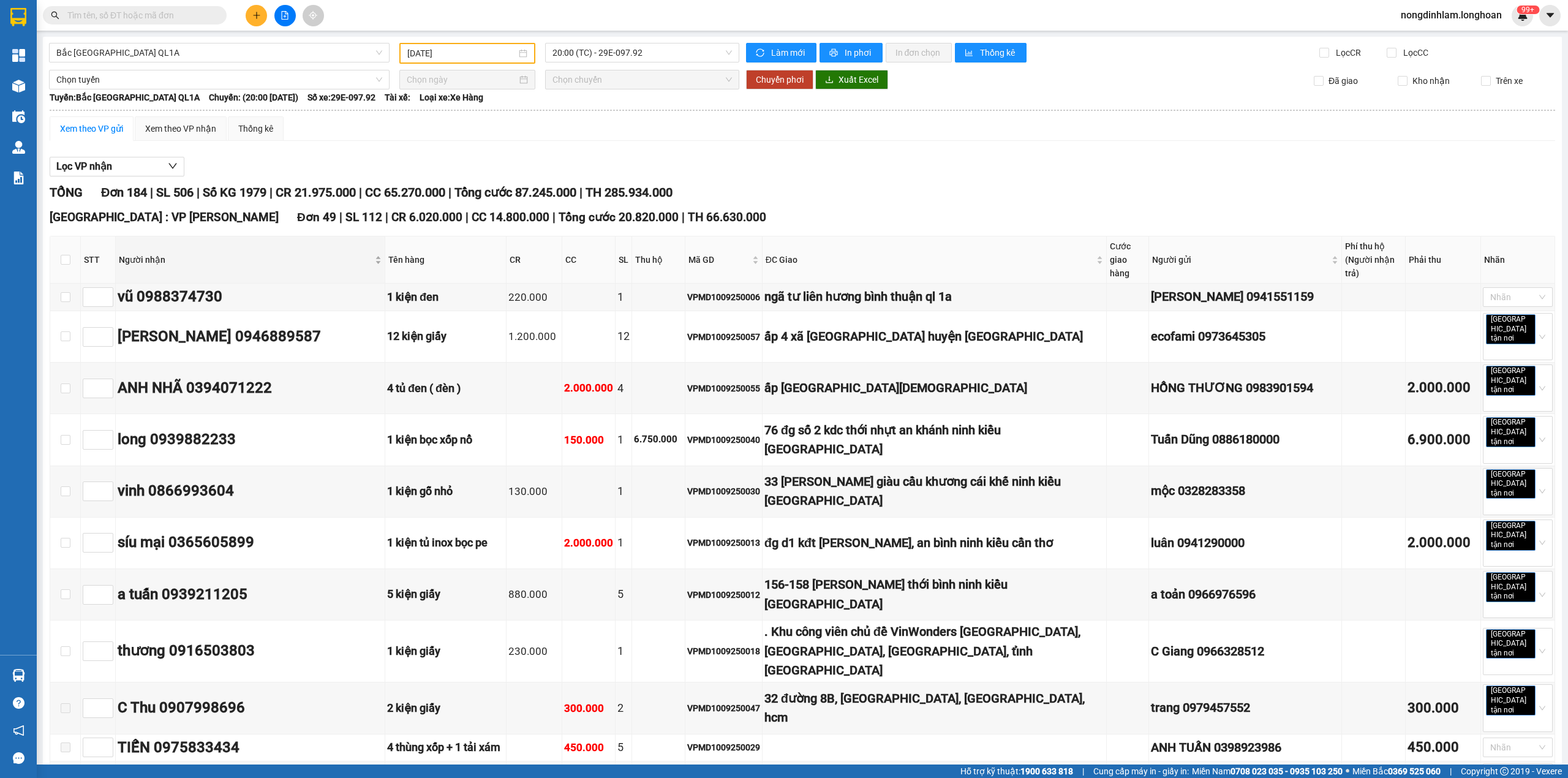
type input "[DATE]"
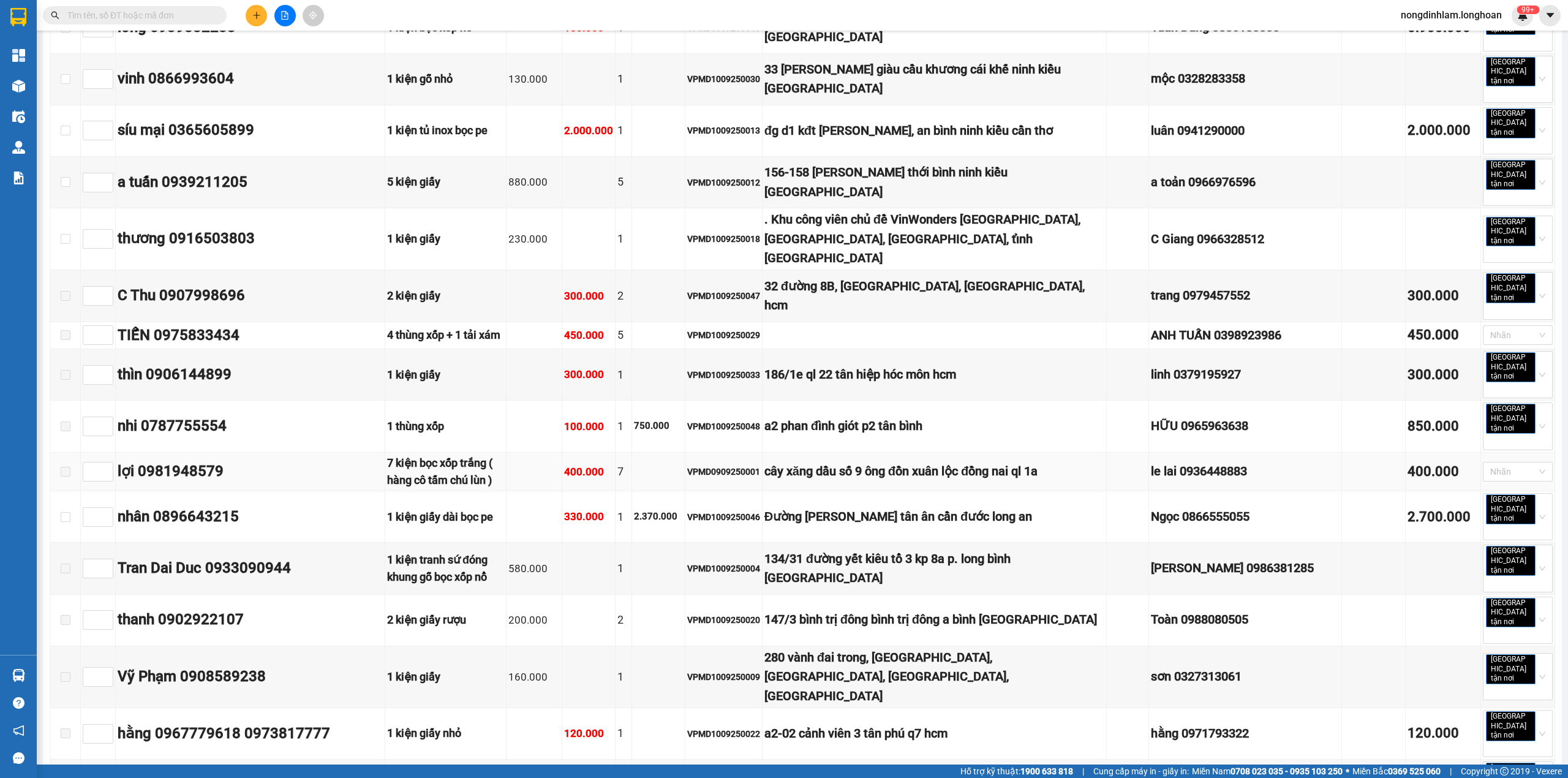
click at [66, 467] on span at bounding box center [66, 472] width 10 height 10
click at [67, 467] on span at bounding box center [66, 472] width 10 height 10
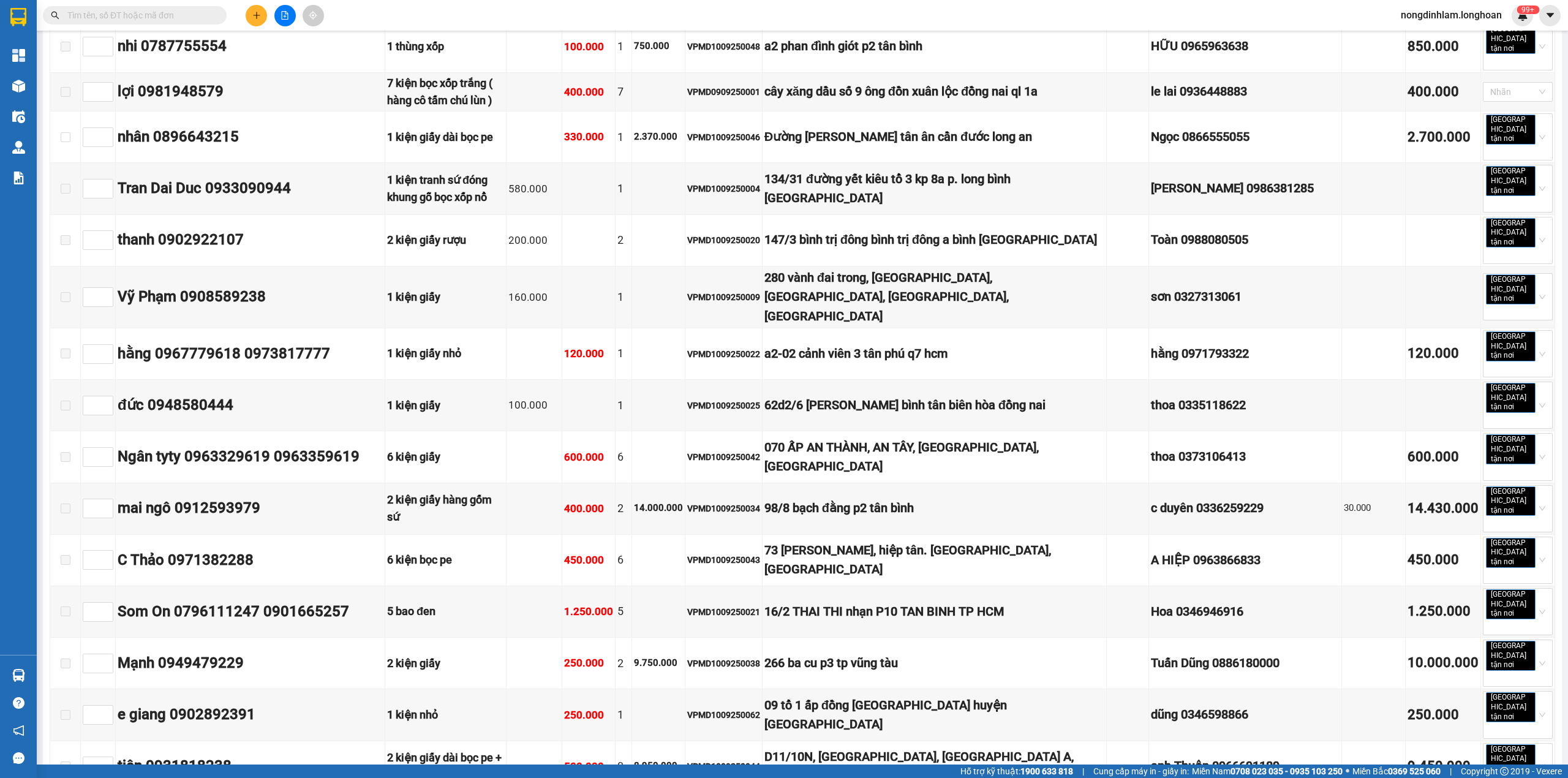
scroll to position [0, 0]
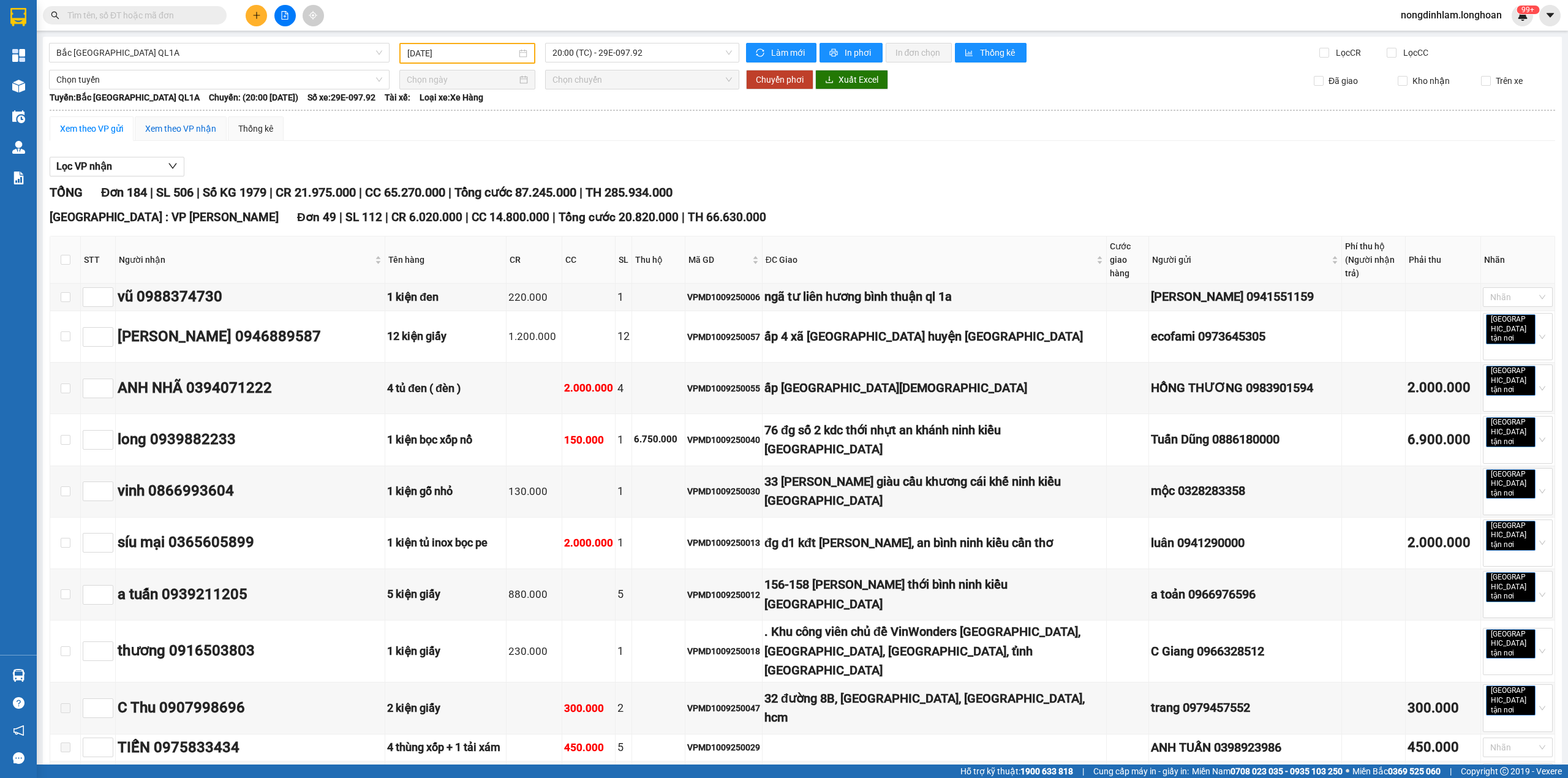
click at [168, 125] on div "Xem theo VP nhận" at bounding box center [180, 128] width 71 height 13
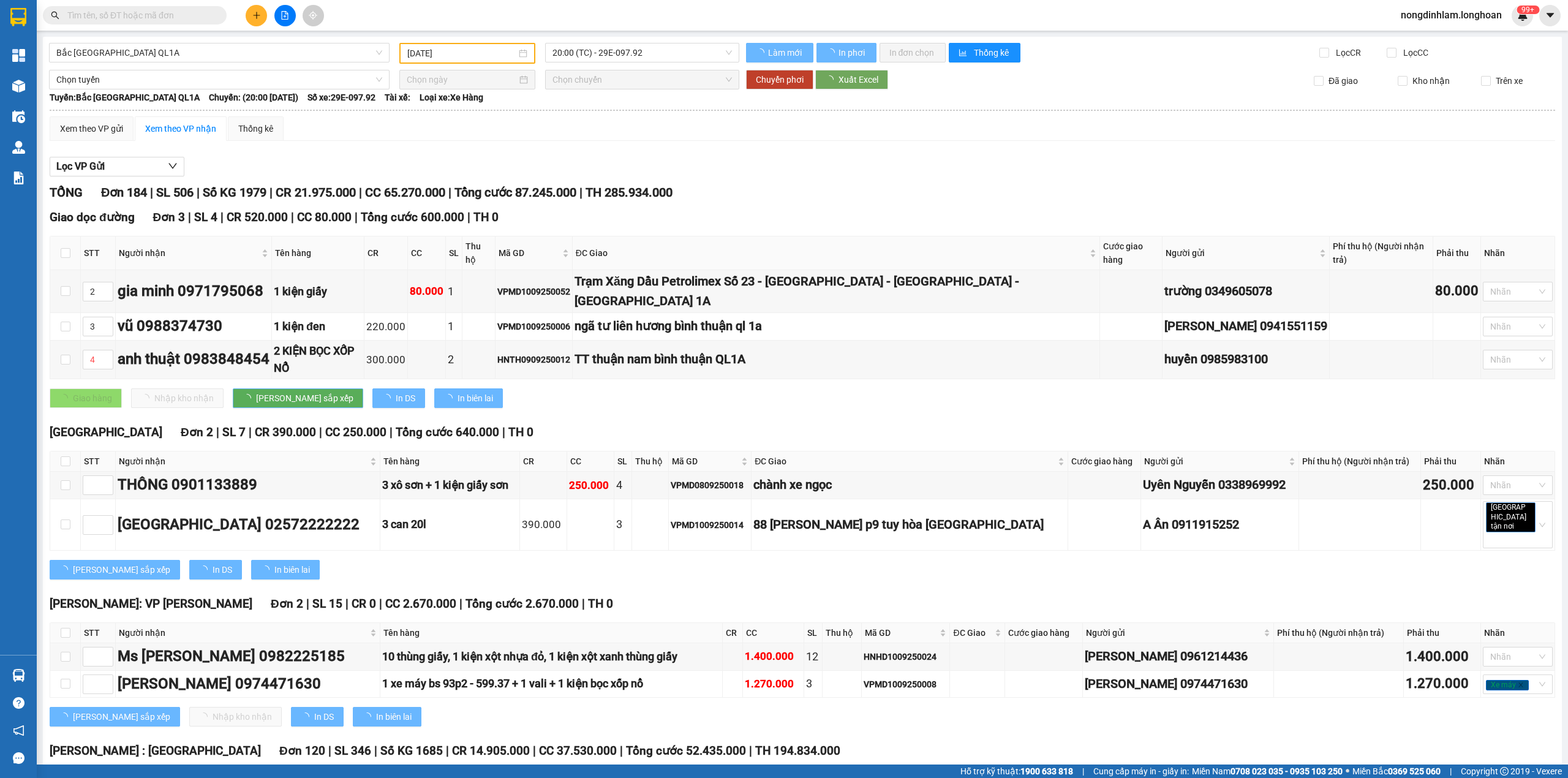
type input "2"
type input "3"
type input "4"
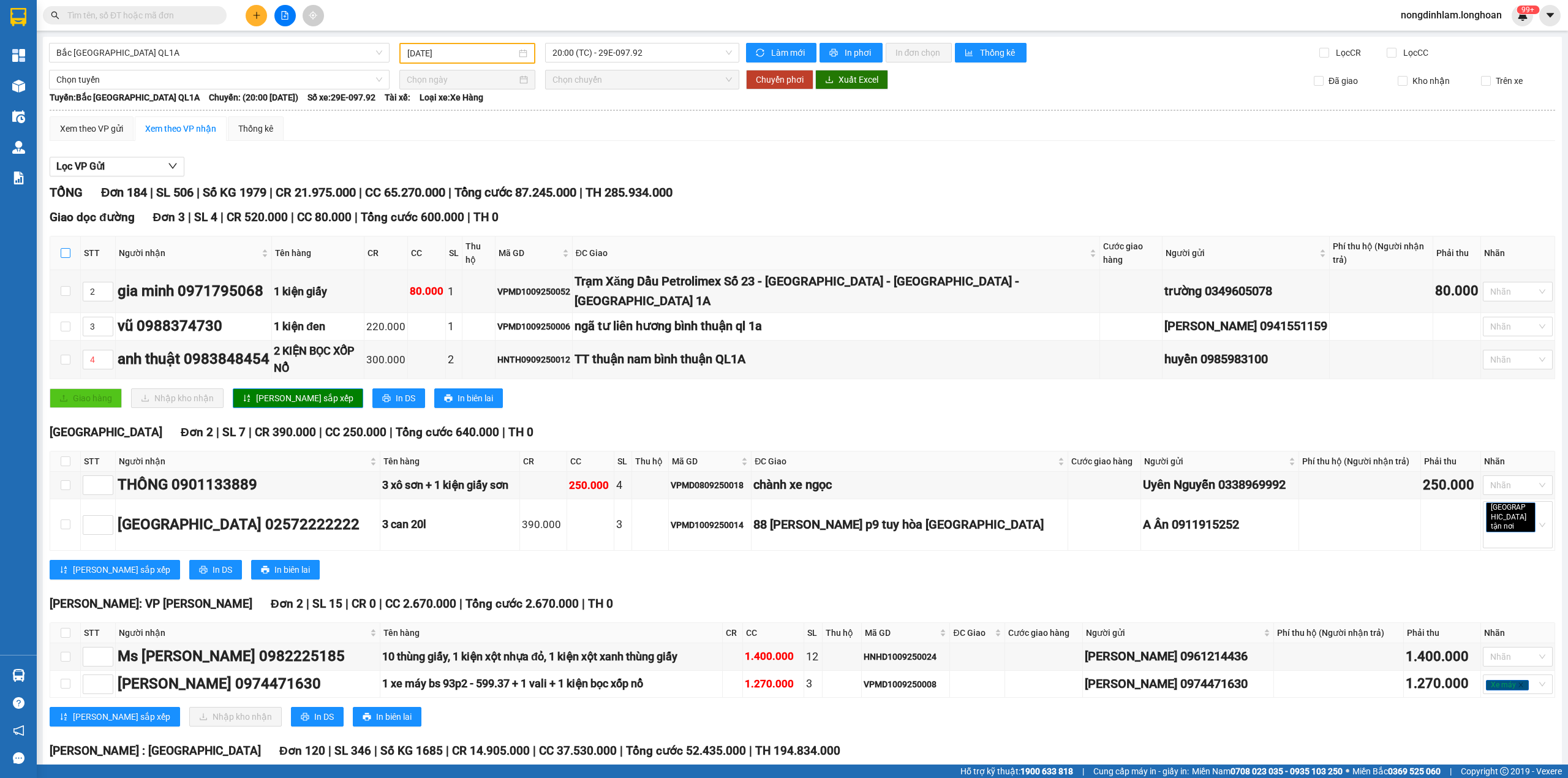
click at [64, 251] on input "checkbox" at bounding box center [66, 253] width 10 height 10
checkbox input "true"
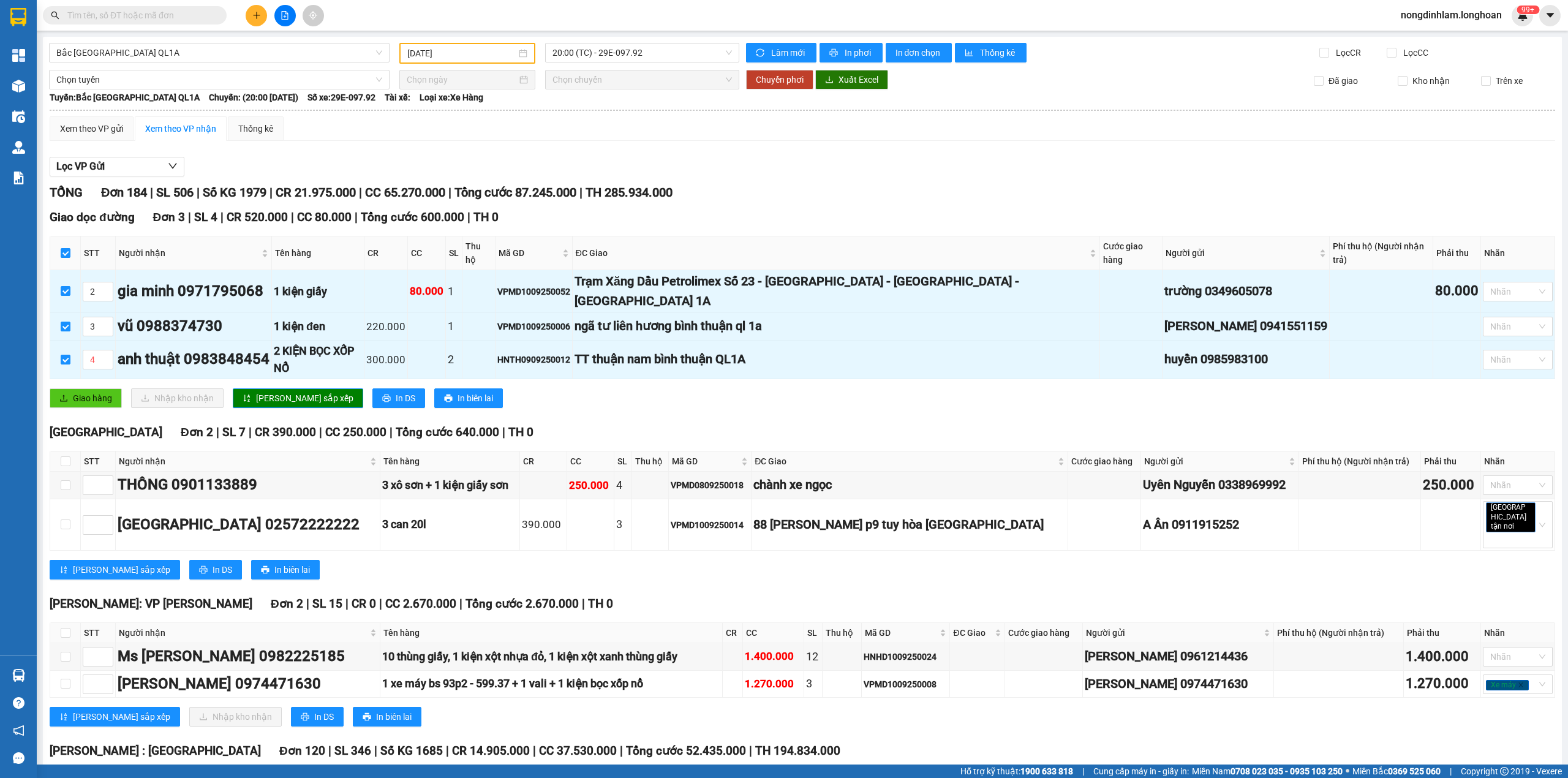
click at [495, 251] on th "Thu hộ" at bounding box center [478, 253] width 33 height 34
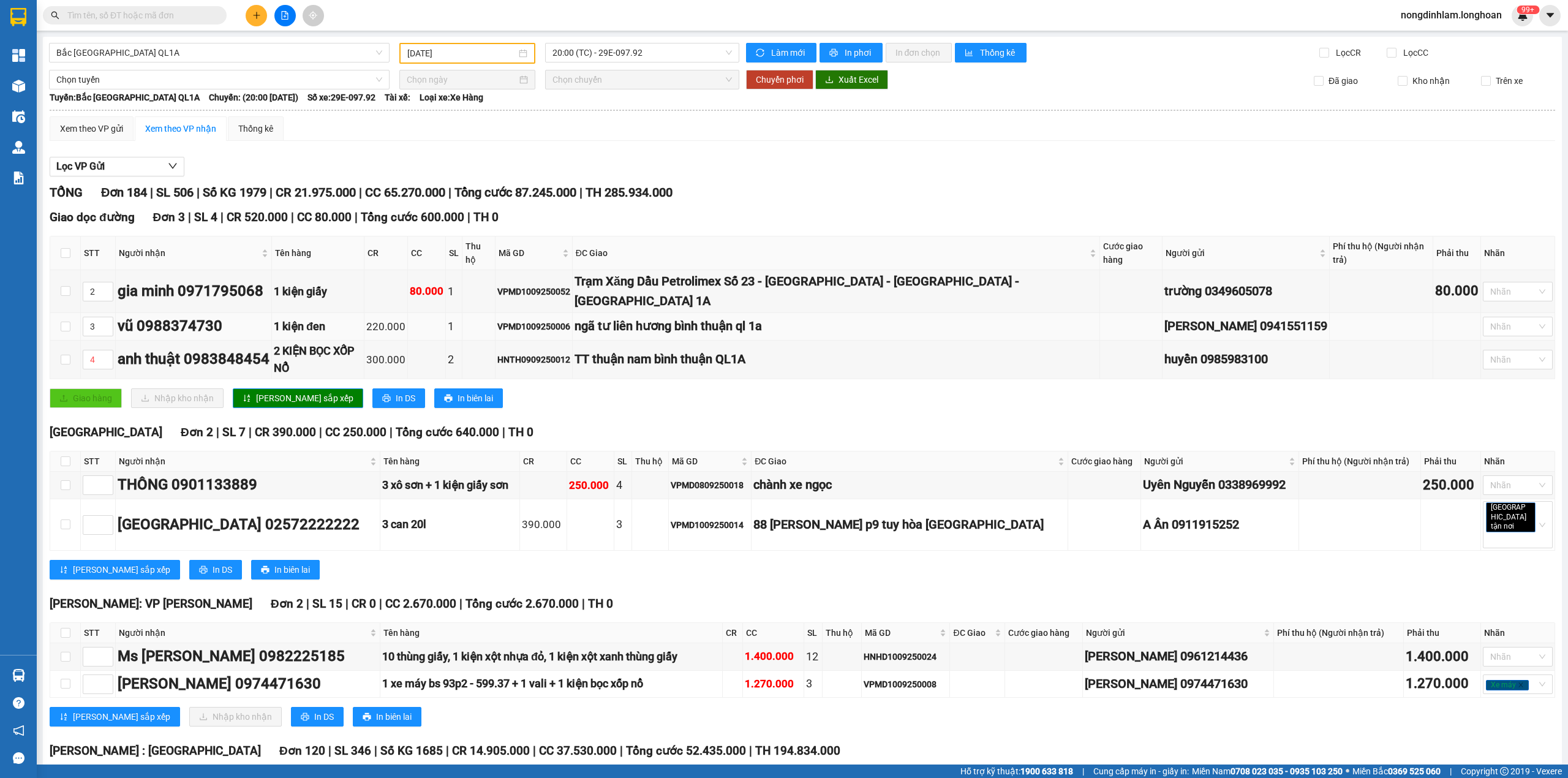
type input "[DATE]"
click at [69, 239] on th at bounding box center [65, 253] width 30 height 34
click at [67, 248] on input "checkbox" at bounding box center [66, 253] width 10 height 10
checkbox input "true"
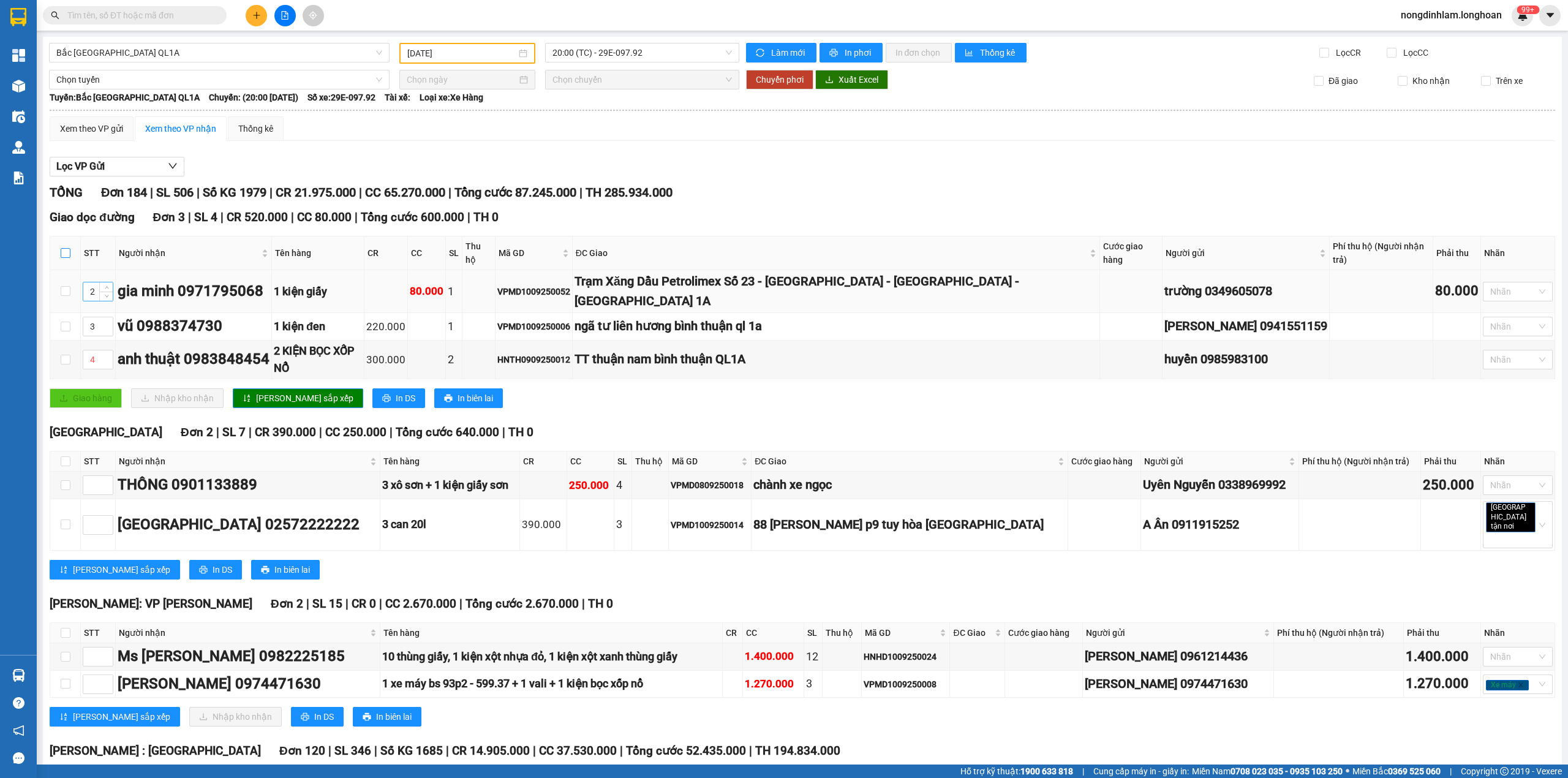
checkbox input "true"
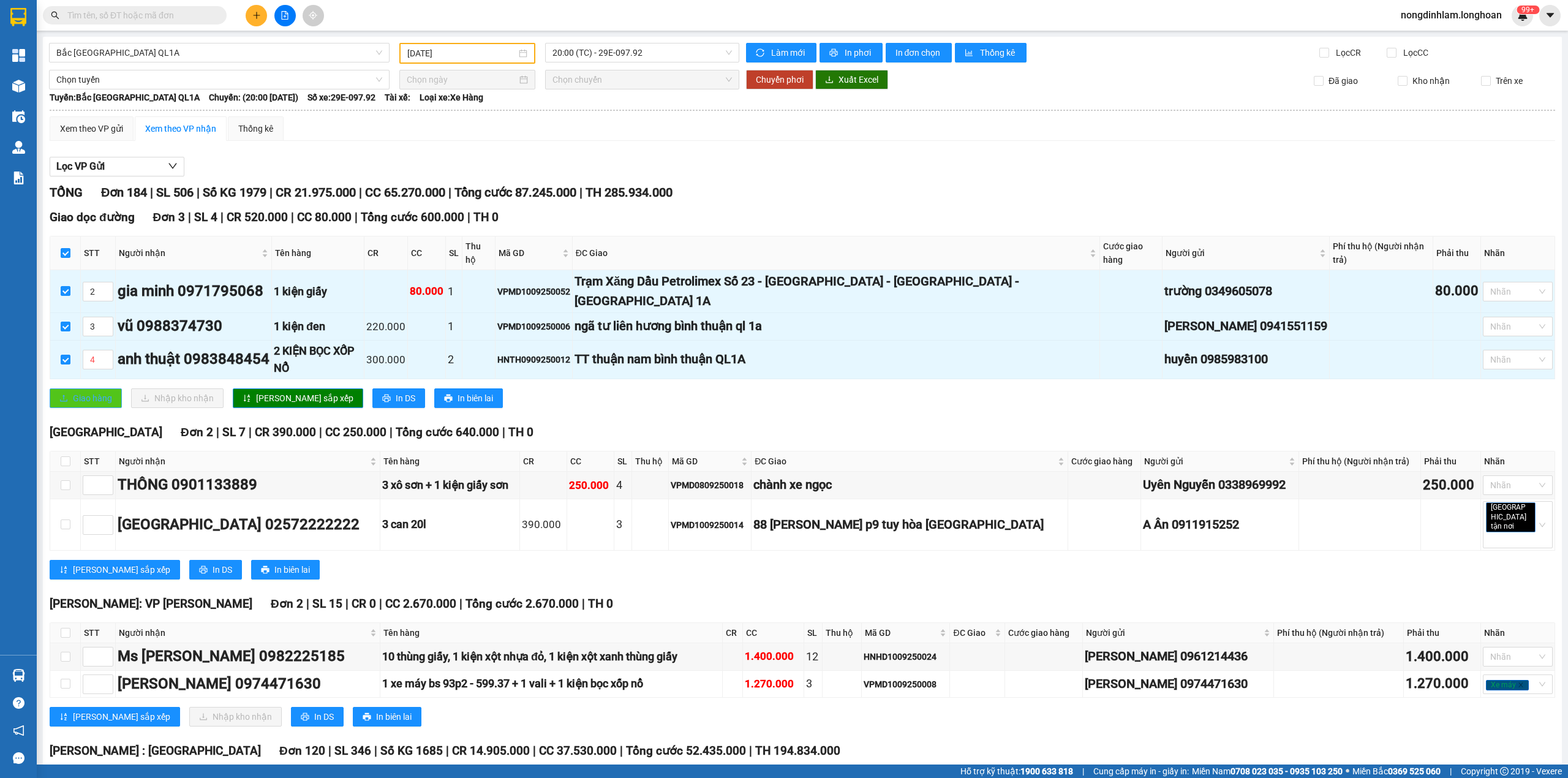
click at [98, 391] on span "Giao hàng" at bounding box center [92, 398] width 39 height 13
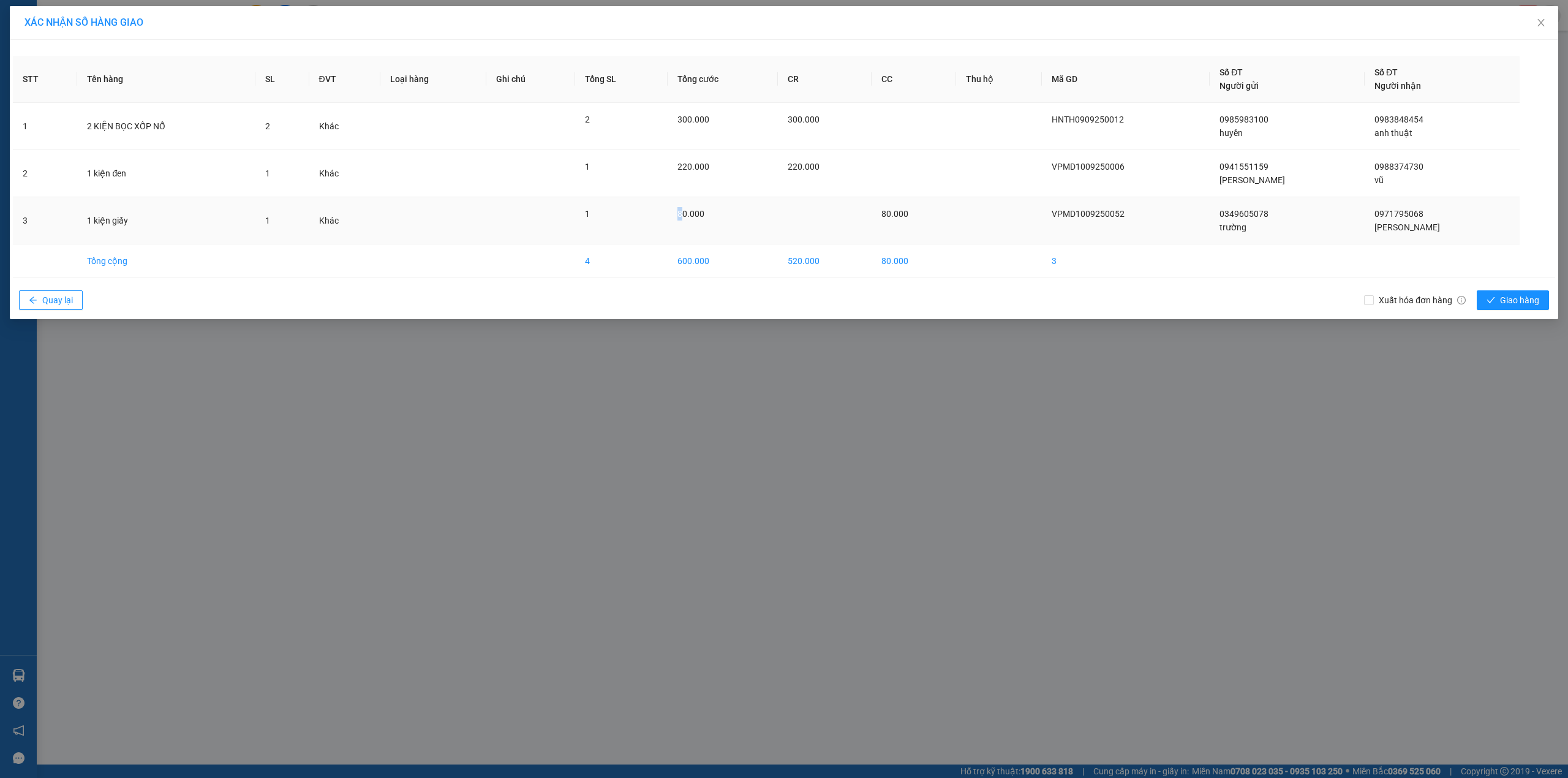
click at [691, 209] on span "80.000" at bounding box center [691, 213] width 27 height 10
click at [909, 263] on td "80.000" at bounding box center [914, 261] width 85 height 34
click at [910, 263] on td "80.000" at bounding box center [914, 261] width 85 height 34
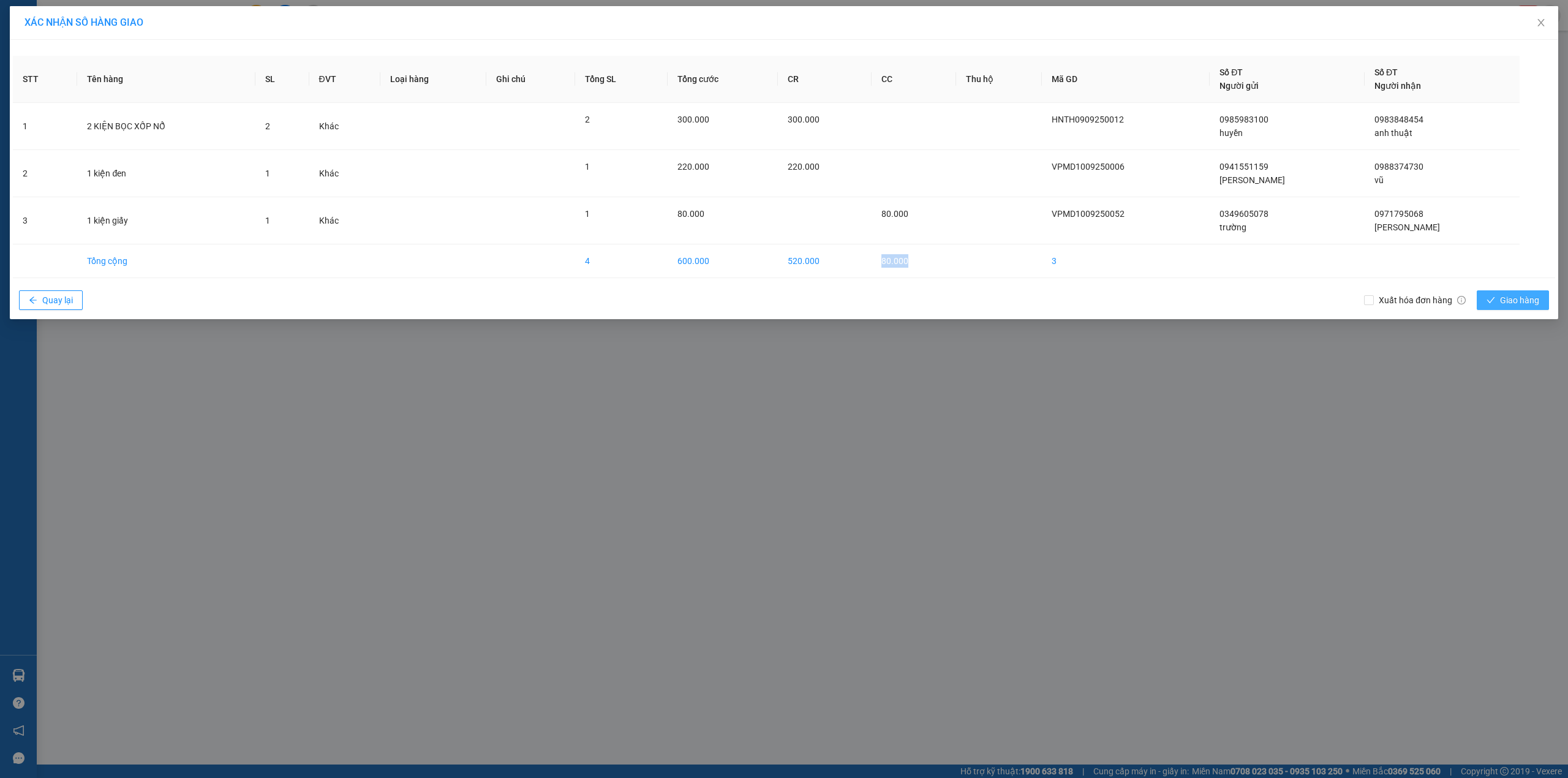
click at [1535, 294] on button "Giao hàng" at bounding box center [1513, 300] width 72 height 19
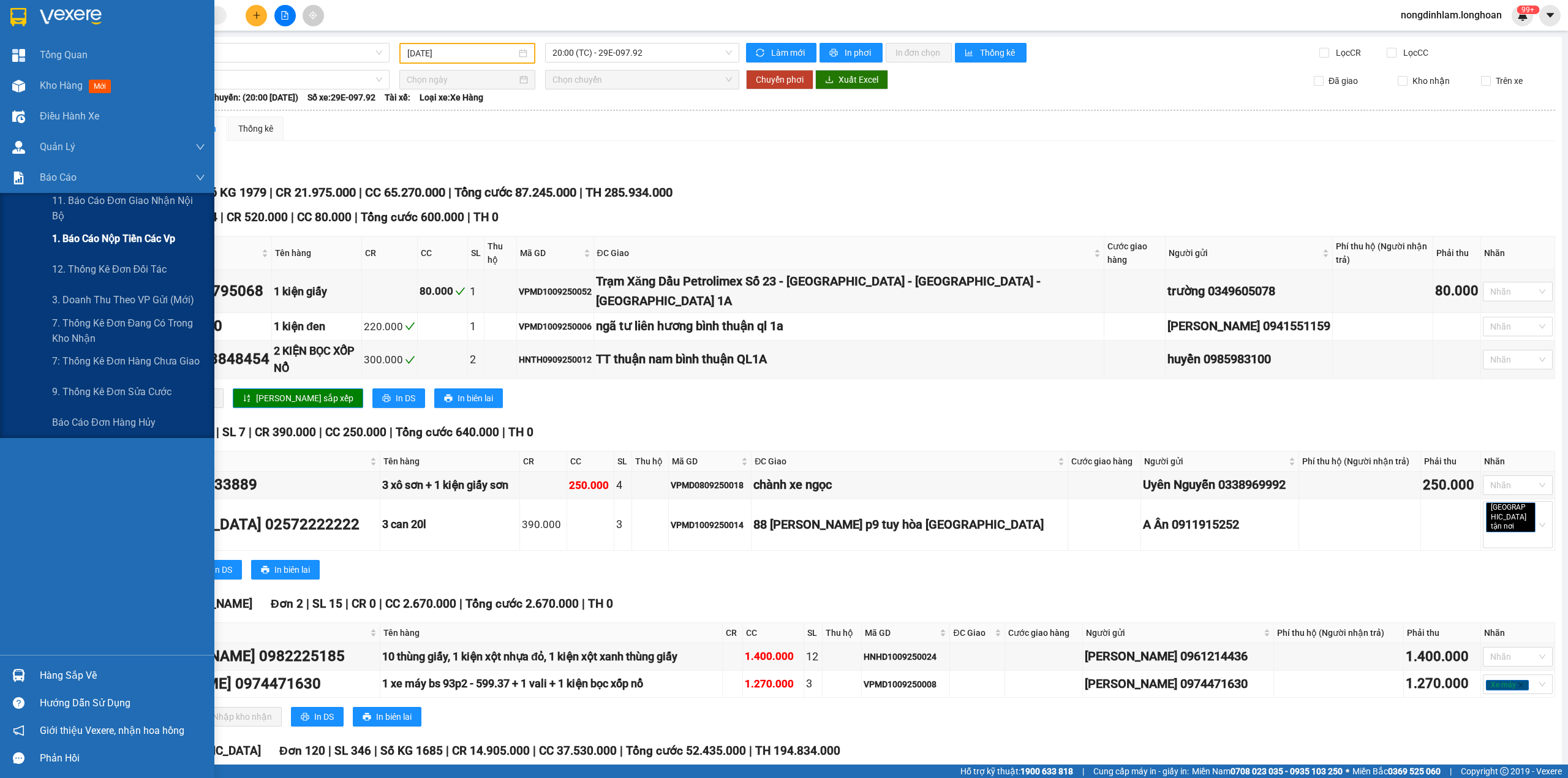
click at [155, 248] on div "1. Báo cáo nộp tiền các vp" at bounding box center [128, 239] width 153 height 30
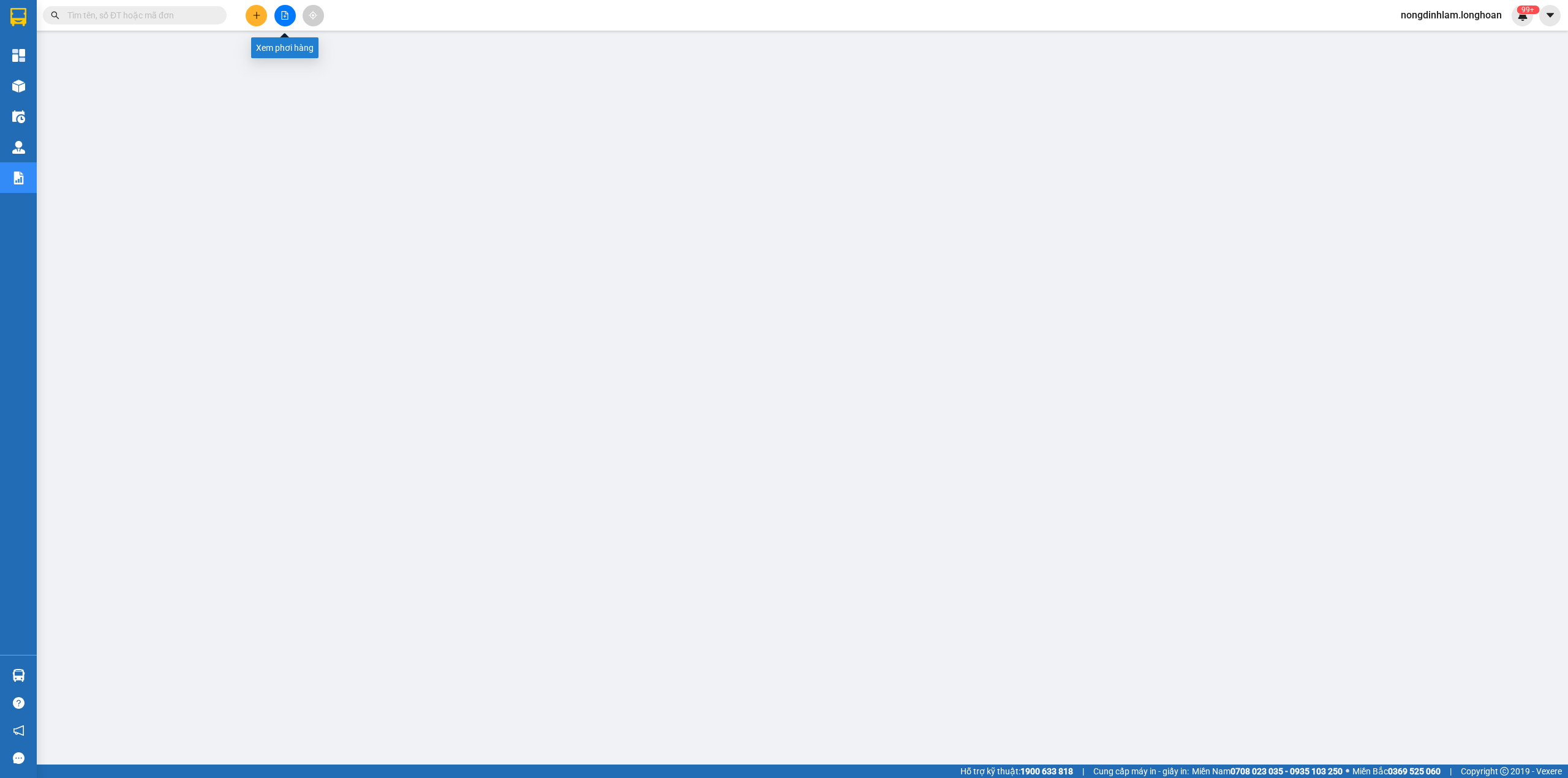
click at [277, 15] on button at bounding box center [285, 15] width 21 height 21
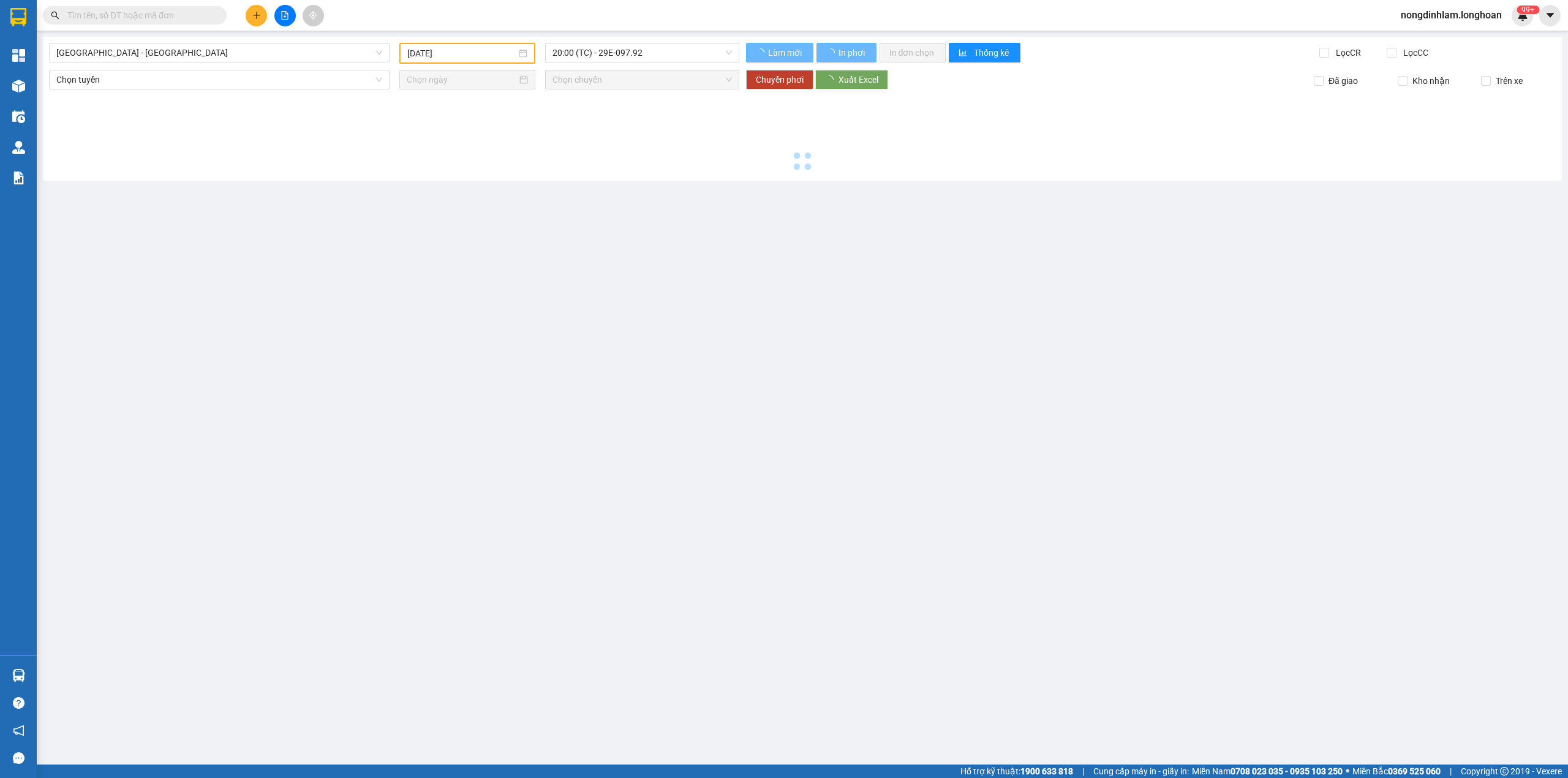
type input "[DATE]"
